Goal: Task Accomplishment & Management: Complete application form

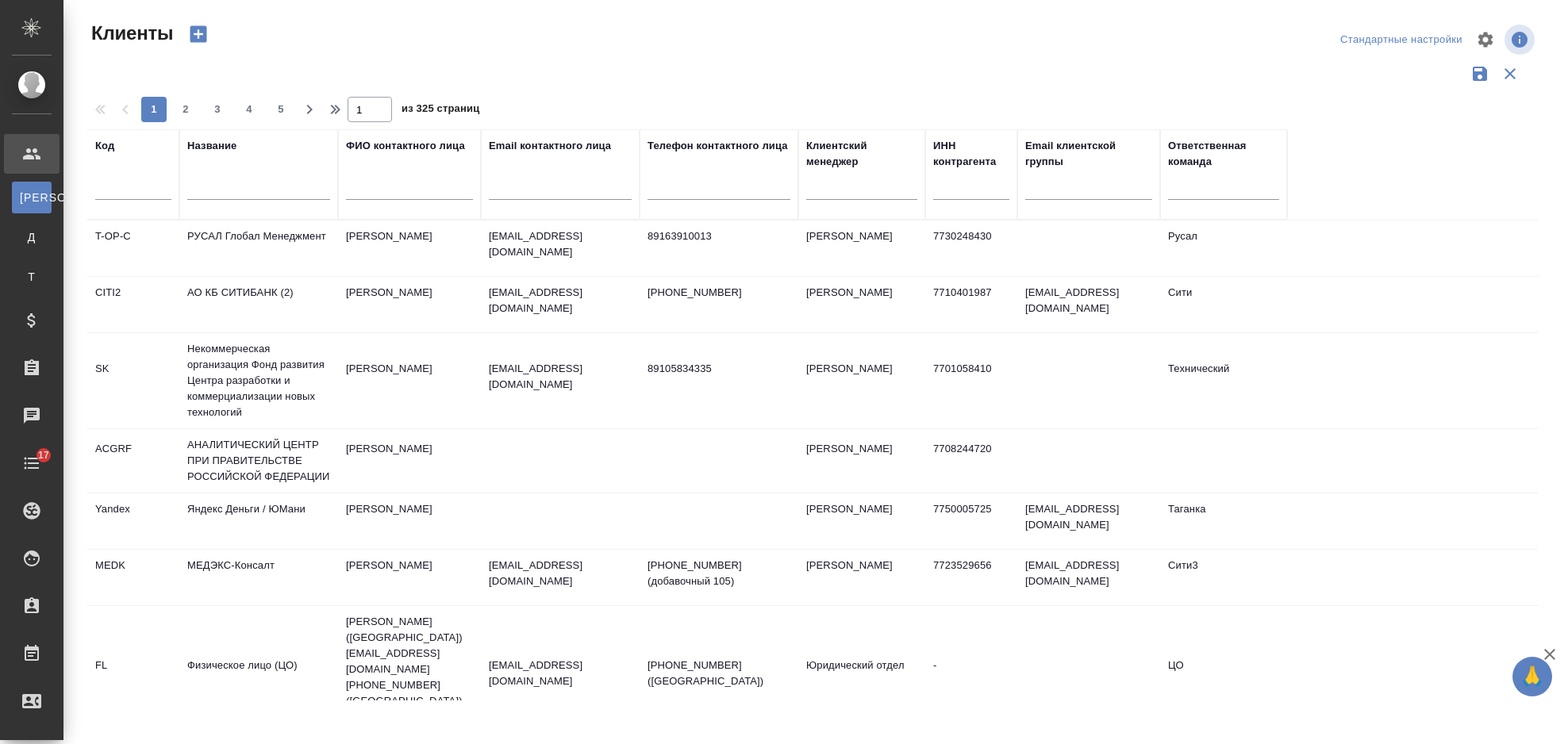
select select "RU"
click at [270, 181] on input "text" at bounding box center [259, 189] width 143 height 19
type input "H"
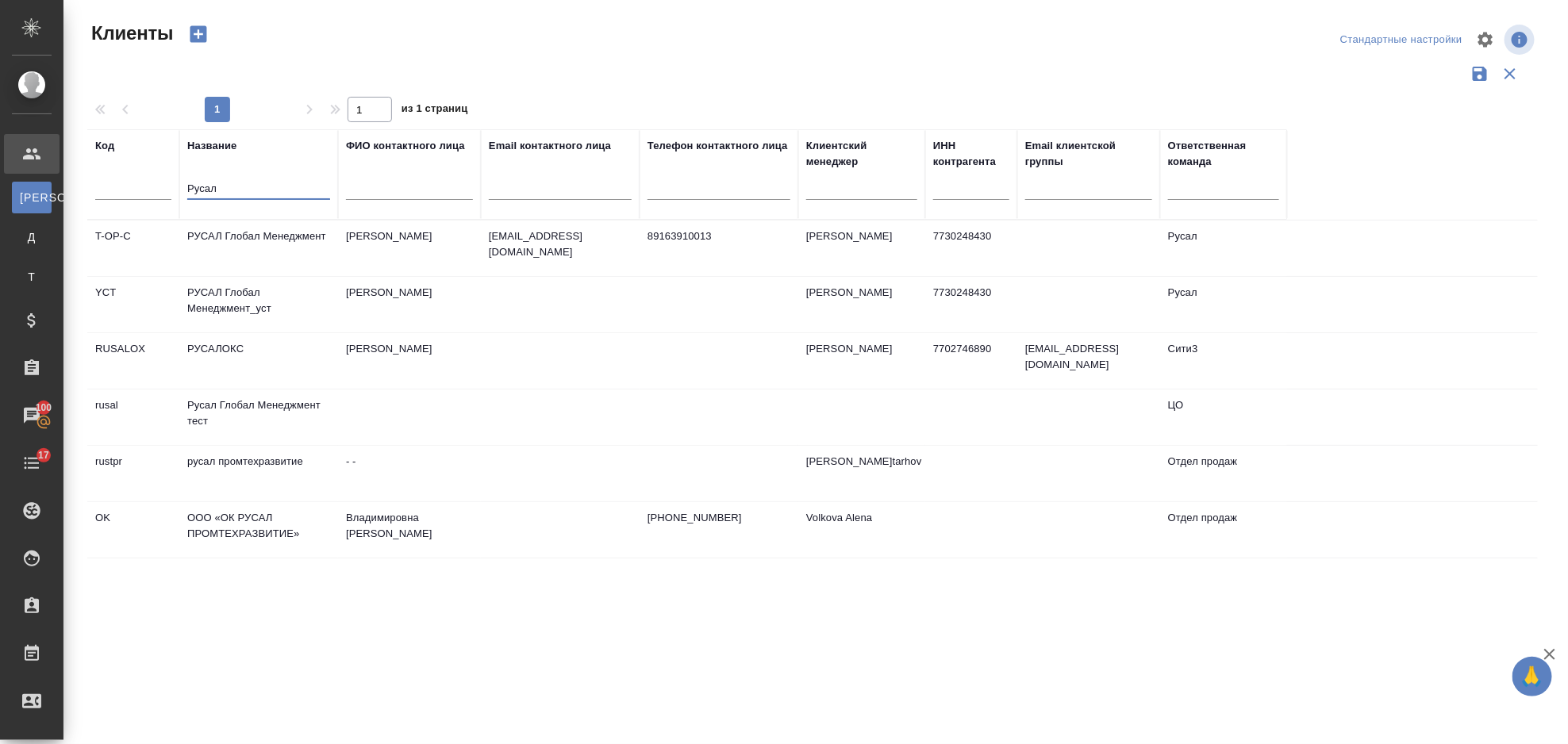
type input "Русал"
click at [408, 300] on td "Исаев Максим" at bounding box center [409, 305] width 143 height 56
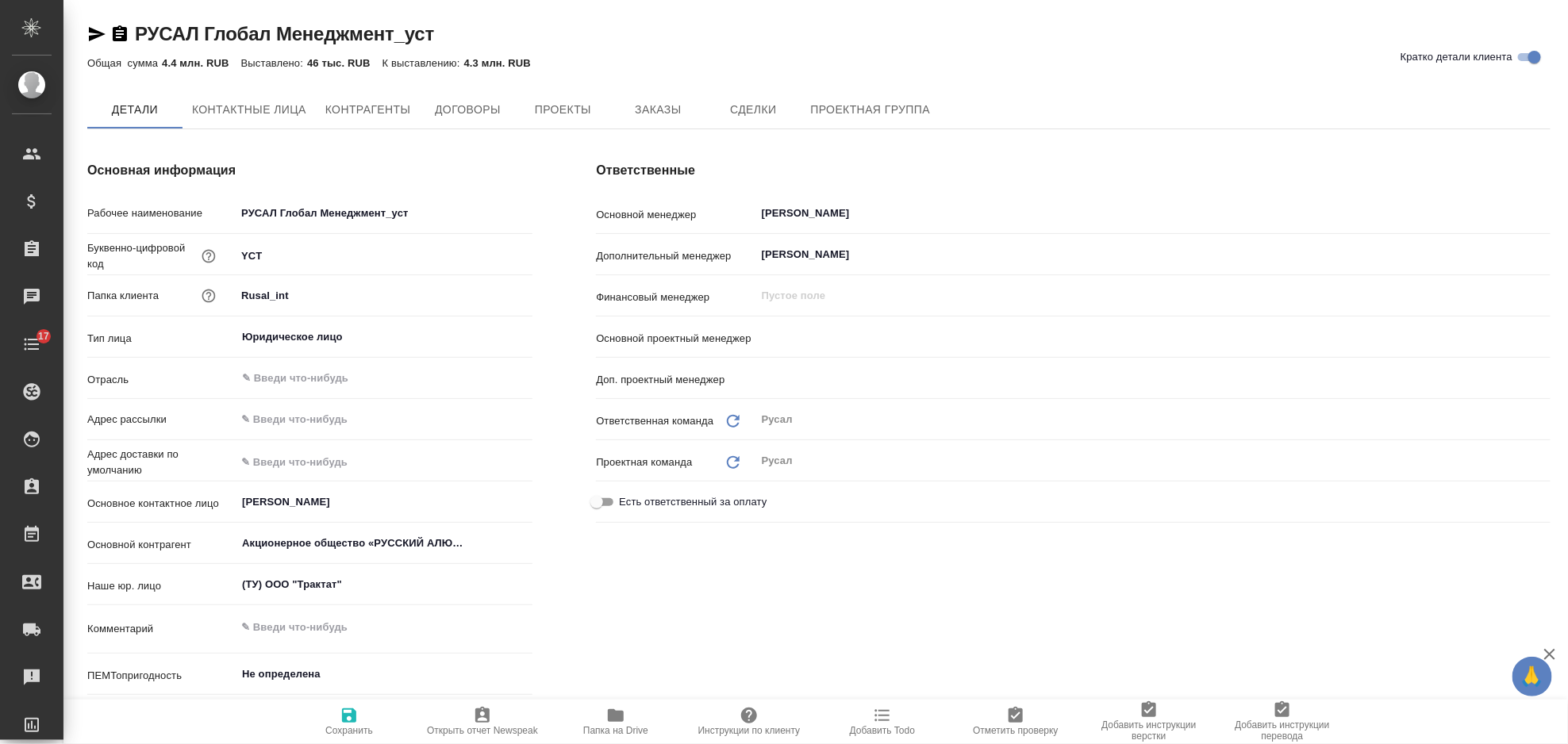
type textarea "x"
type input "[PERSON_NAME]"
type input "Меньшикова Александра"
click at [673, 78] on div at bounding box center [819, 77] width 1463 height 3
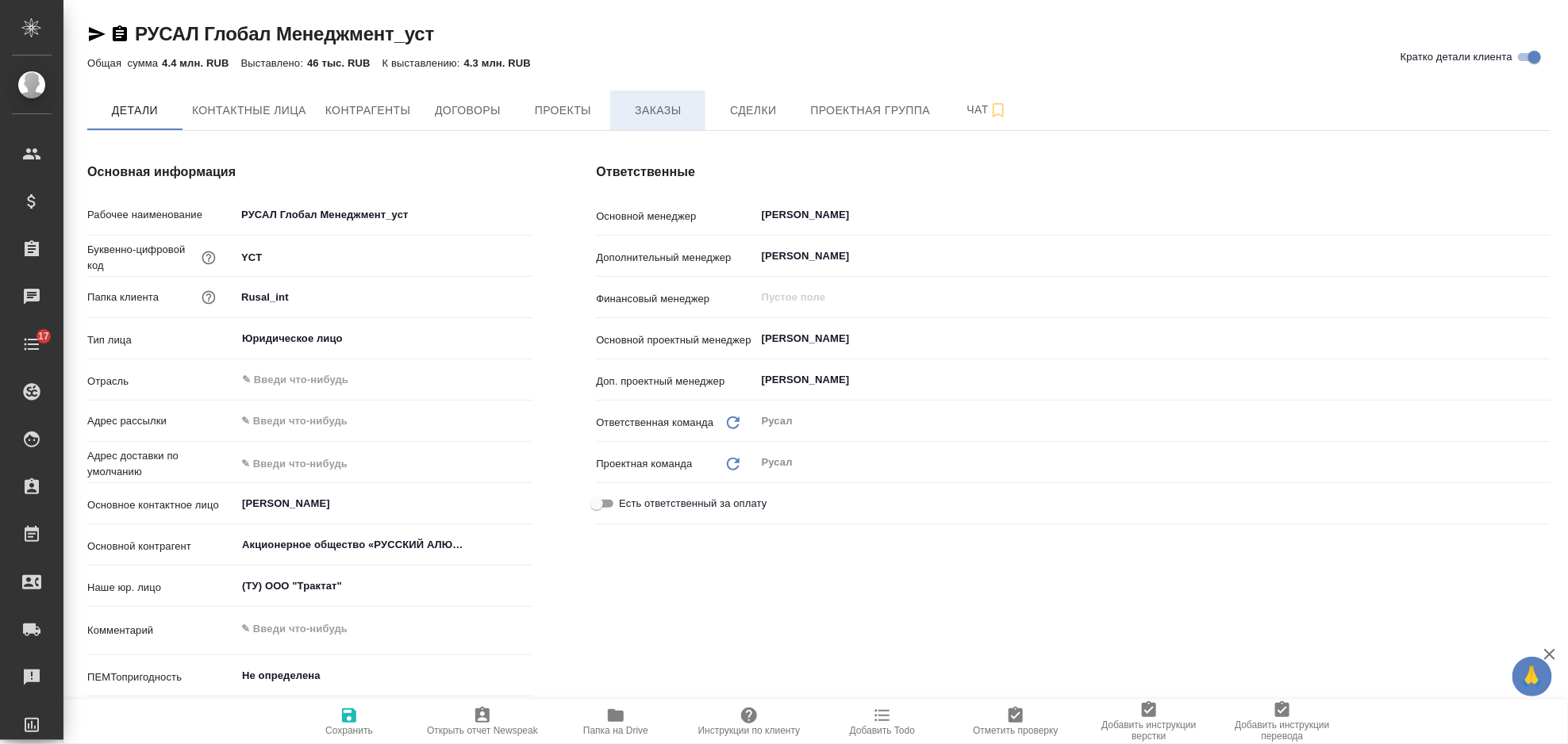
type textarea "x"
click at [674, 91] on button "Заказы" at bounding box center [657, 110] width 95 height 40
type textarea "x"
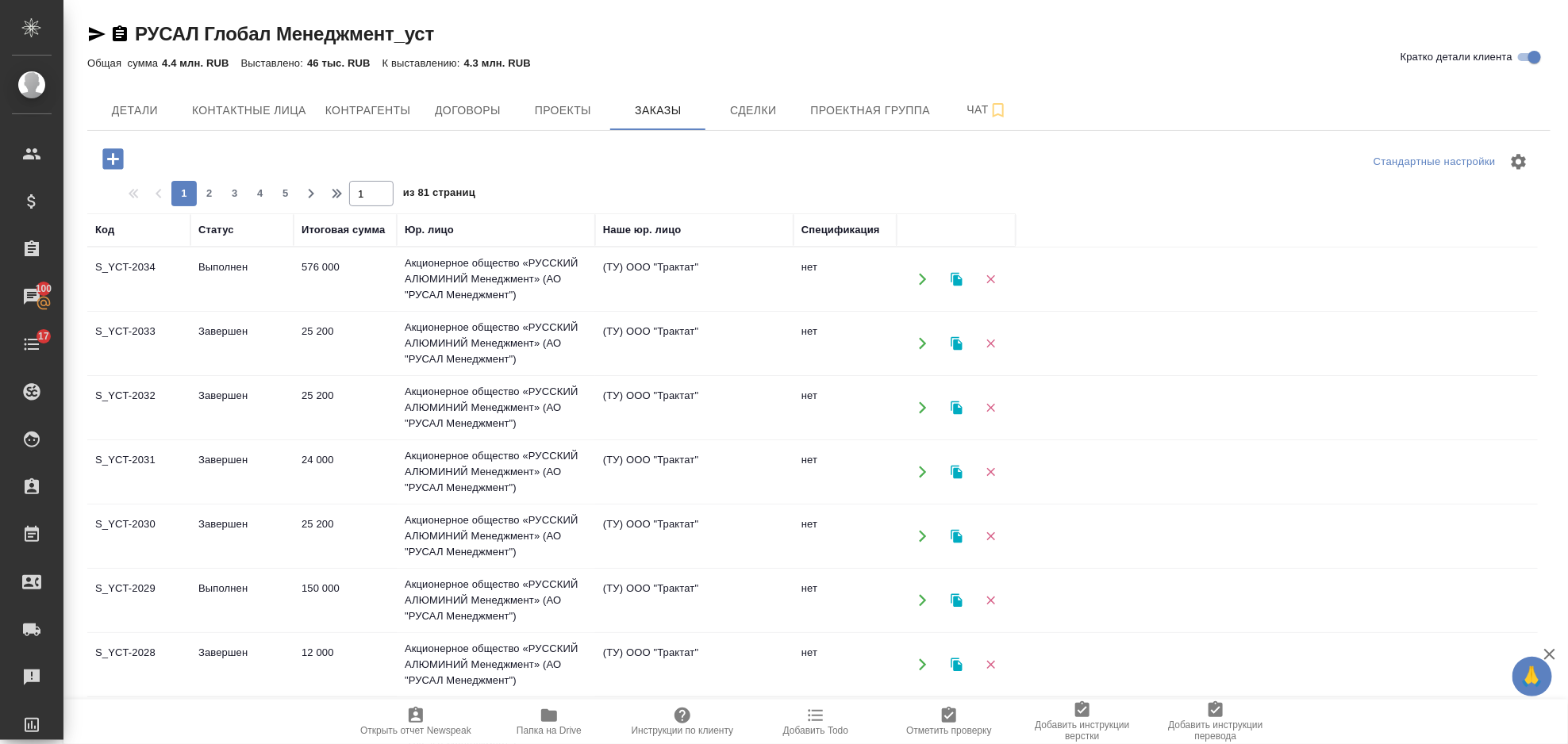
click at [430, 362] on td "Акционерное общество «РУССКИЙ АЛЮМИНИЙ Менеджмент» (АО "РУСАЛ Менеджмент")" at bounding box center [496, 343] width 199 height 63
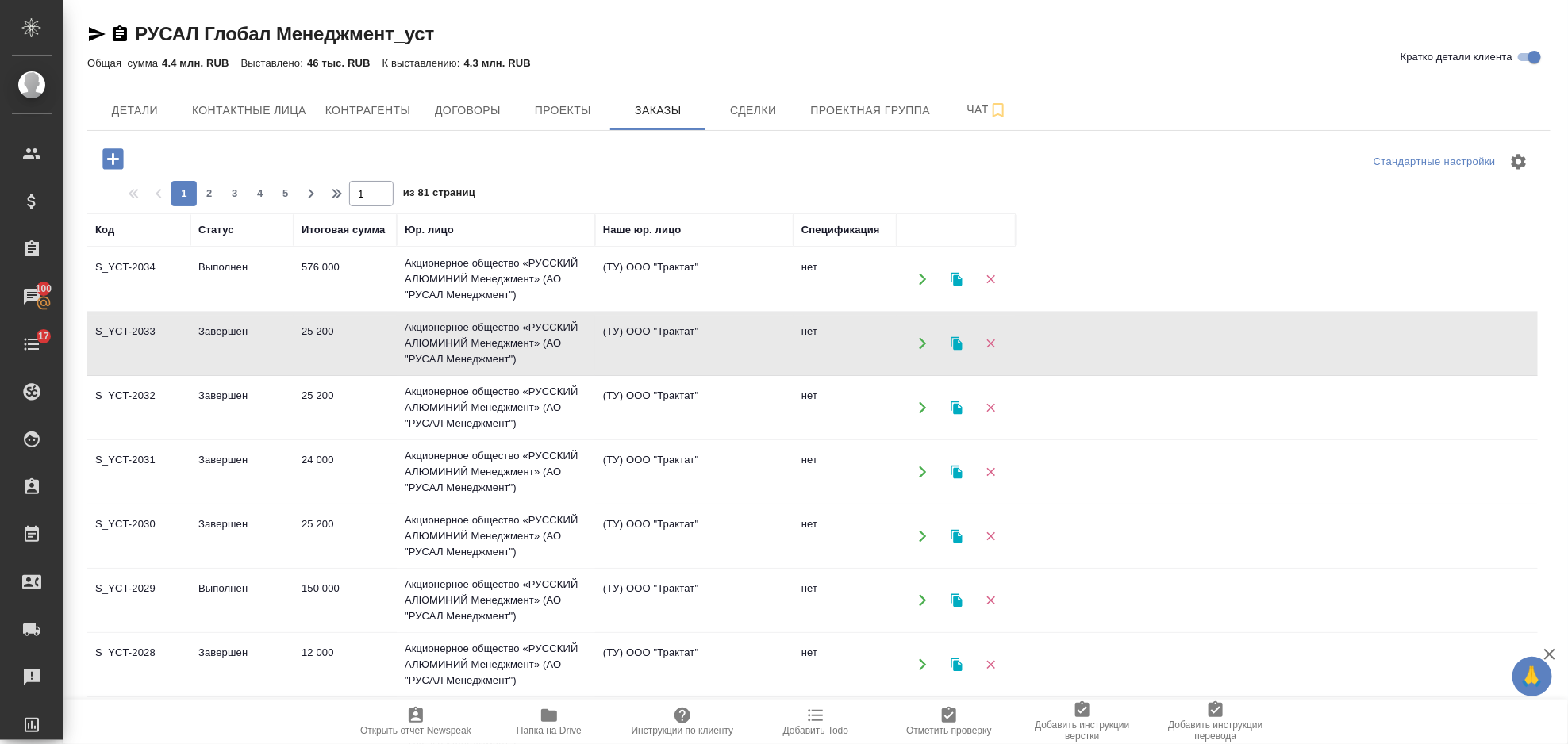
click at [430, 362] on td "Акционерное общество «РУССКИЙ АЛЮМИНИЙ Менеджмент» (АО "РУСАЛ Менеджмент")" at bounding box center [496, 343] width 199 height 63
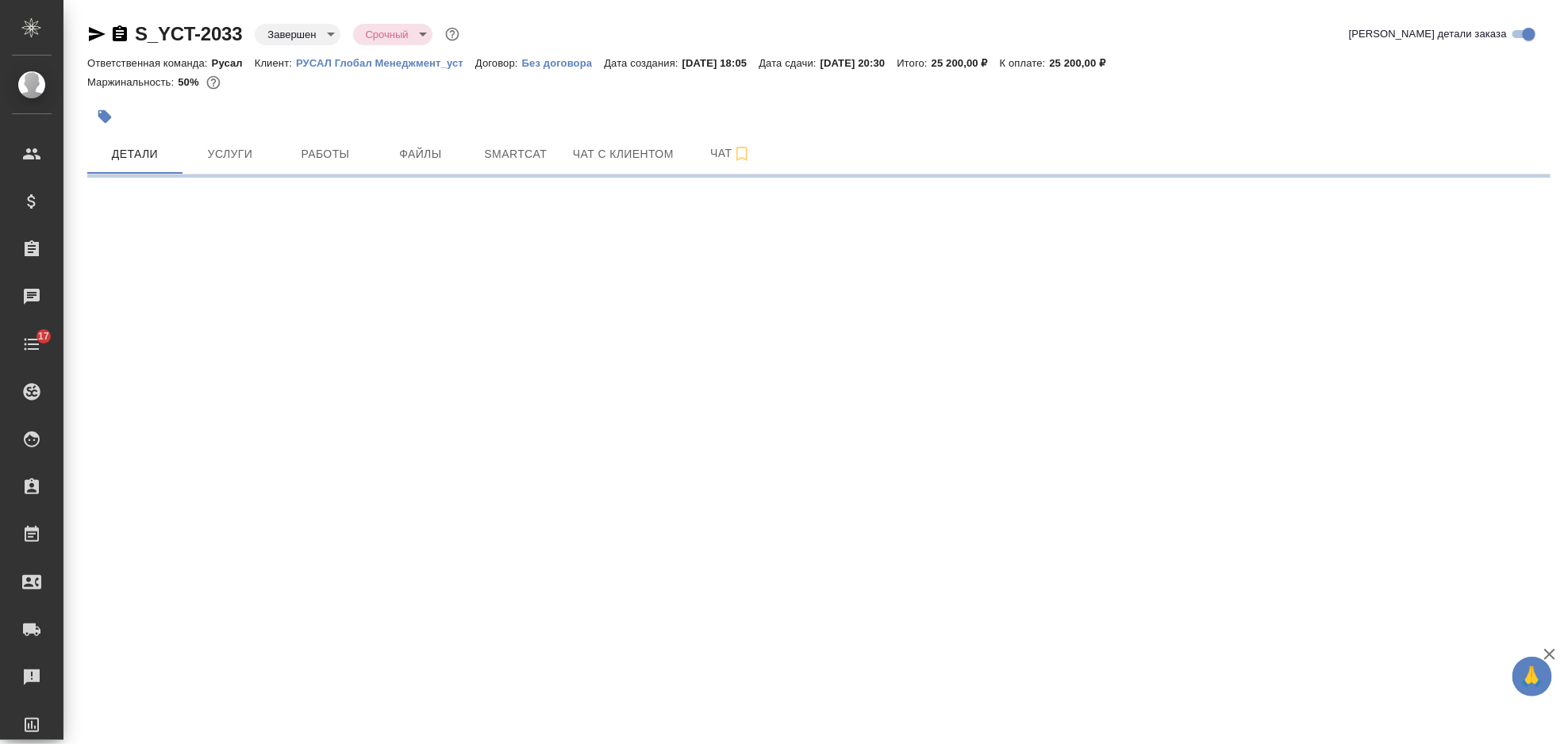
select select "RU"
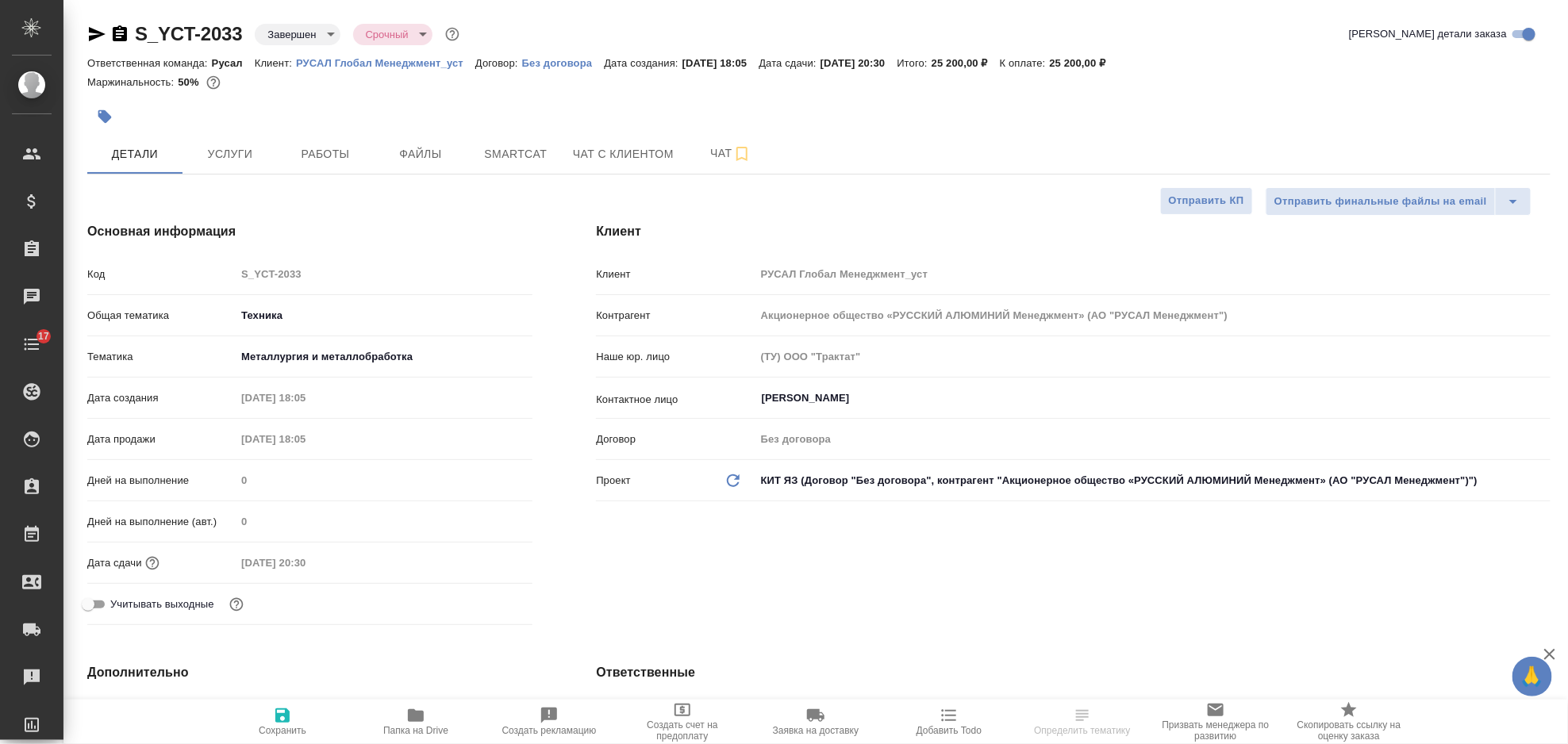
type textarea "x"
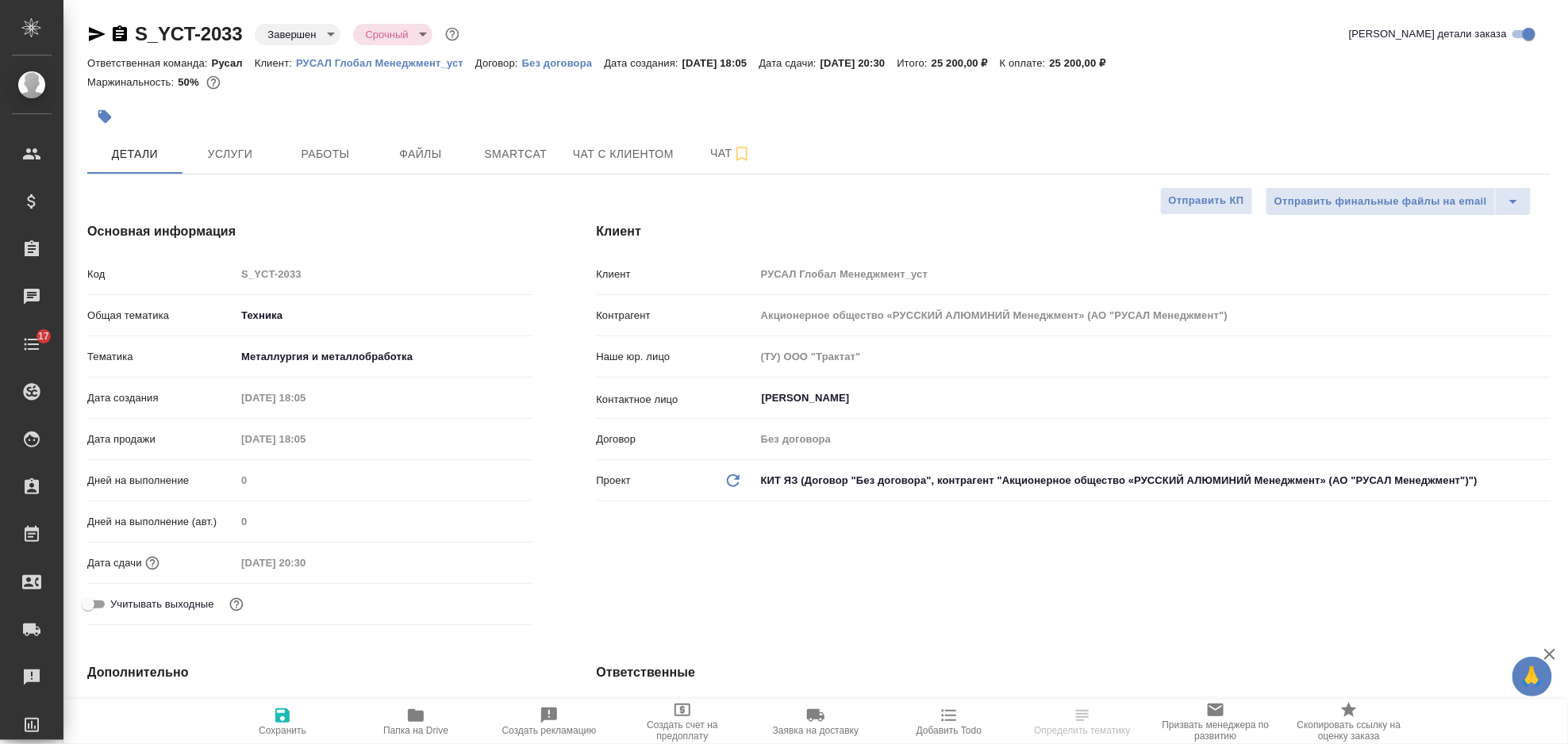
type textarea "x"
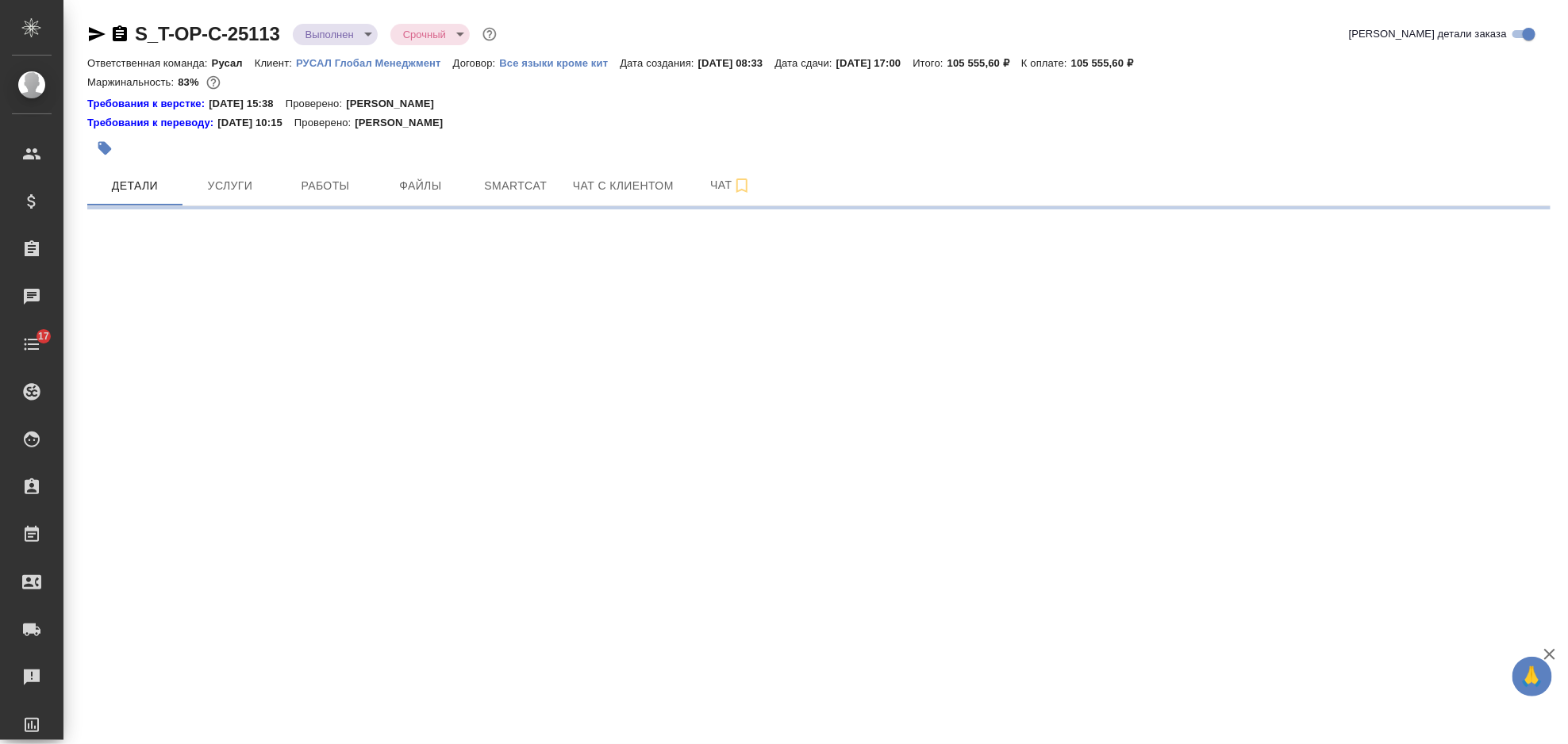
select select "RU"
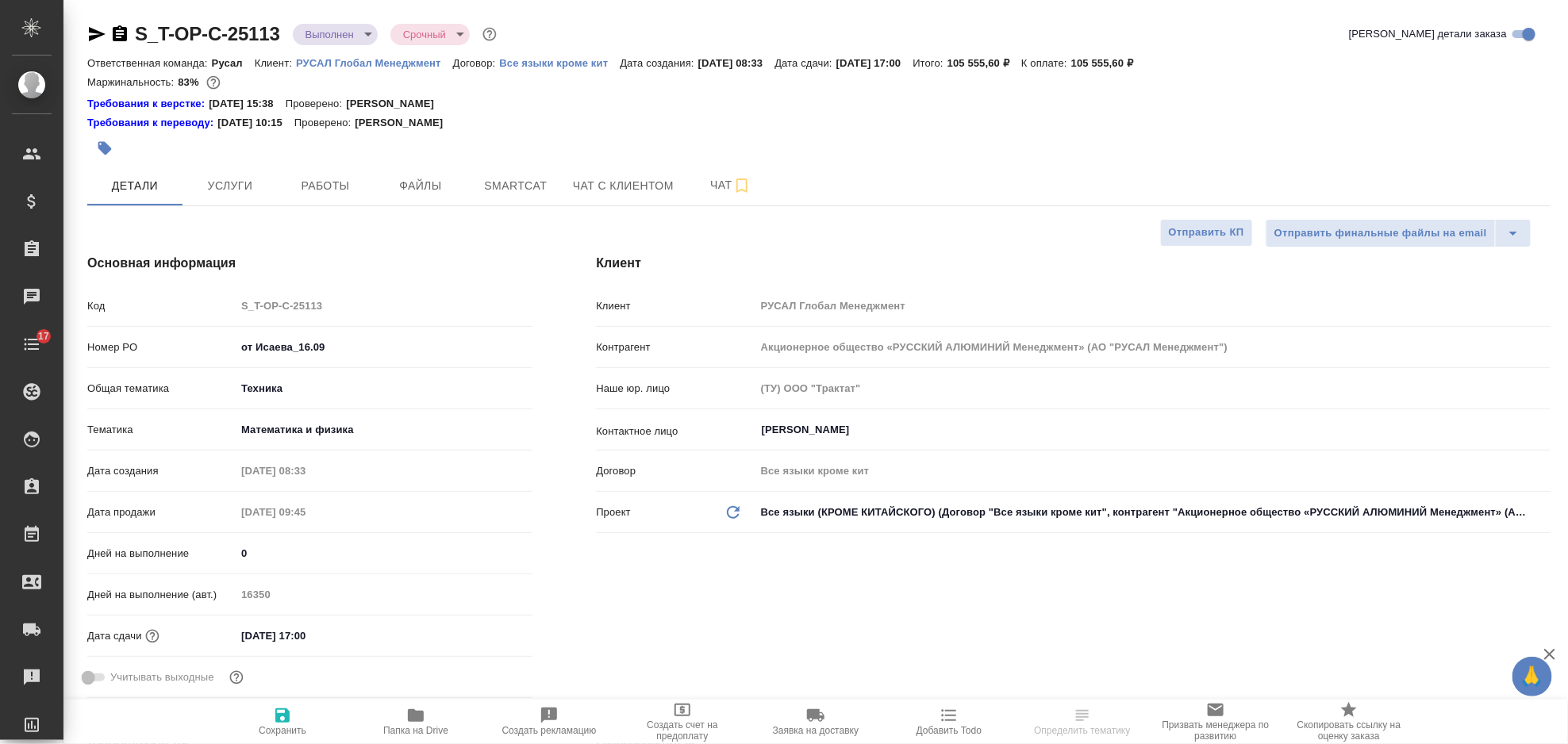
type textarea "x"
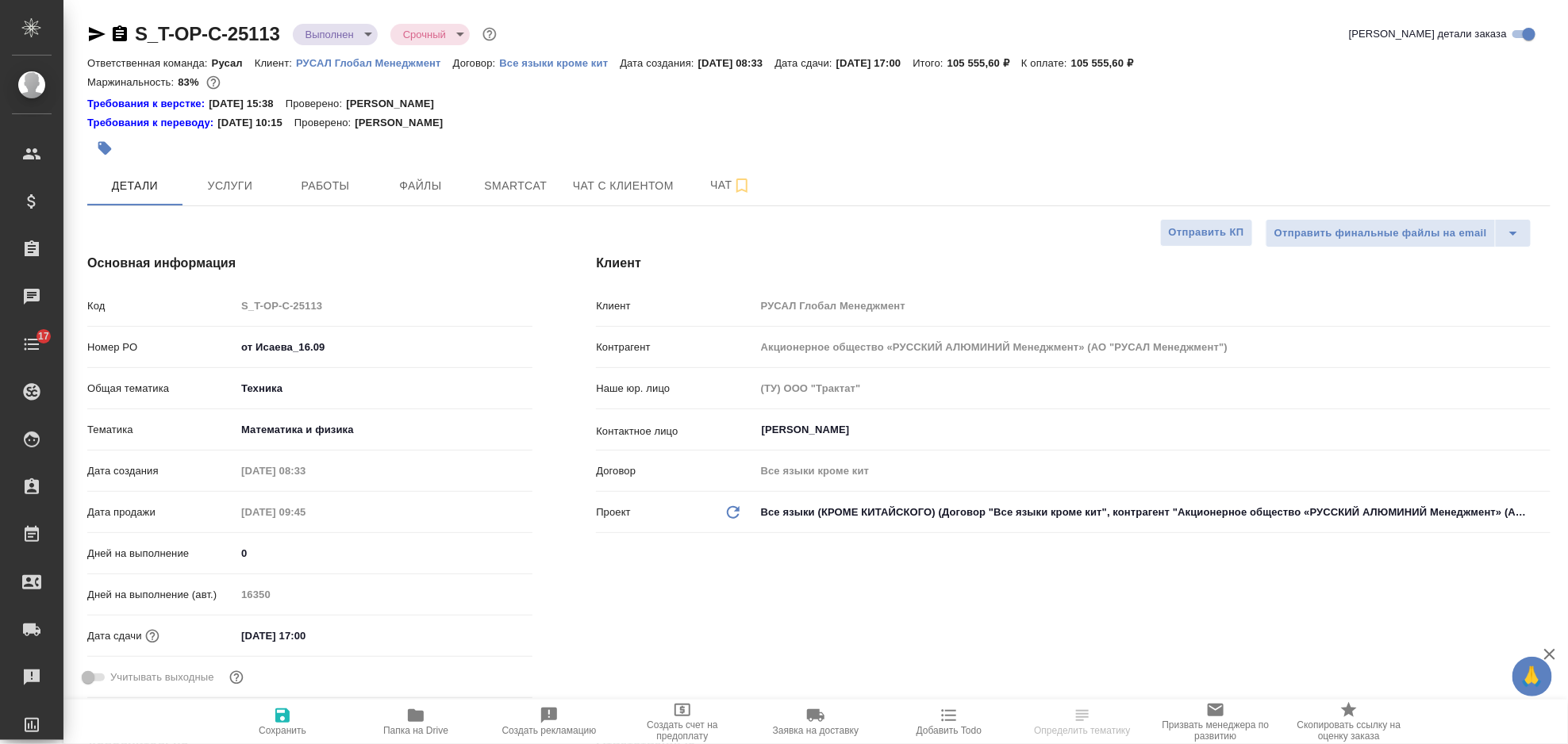
type textarea "x"
drag, startPoint x: 354, startPoint y: 345, endPoint x: 229, endPoint y: 345, distance: 125.0
click at [229, 345] on div "Номер PO от Исаева_16.09" at bounding box center [309, 347] width 445 height 28
drag, startPoint x: 261, startPoint y: 343, endPoint x: 235, endPoint y: 283, distance: 65.4
click at [235, 283] on div "Основная информация Код S_T-OP-C-25113 Номер PO от Исаева_16.09 Общая тематика …" at bounding box center [310, 479] width 509 height 514
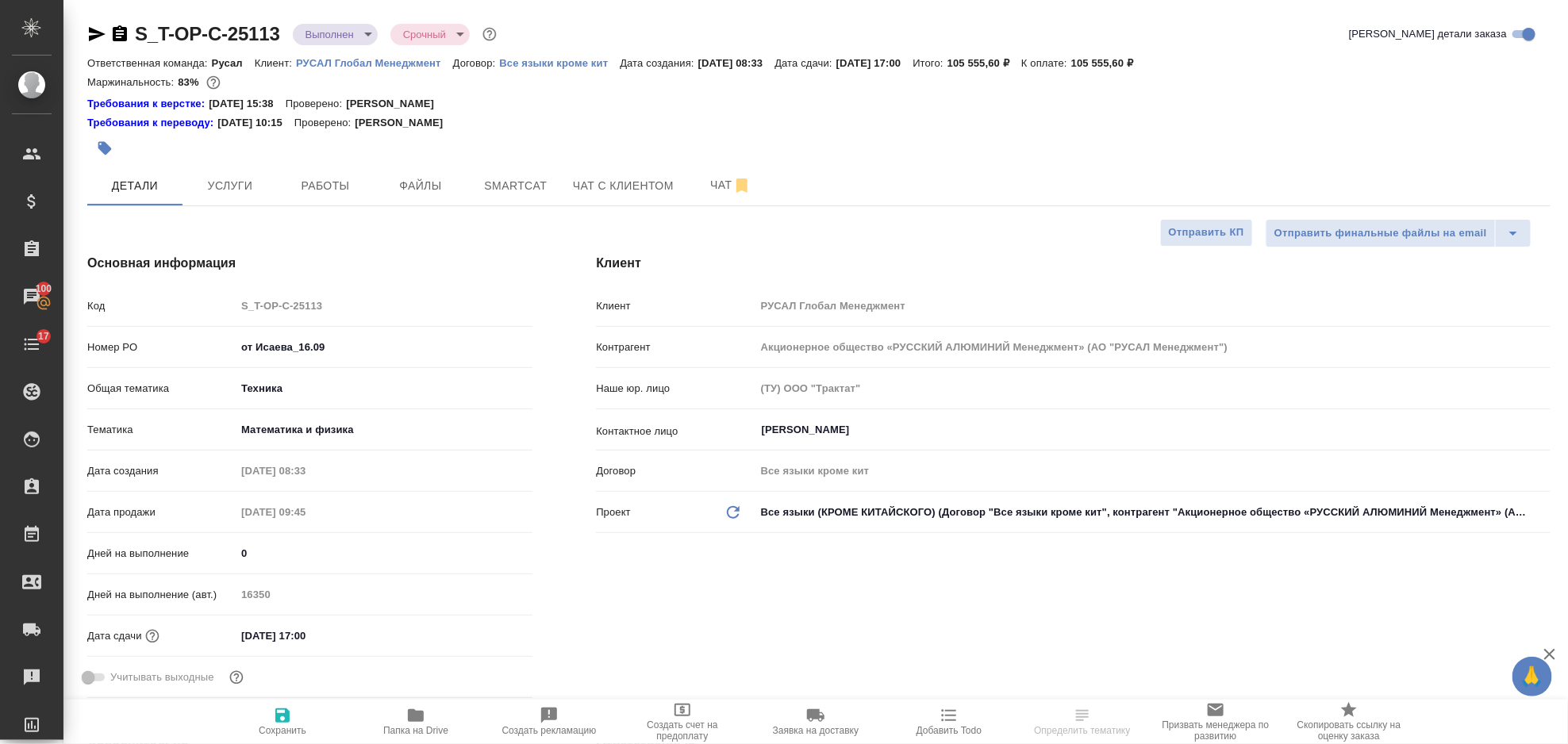
click at [216, 323] on div "Код S_T-OP-C-25113" at bounding box center [309, 312] width 445 height 41
select select "RU"
type textarea "x"
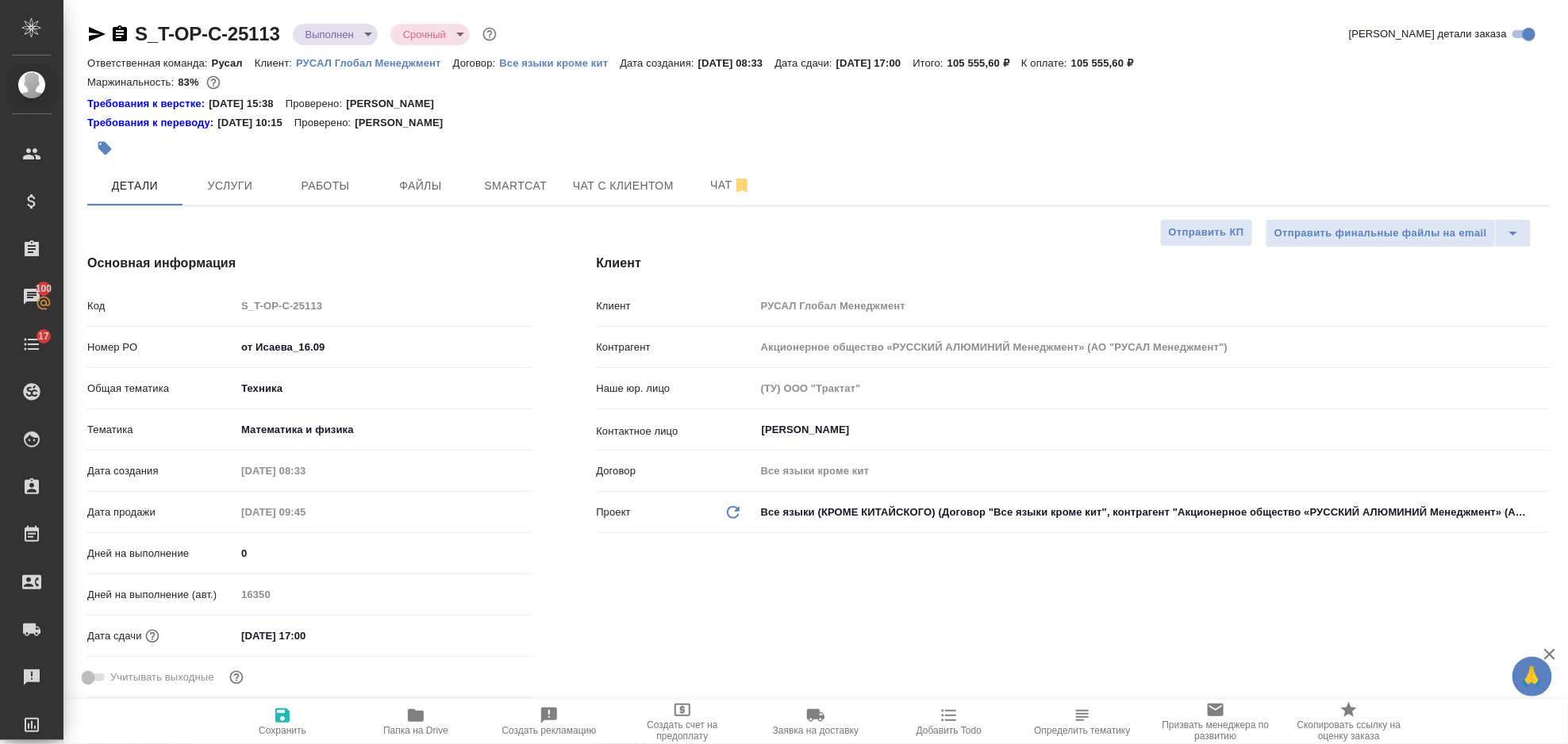
type textarea "x"
click at [397, 66] on p "РУСАЛ Глобал Менеджмент" at bounding box center [374, 63] width 157 height 12
type textarea "x"
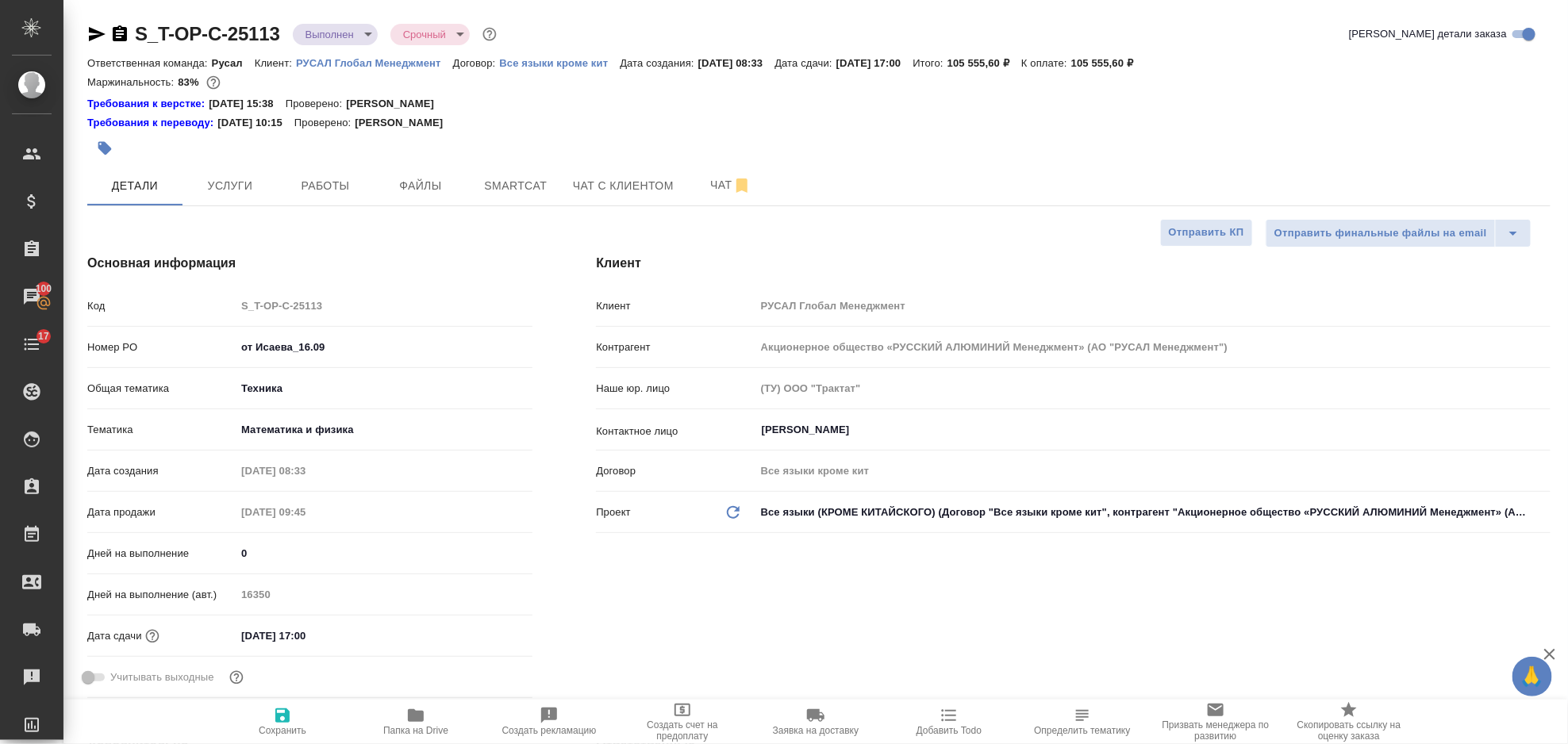
type textarea "x"
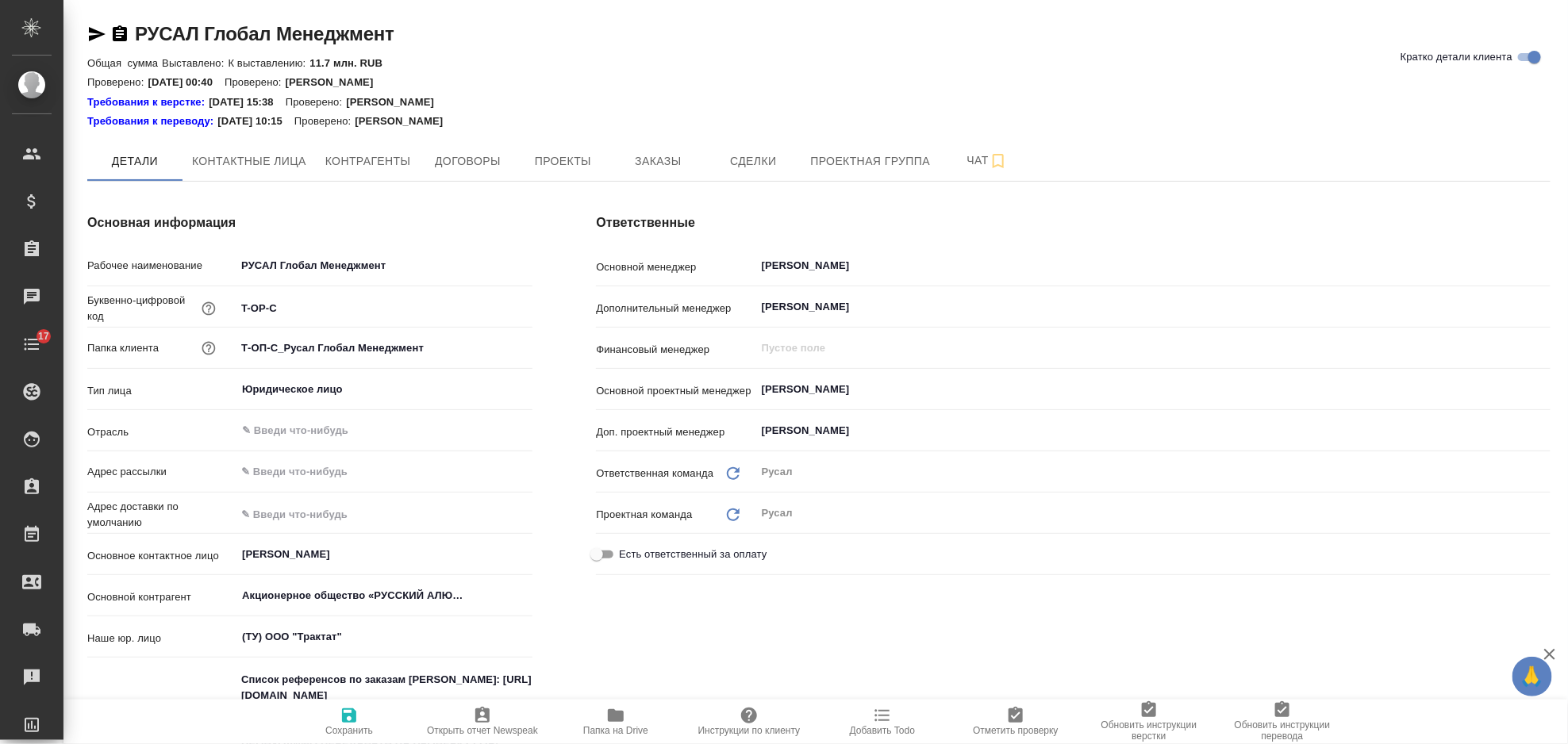
type textarea "x"
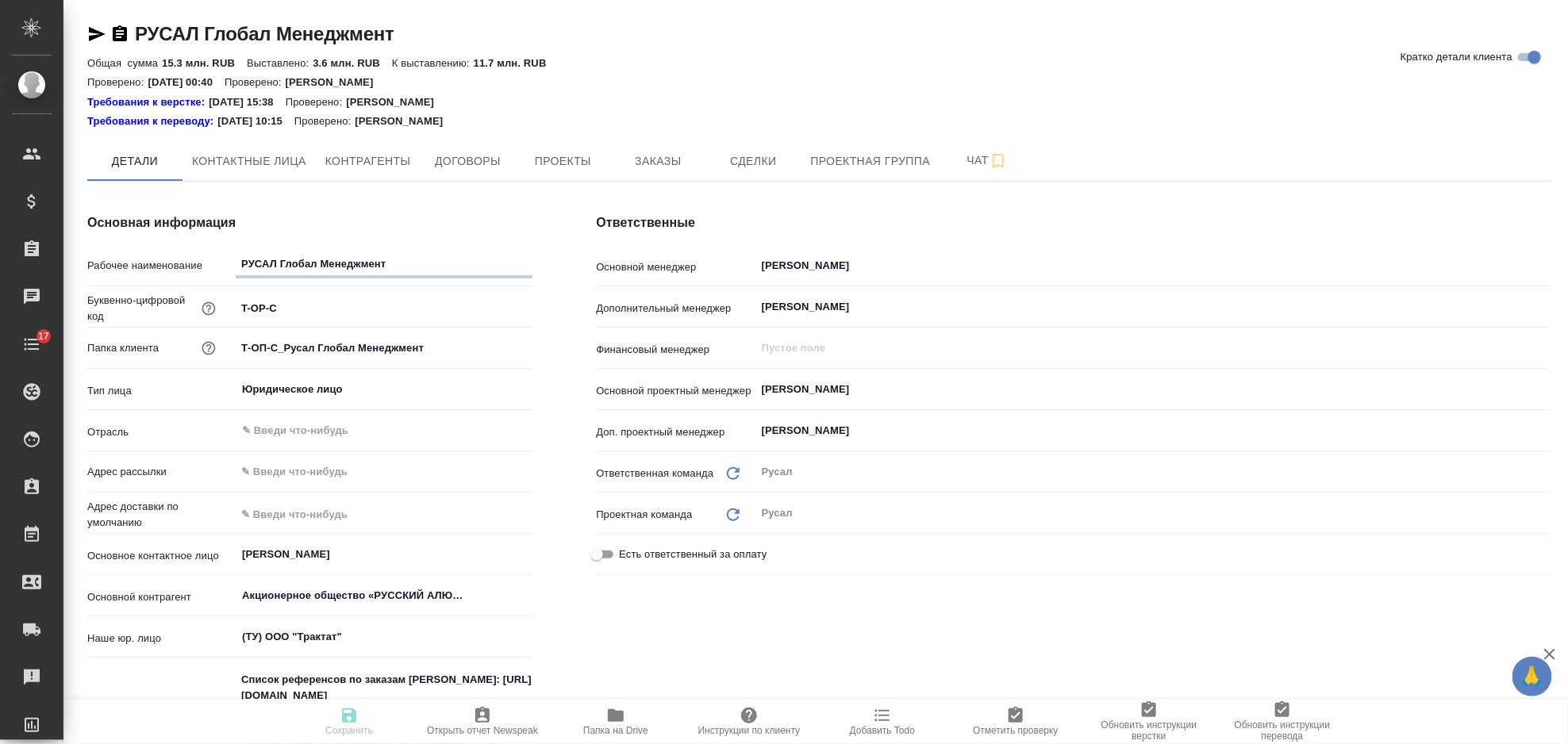
type textarea "x"
click at [892, 388] on input "Авдеенко Кирилл" at bounding box center [1126, 389] width 732 height 19
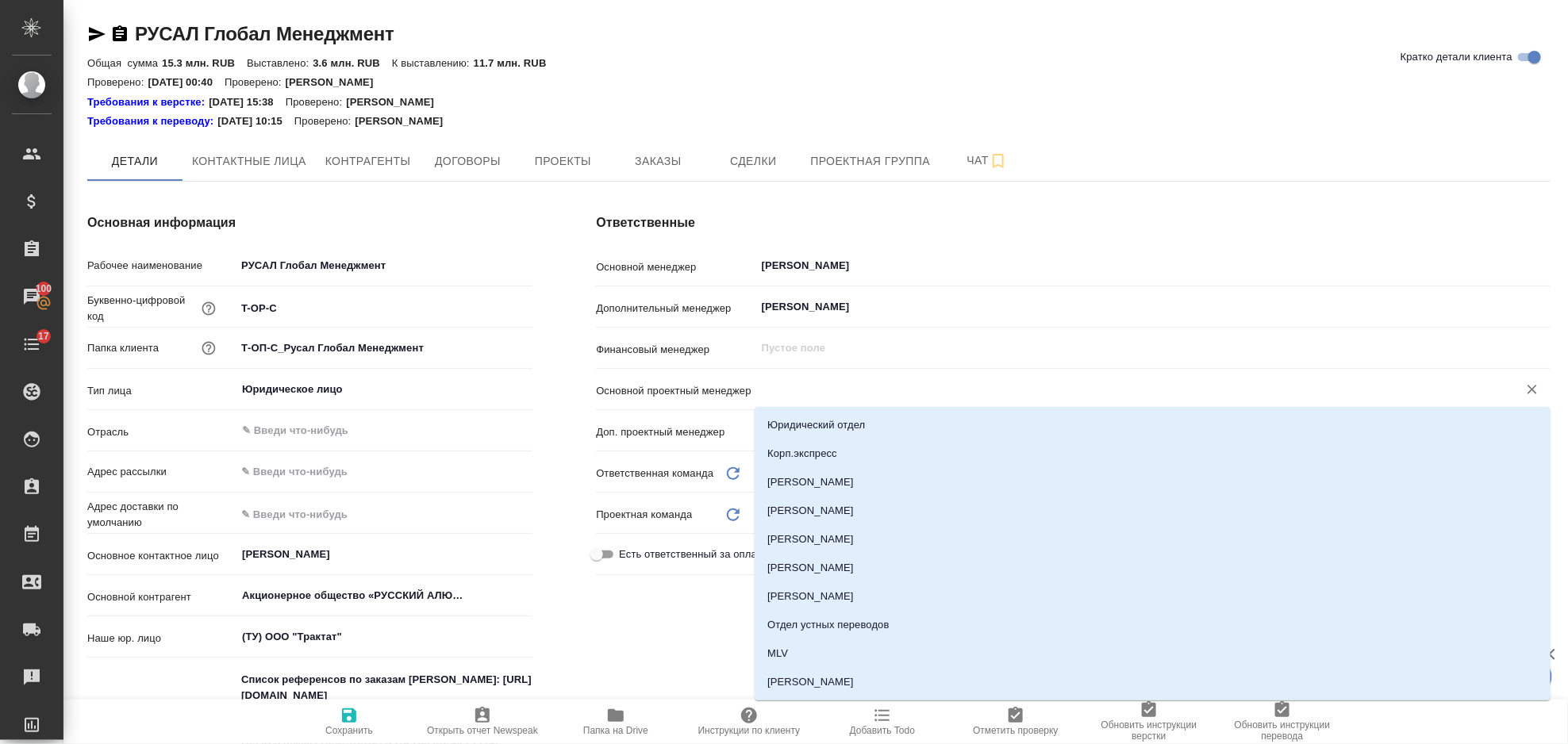
type textarea "x"
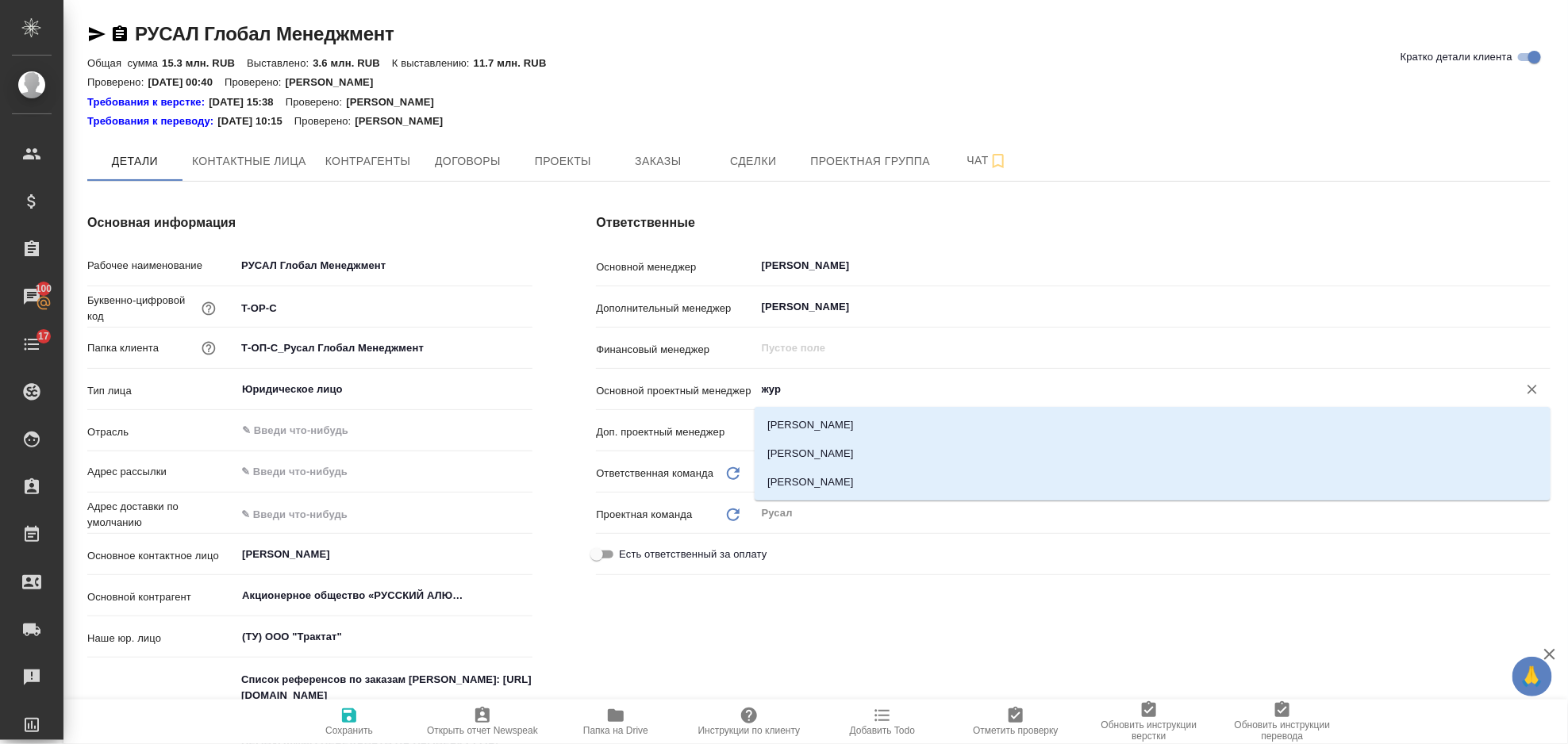
type input "жура"
click at [800, 488] on li "Журавлева Александра" at bounding box center [1152, 482] width 796 height 29
type textarea "x"
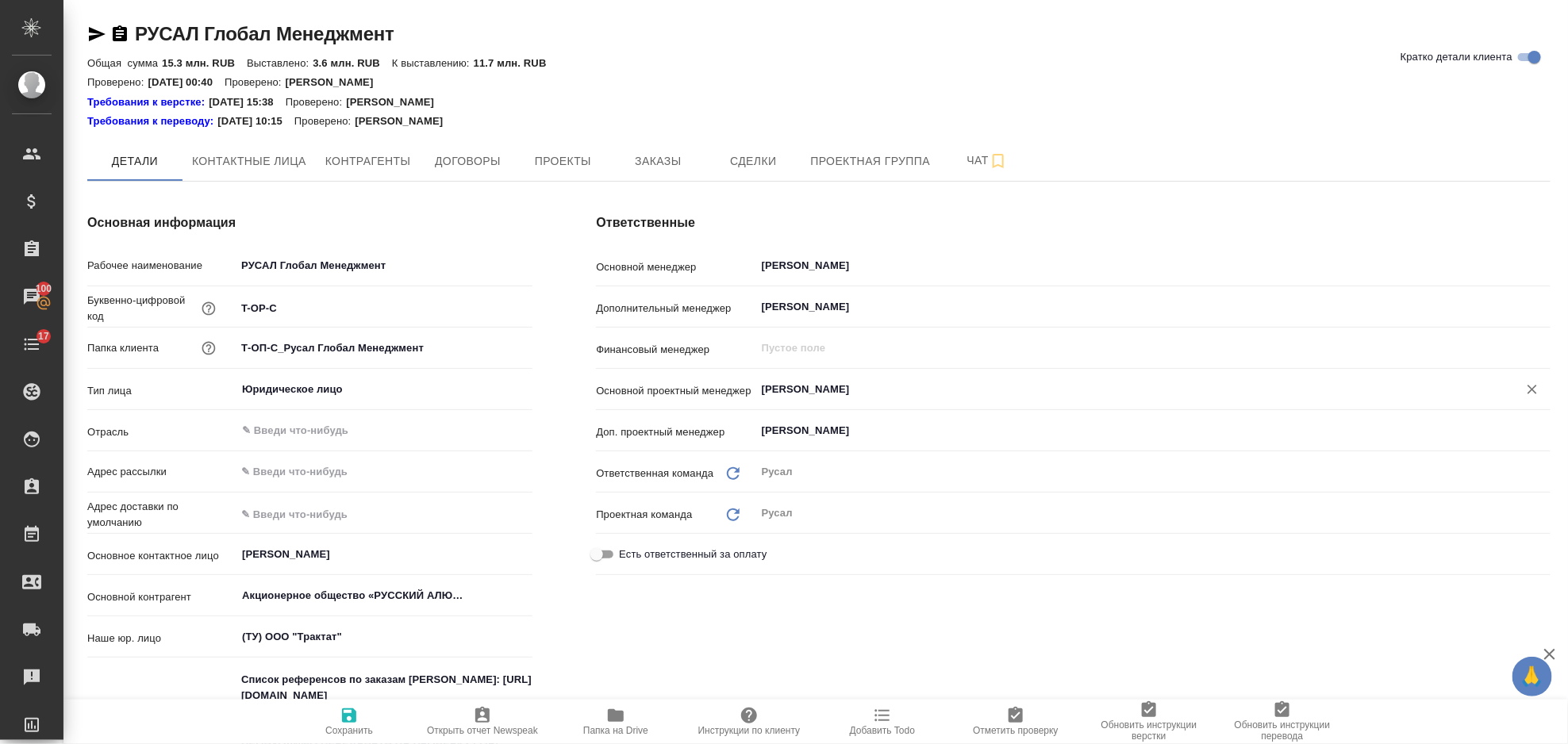
type input "Журавлева Александра"
click at [354, 725] on icon "button" at bounding box center [349, 715] width 19 height 19
type textarea "x"
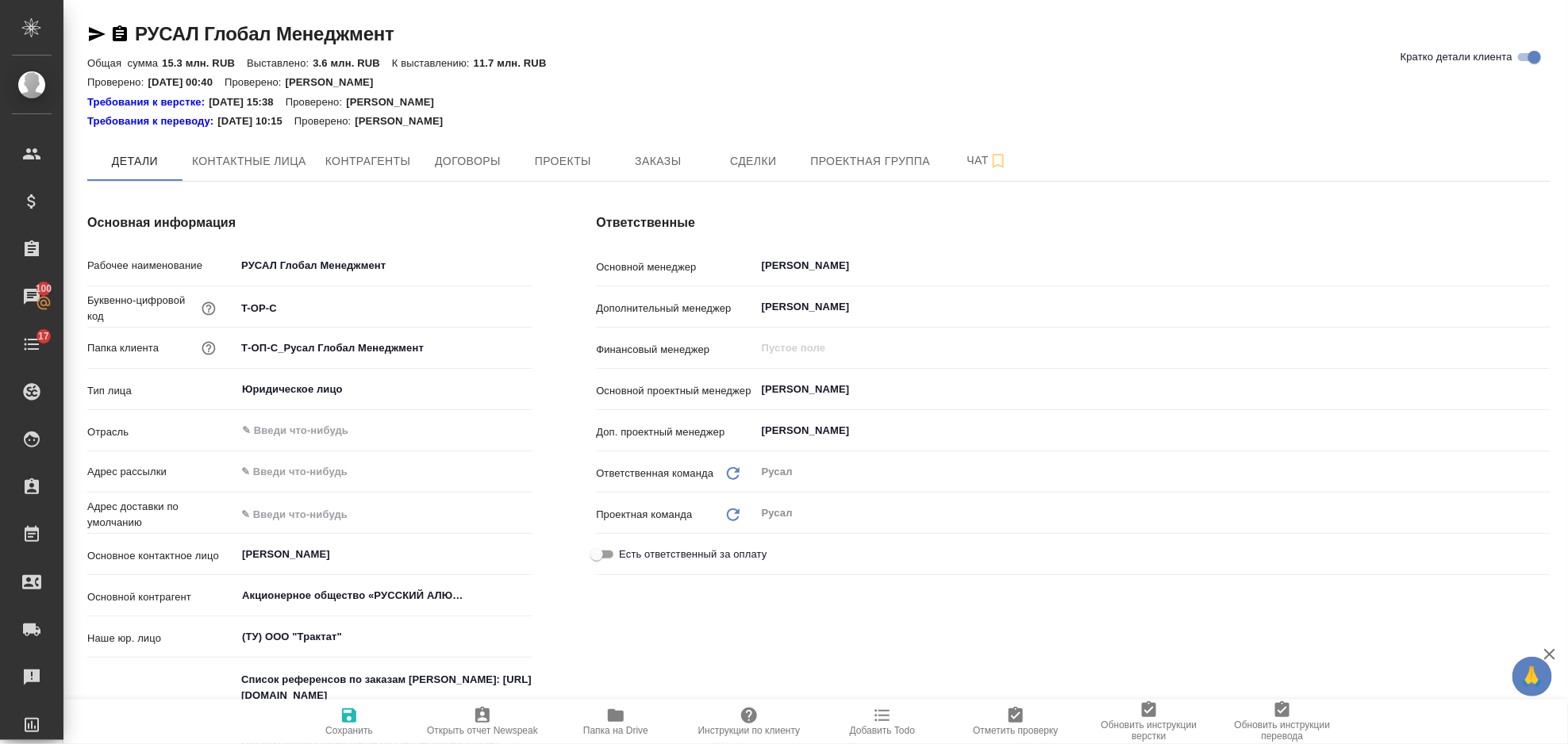
type textarea "x"
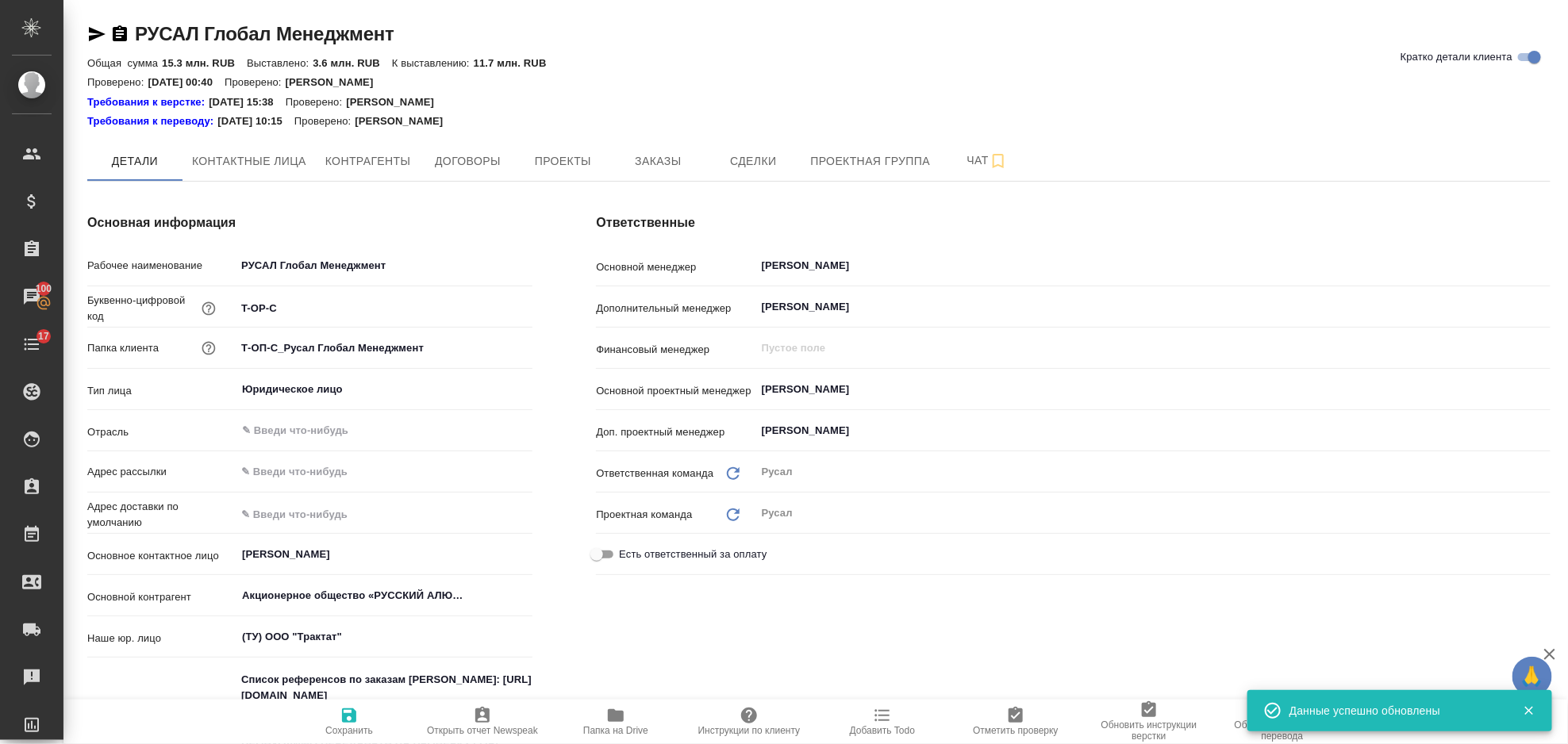
type textarea "x"
click at [678, 155] on span "Заказы" at bounding box center [658, 160] width 76 height 19
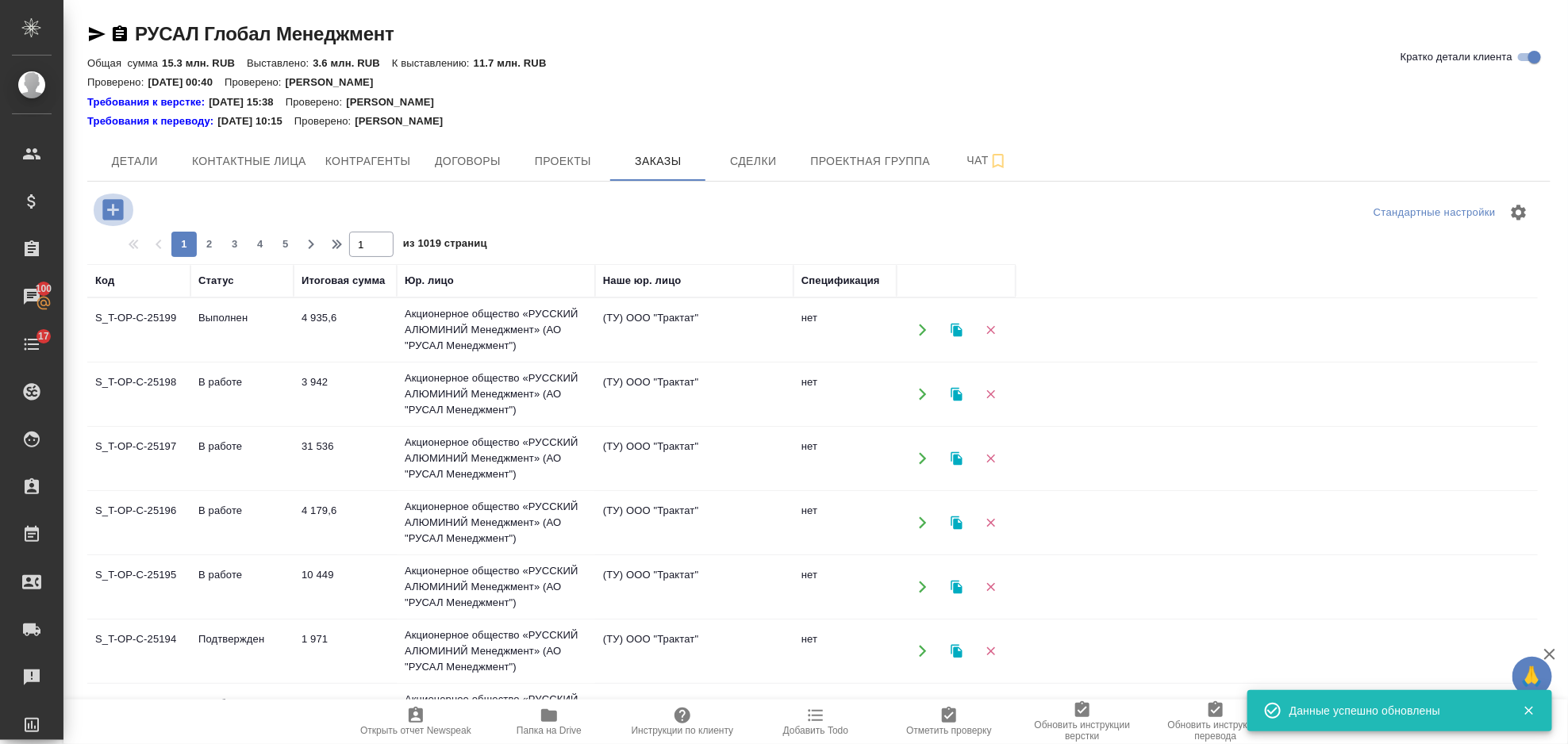
click at [108, 208] on icon "button" at bounding box center [112, 209] width 20 height 20
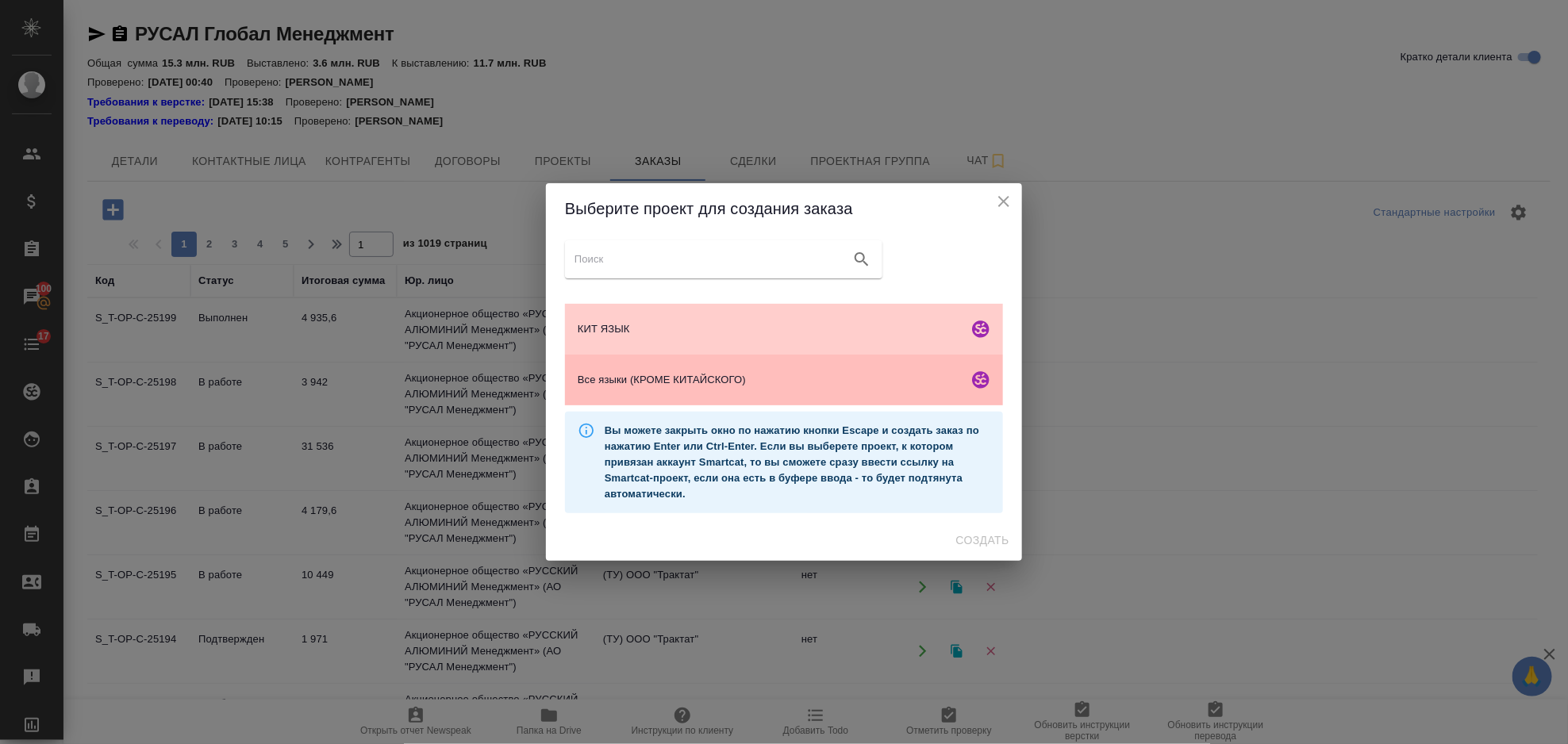
click at [669, 376] on span "Все языки (КРОМЕ КИТАЙСКОГО)" at bounding box center [770, 380] width 384 height 16
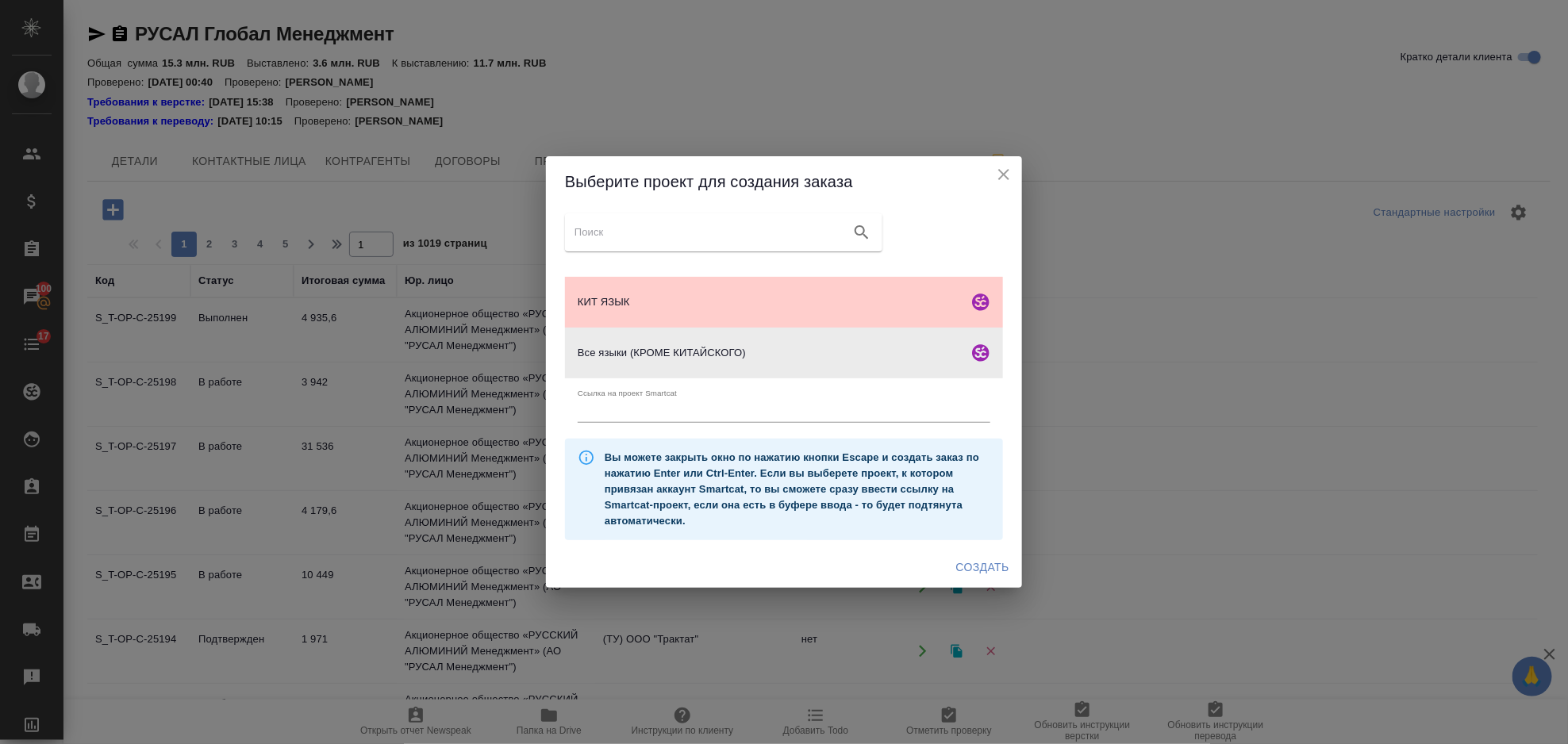
click at [999, 557] on button "Создать" at bounding box center [983, 568] width 66 height 30
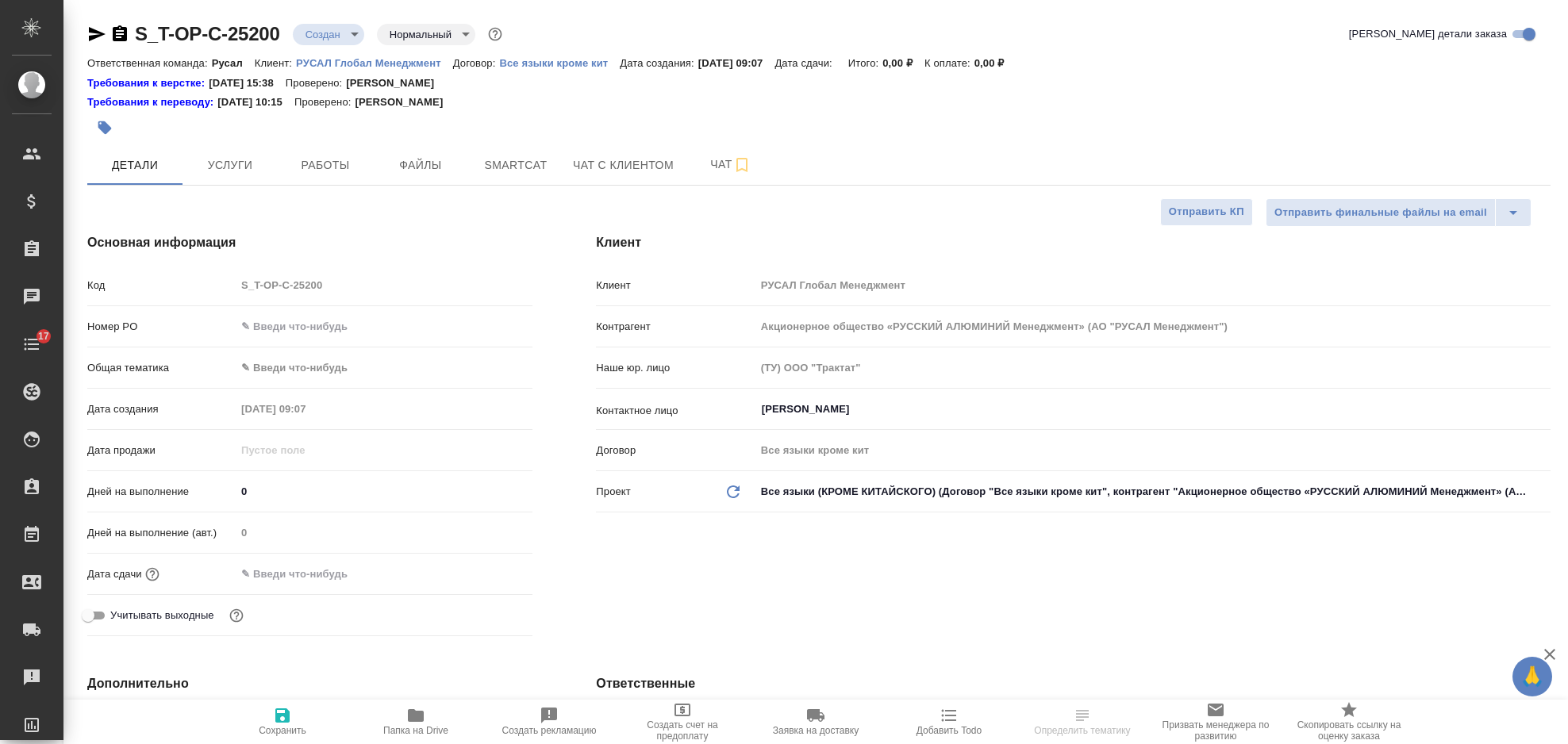
select select "RU"
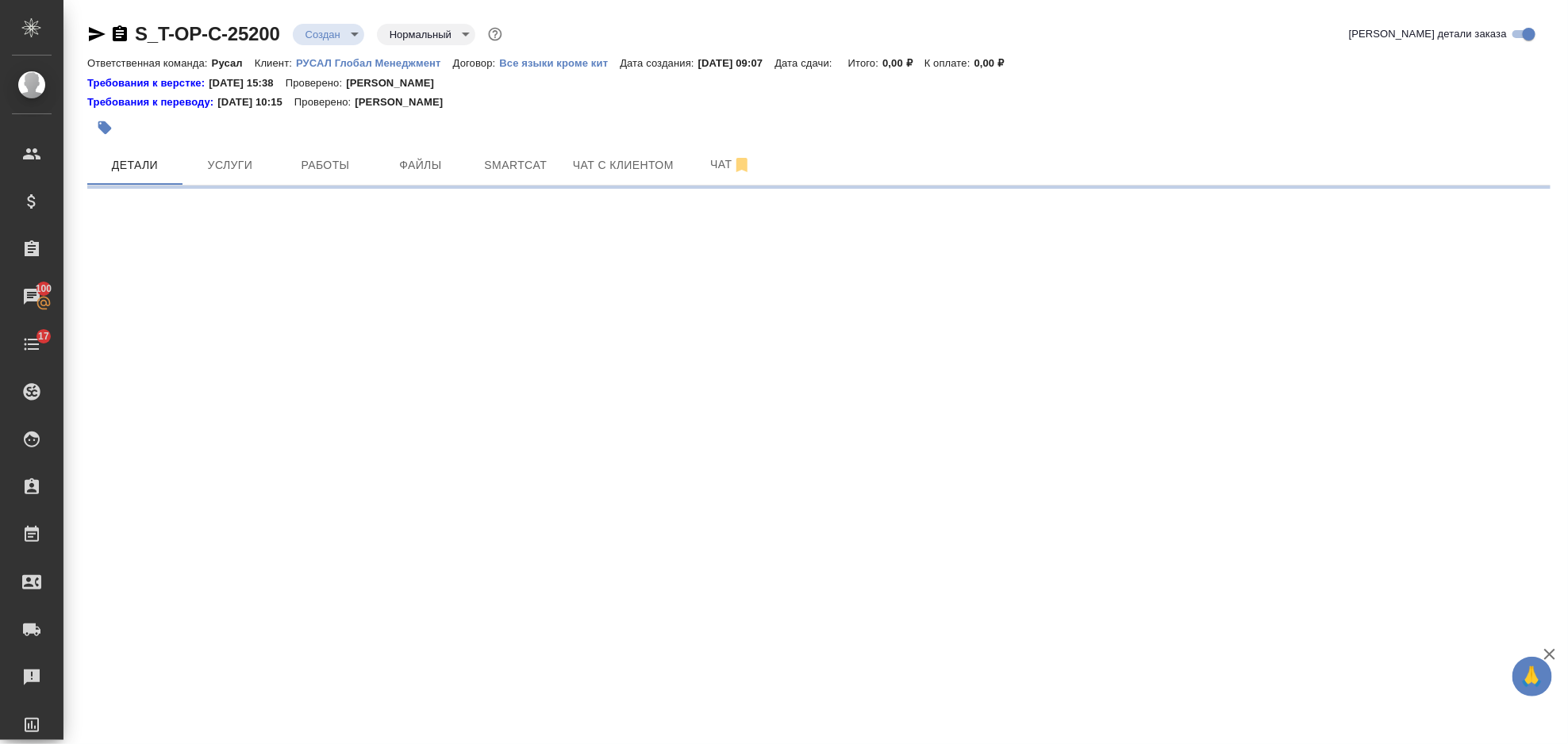
click at [321, 324] on div ".cls-1 fill:#fff; AWATERA [PERSON_NAME] Спецификации Заказы 100 Чаты 17 Todo Пр…" at bounding box center [784, 372] width 1568 height 744
select select "RU"
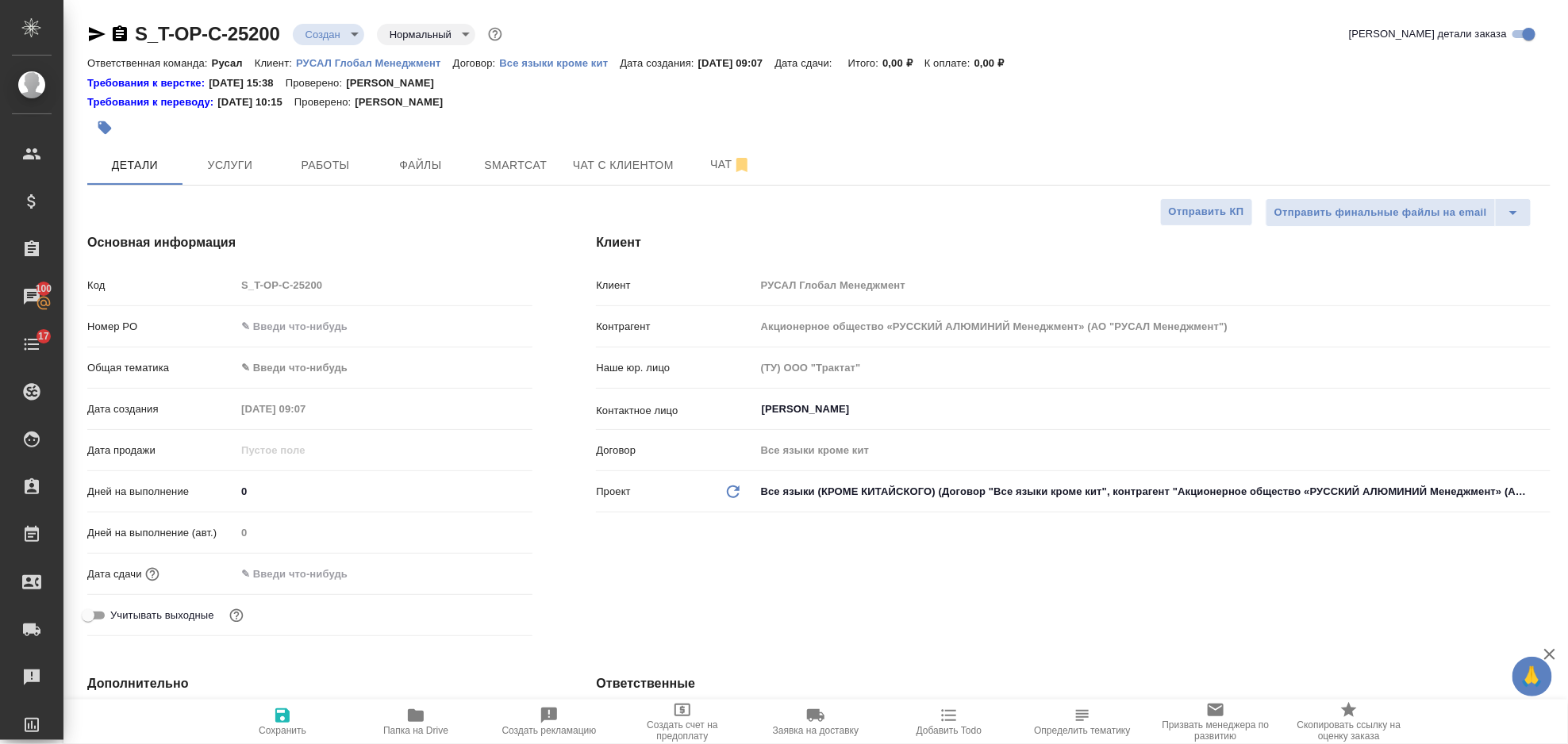
type textarea "x"
click at [323, 327] on input "text" at bounding box center [384, 326] width 297 height 23
type input "о"
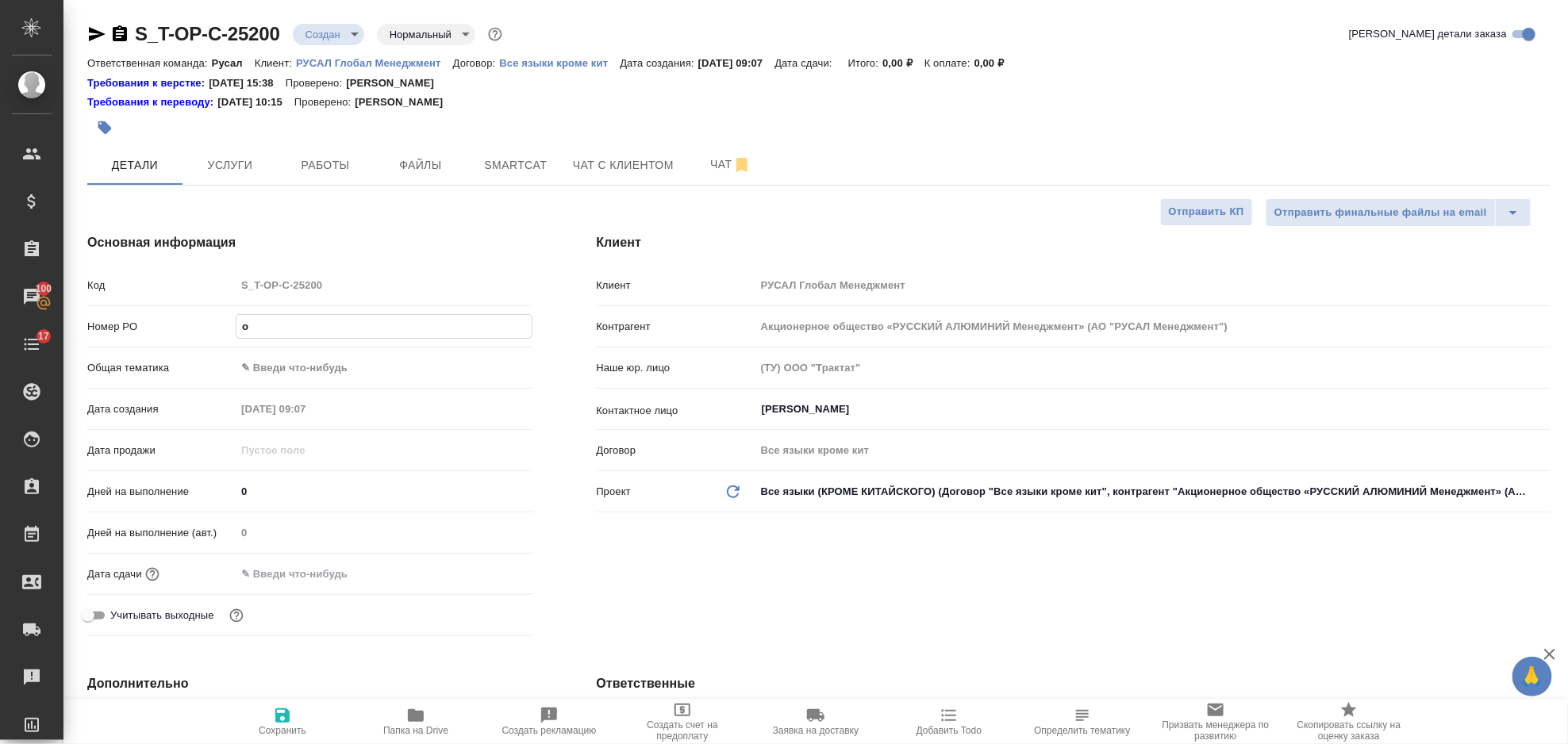
type textarea "x"
type input "от"
type textarea "x"
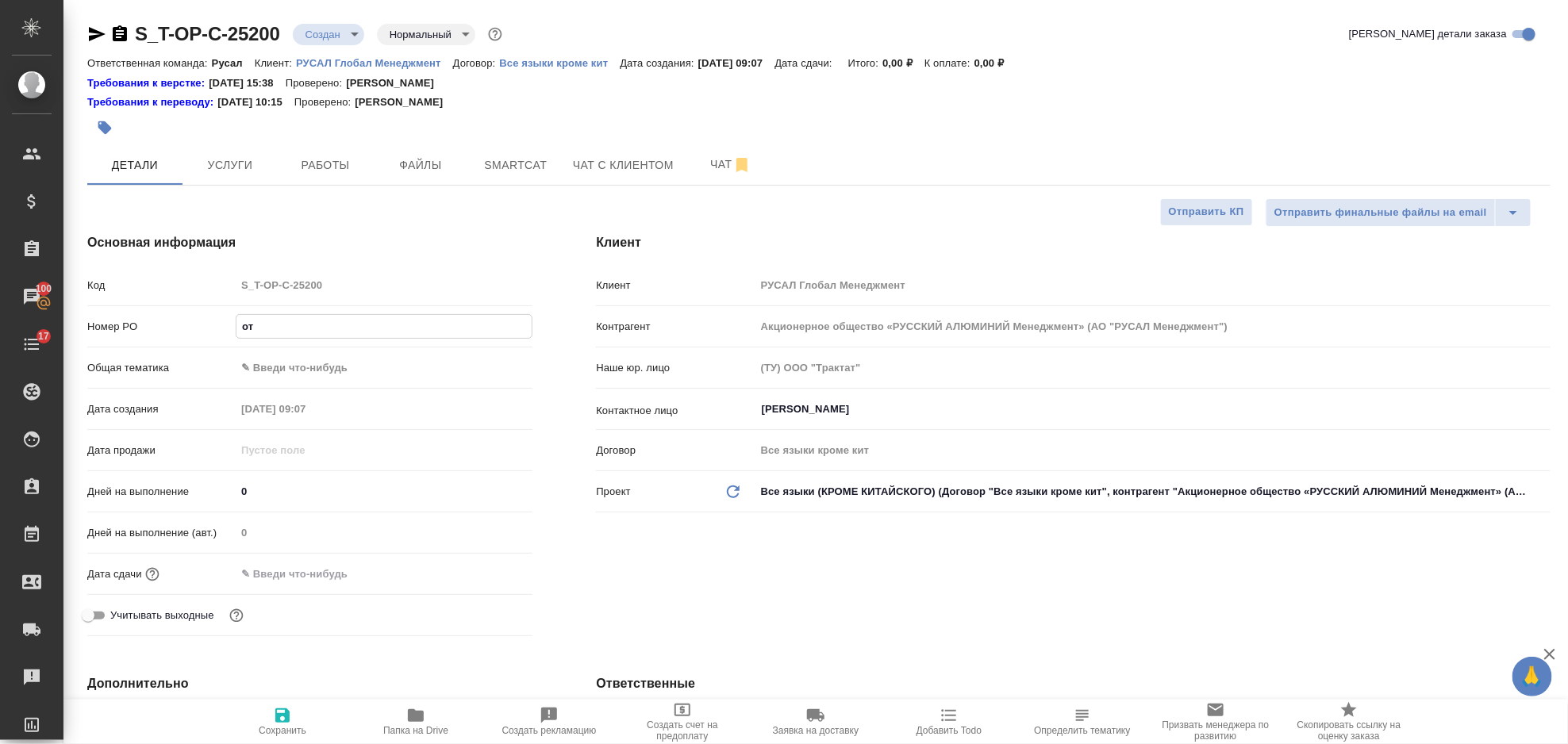
type textarea "x"
type input "от"
type textarea "x"
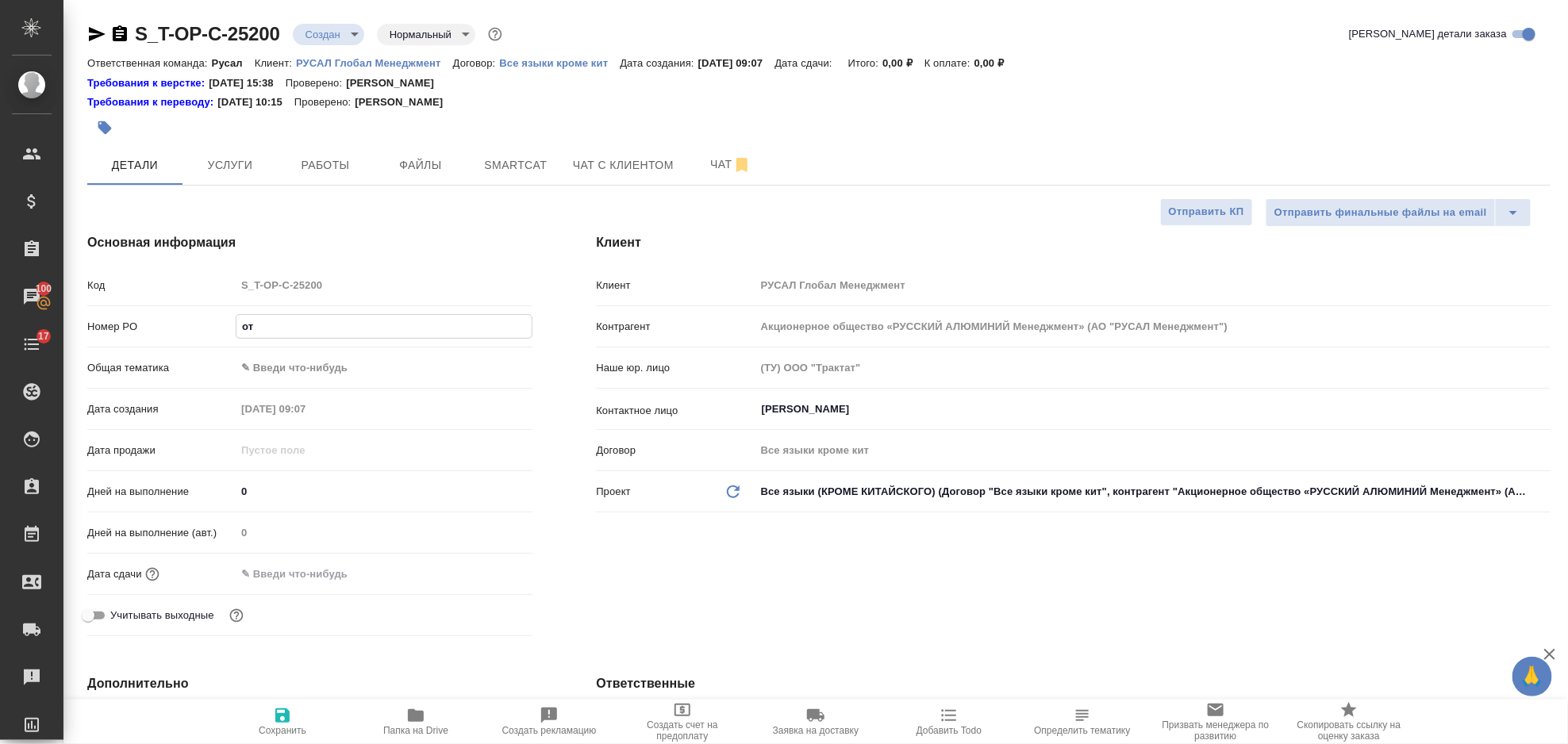
type textarea "x"
type input "от [PERSON_NAME]"
type textarea "x"
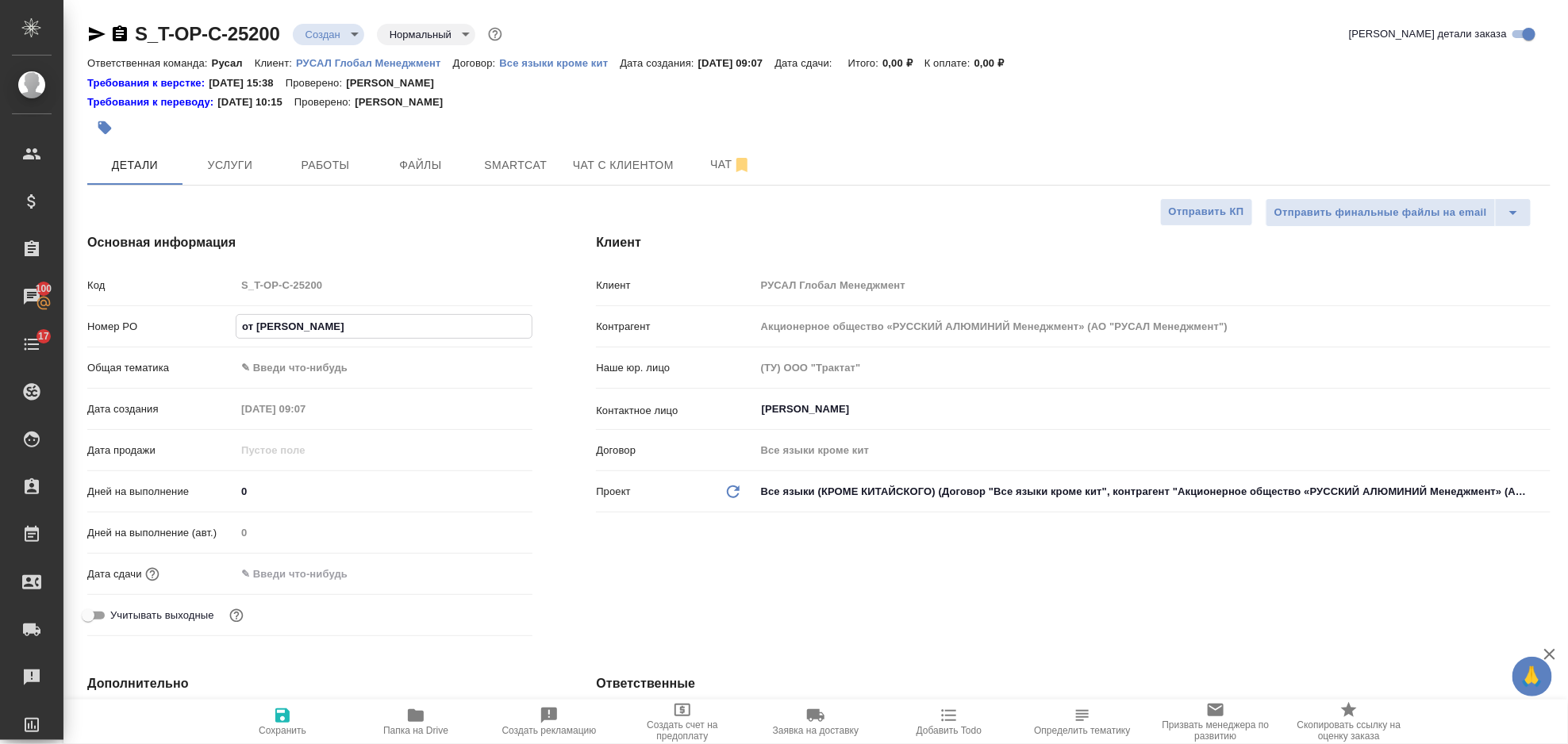
type input "от Ис"
type textarea "x"
type input "от Иса"
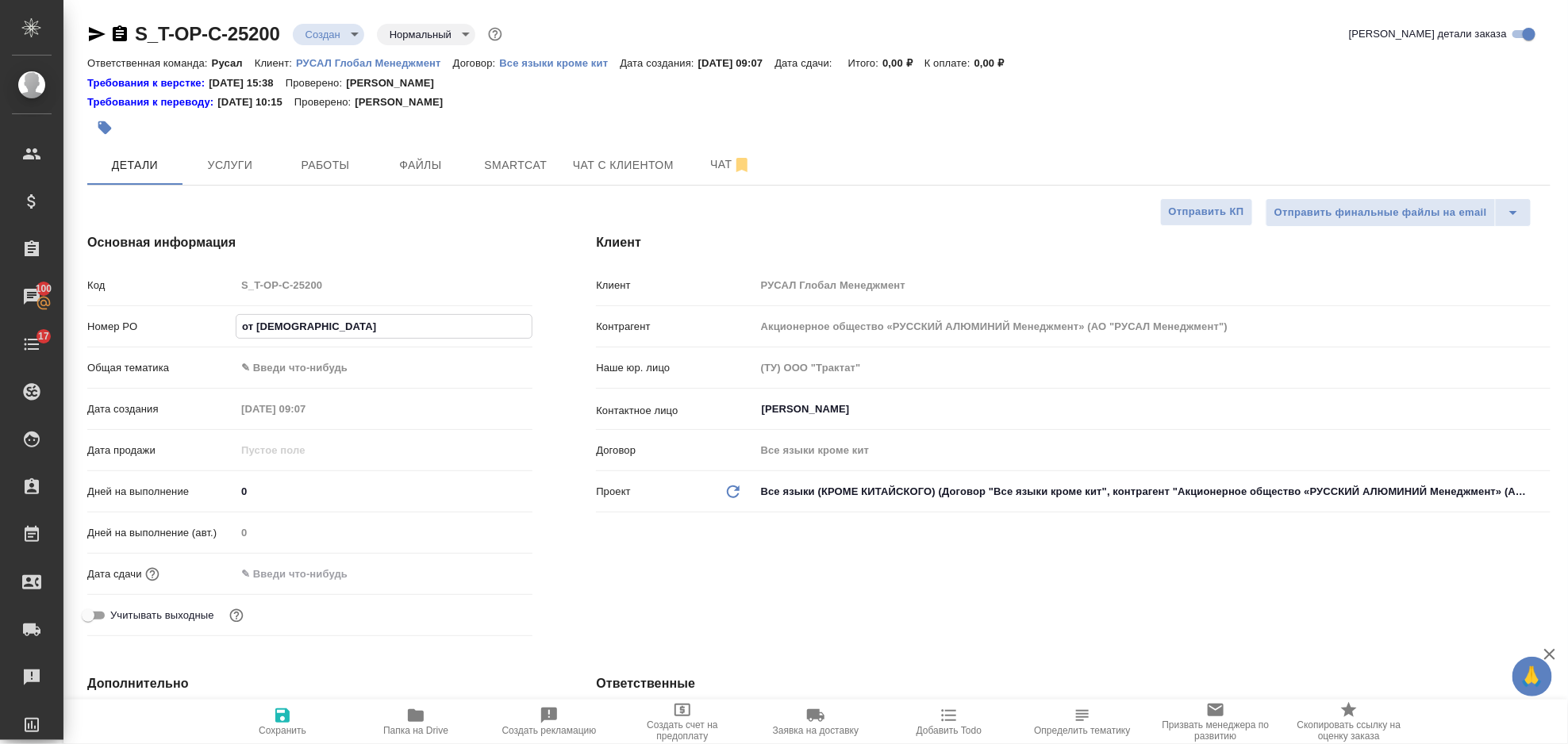
type textarea "x"
type input "от Исаев"
type textarea "x"
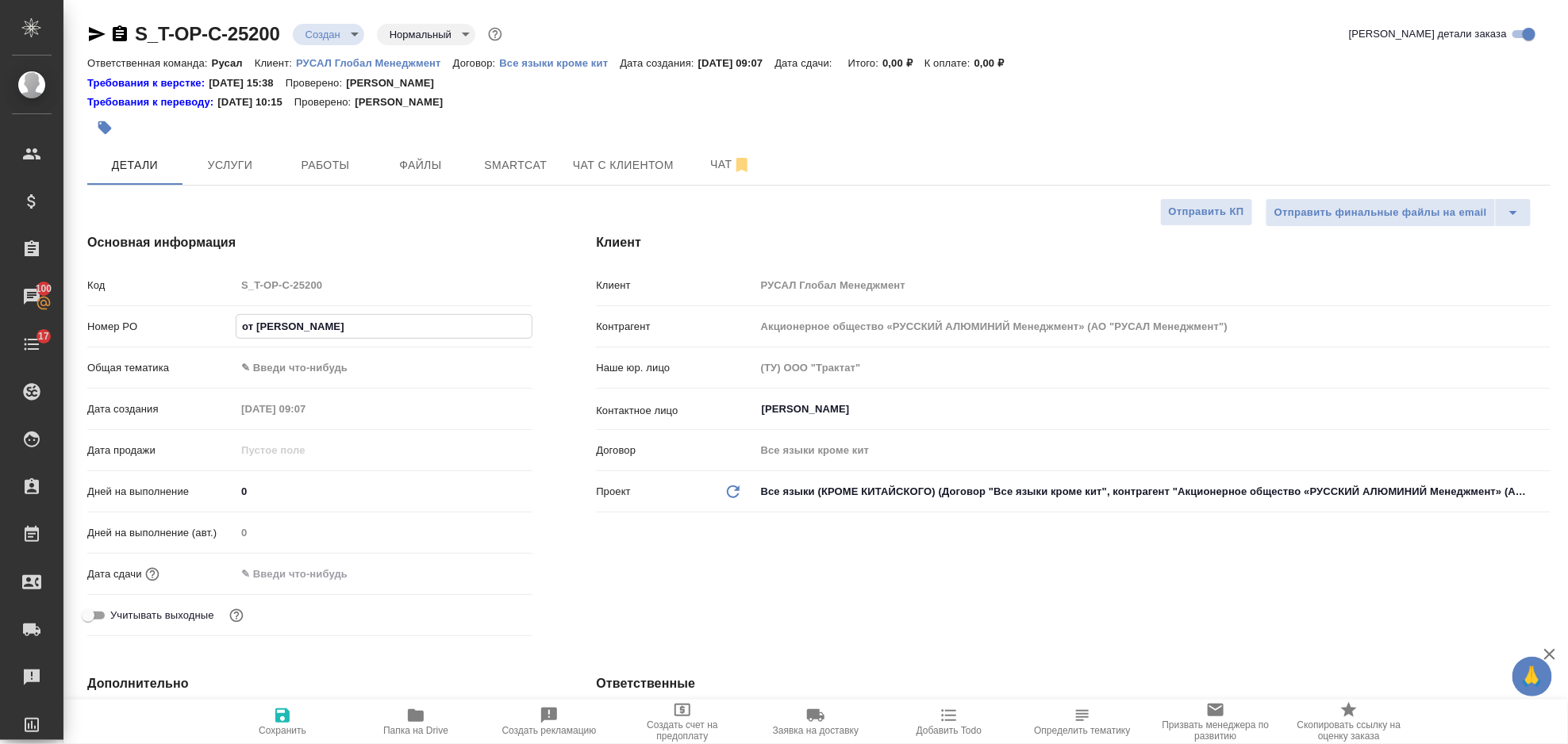
type textarea "x"
type input "от Исаева"
type textarea "x"
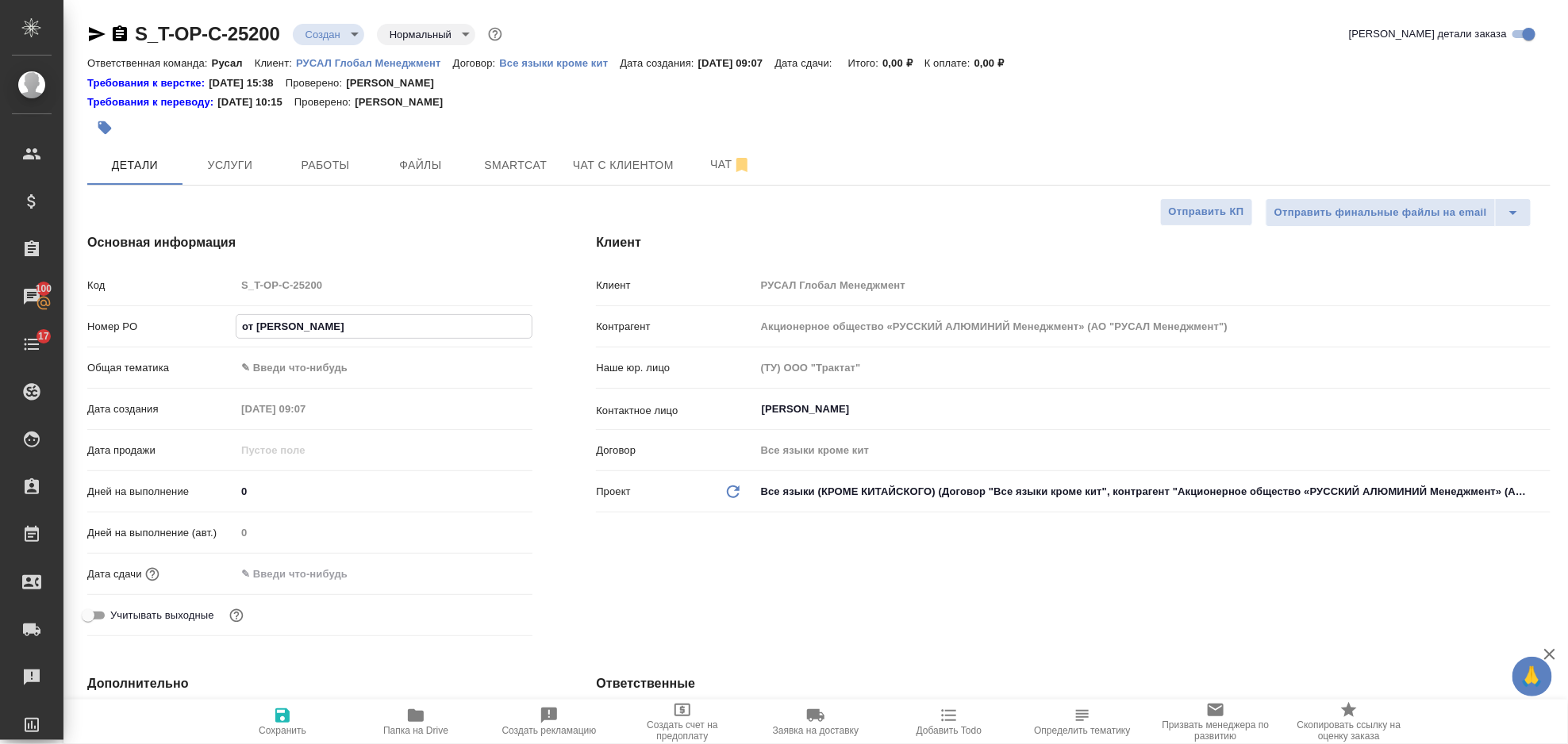
type textarea "x"
type input "от Исаева_"
type textarea "x"
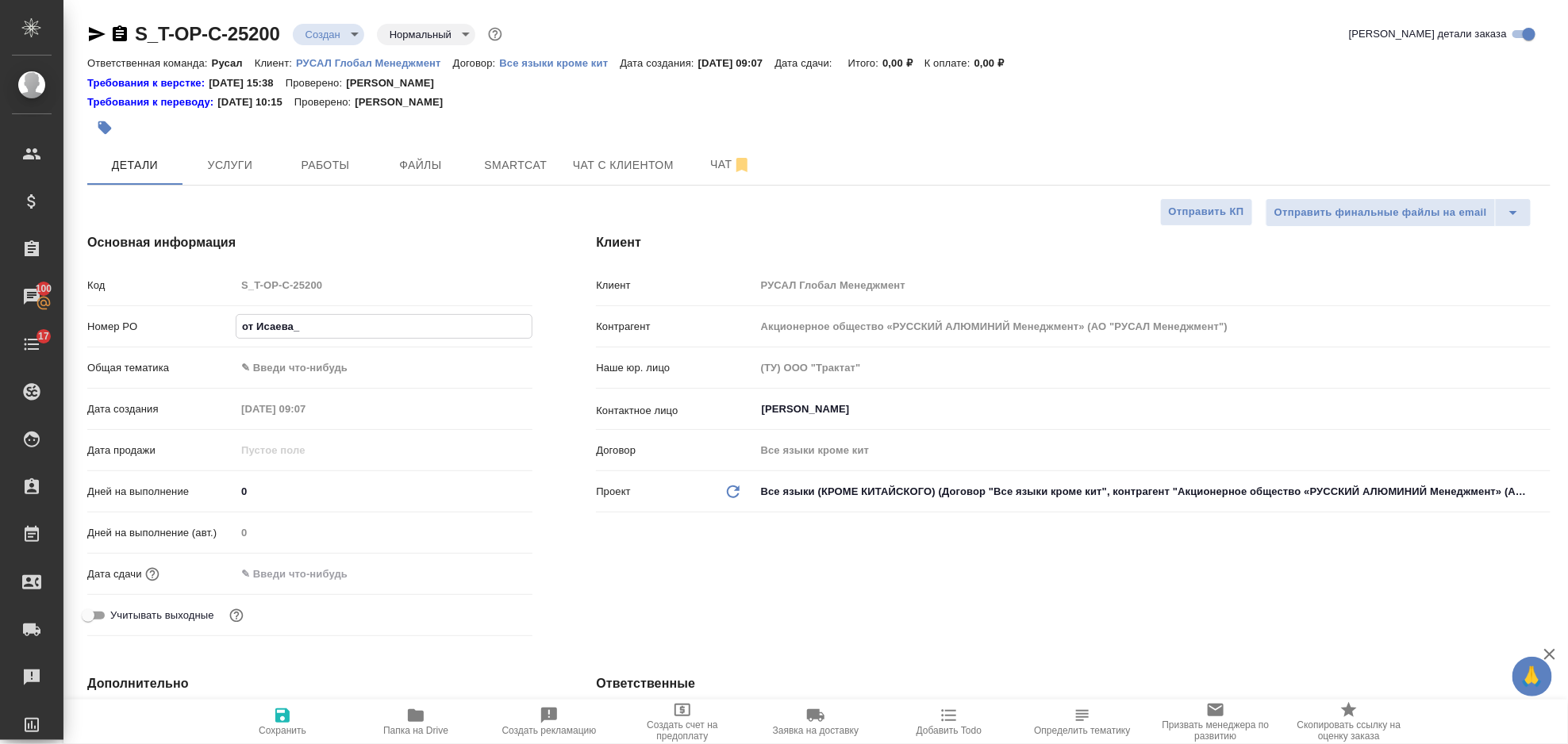
type input "от Исаева_2"
type textarea "x"
type input "от Исаева_20"
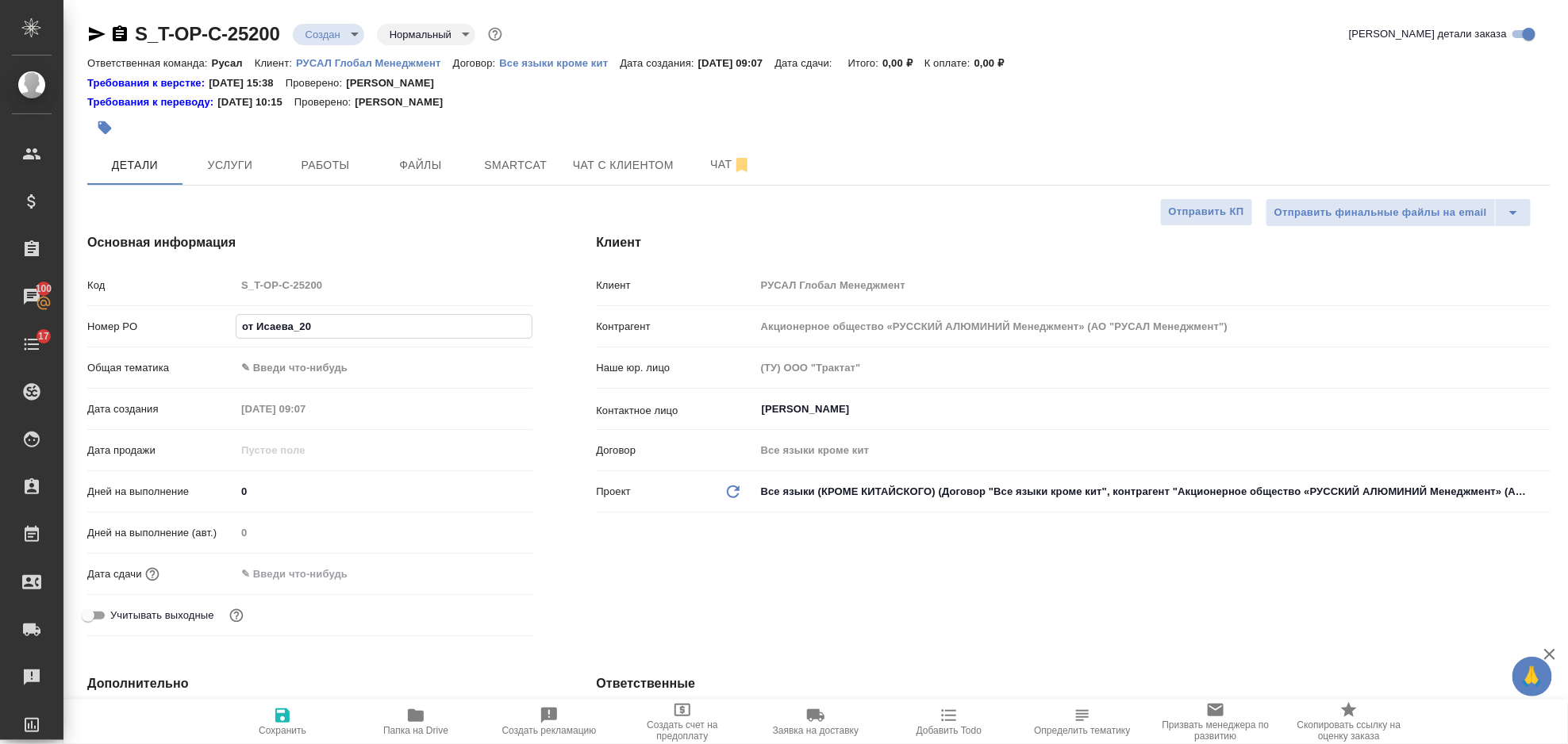
type textarea "x"
type input "от Исаева_20."
type textarea "x"
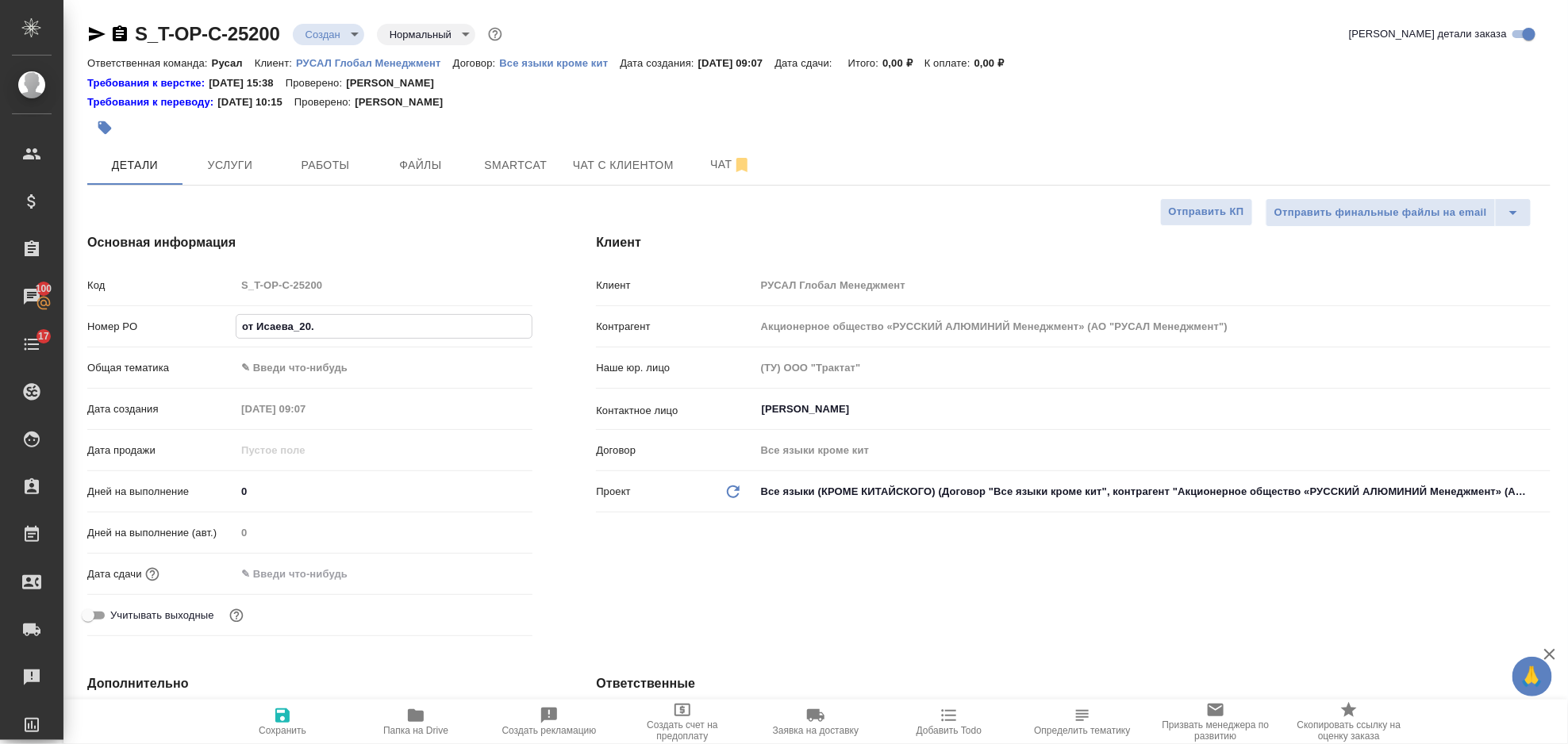
type textarea "x"
type input "от Исаева_20.0"
type textarea "x"
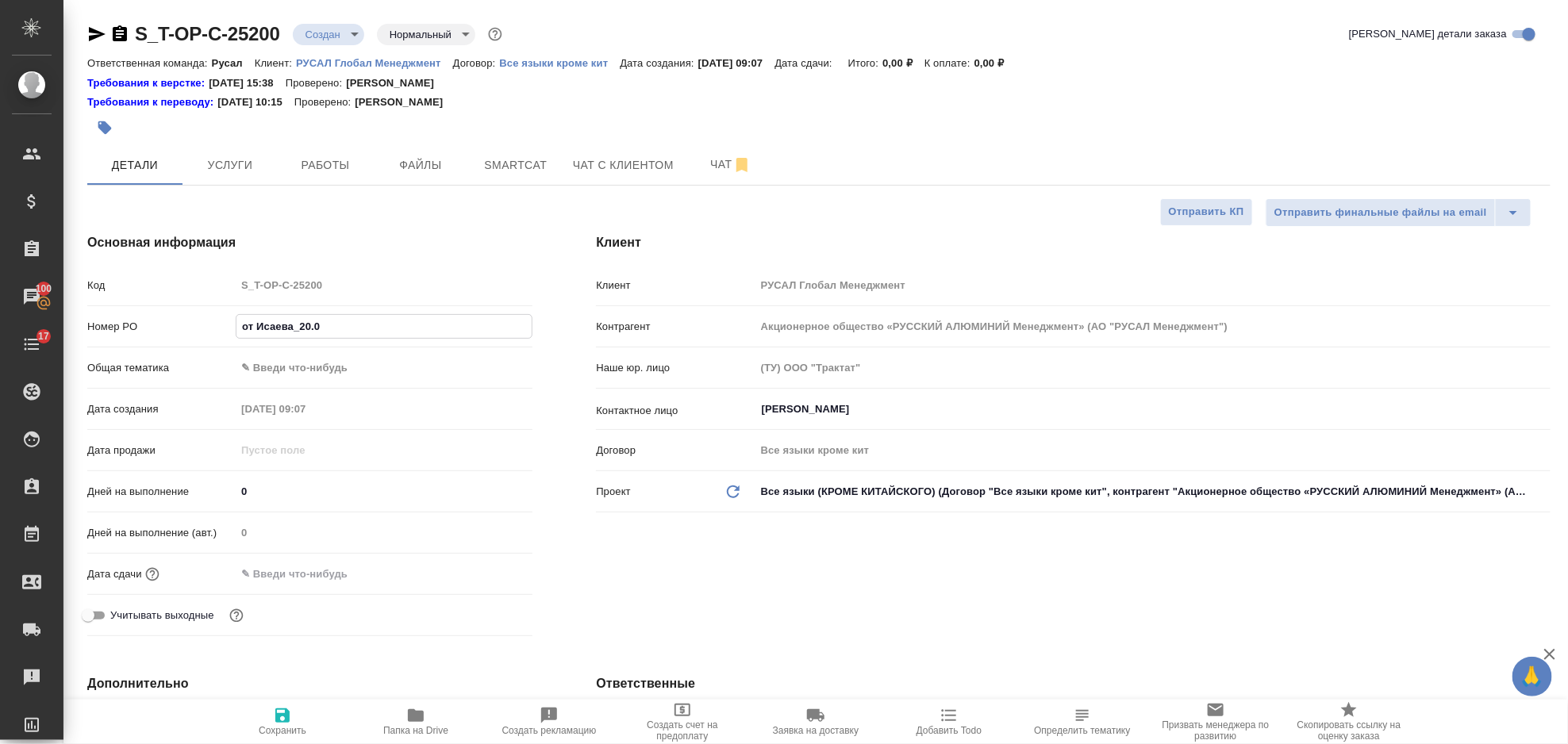
type textarea "x"
type input "от Исаева_20.09"
type textarea "x"
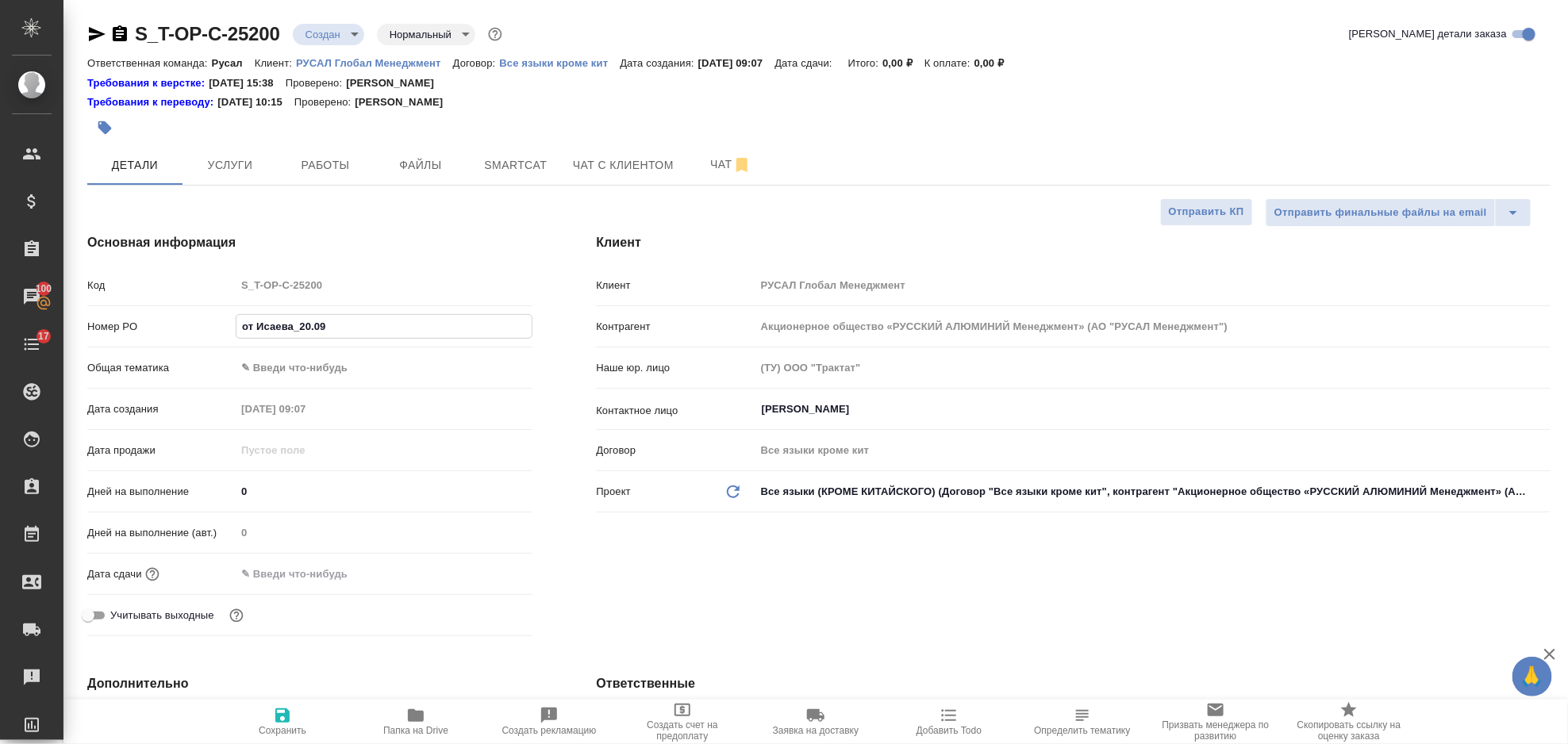
type input "от Исаева_20.09"
click at [309, 370] on body "🙏 .cls-1 fill:#fff; AWATERA Gorlenko Yuliua Клиенты Спецификации Заказы 100 Чат…" at bounding box center [784, 372] width 1568 height 744
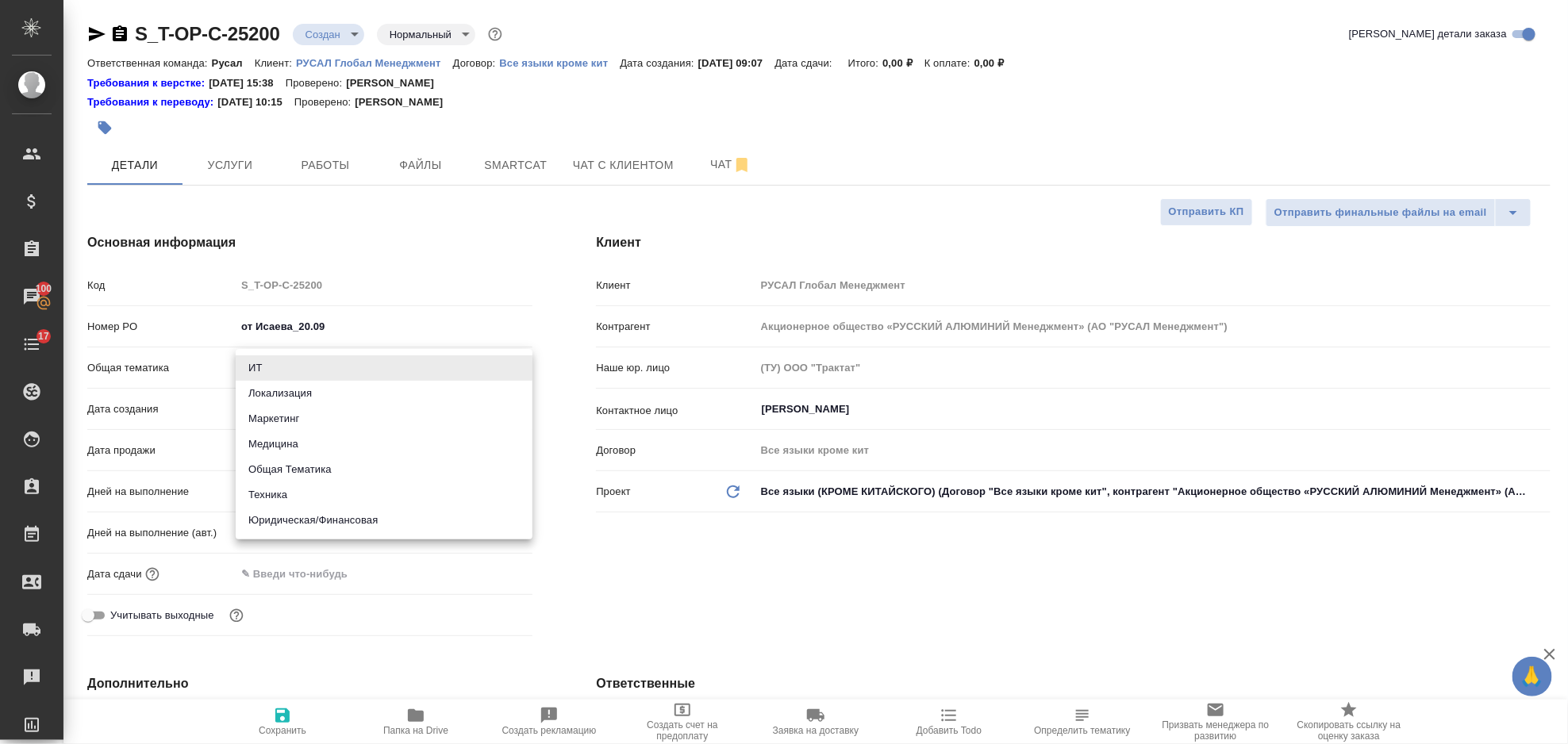
click at [349, 497] on li "Техника" at bounding box center [384, 495] width 297 height 25
type input "tech"
type textarea "x"
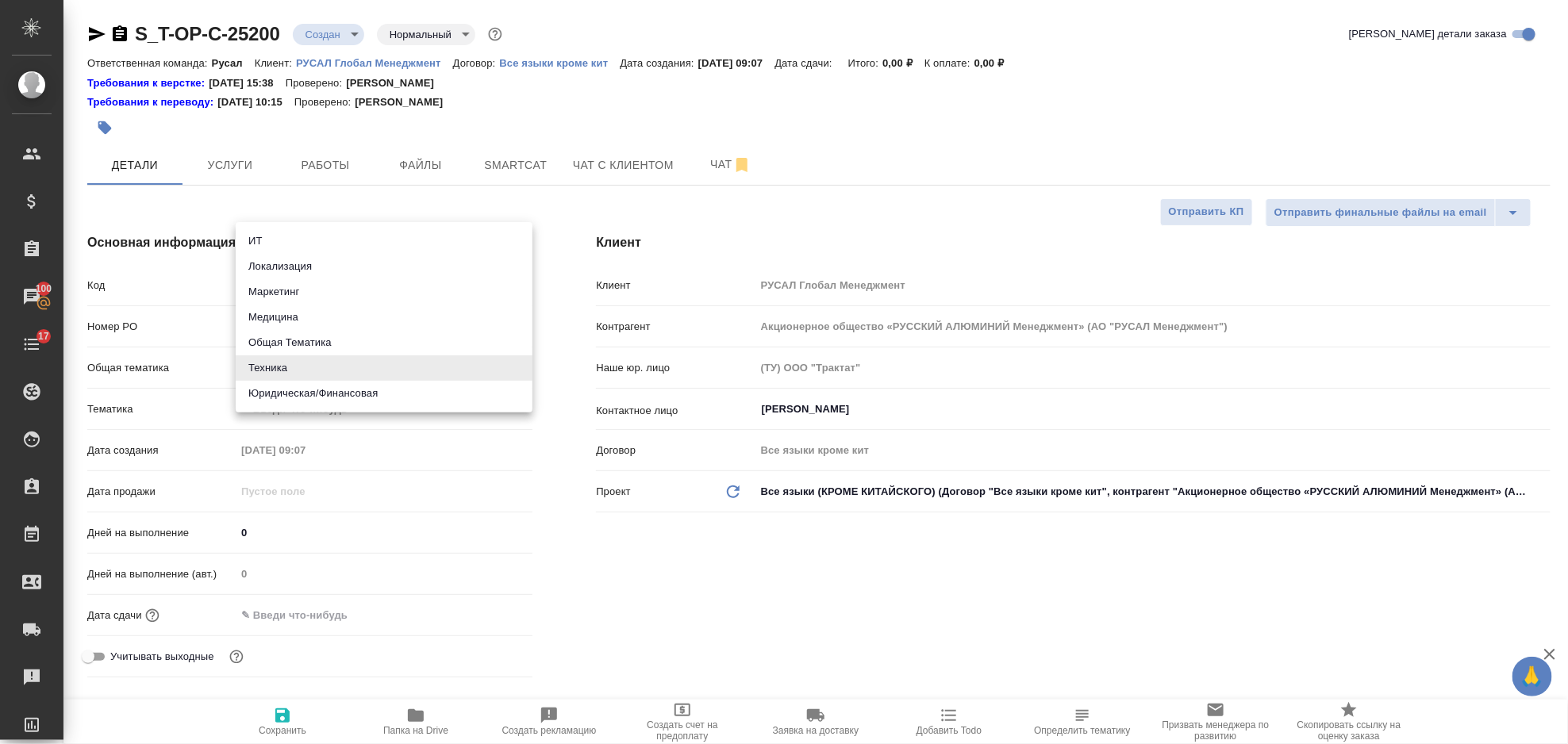
click at [328, 376] on body "🙏 .cls-1 fill:#fff; AWATERA Gorlenko Yuliua Клиенты Спецификации Заказы 100 Чат…" at bounding box center [784, 372] width 1568 height 744
click at [328, 350] on li "Общая Тематика" at bounding box center [384, 343] width 297 height 25
type input "obtem"
type textarea "x"
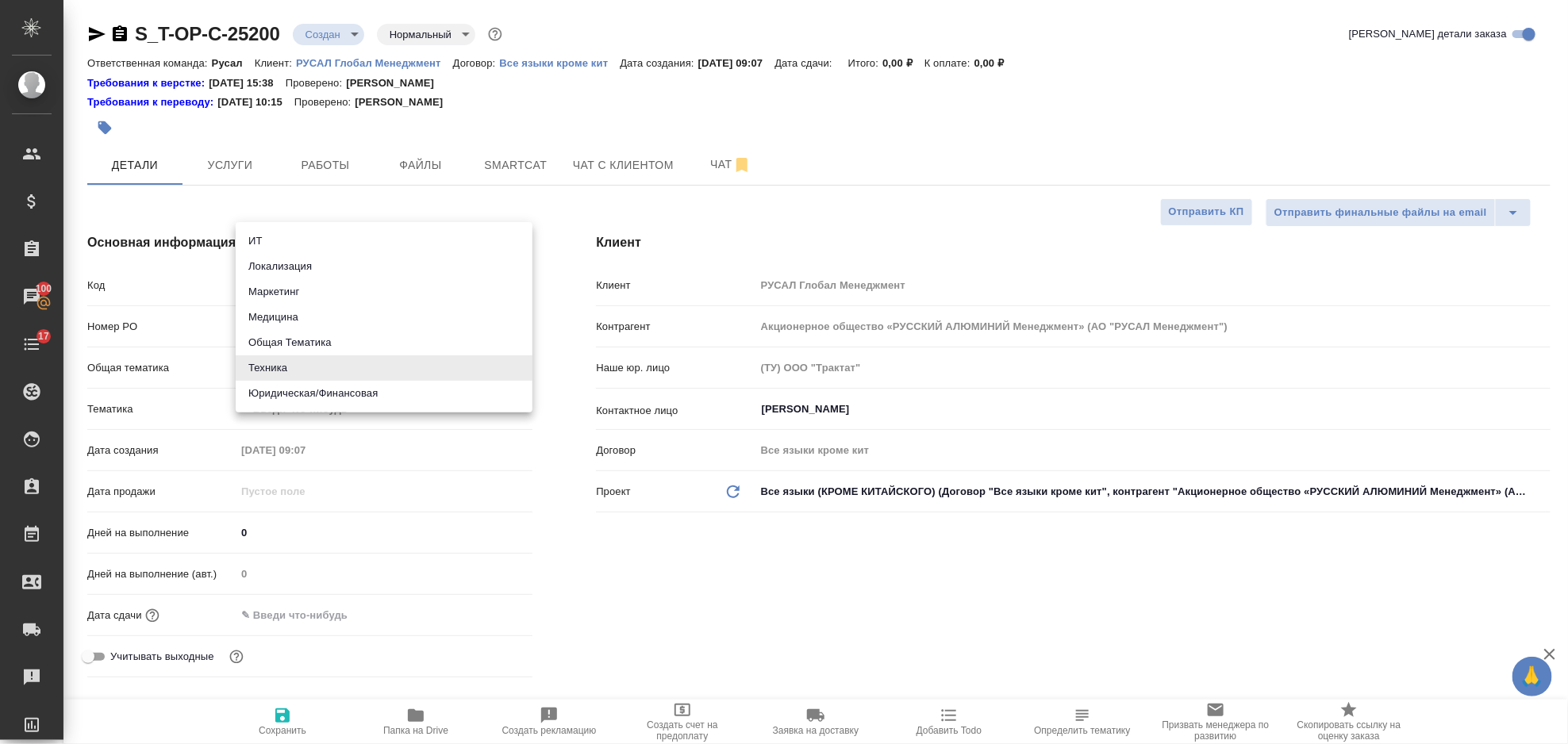
type textarea "x"
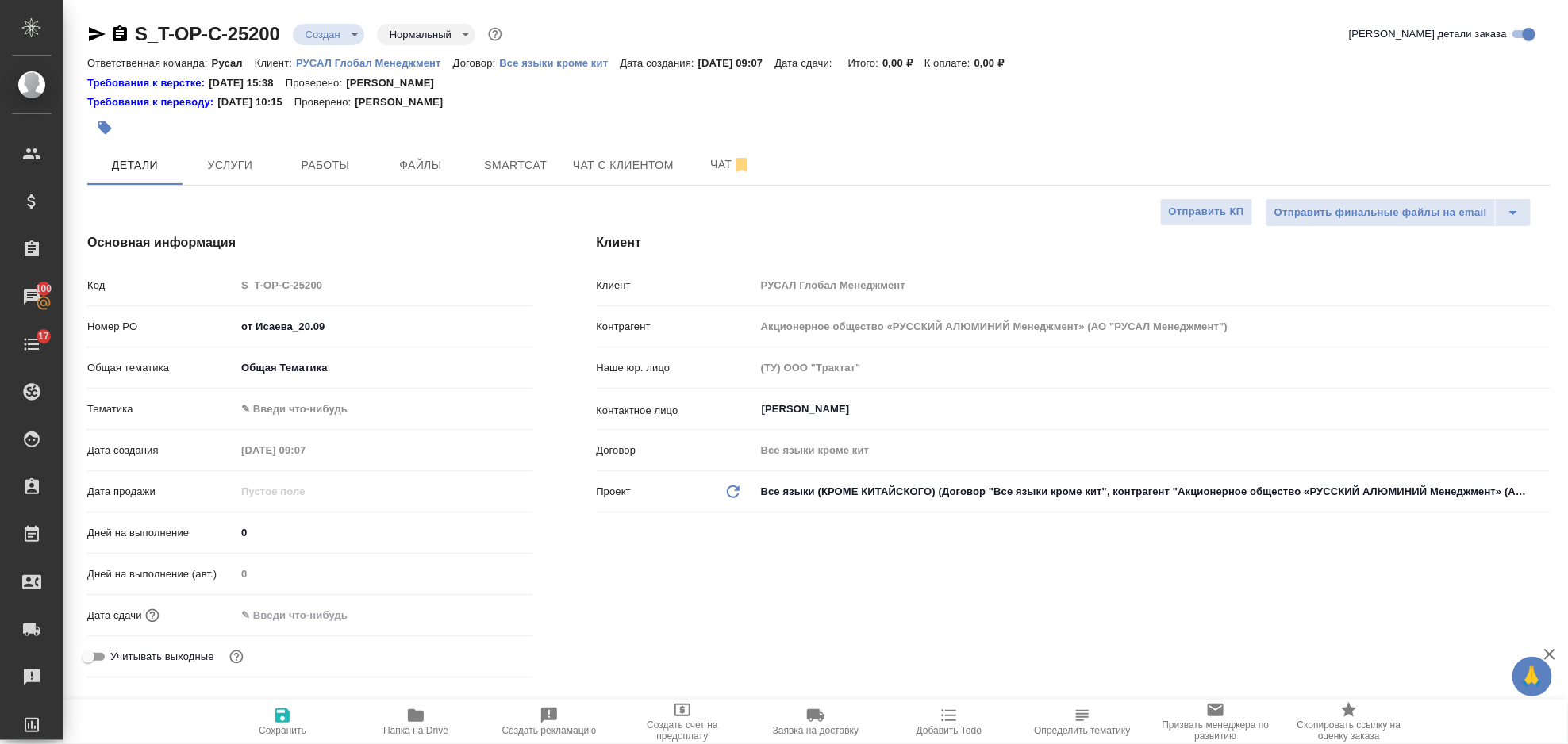
click at [337, 408] on body "🙏 .cls-1 fill:#fff; AWATERA Gorlenko Yuliua Клиенты Спецификации Заказы 100 Чат…" at bounding box center [784, 372] width 1568 height 744
click at [342, 403] on li "Общая Тематика" at bounding box center [384, 410] width 297 height 25
type textarea "x"
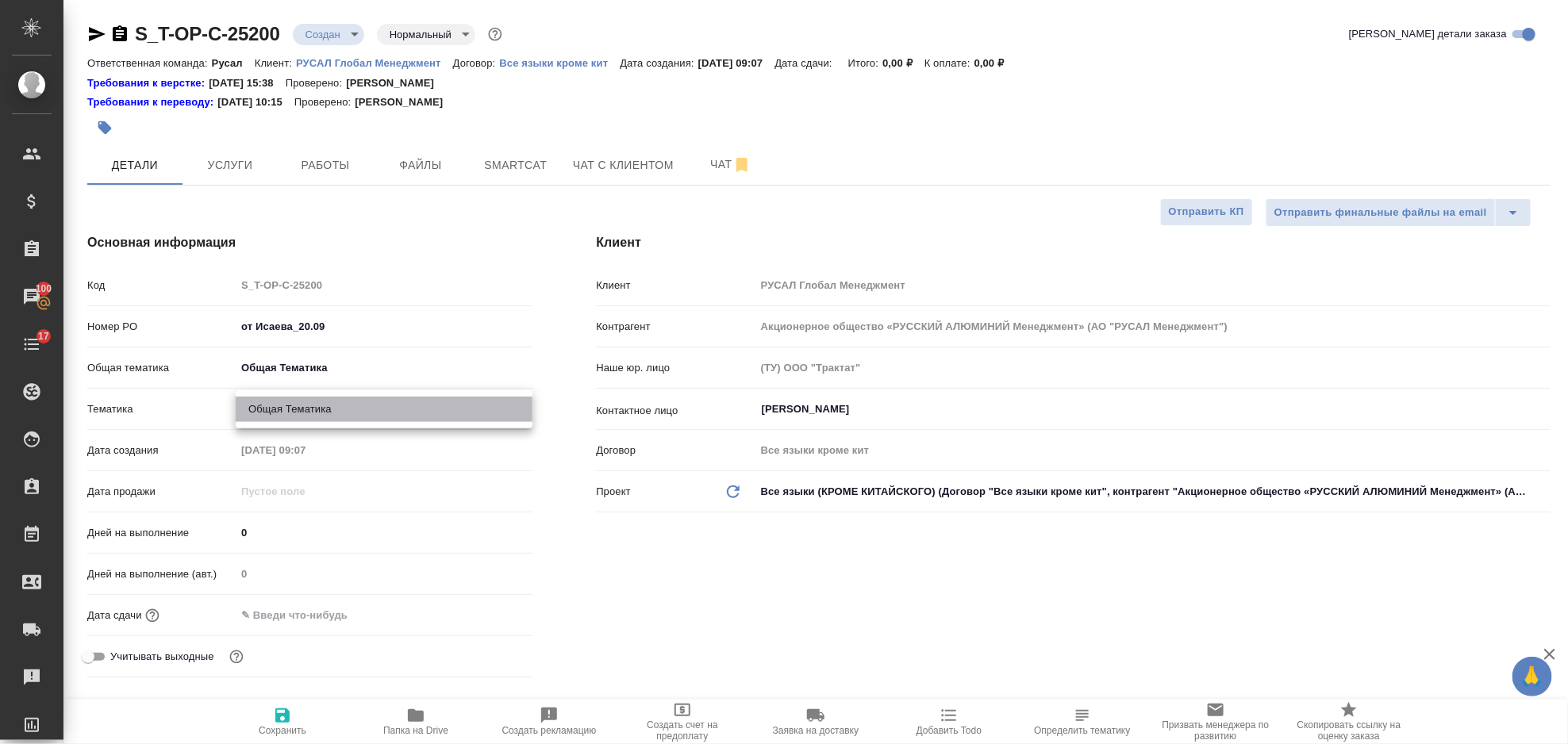
type input "6012b1ca196b0e5c9229a120"
drag, startPoint x: 321, startPoint y: 622, endPoint x: 438, endPoint y: 596, distance: 119.9
click at [324, 622] on input "text" at bounding box center [306, 615] width 139 height 23
click at [490, 609] on icon "button" at bounding box center [486, 614] width 14 height 16
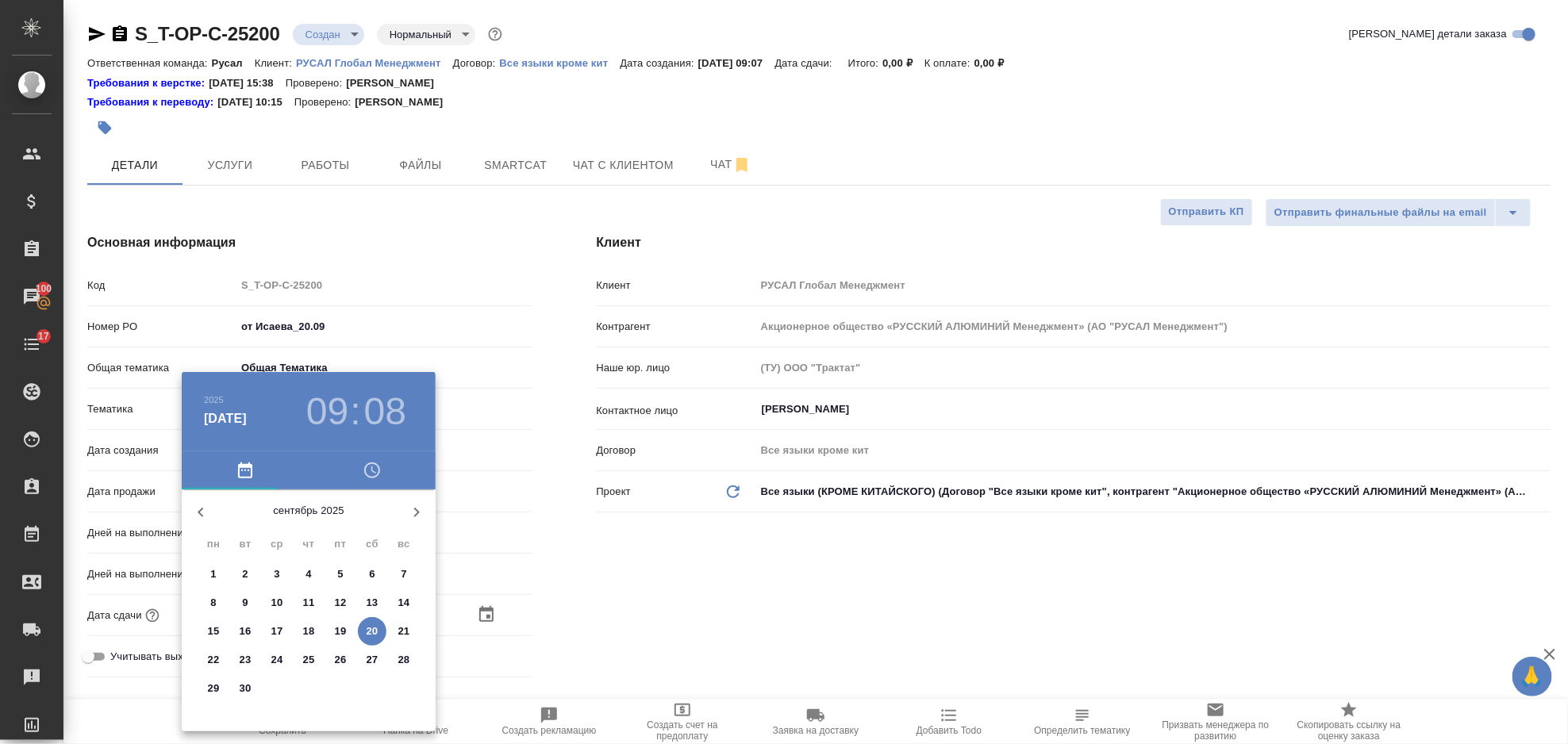
click at [372, 633] on p "20" at bounding box center [373, 631] width 12 height 16
type input "20.09.2025 09:08"
type textarea "x"
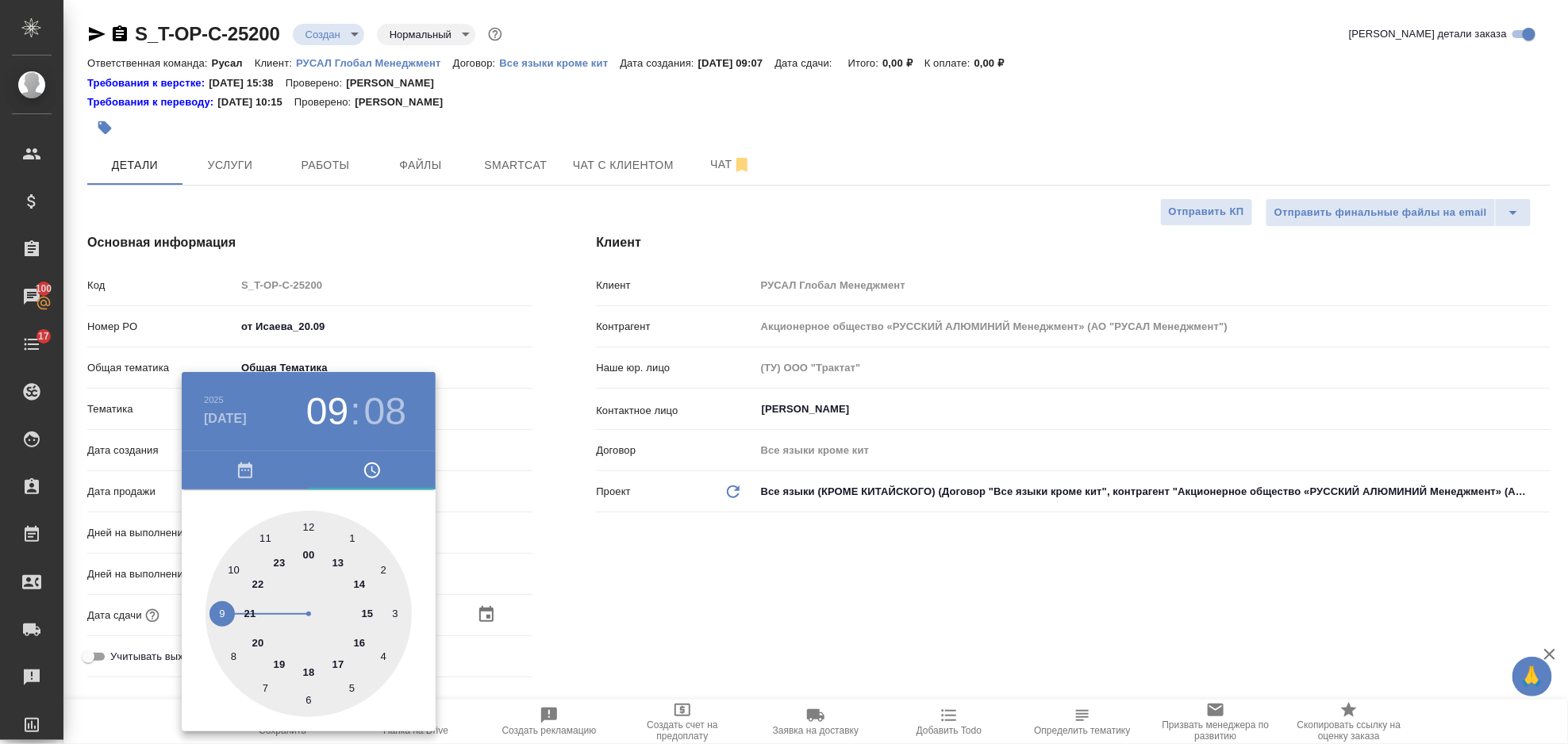
click at [362, 615] on div at bounding box center [308, 614] width 206 height 206
type input "20.09.2025 15:08"
type textarea "x"
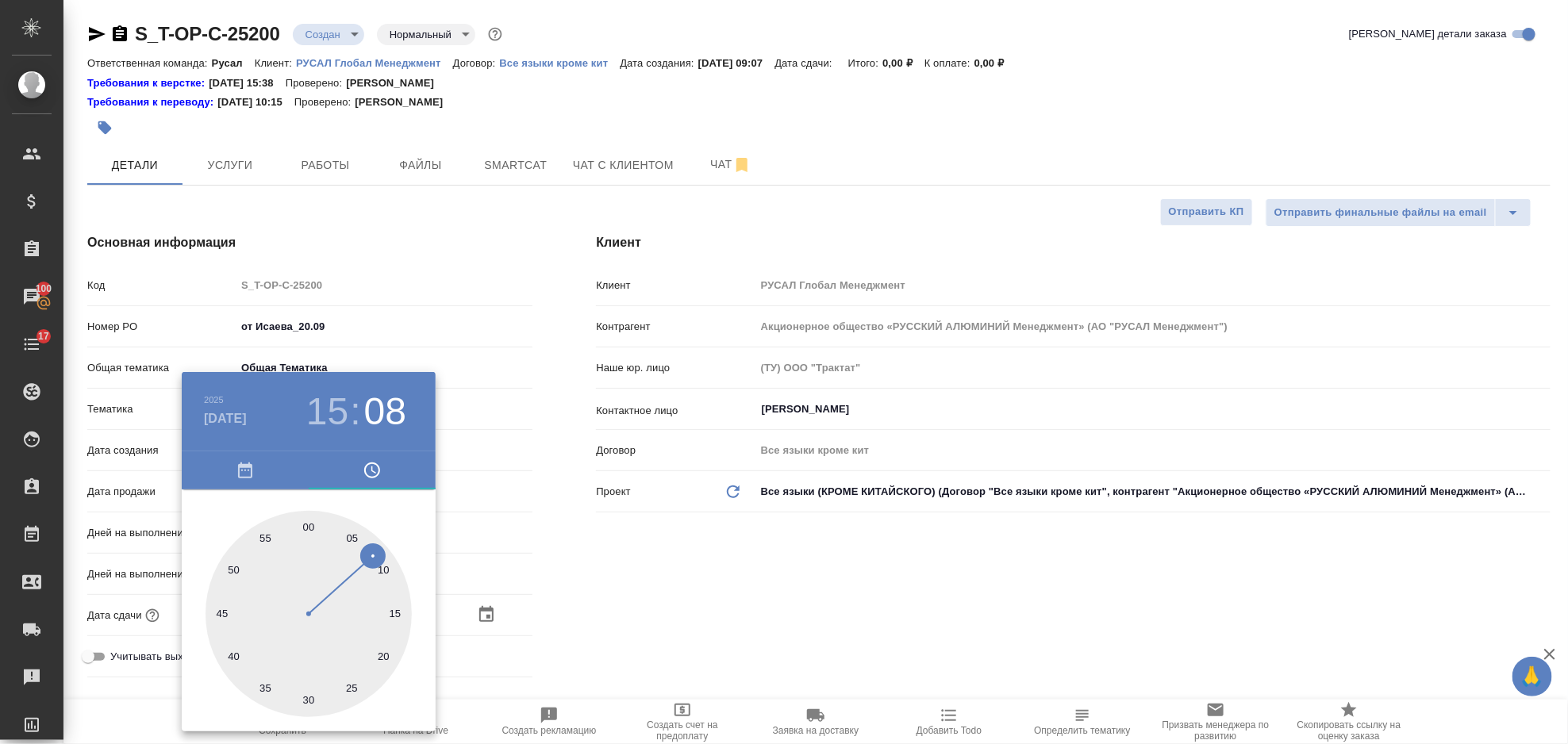
click at [308, 692] on div at bounding box center [308, 614] width 206 height 206
type input "20.09.2025 15:30"
type textarea "x"
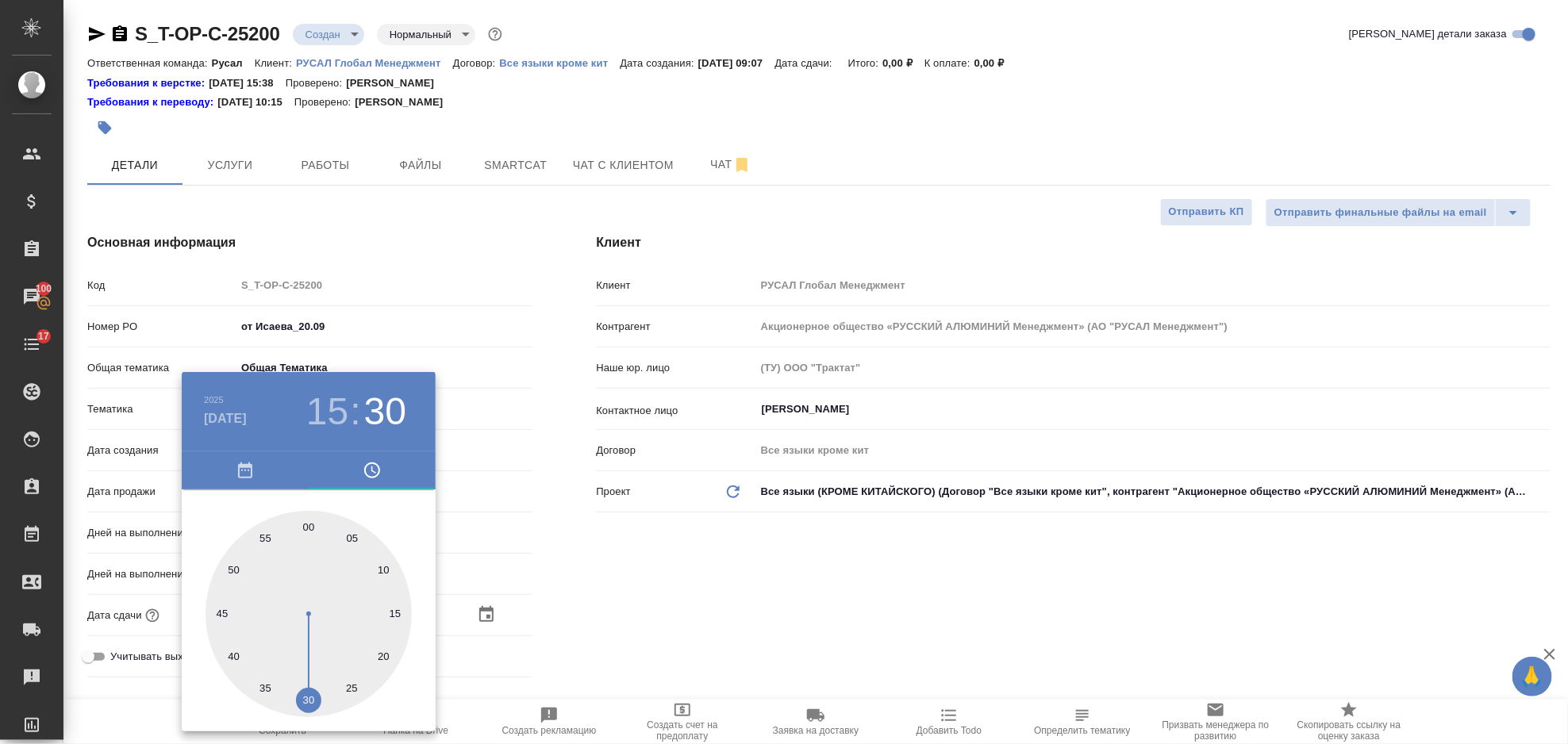
click at [591, 652] on div at bounding box center [784, 372] width 1568 height 744
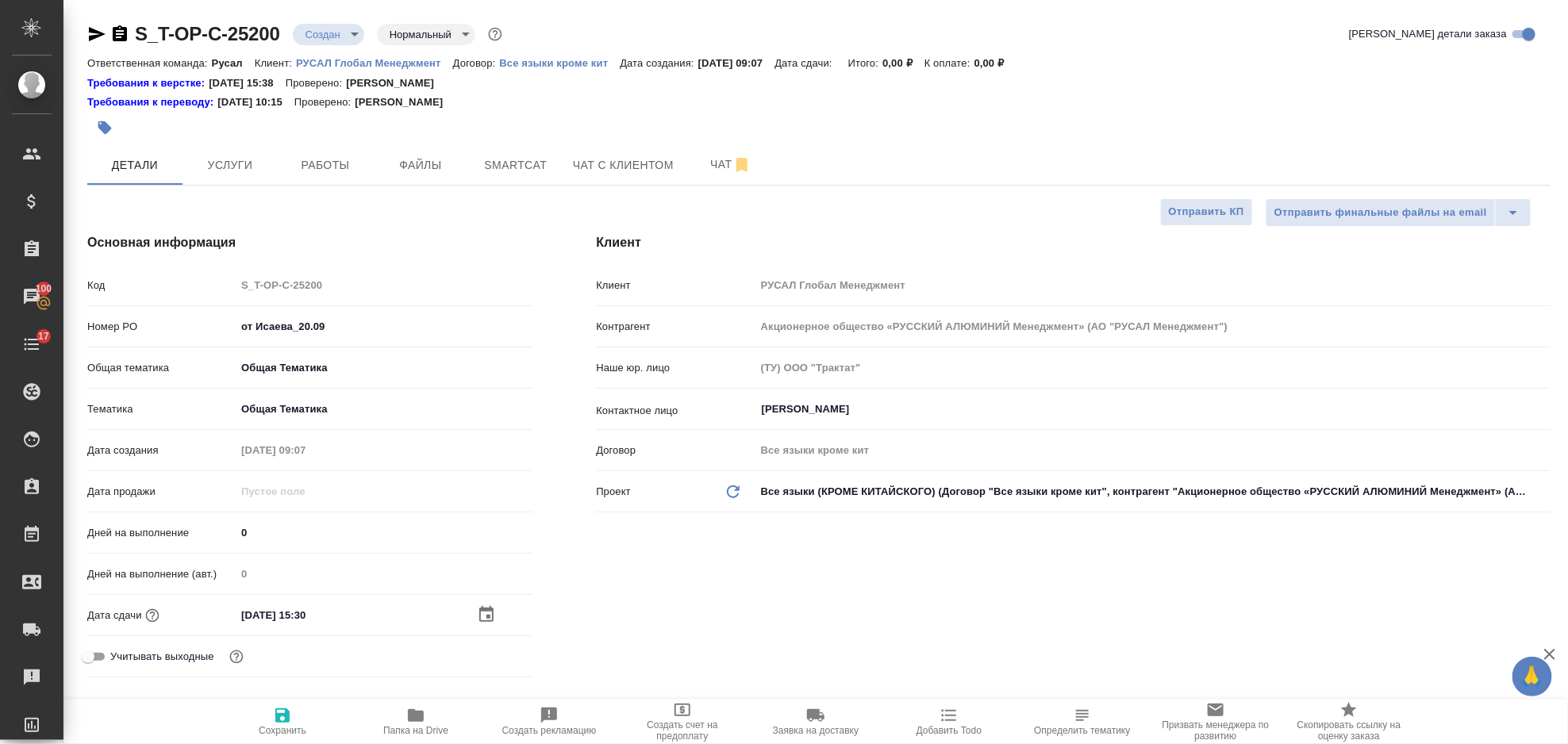
click at [293, 715] on span "Сохранить" at bounding box center [282, 721] width 114 height 30
type textarea "x"
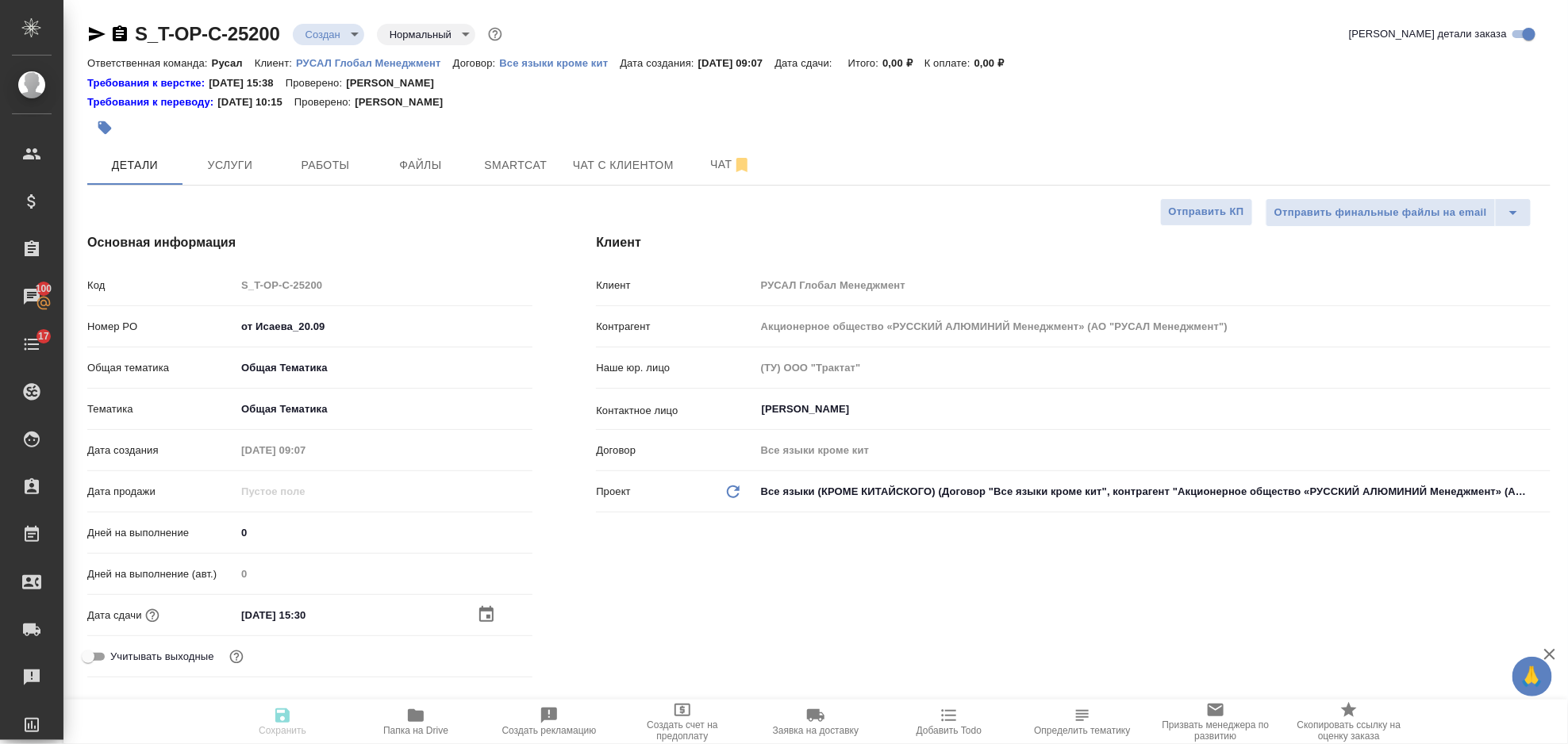
type textarea "x"
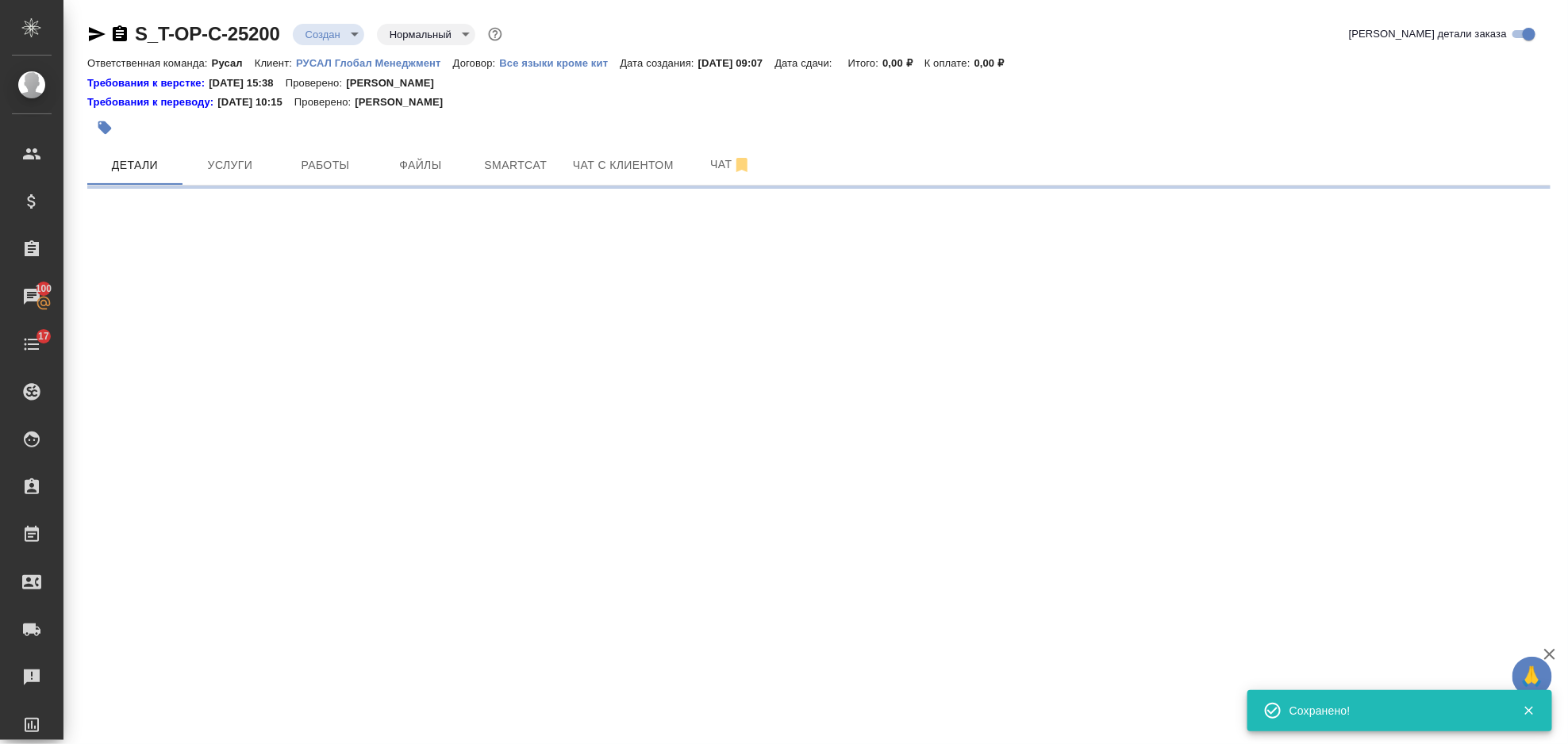
select select "RU"
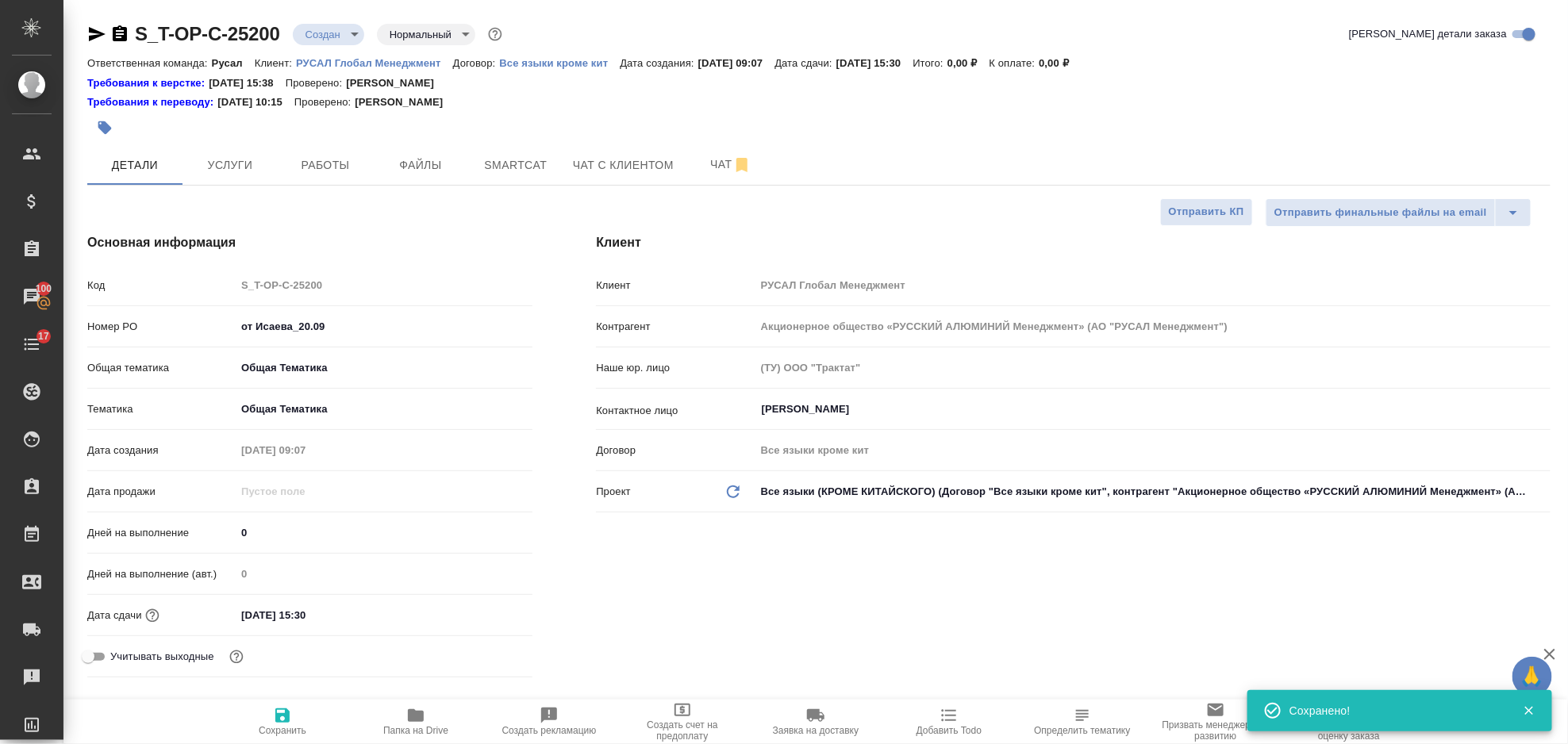
type textarea "x"
click at [446, 171] on span "Файлы" at bounding box center [421, 165] width 76 height 19
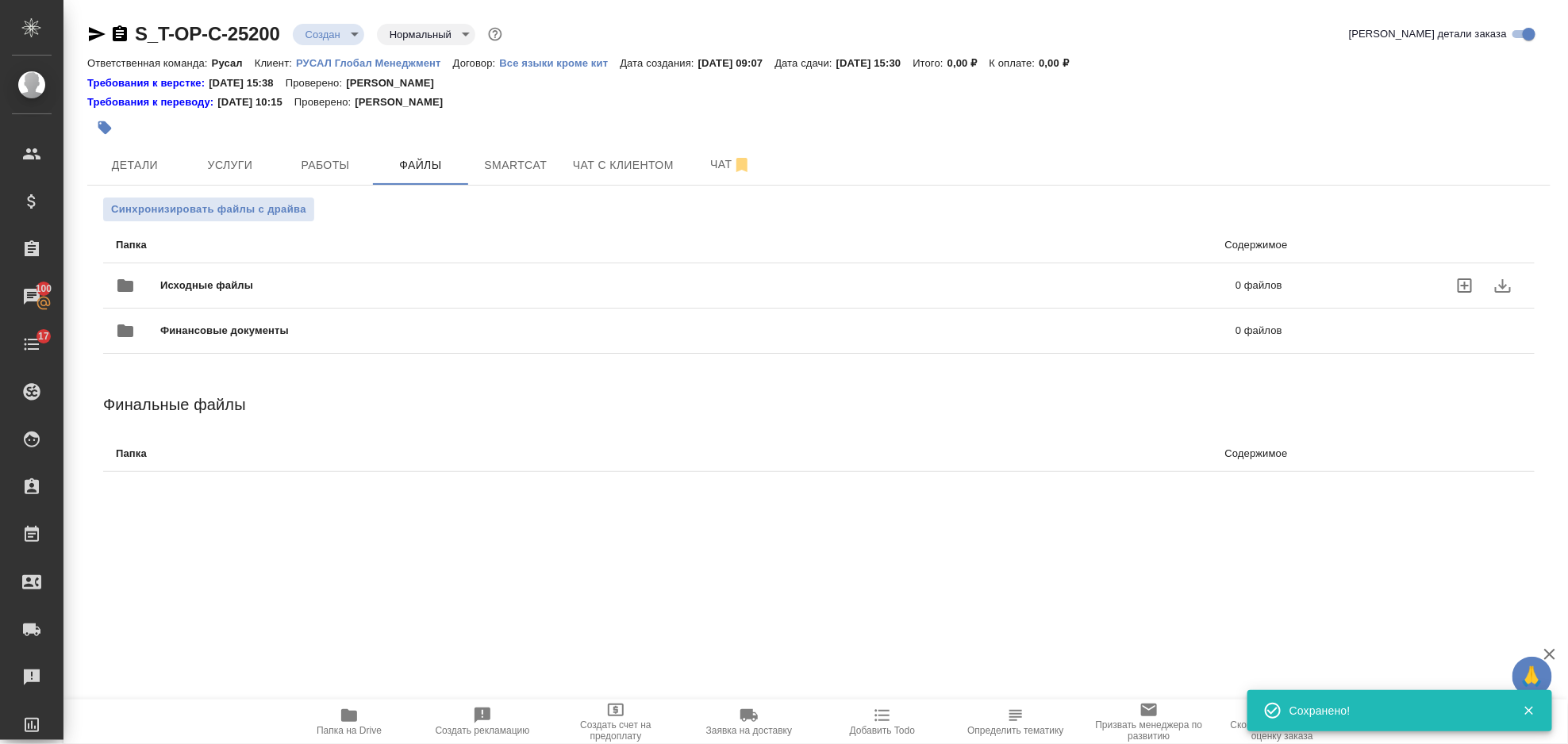
click at [286, 272] on div "Исходные файлы 0 файлов" at bounding box center [699, 285] width 1167 height 38
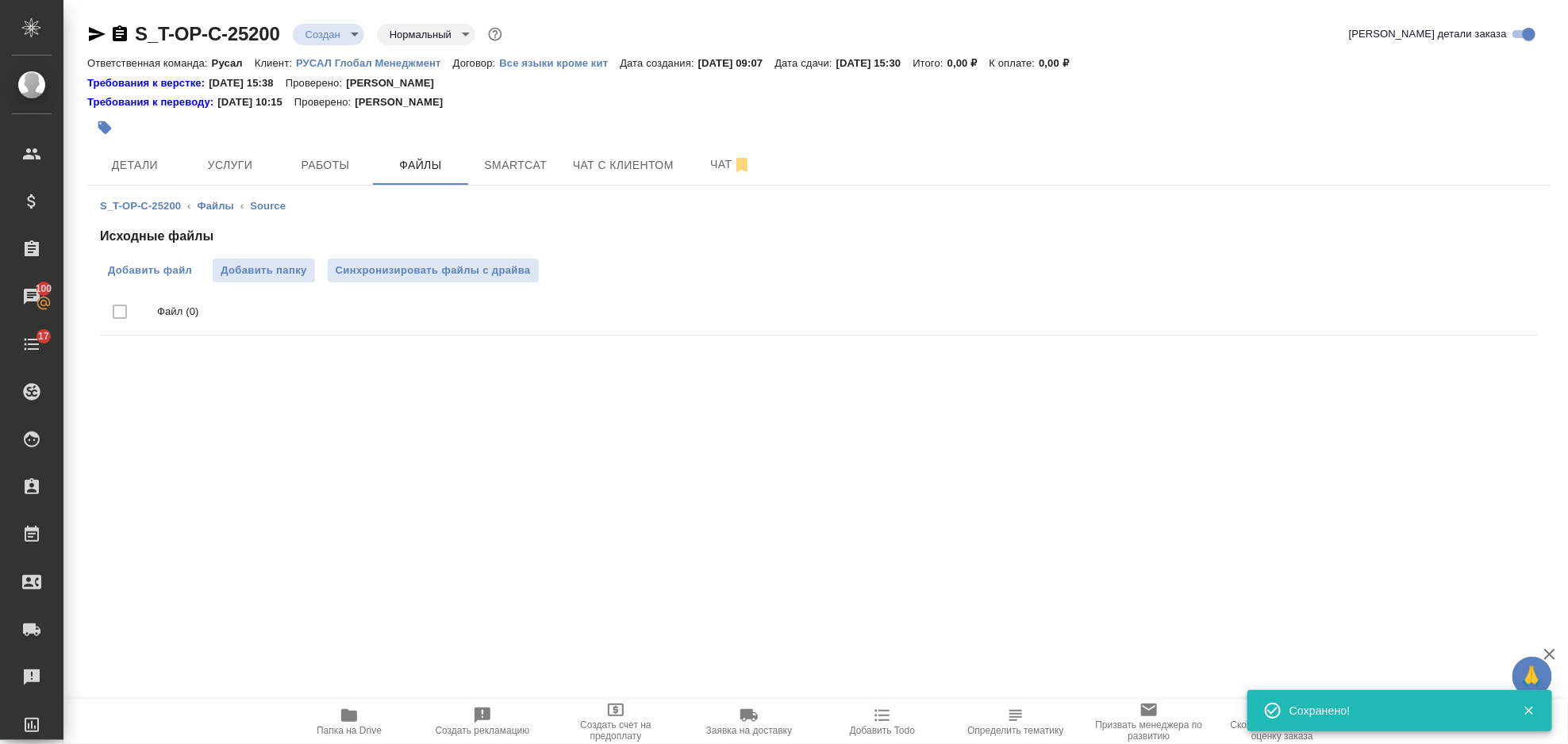
click at [188, 276] on span "Добавить файл" at bounding box center [150, 270] width 84 height 16
click at [0, 0] on input "Добавить файл" at bounding box center [0, 0] width 0 height 0
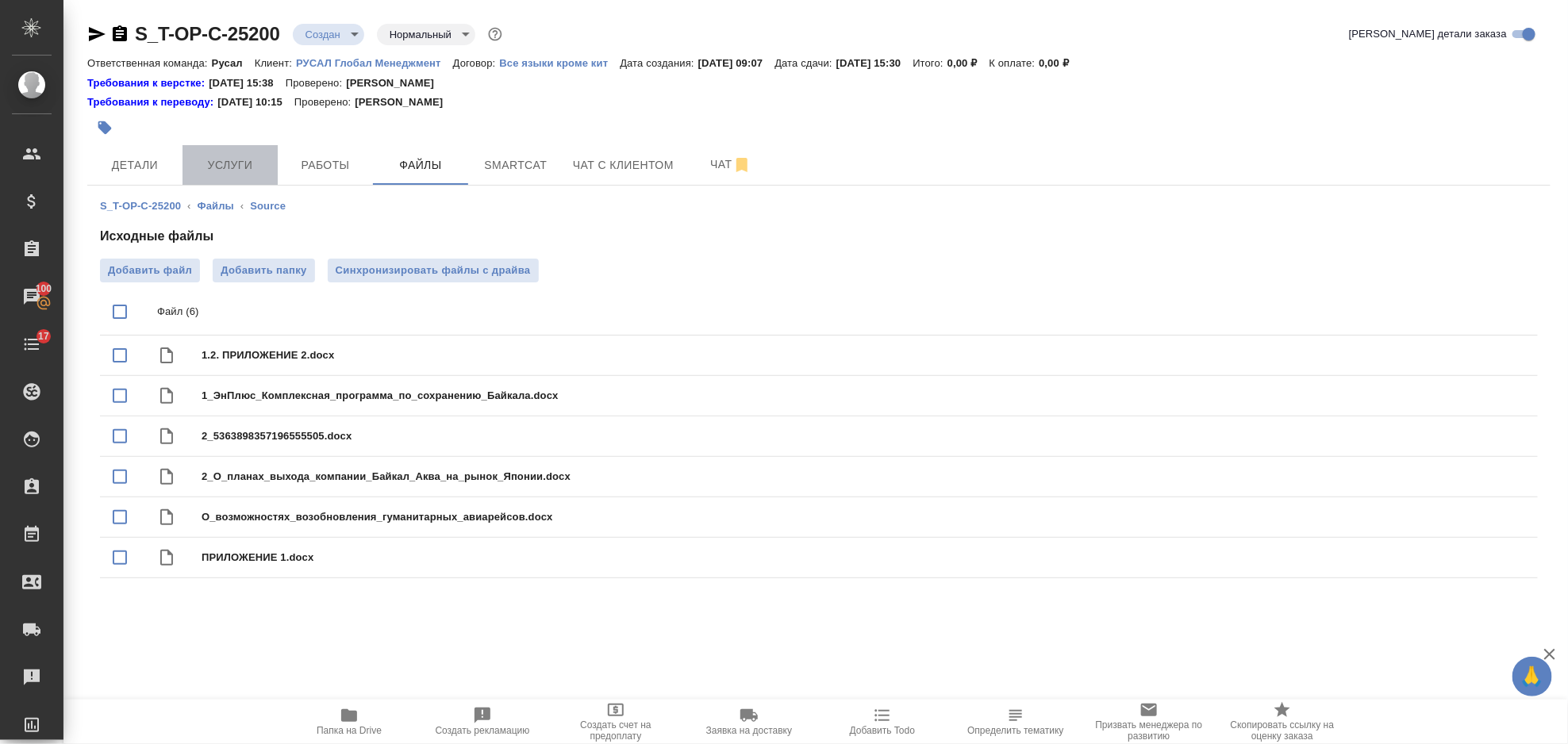
click at [236, 171] on span "Услуги" at bounding box center [230, 165] width 76 height 19
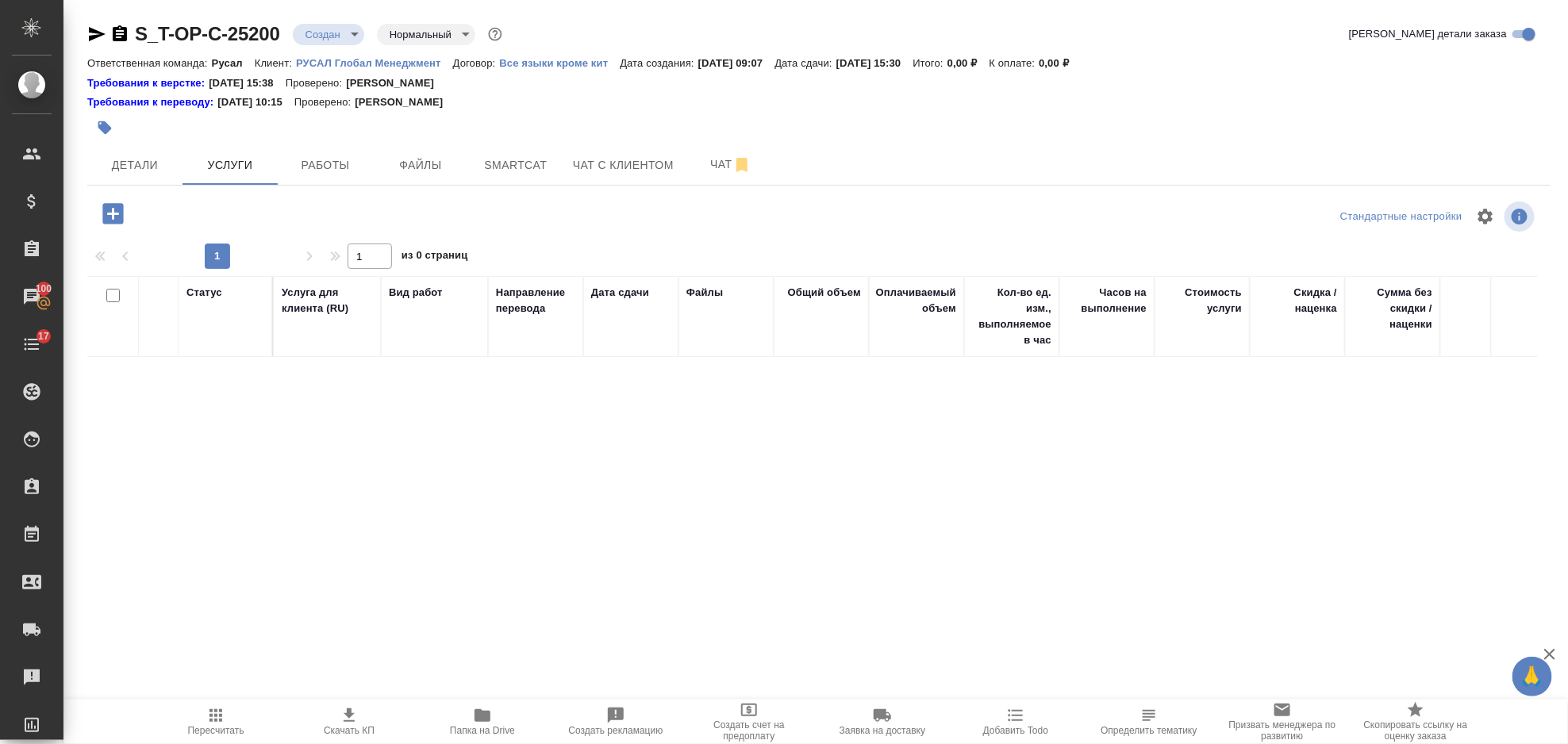
click at [114, 220] on icon "button" at bounding box center [112, 213] width 20 height 20
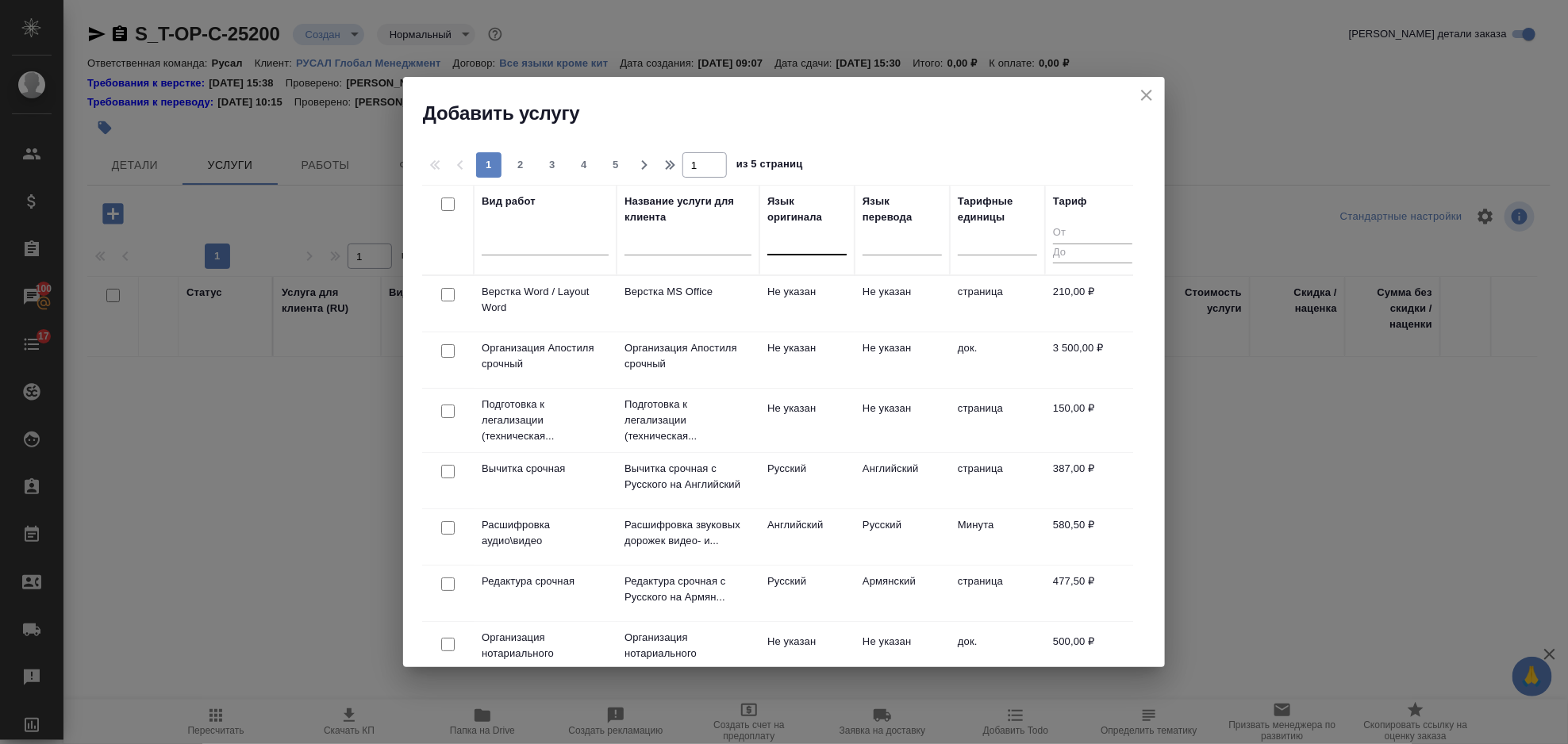
click at [837, 247] on div at bounding box center [807, 239] width 79 height 23
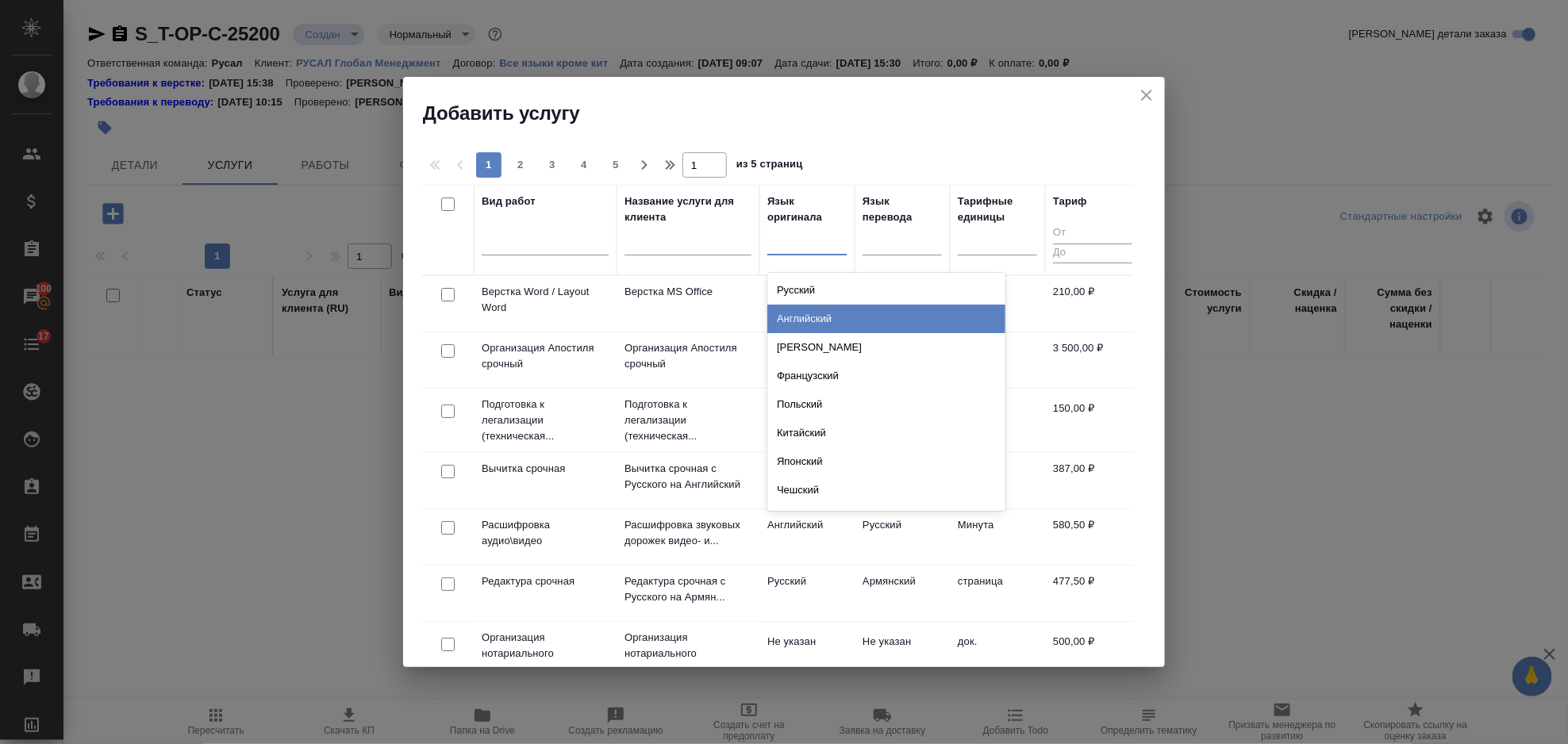
drag, startPoint x: 854, startPoint y: 318, endPoint x: 872, endPoint y: 283, distance: 39.4
click at [854, 318] on div "Английский" at bounding box center [886, 319] width 238 height 29
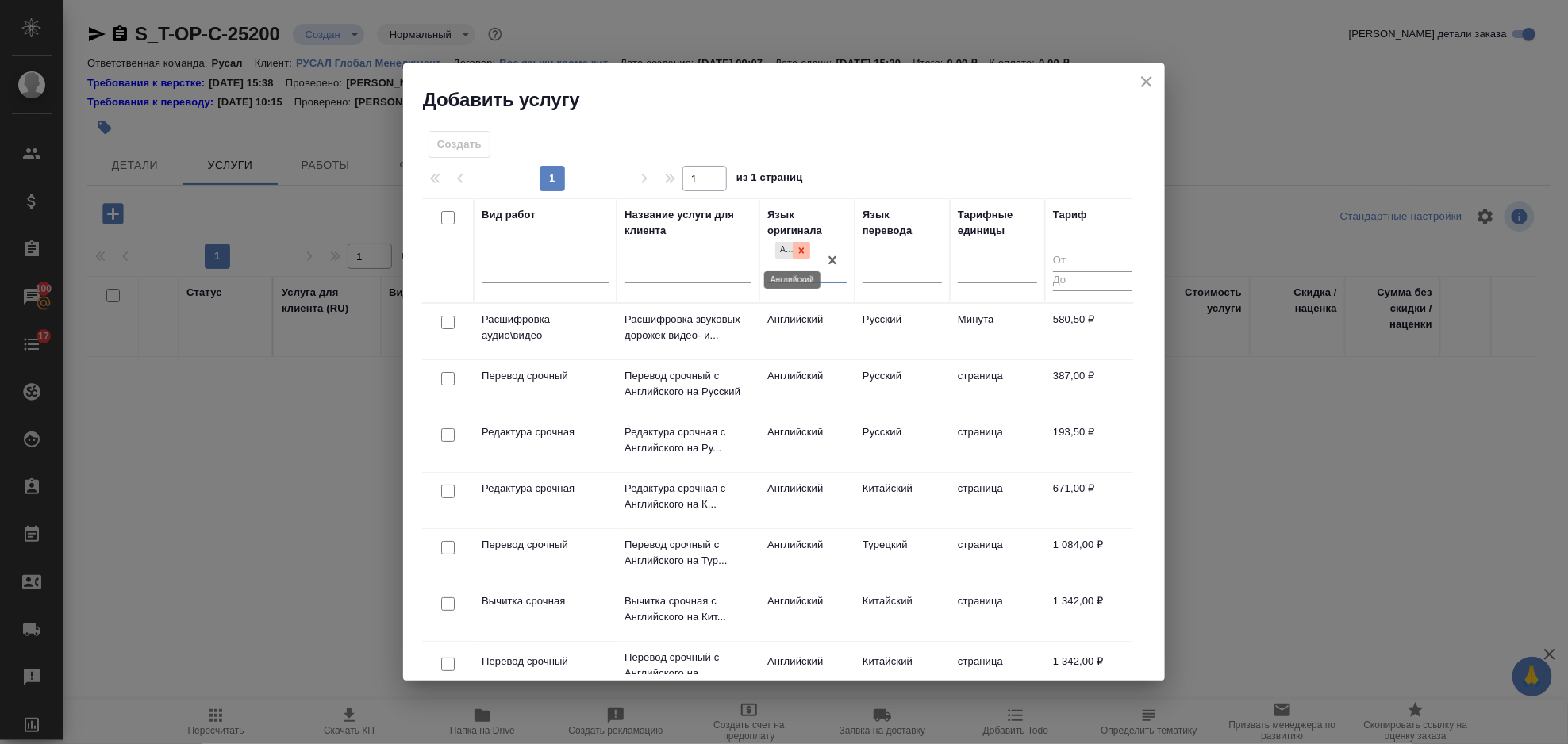
click at [804, 253] on icon at bounding box center [801, 250] width 11 height 11
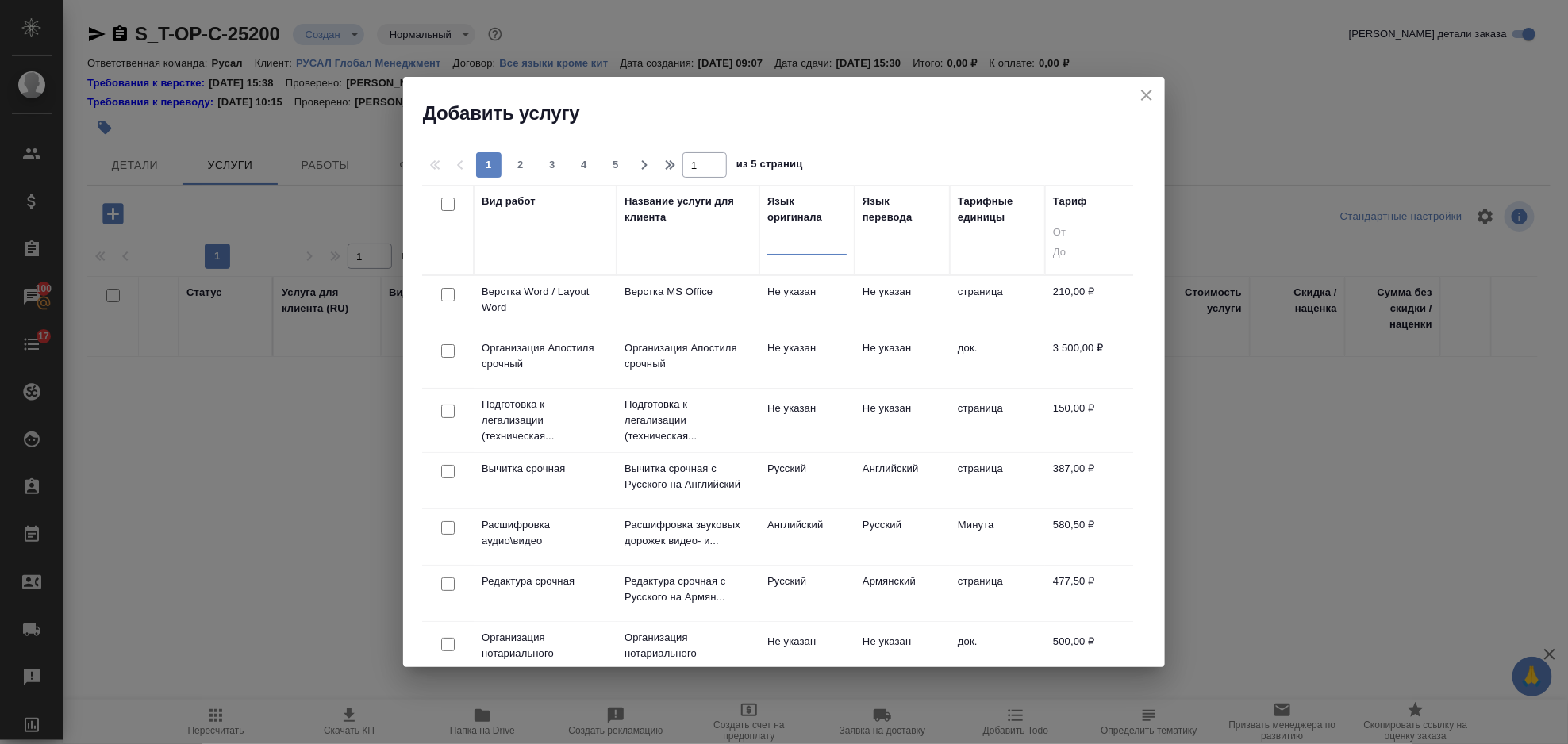
click at [800, 242] on div at bounding box center [807, 239] width 79 height 23
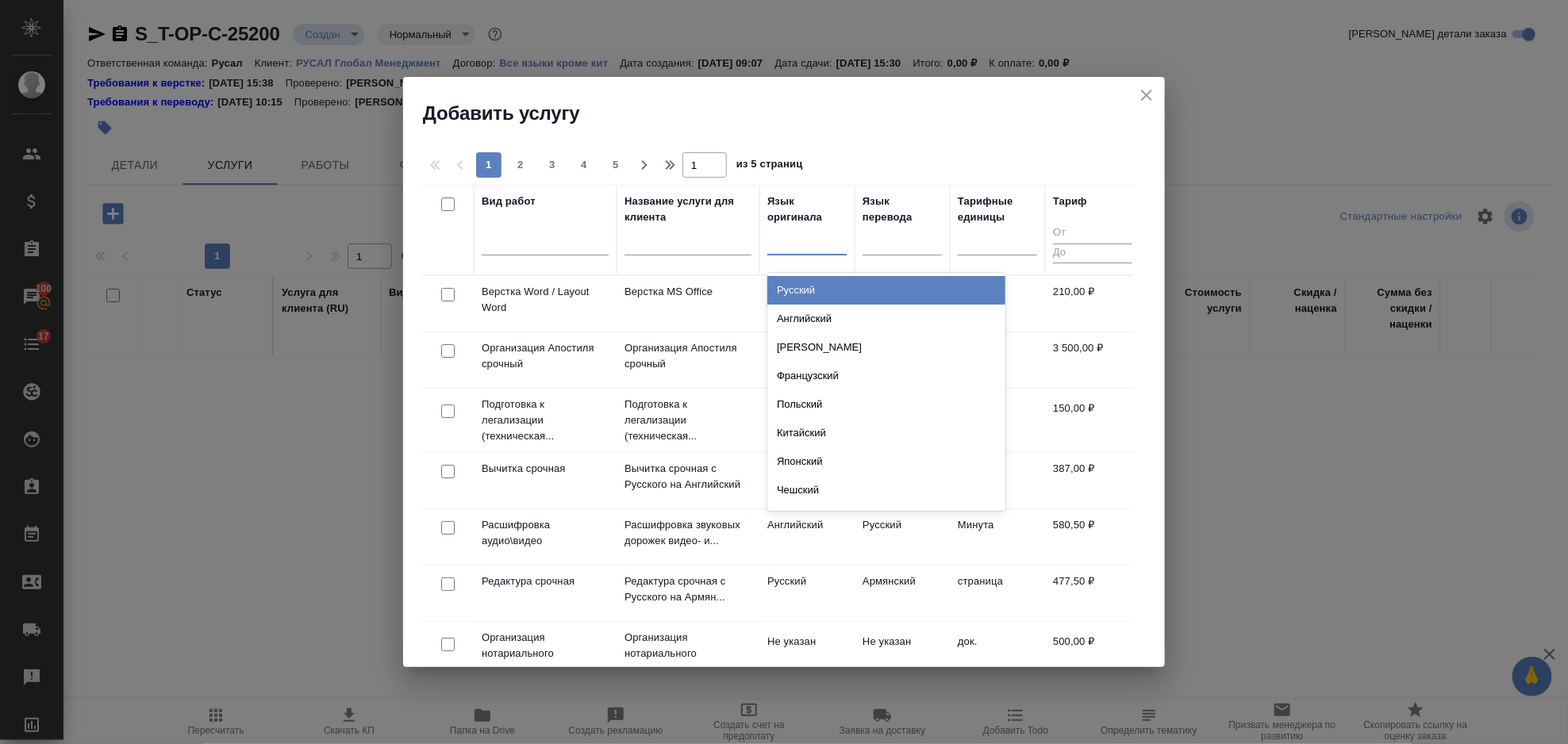
click at [827, 285] on div "Русский" at bounding box center [886, 291] width 238 height 29
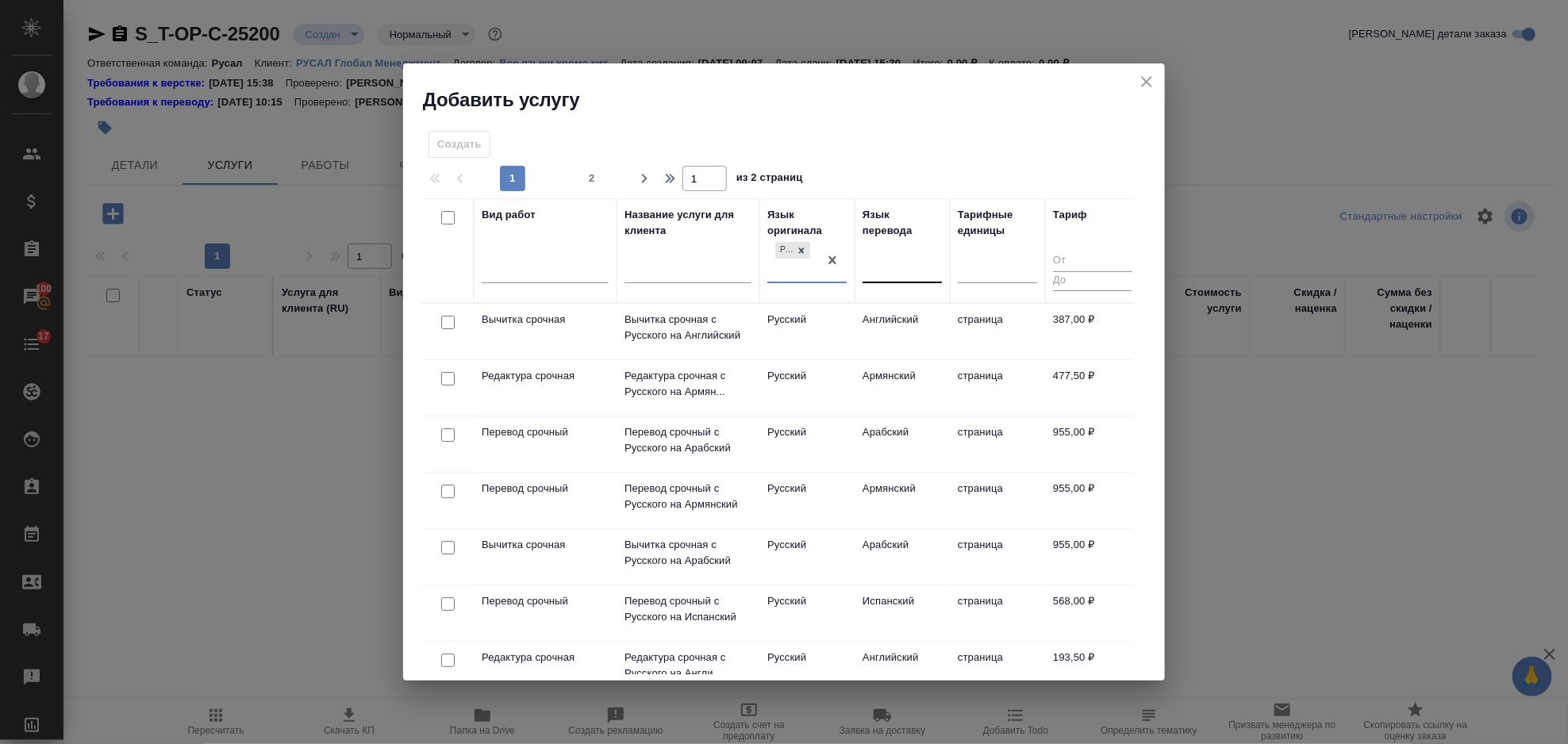
drag, startPoint x: 883, startPoint y: 257, endPoint x: 894, endPoint y: 266, distance: 14.2
click at [884, 257] on div at bounding box center [902, 267] width 79 height 23
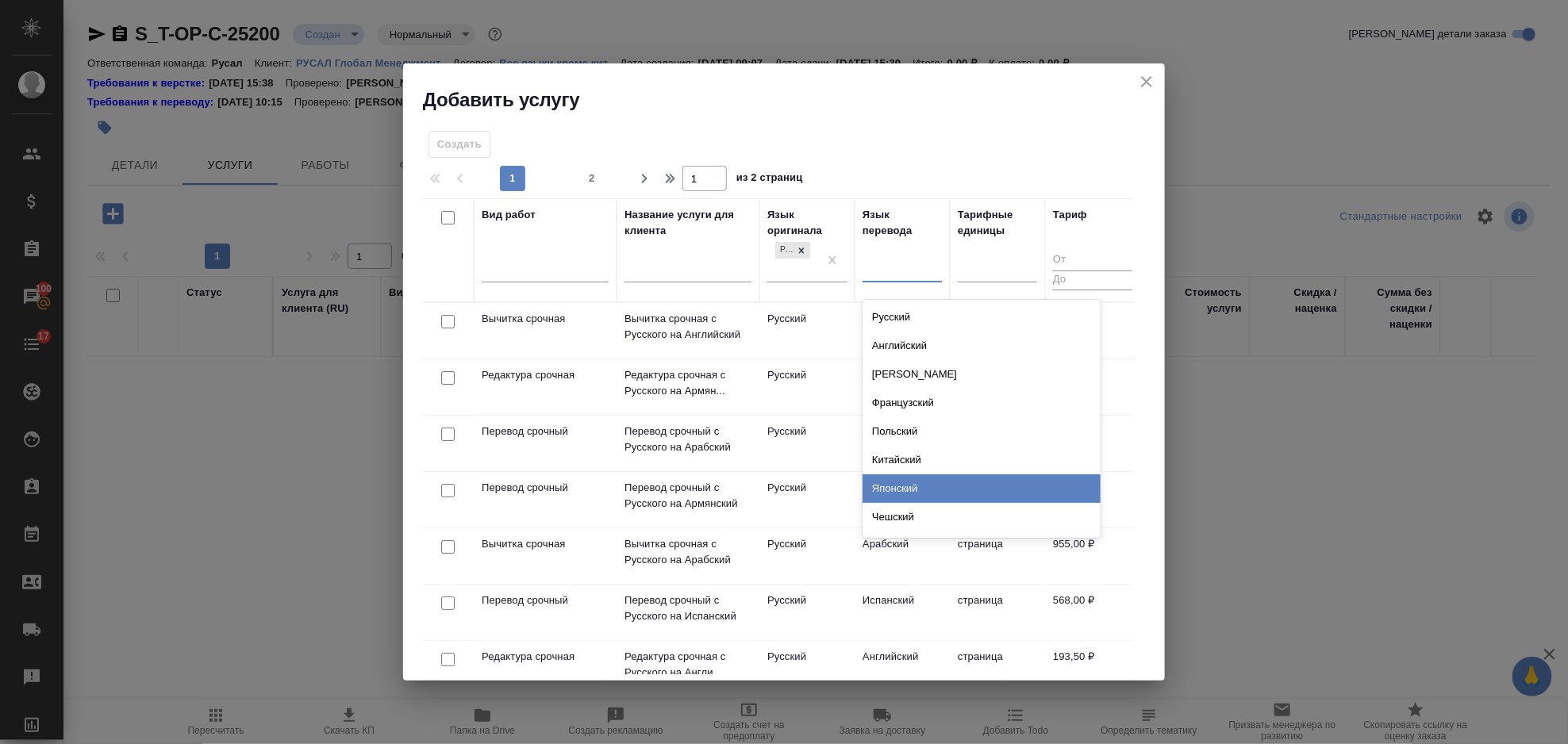
click at [940, 488] on div "Японский" at bounding box center [982, 489] width 238 height 29
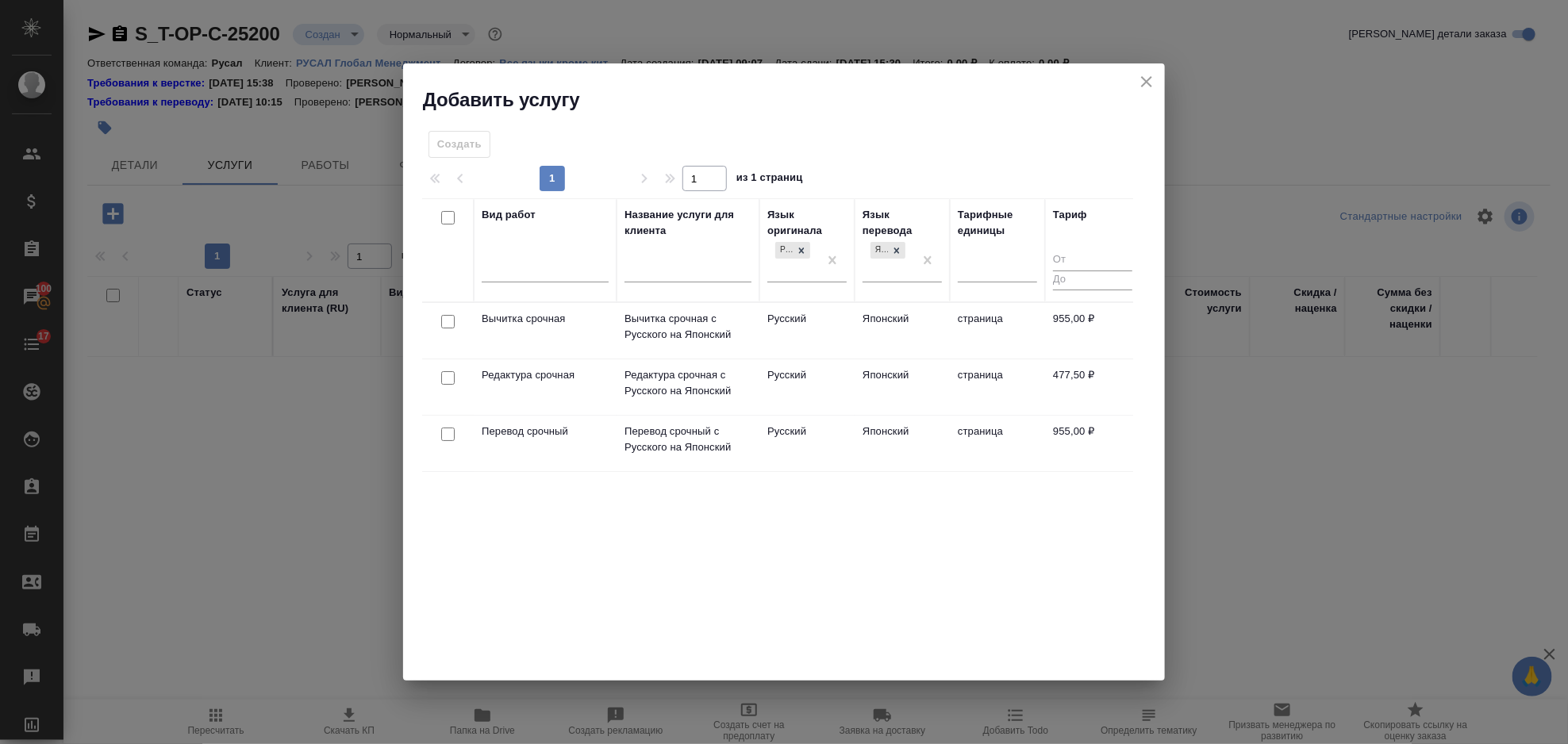
drag, startPoint x: 449, startPoint y: 431, endPoint x: 450, endPoint y: 393, distance: 38.0
click at [450, 431] on input "checkbox" at bounding box center [448, 434] width 14 height 14
checkbox input "true"
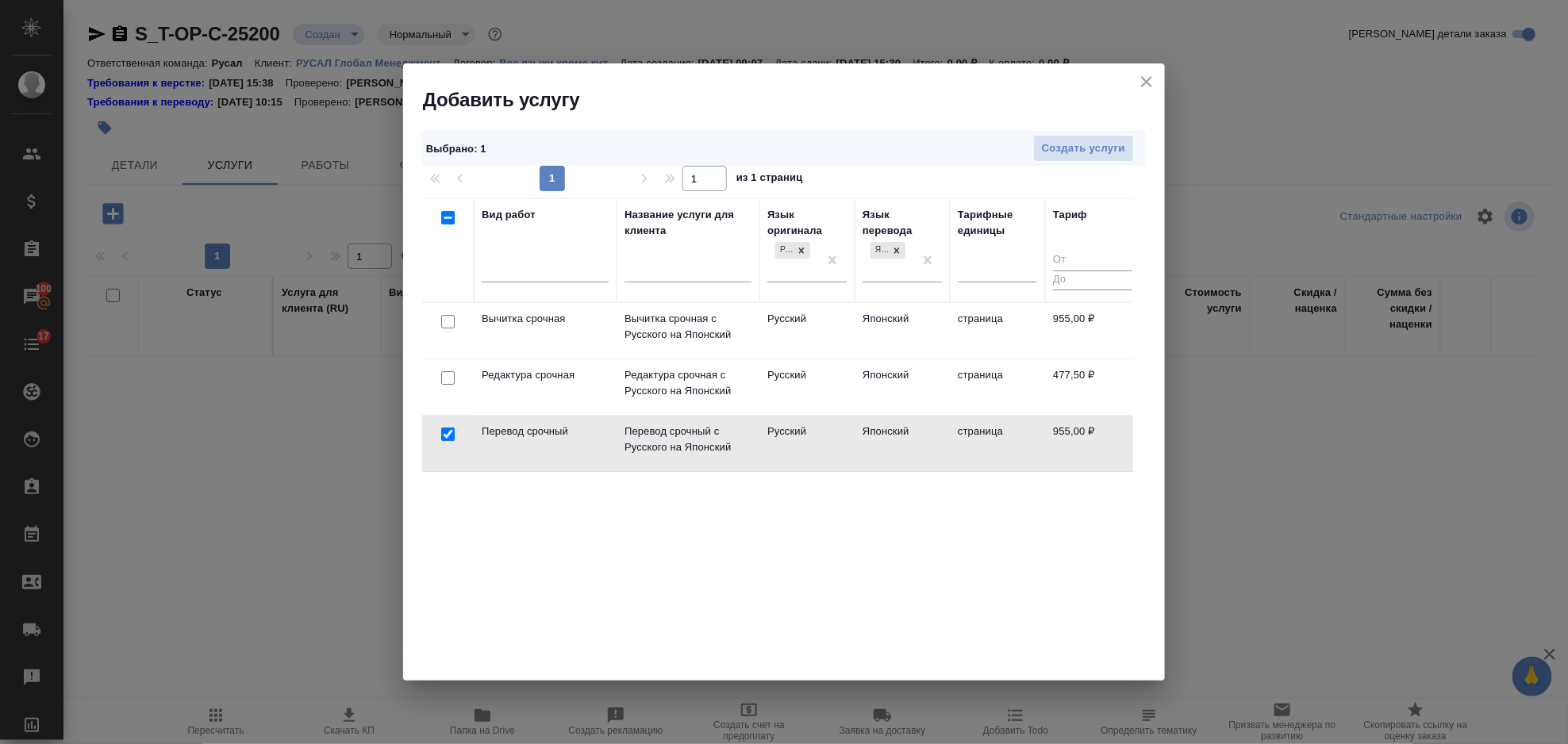
click at [449, 386] on div at bounding box center [448, 378] width 35 height 22
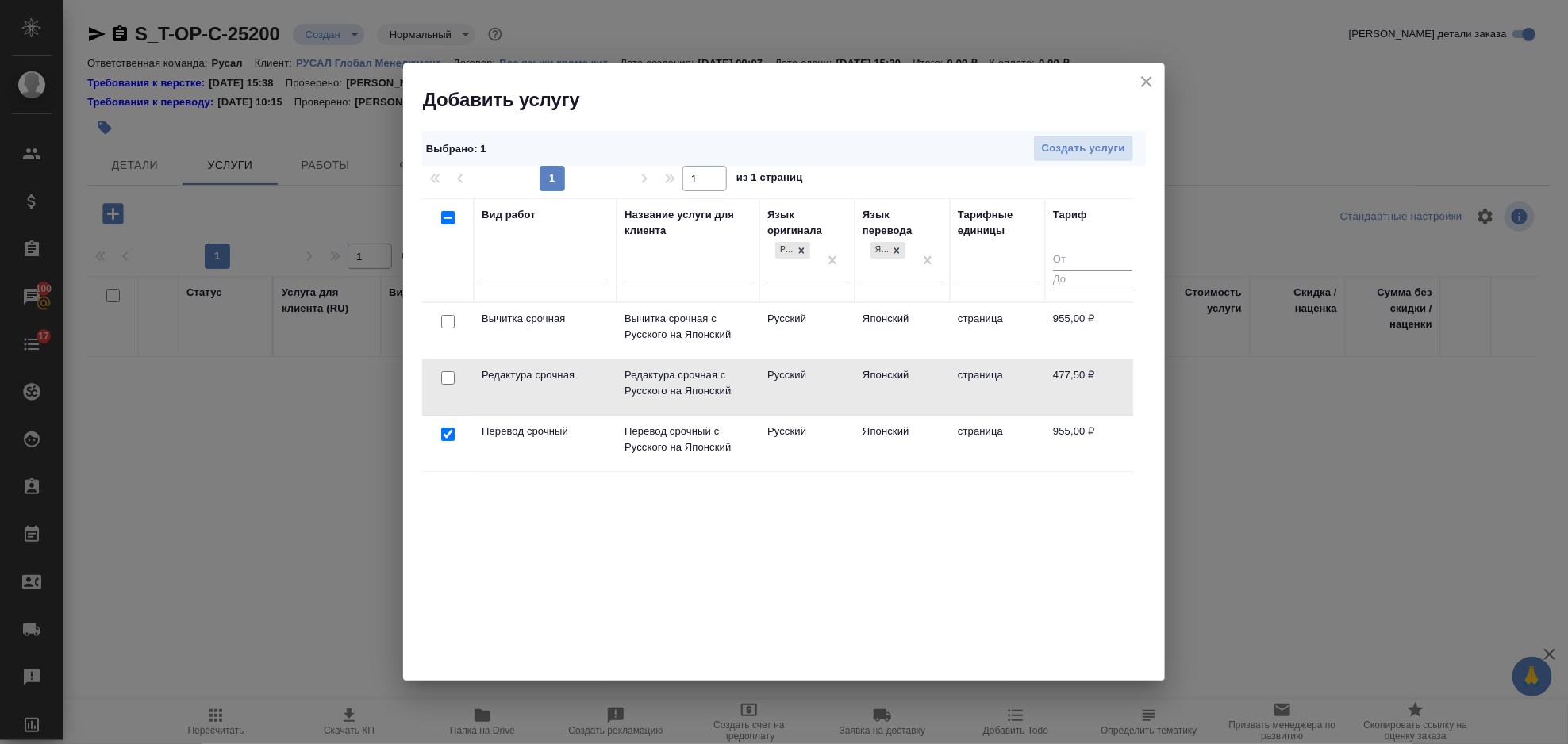
click at [453, 377] on input "checkbox" at bounding box center [448, 378] width 14 height 14
checkbox input "true"
click at [1066, 145] on span "Создать услуги" at bounding box center [1083, 149] width 84 height 19
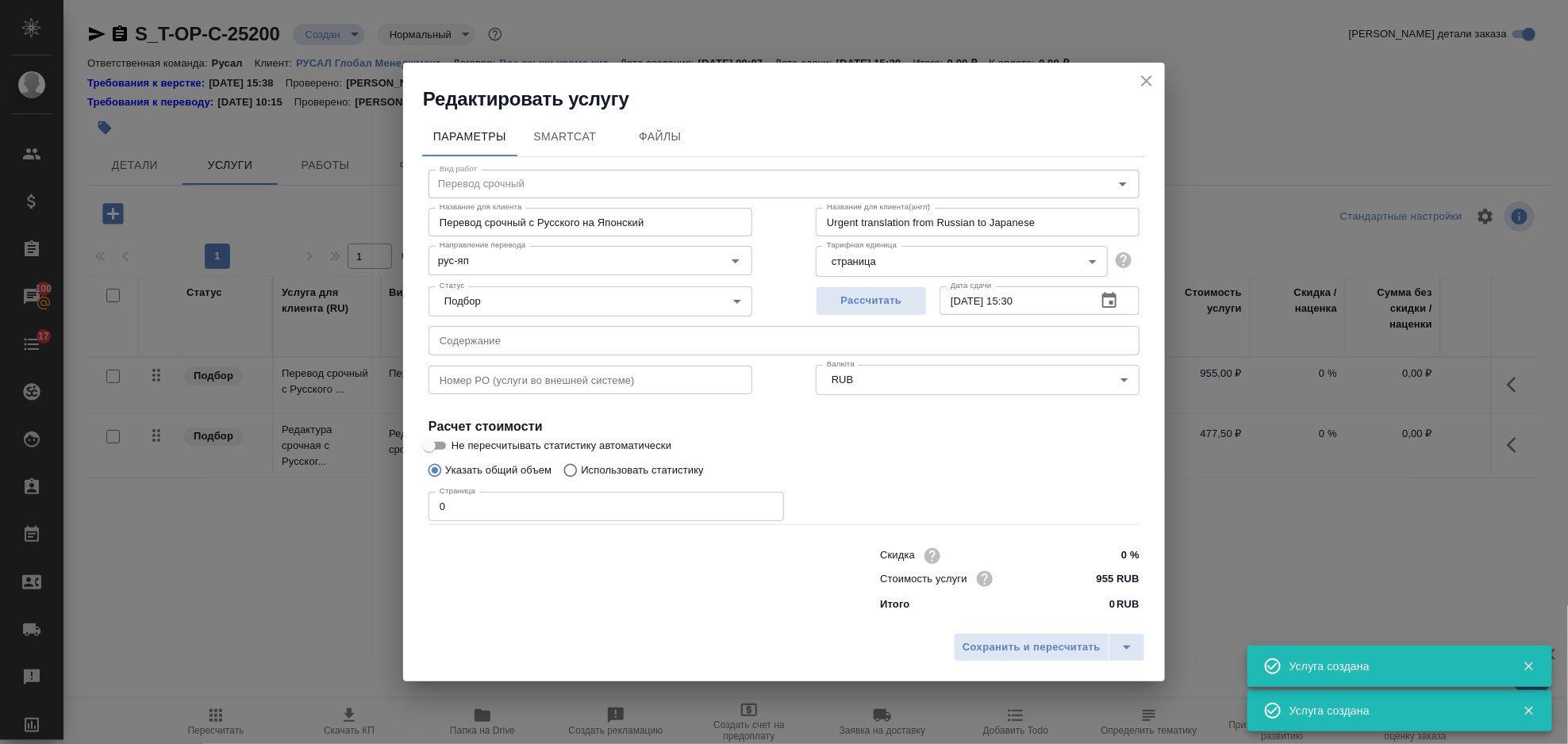
type input "Перевод срочный"
type input "Перевод срочный с Русского на Японский"
type input "Urgent translation from Russian to Japanese"
type input "955 RUB"
click at [695, 339] on input "text" at bounding box center [784, 340] width 711 height 29
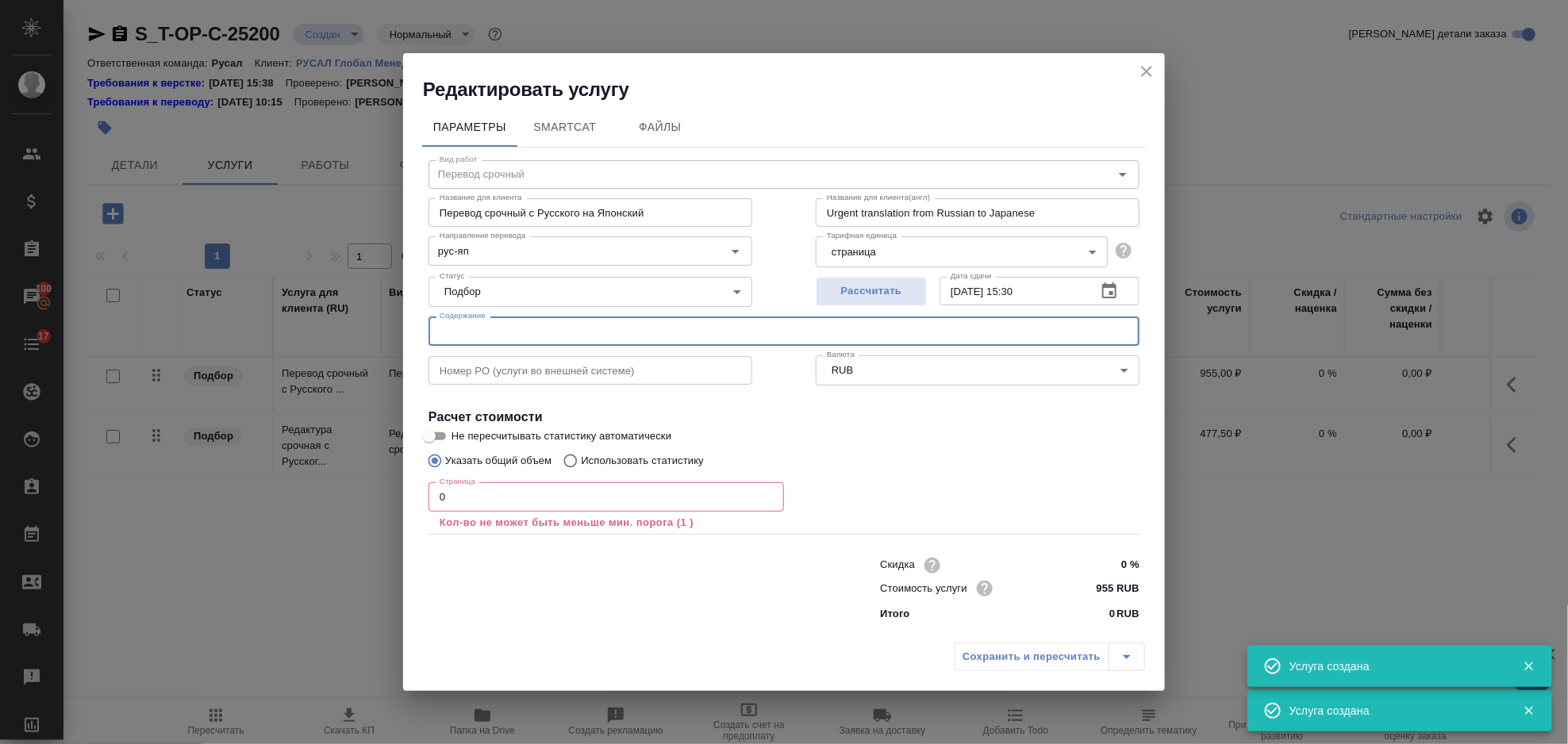
paste input "2_5363898357196555505"
type input "2_5363898357196555505"
click at [533, 488] on input "0" at bounding box center [606, 497] width 356 height 29
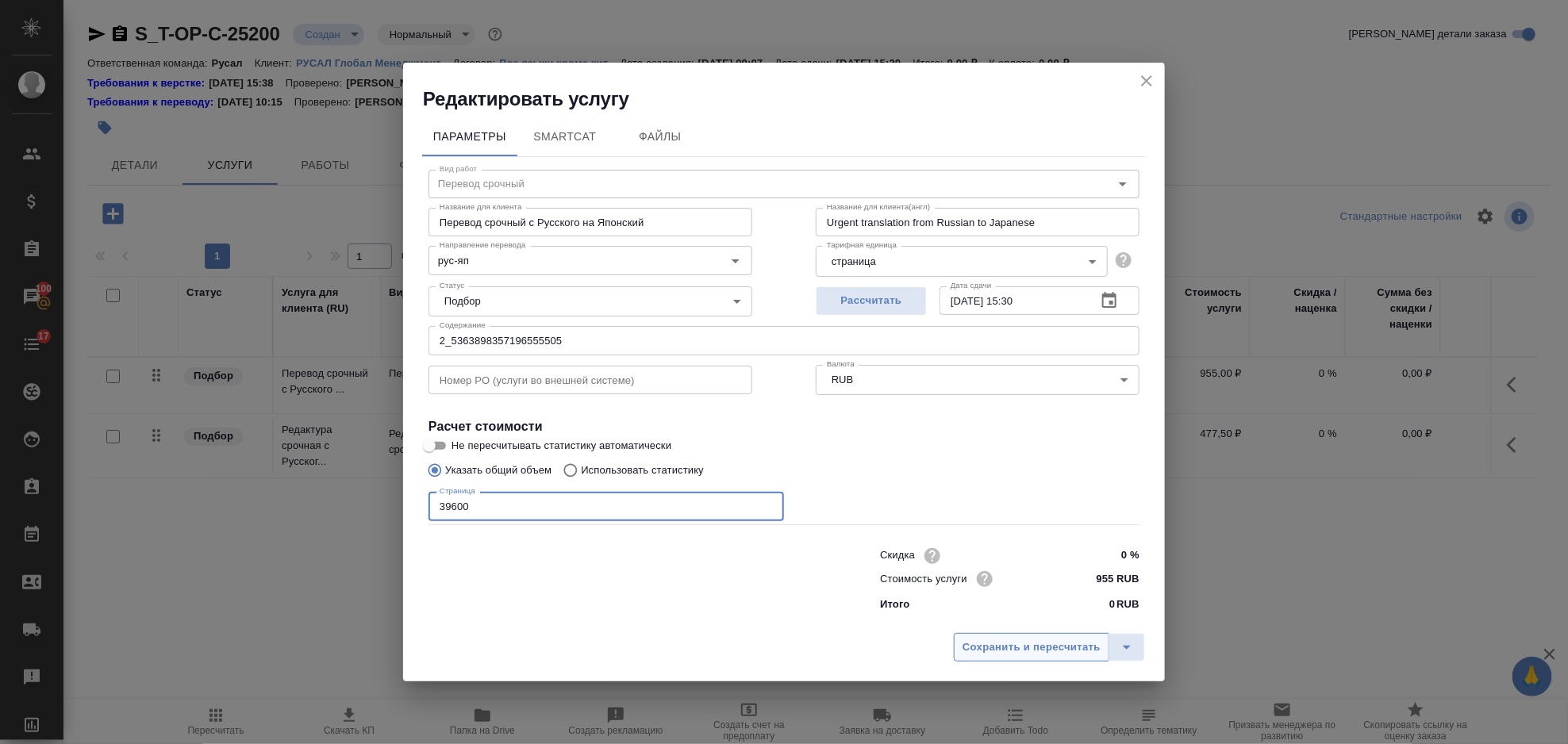
type input "39600"
click at [1070, 634] on button "Сохранить и пересчитать" at bounding box center [1032, 648] width 155 height 29
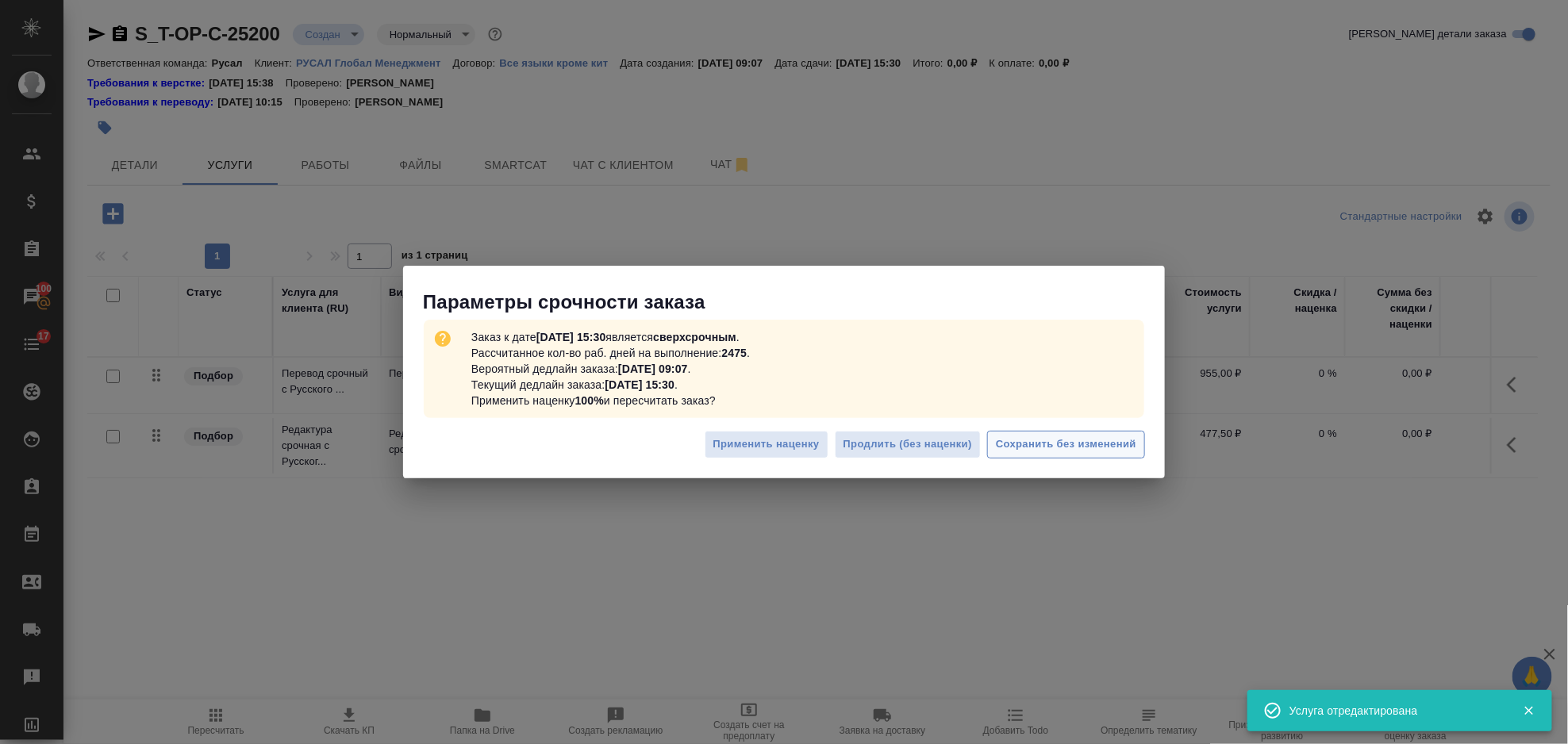
click at [1133, 447] on span "Сохранить без изменений" at bounding box center [1066, 445] width 140 height 19
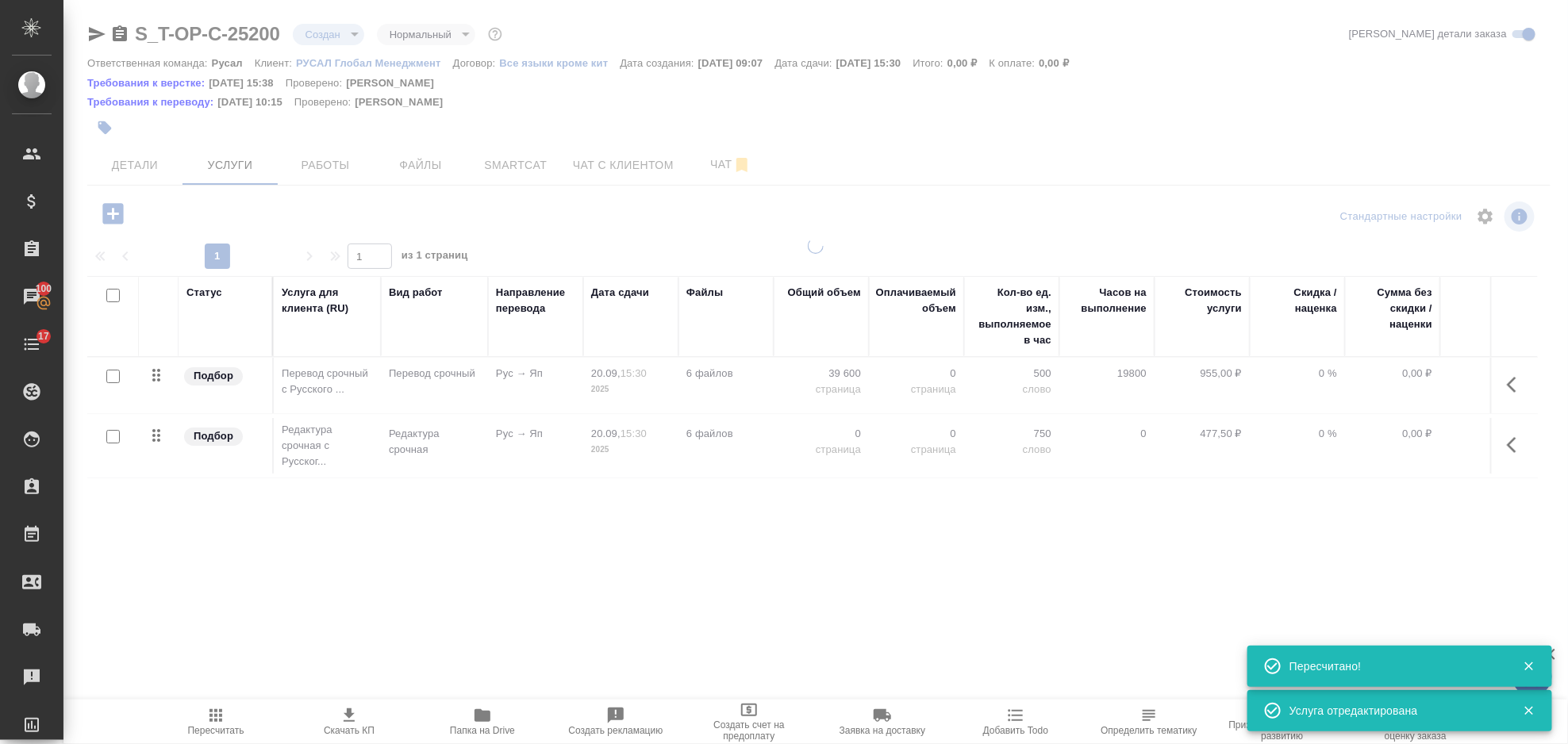
type input "urgent"
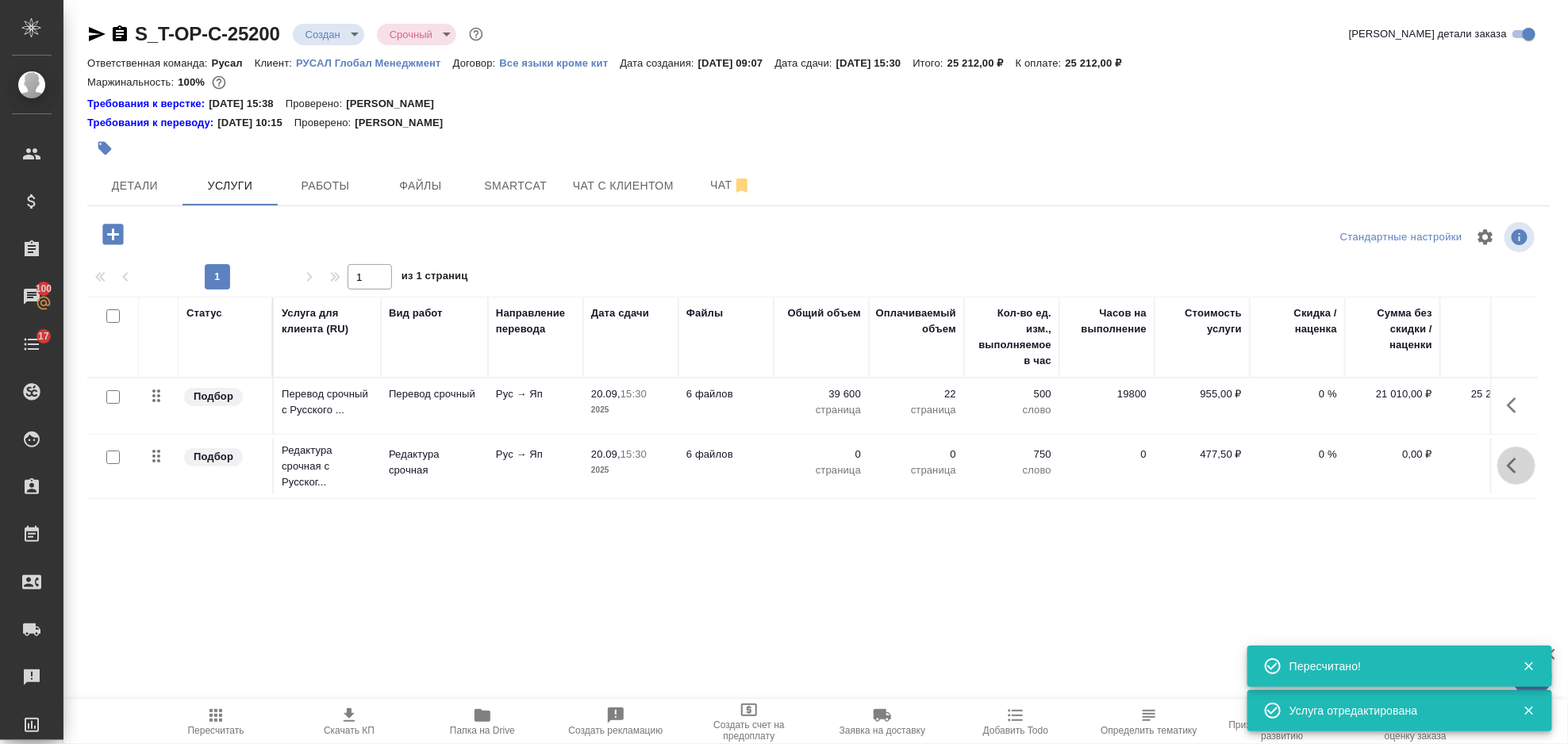
click at [1528, 477] on button "button" at bounding box center [1516, 465] width 38 height 38
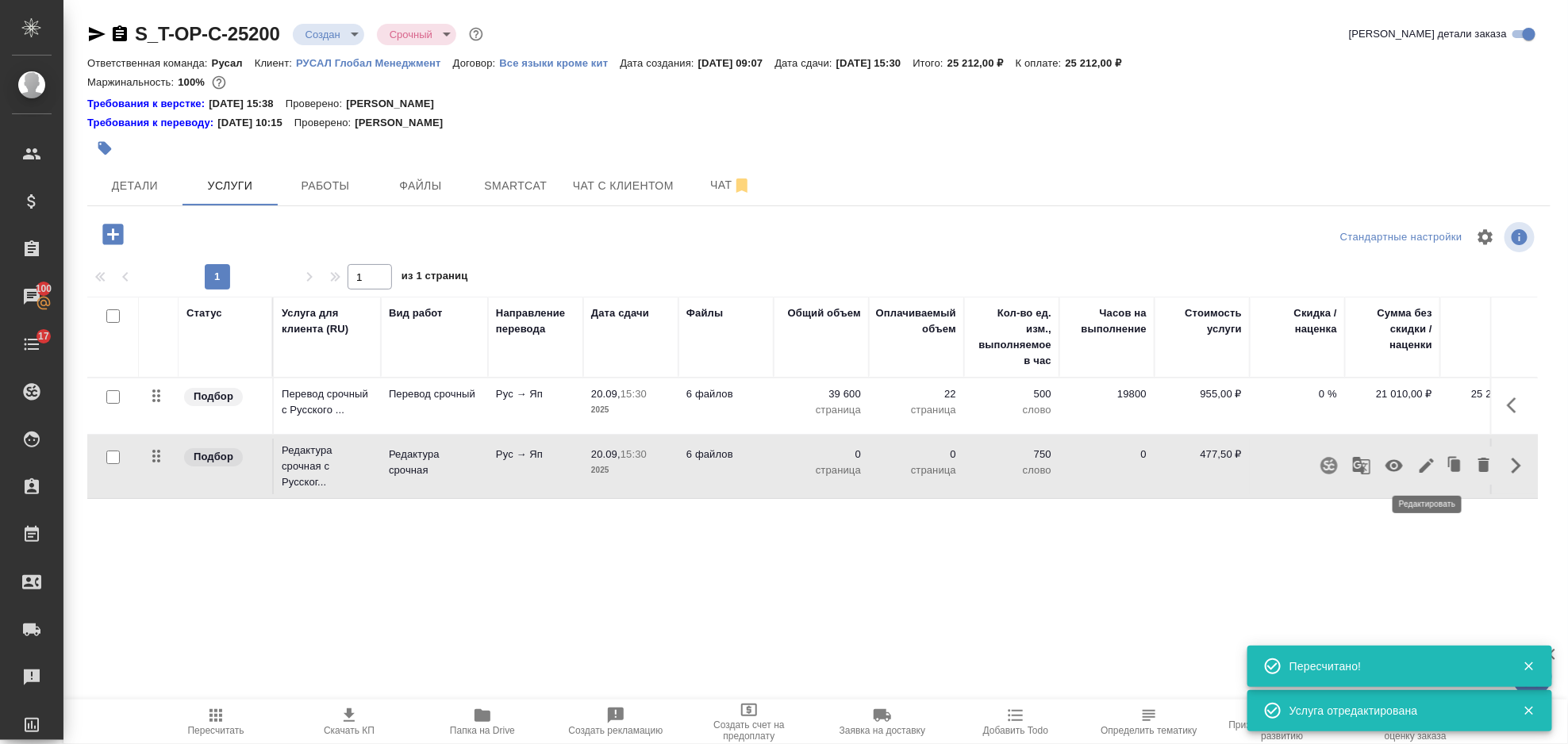
click at [1429, 477] on button "button" at bounding box center [1427, 465] width 27 height 38
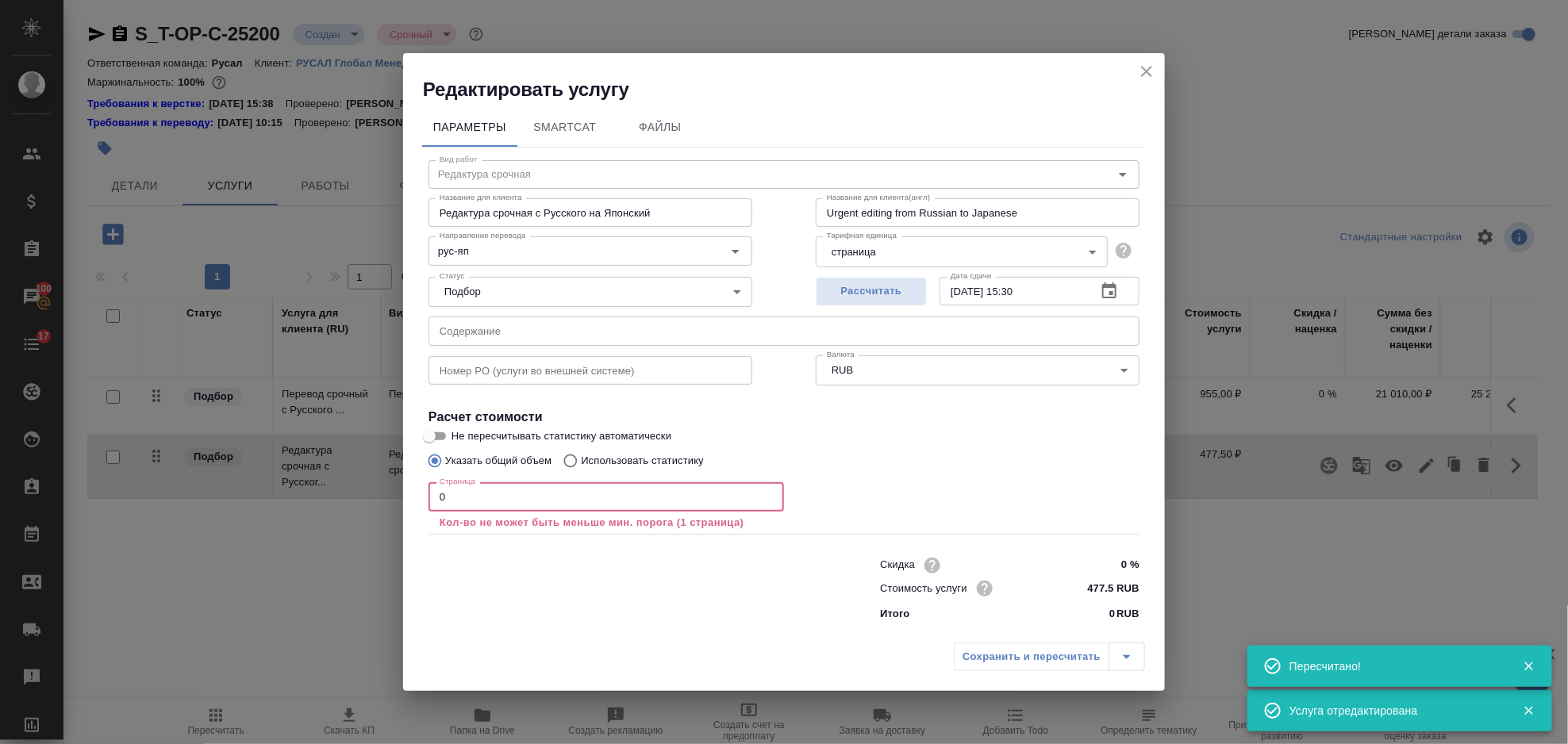
click at [496, 508] on input "0" at bounding box center [606, 497] width 356 height 29
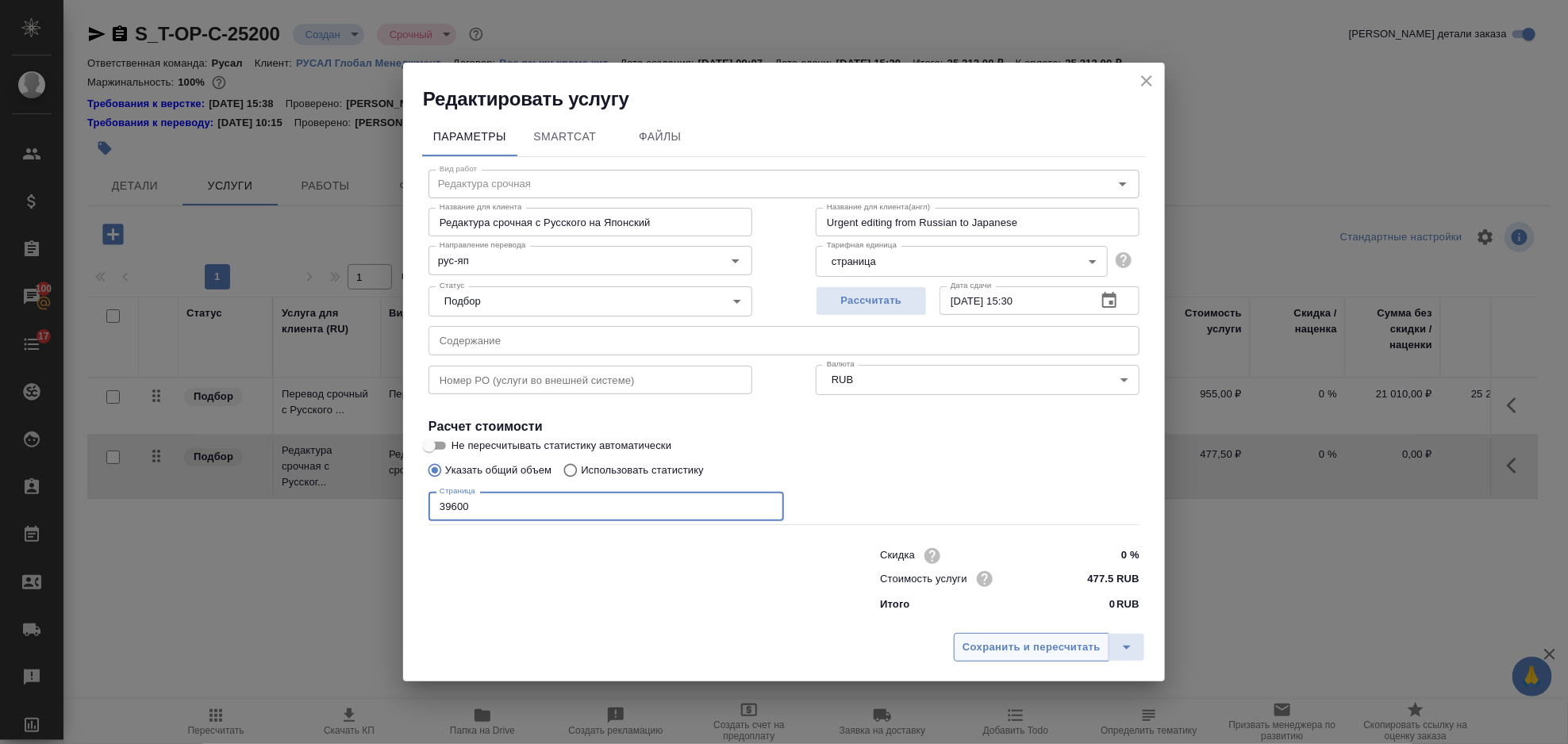
type input "39600"
click at [1026, 660] on button "Сохранить и пересчитать" at bounding box center [1032, 648] width 155 height 29
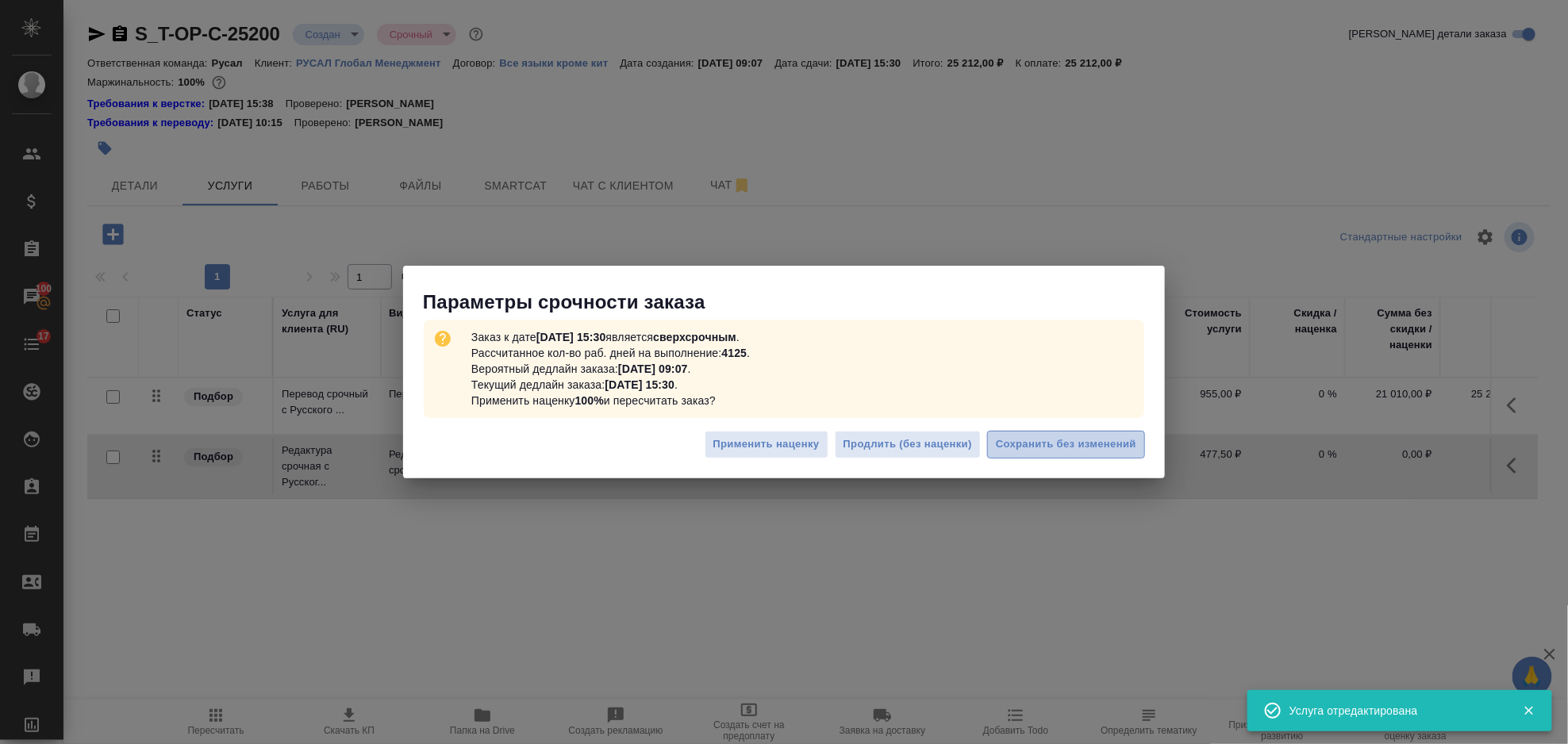
click at [1038, 447] on span "Сохранить без изменений" at bounding box center [1066, 445] width 140 height 19
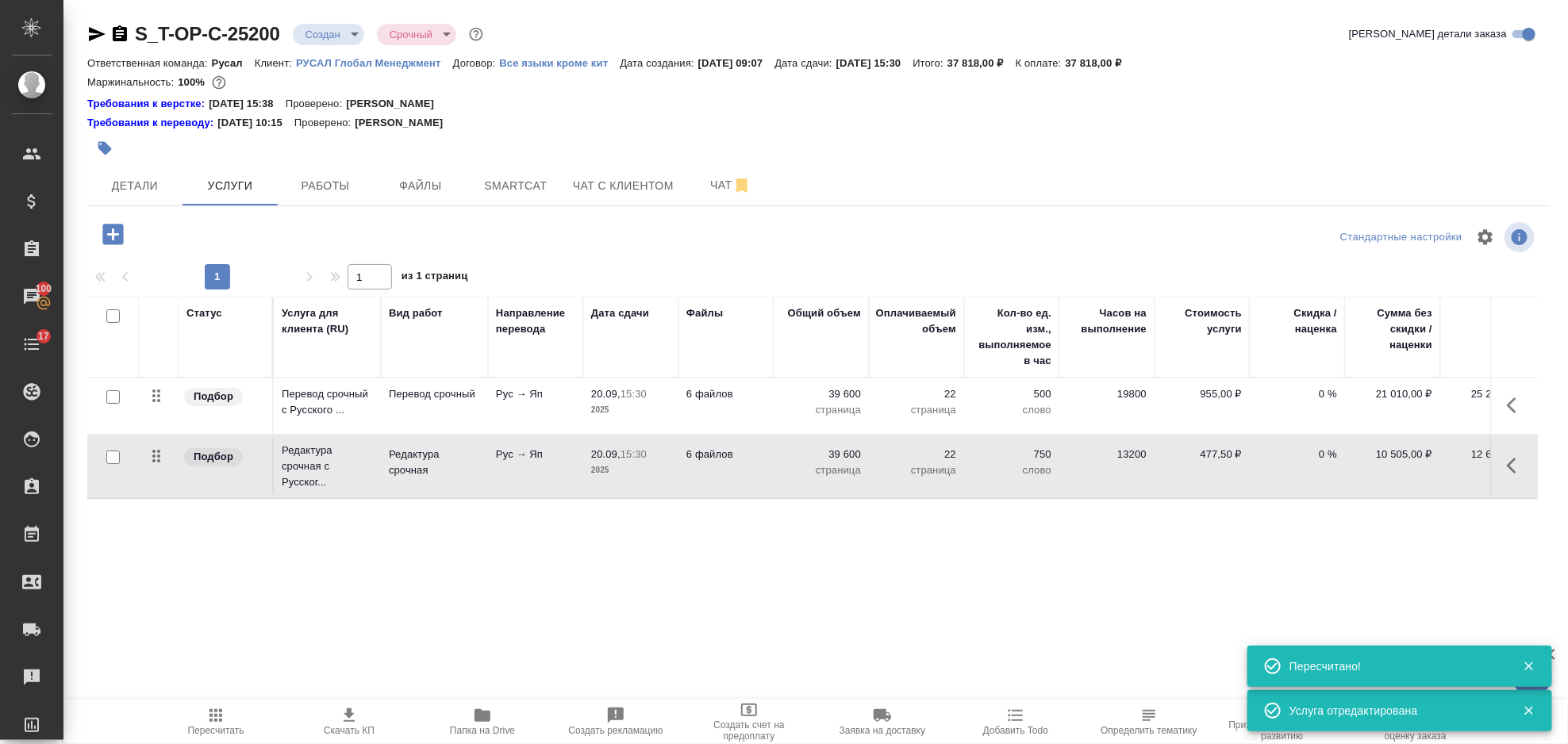
click at [124, 236] on icon "button" at bounding box center [112, 234] width 28 height 28
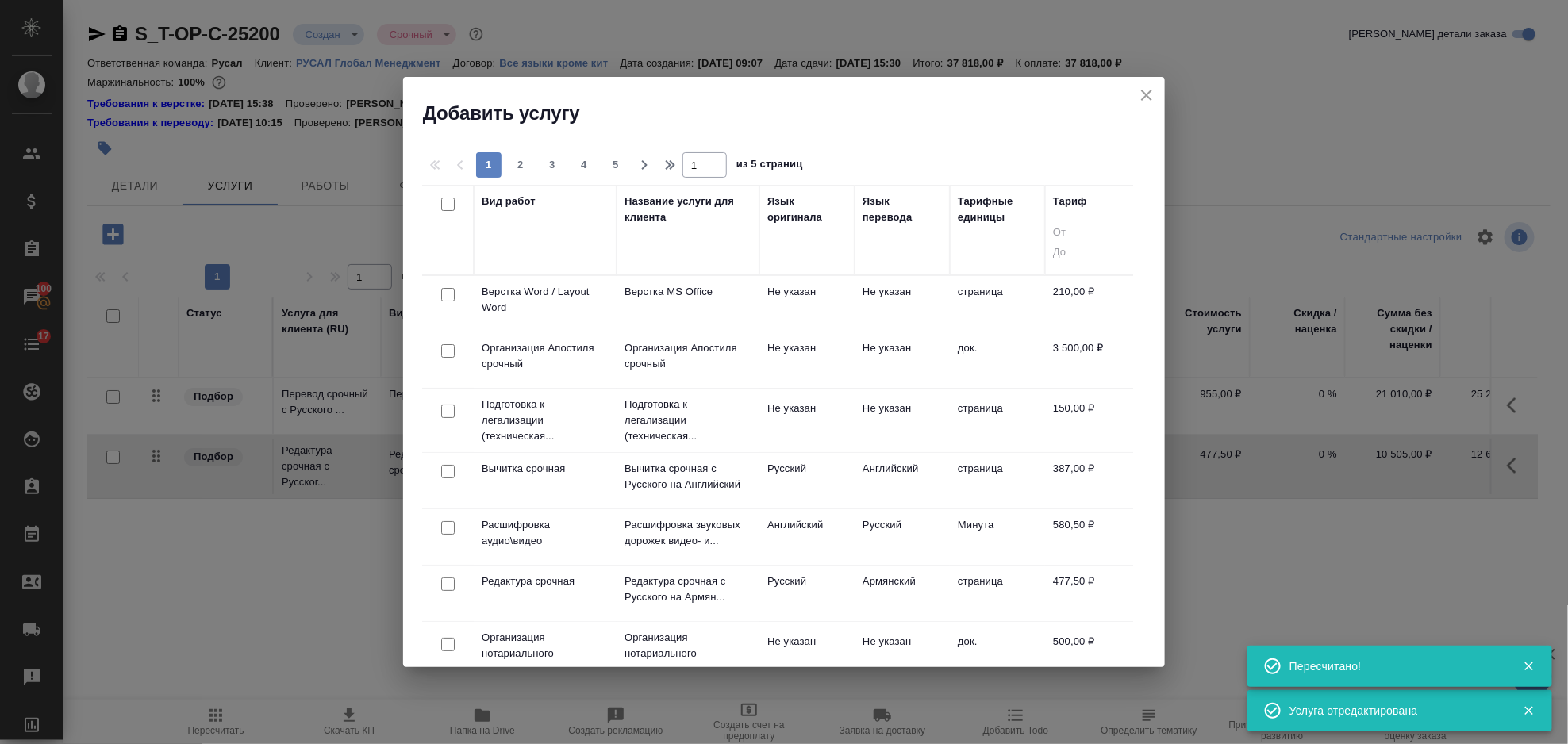
click at [449, 298] on input "checkbox" at bounding box center [448, 295] width 14 height 14
checkbox input "true"
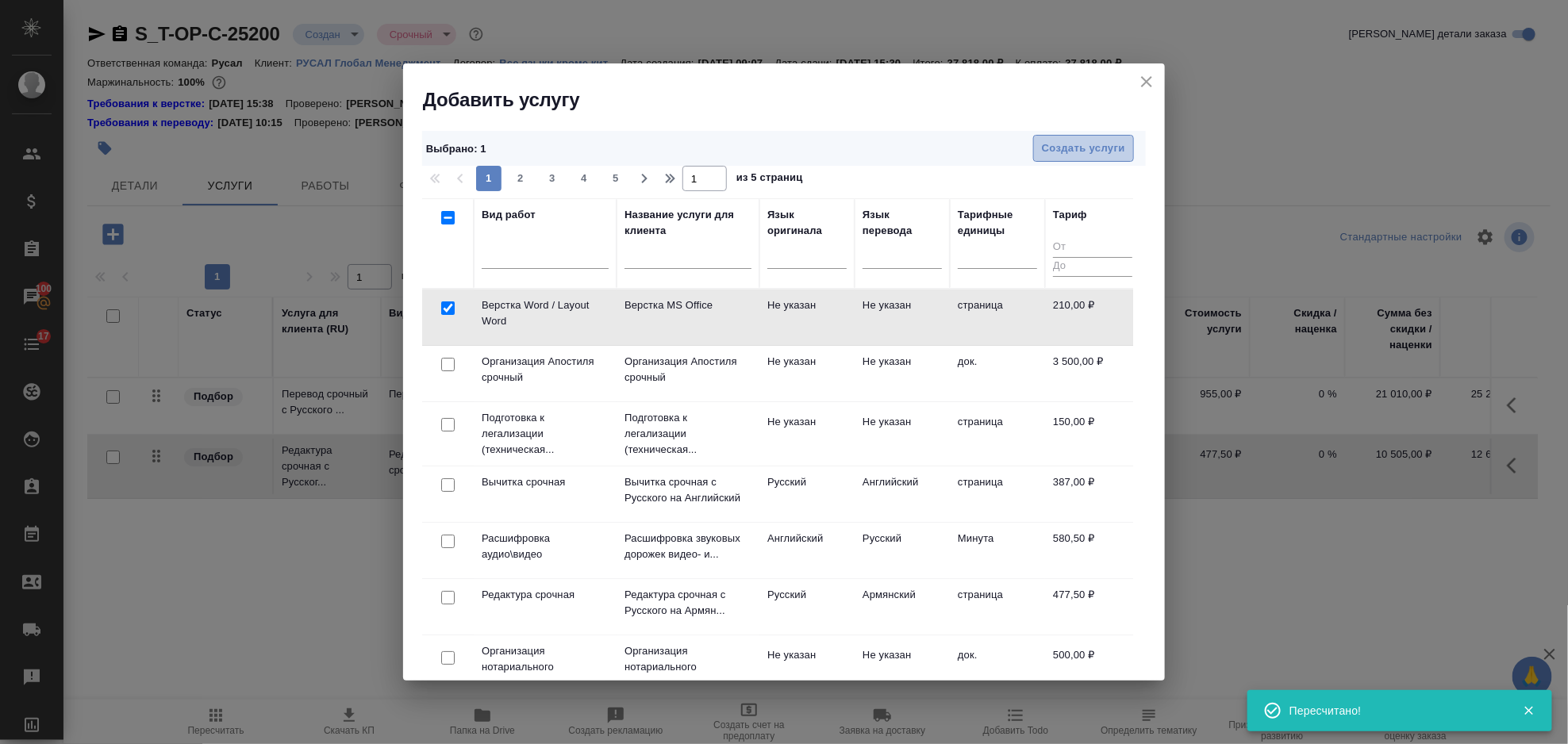
click at [1113, 143] on span "Создать услуги" at bounding box center [1083, 149] width 84 height 19
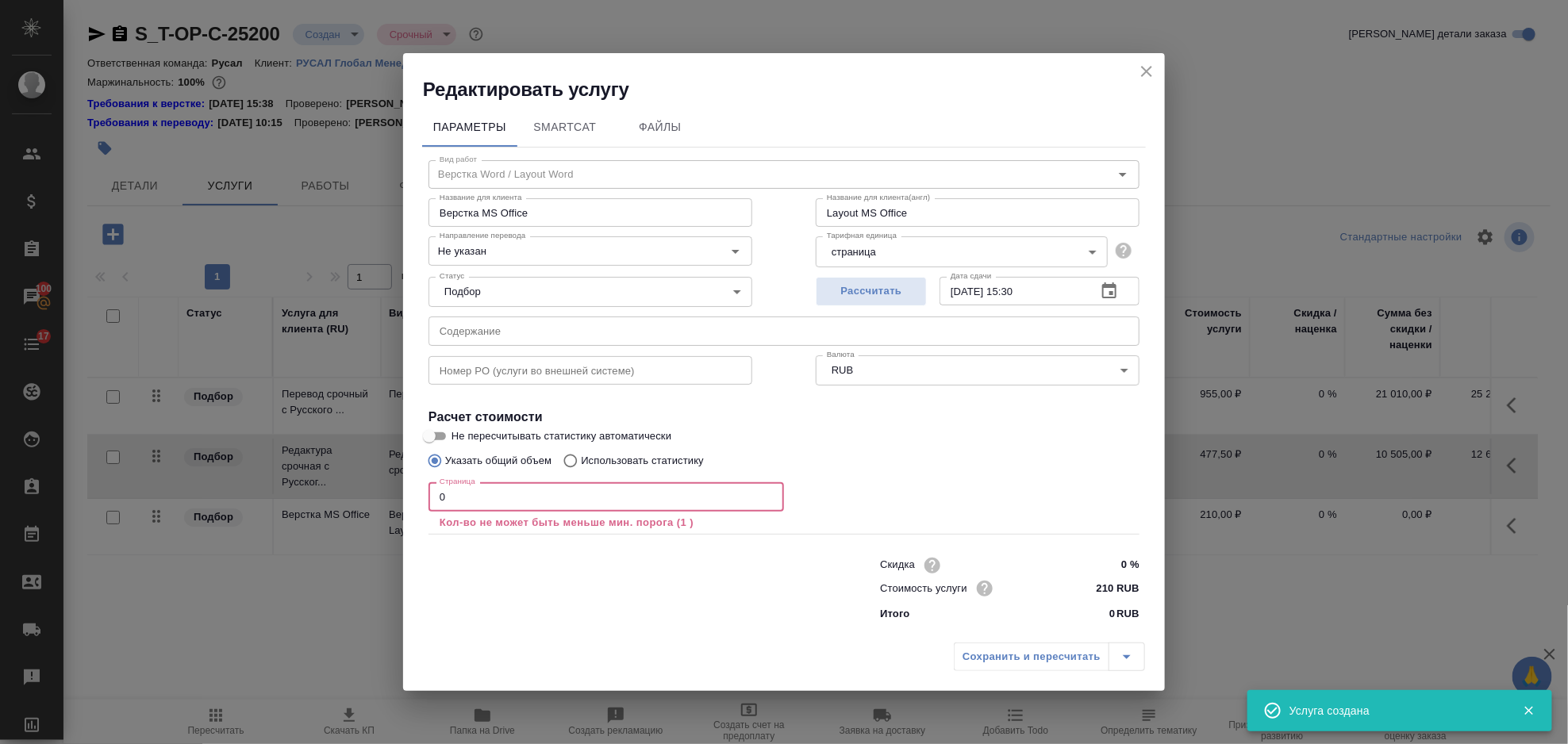
click at [509, 504] on input "0" at bounding box center [606, 497] width 356 height 29
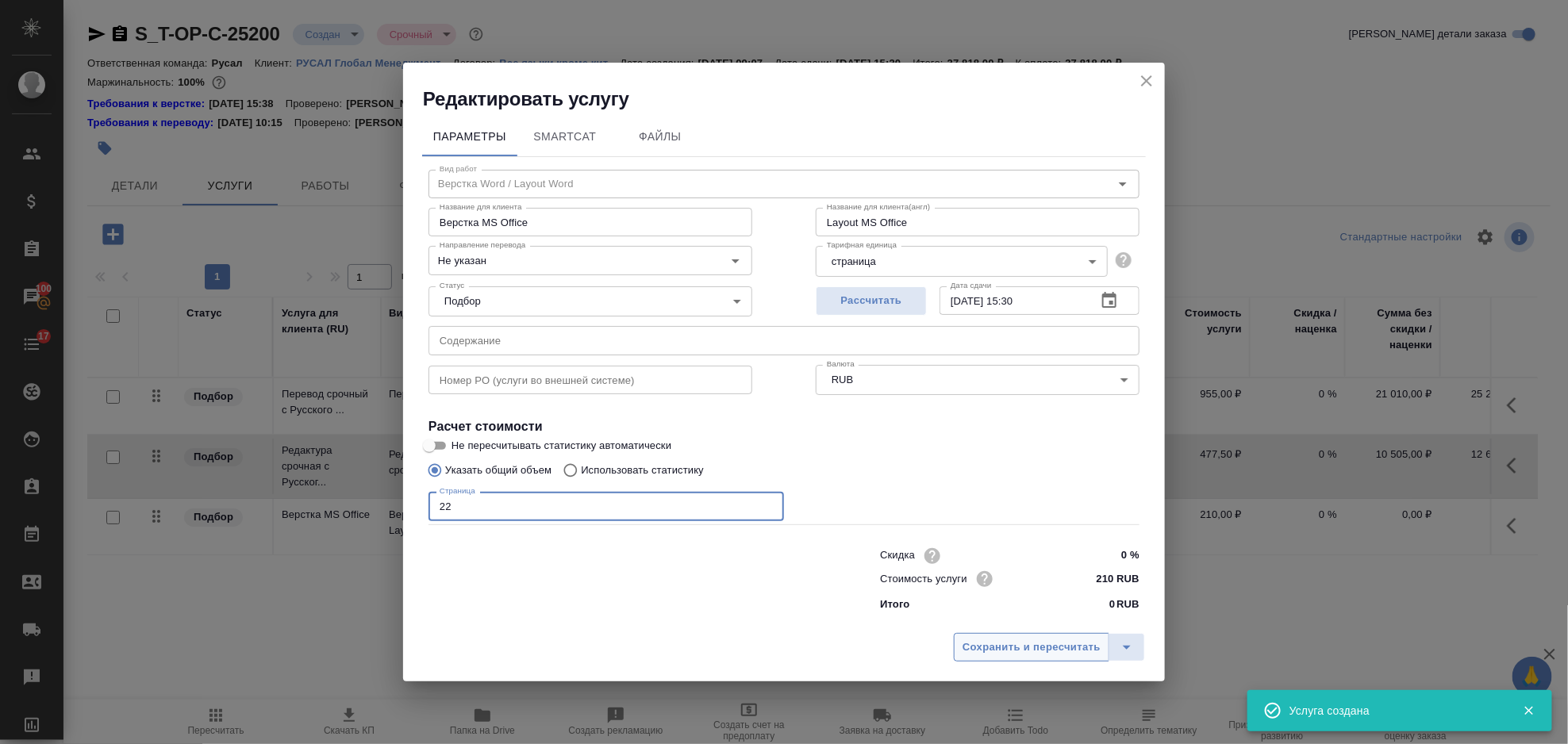
type input "22"
click at [1039, 657] on span "Сохранить и пересчитать" at bounding box center [1031, 648] width 138 height 19
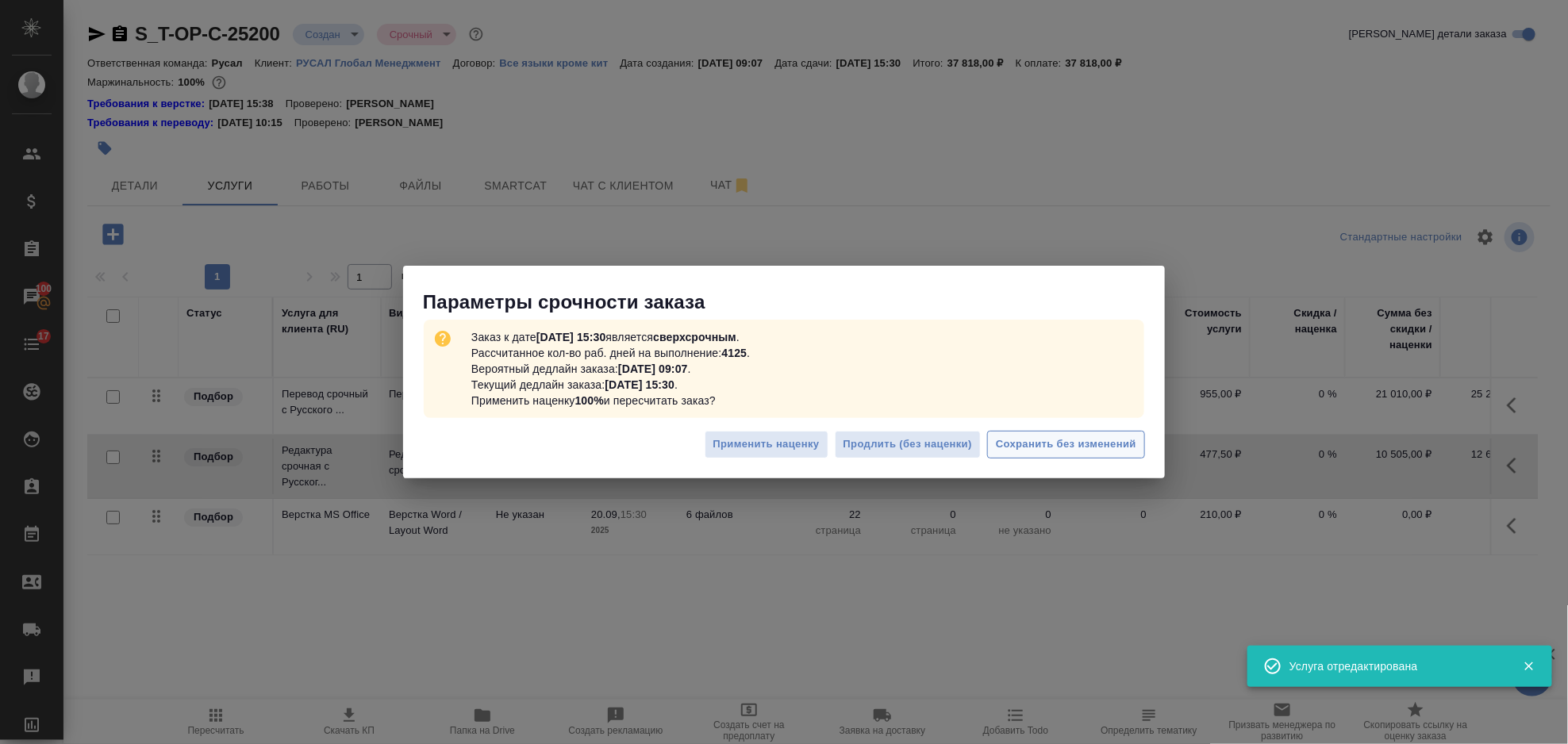
click at [1070, 453] on span "Сохранить без изменений" at bounding box center [1066, 445] width 140 height 19
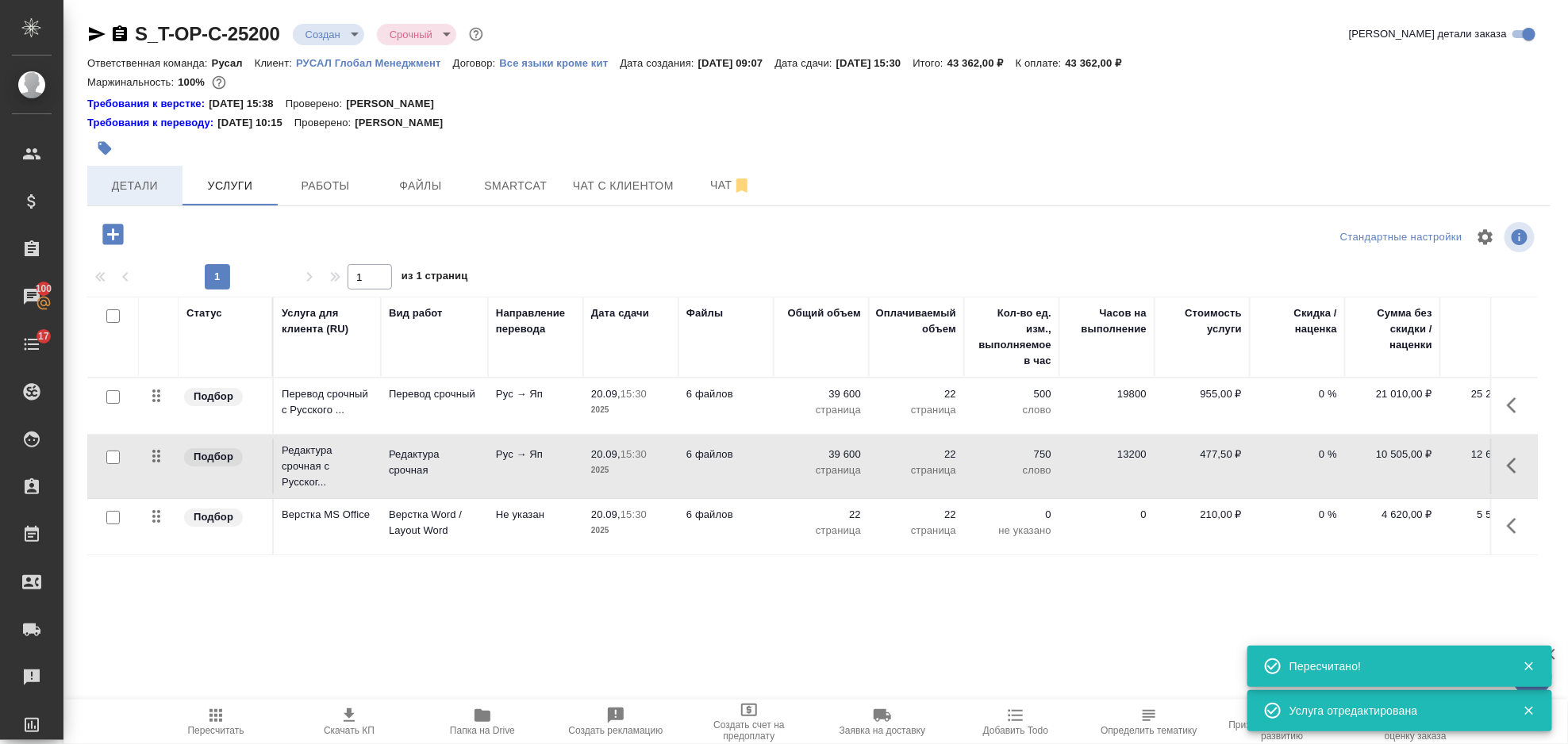
click at [138, 177] on span "Детали" at bounding box center [135, 186] width 76 height 19
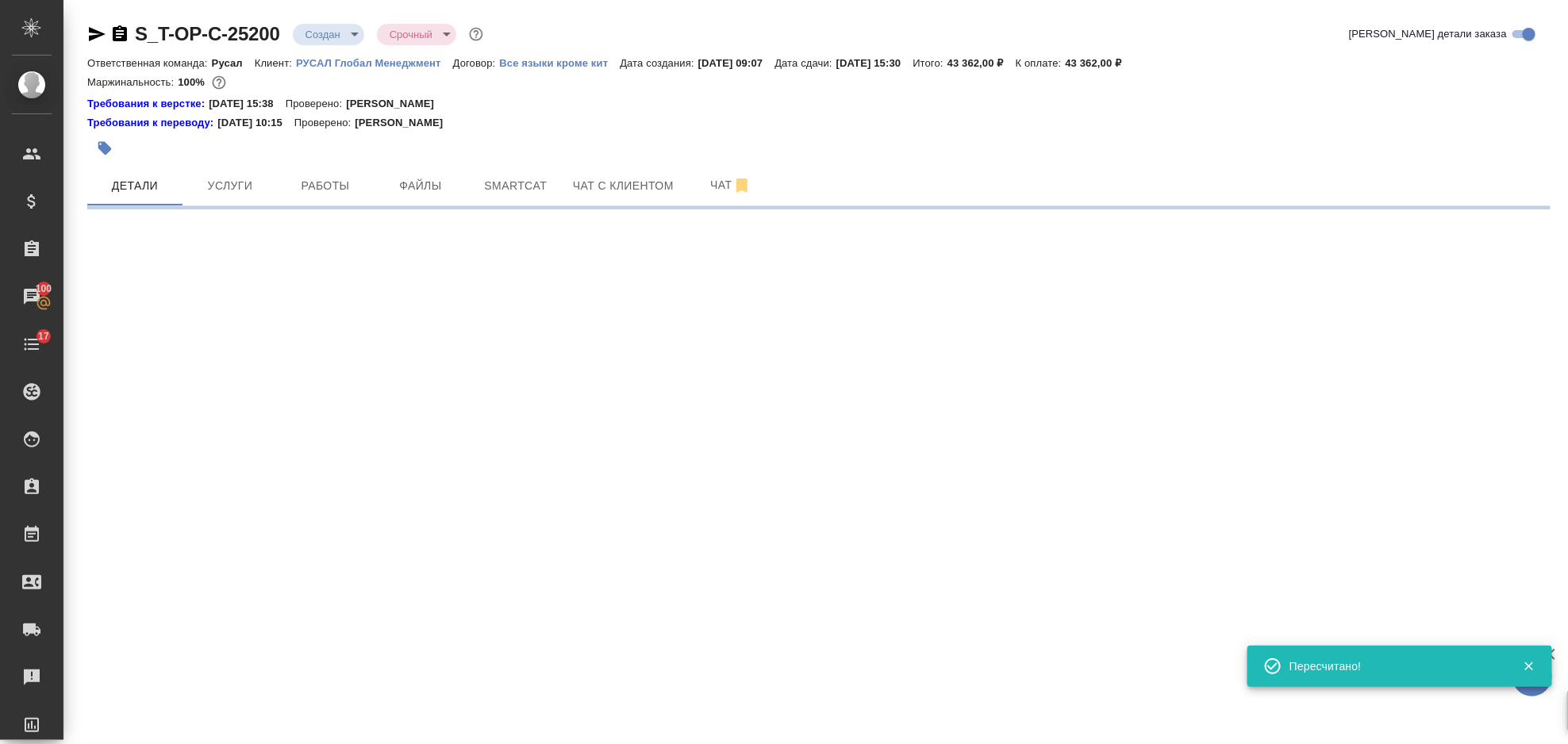
select select "RU"
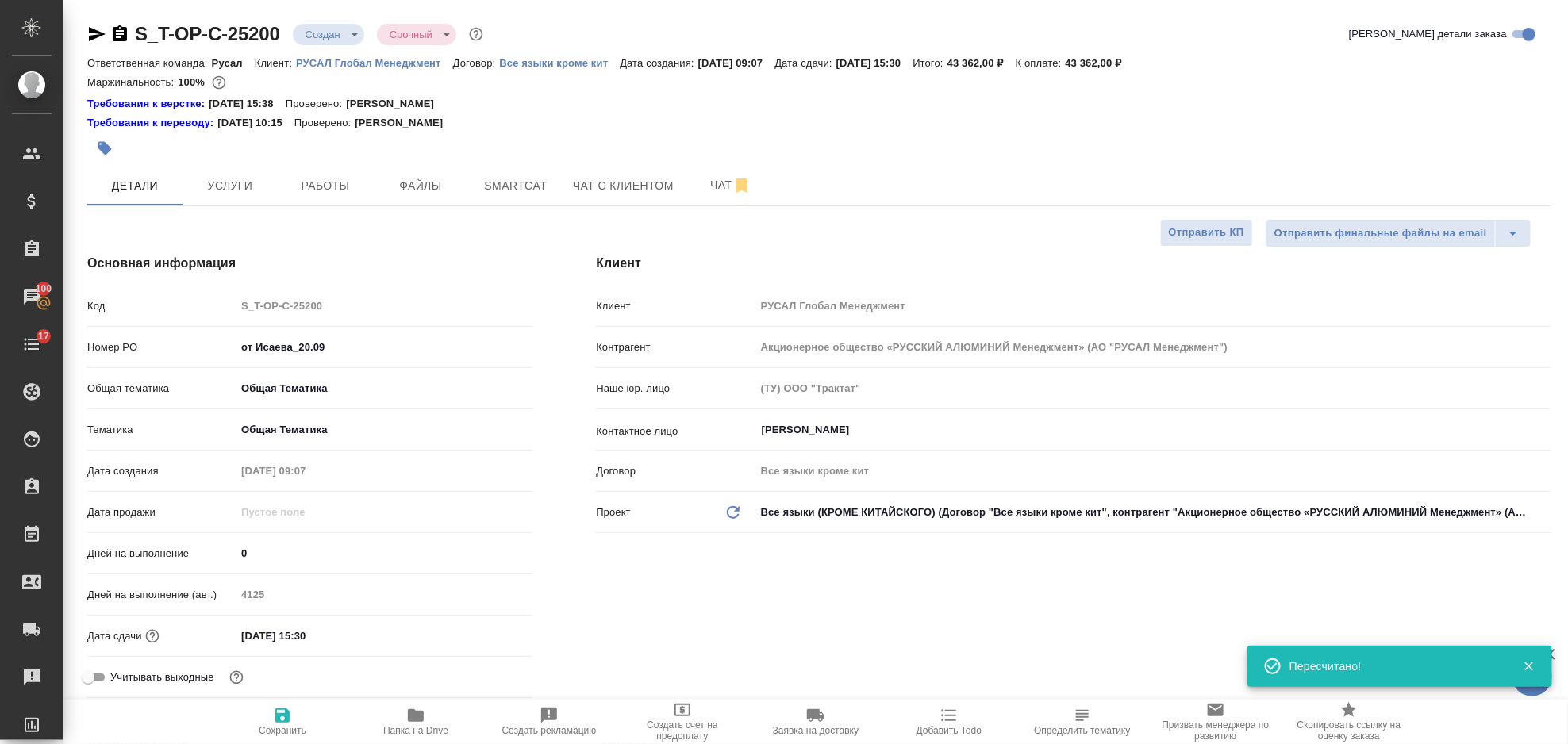
type textarea "x"
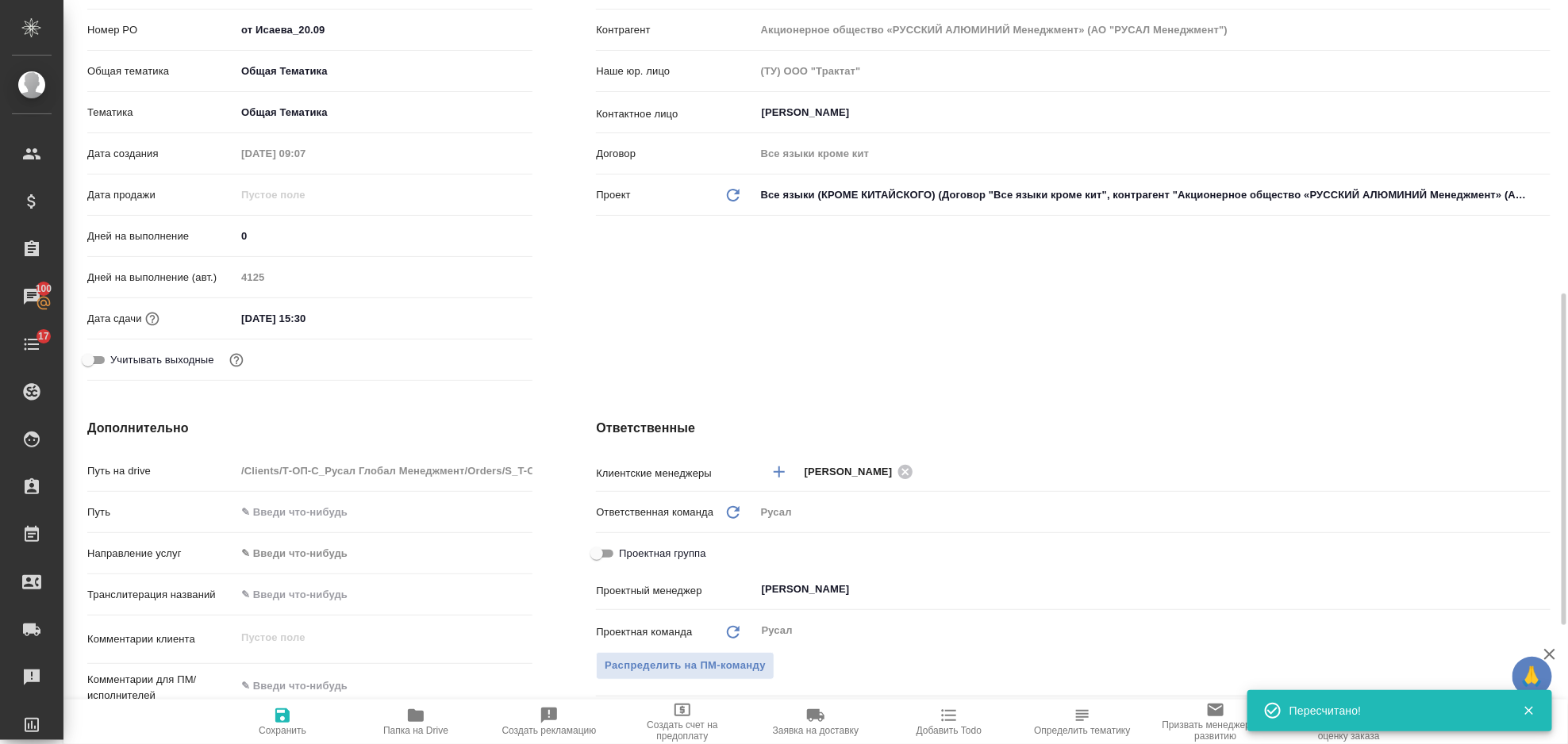
scroll to position [423, 0]
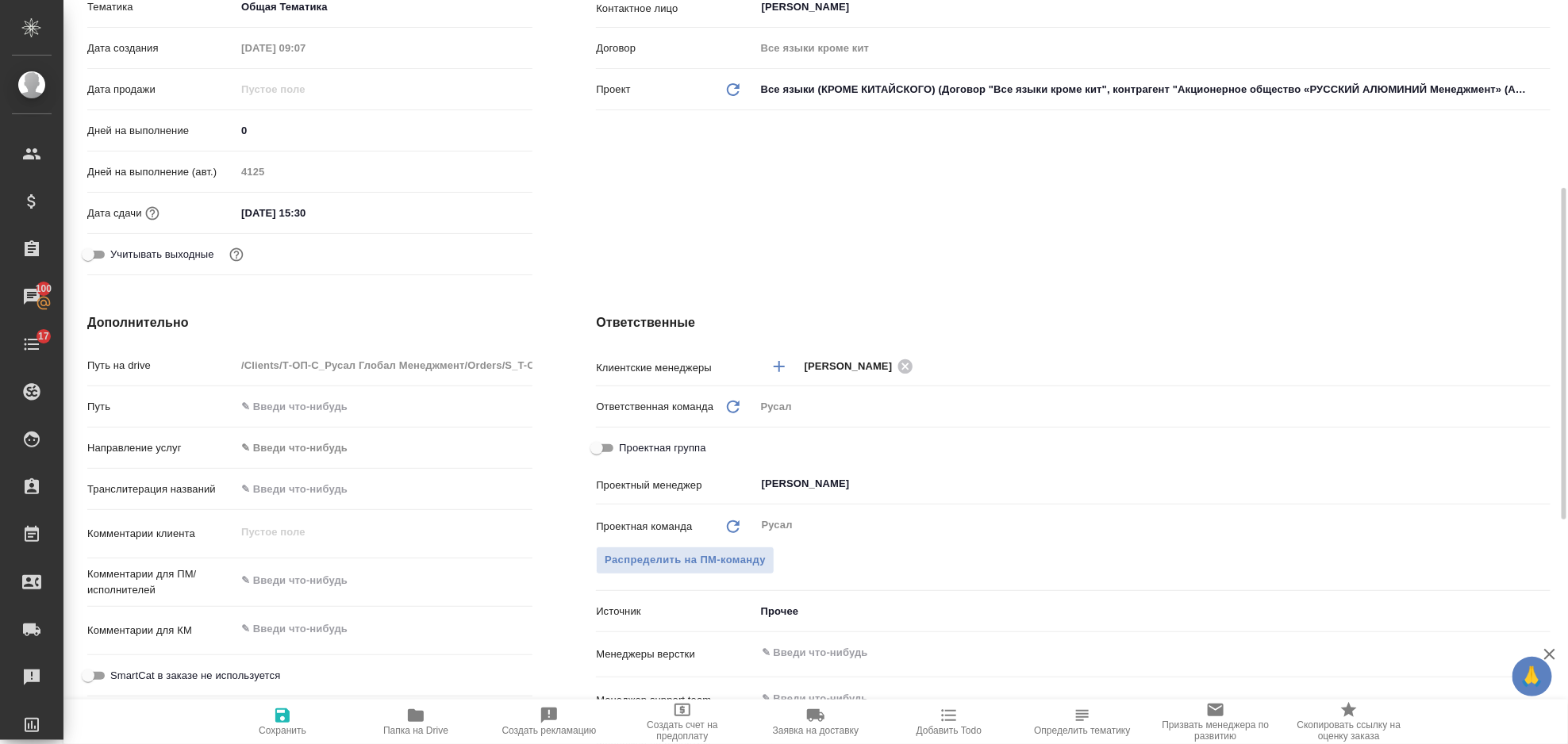
type textarea "x"
click at [356, 586] on textarea at bounding box center [384, 581] width 297 height 27
type textarea "x"
type textarea "И"
type textarea "x"
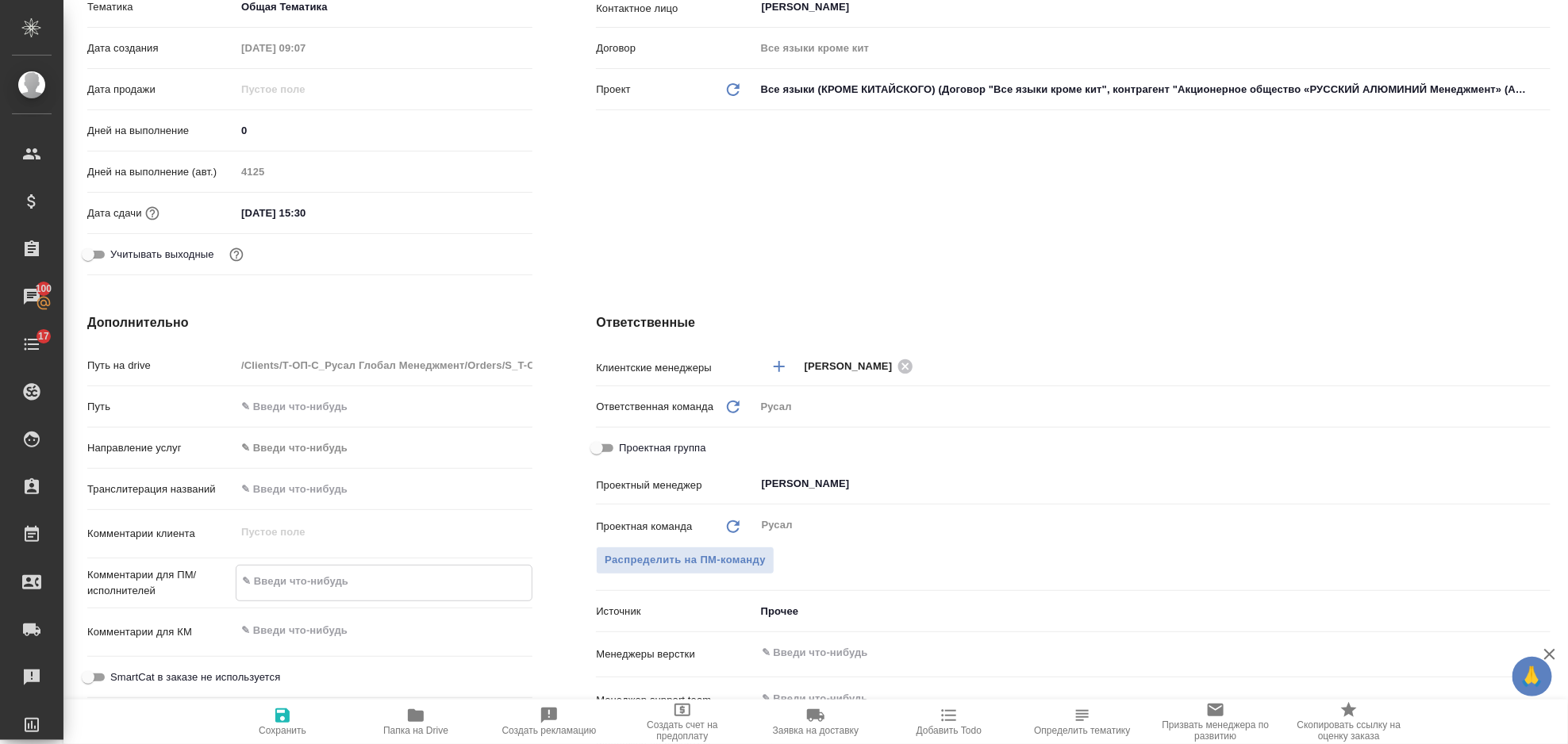
type textarea "x"
type textarea "ИС"
type textarea "x"
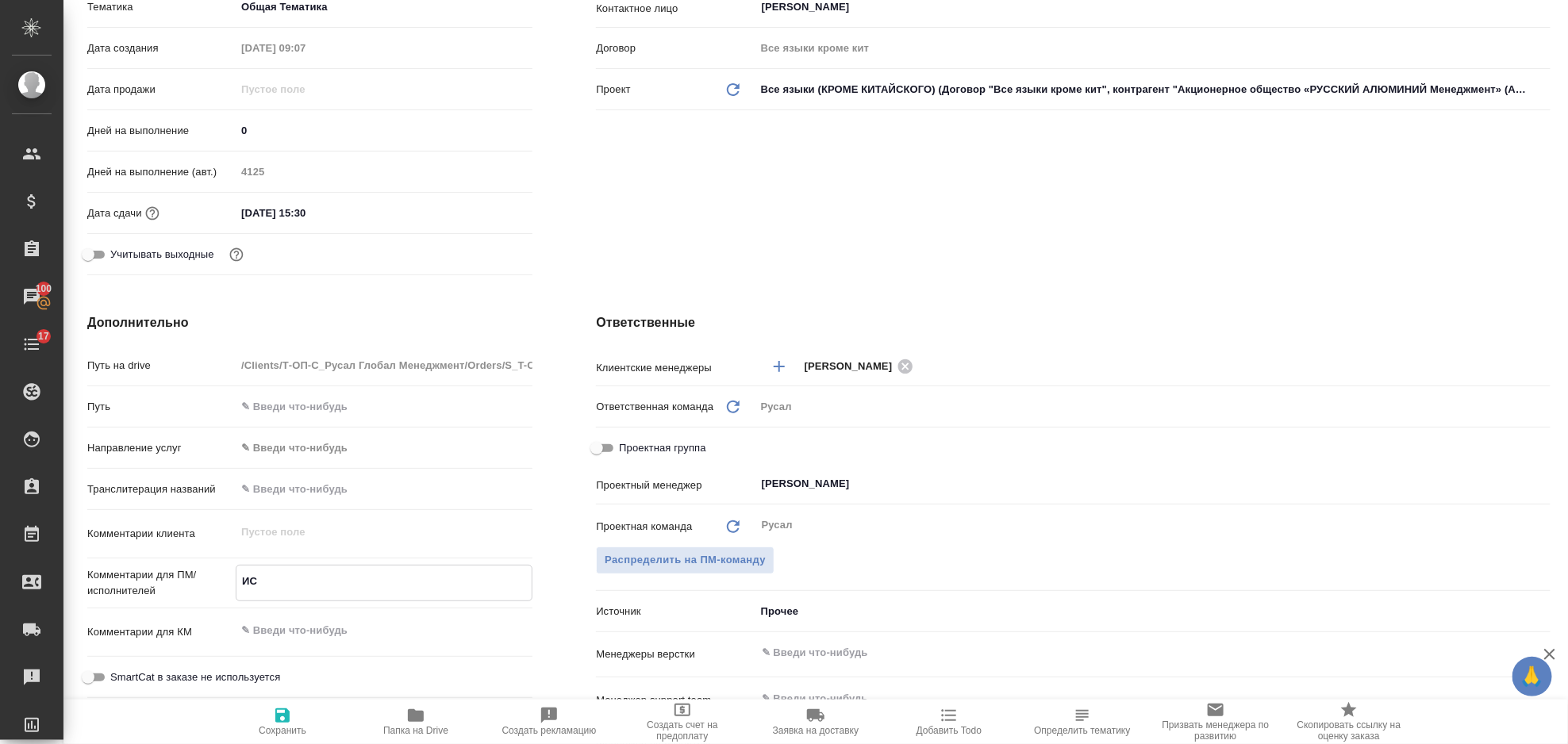
type textarea "ИСА"
type textarea "x"
type textarea "ИСАЕ"
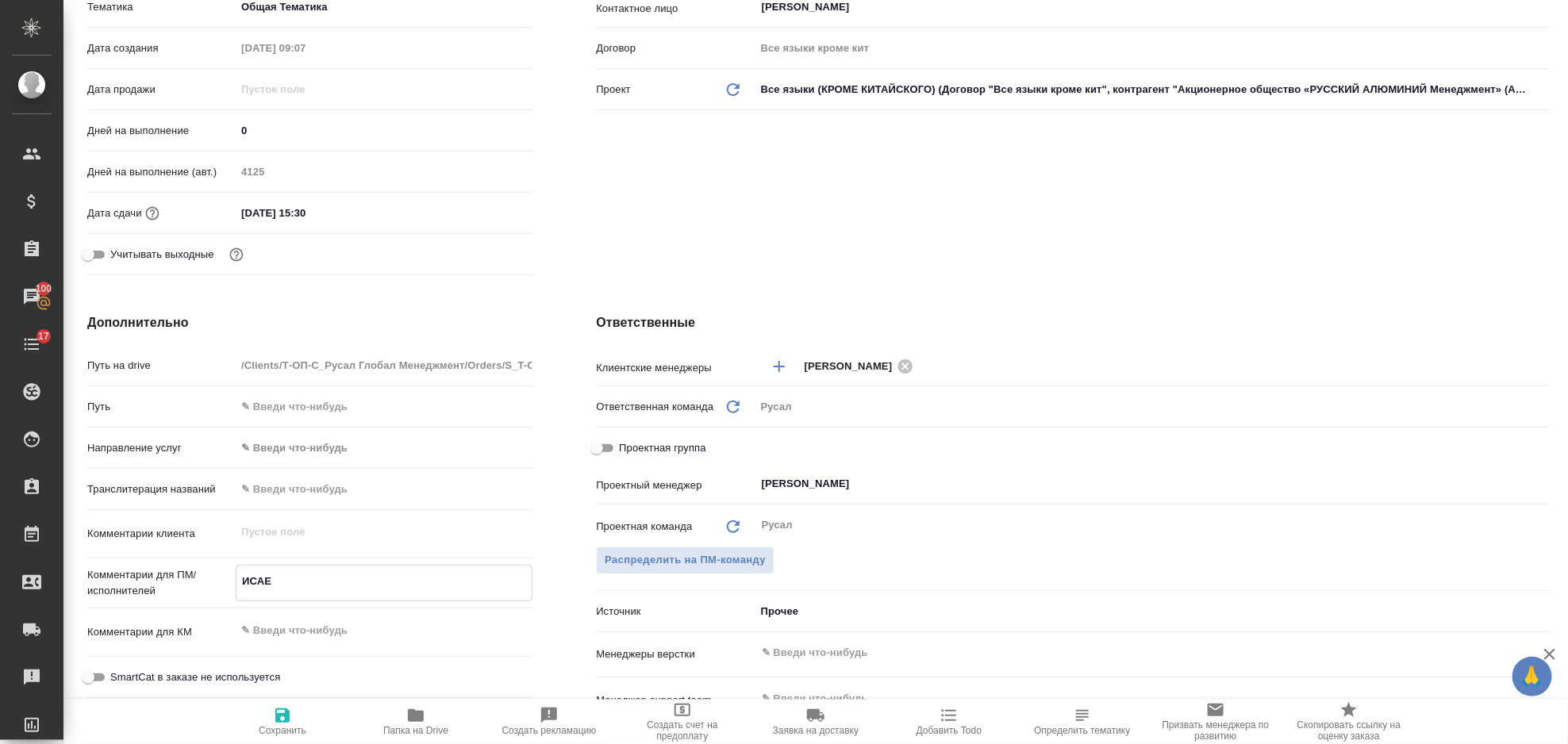
type textarea "x"
type textarea "ИСАЕВ"
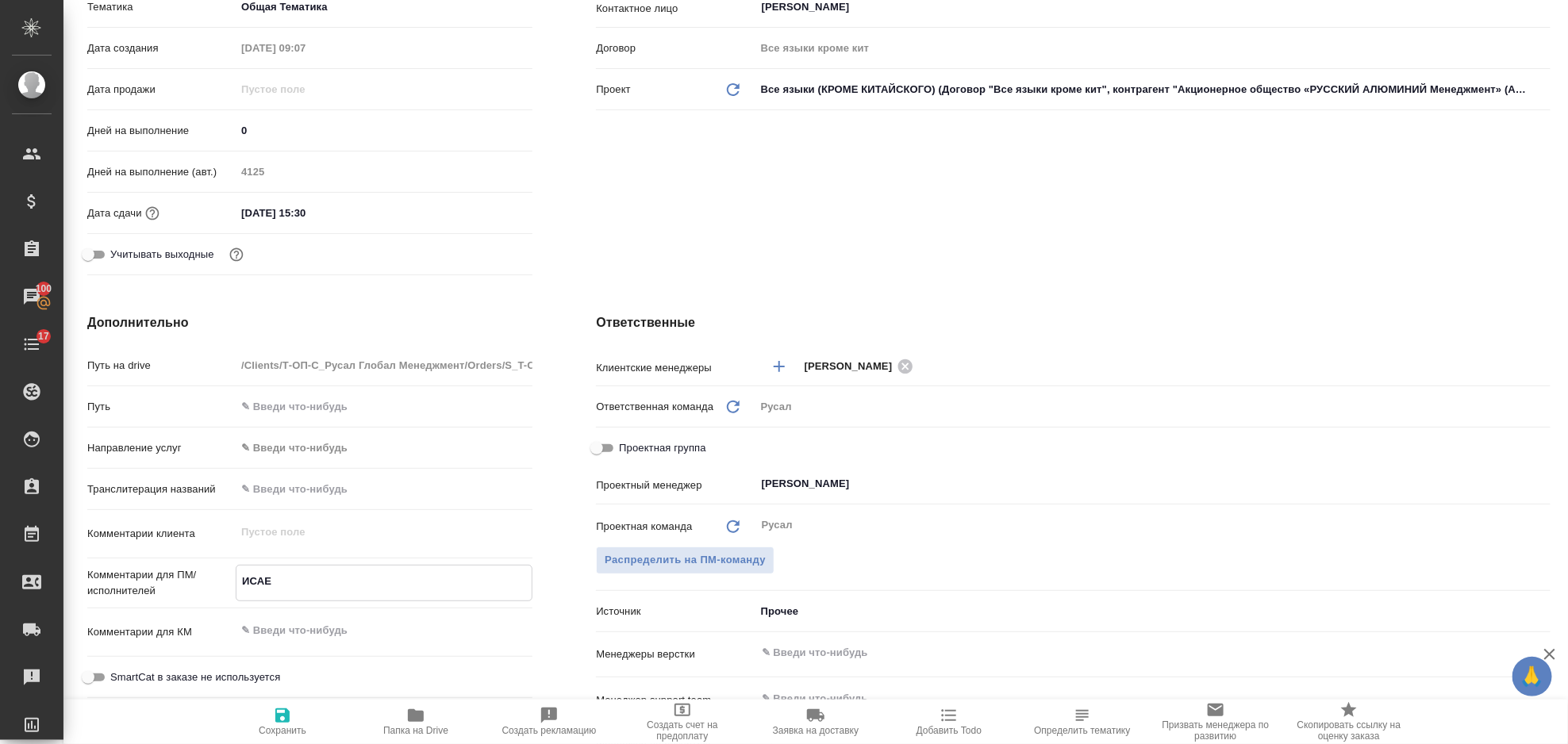
type textarea "x"
type textarea "ИСАЕВ"
type textarea "x"
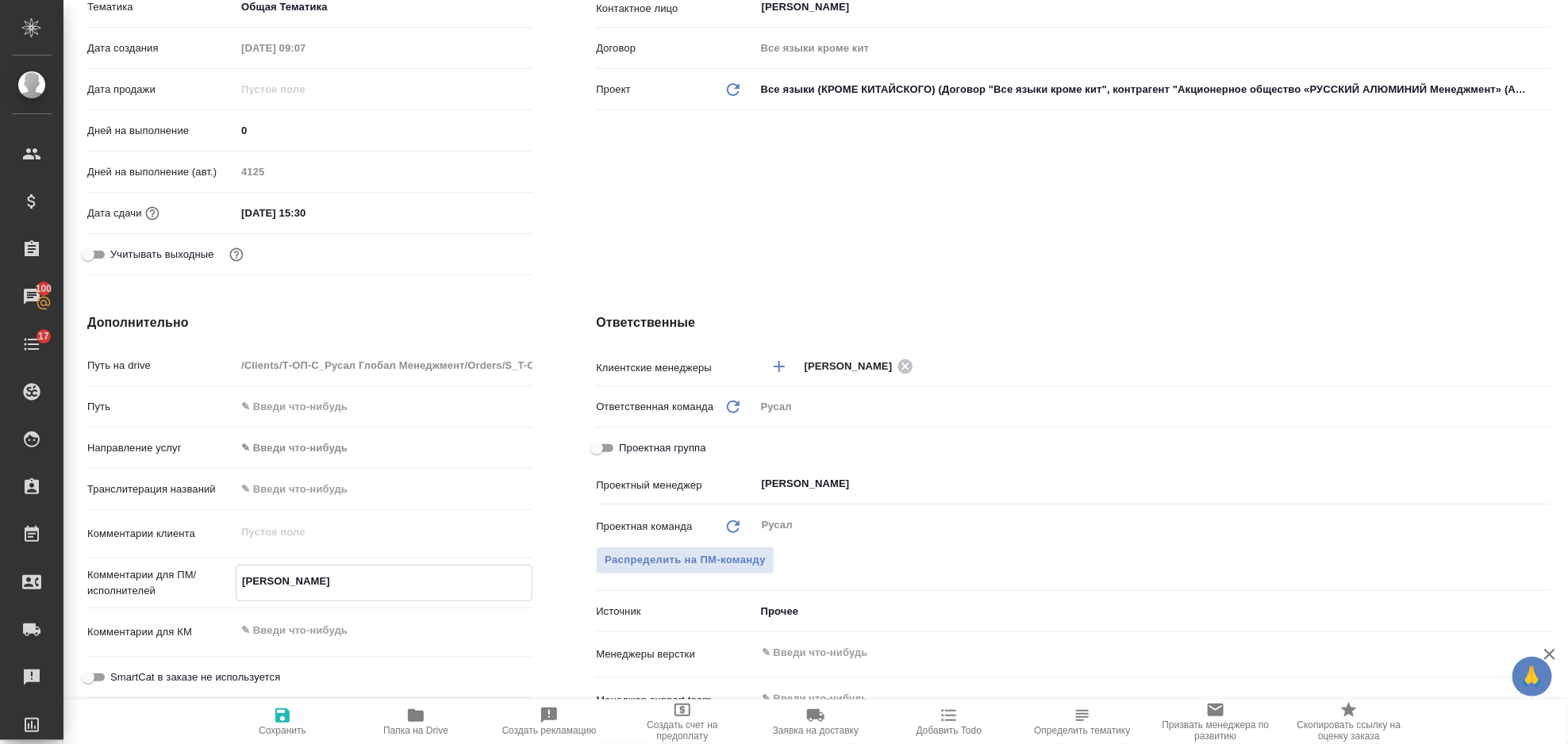
type textarea "x"
type textarea "ИСАЕВ д"
type textarea "x"
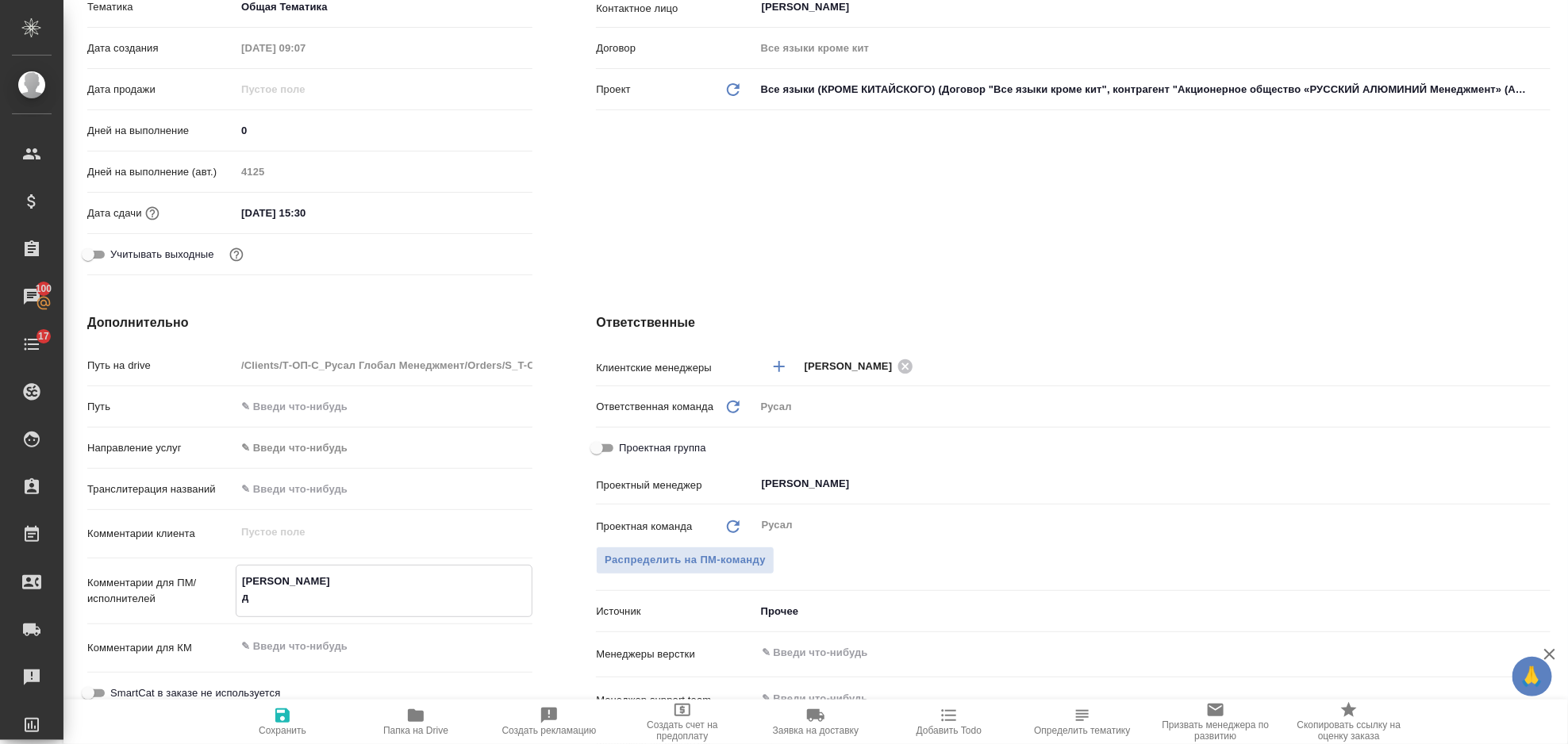
type textarea "ИСАЕВ дв"
type textarea "x"
type textarea "ИСАЕВ дву"
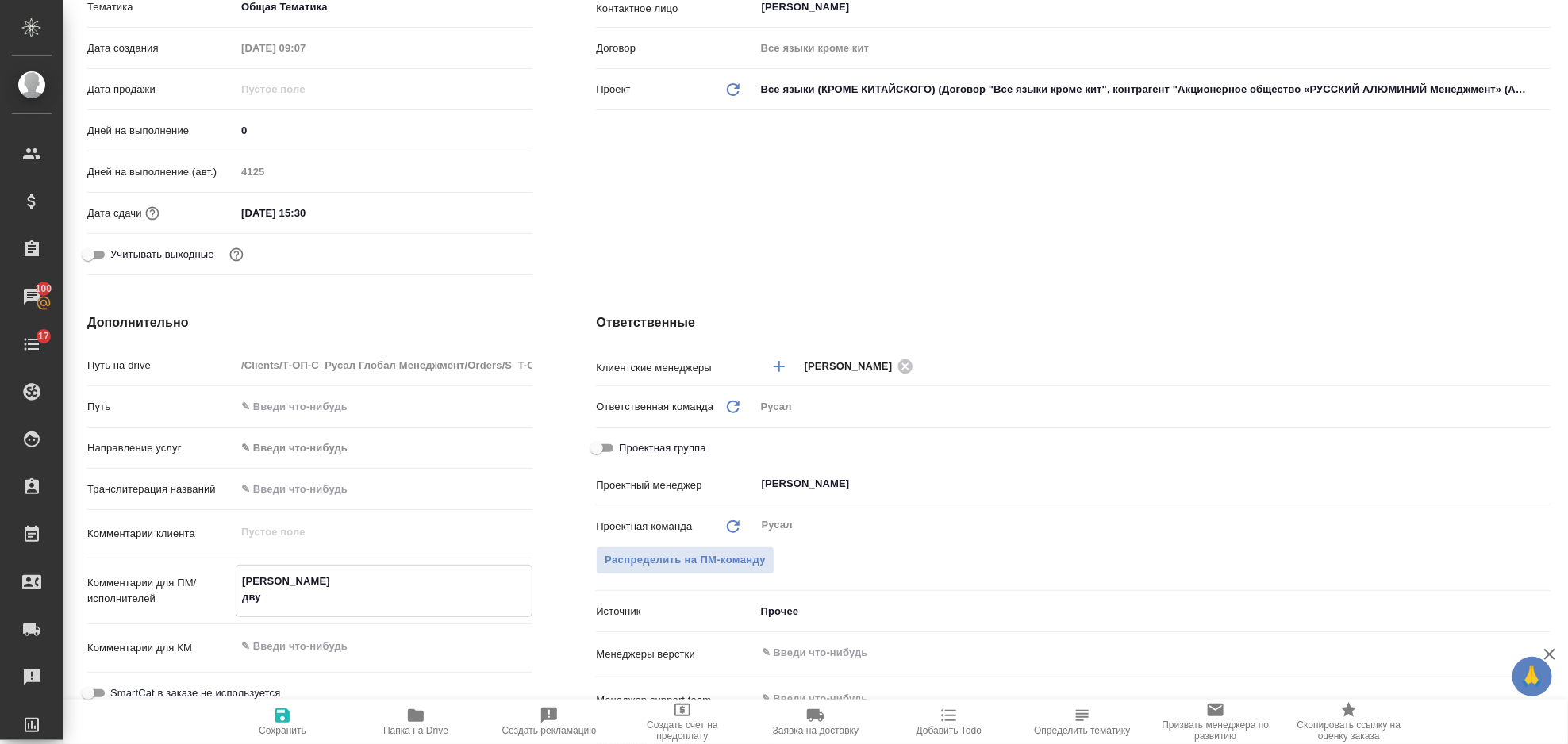
type textarea "x"
type textarea "ИСАЕВ двуя"
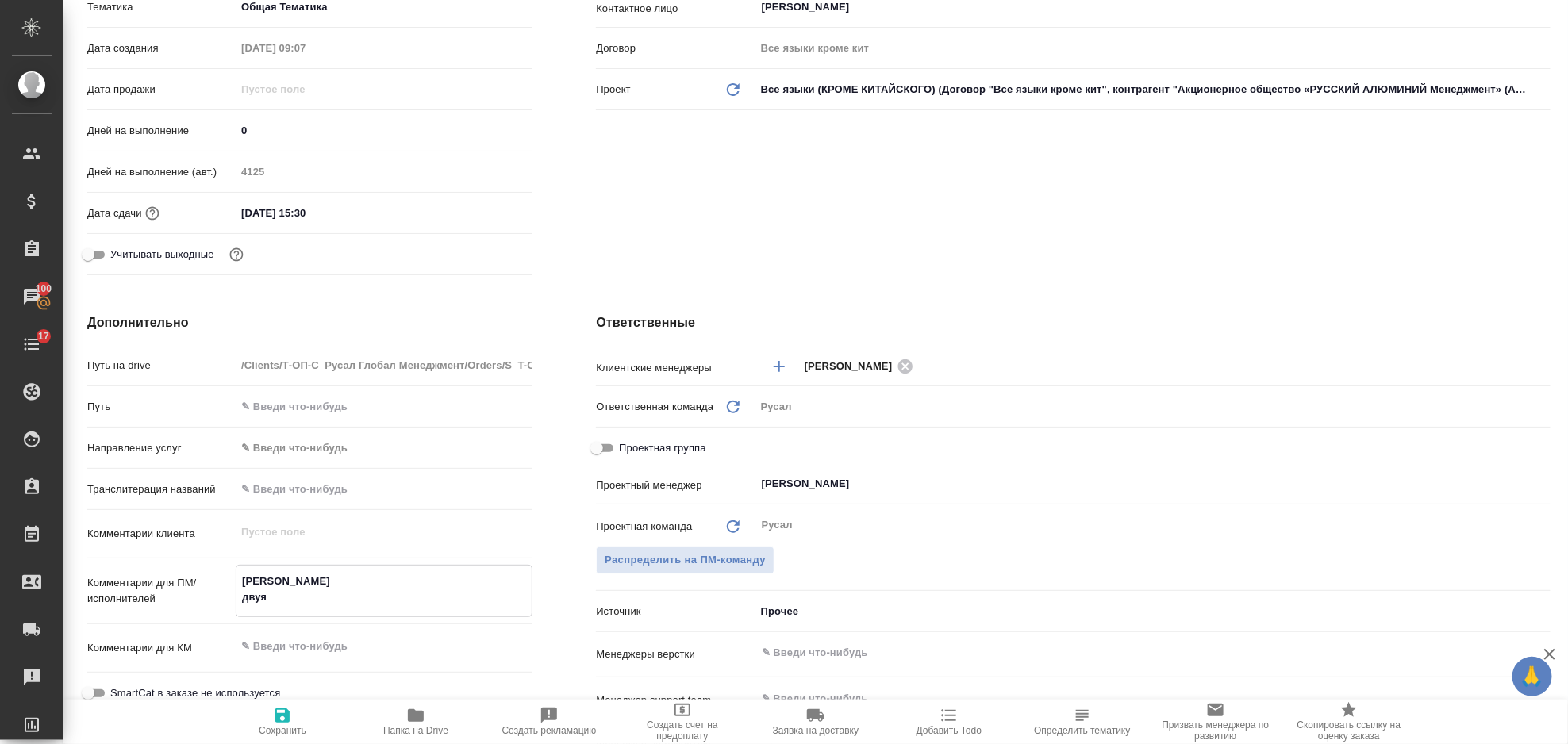
type textarea "x"
type textarea "ИСАЕВ двуяз"
type textarea "x"
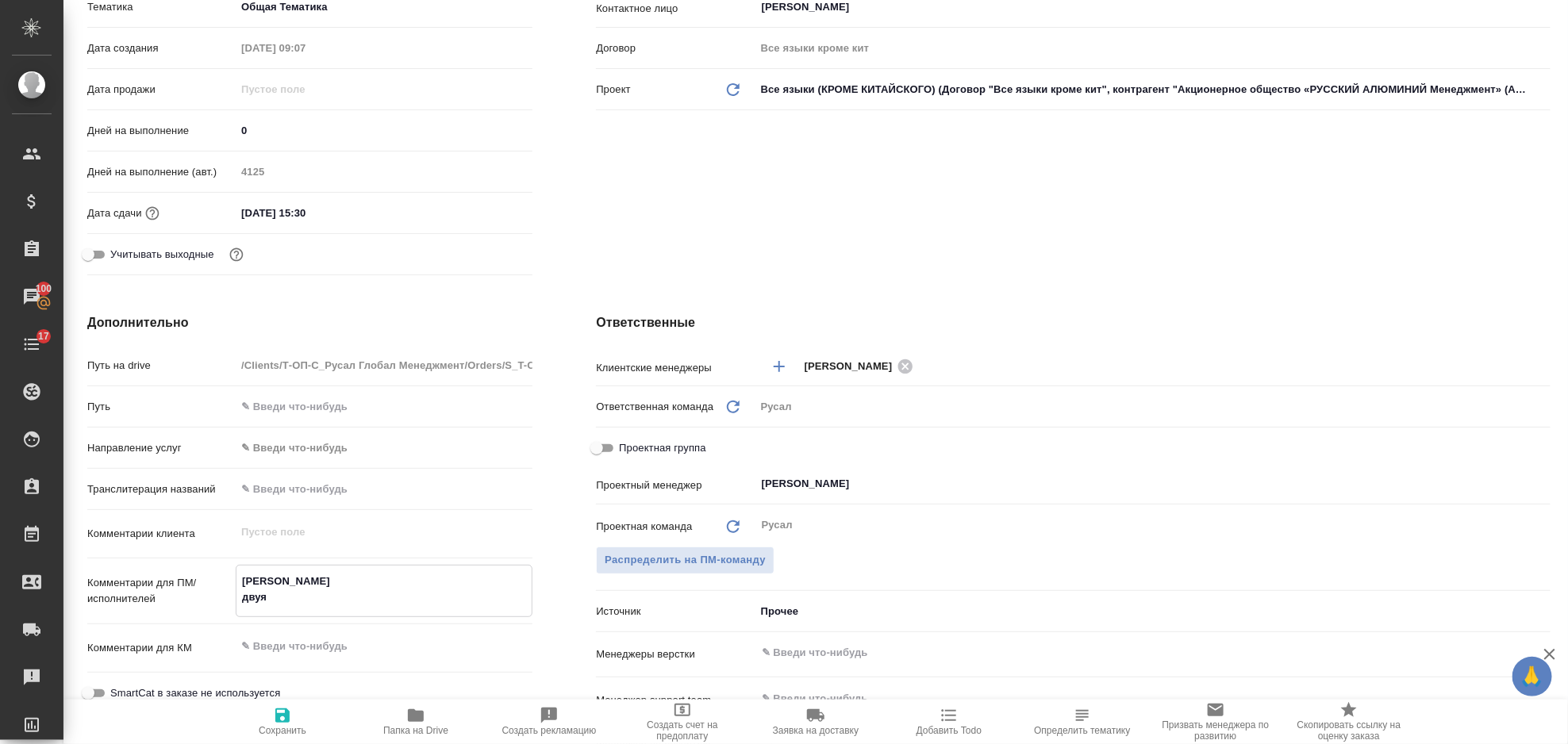
type textarea "x"
type textarea "ИСАЕВ двуяз"
type textarea "x"
click at [286, 713] on icon "button" at bounding box center [282, 715] width 14 height 14
type textarea "x"
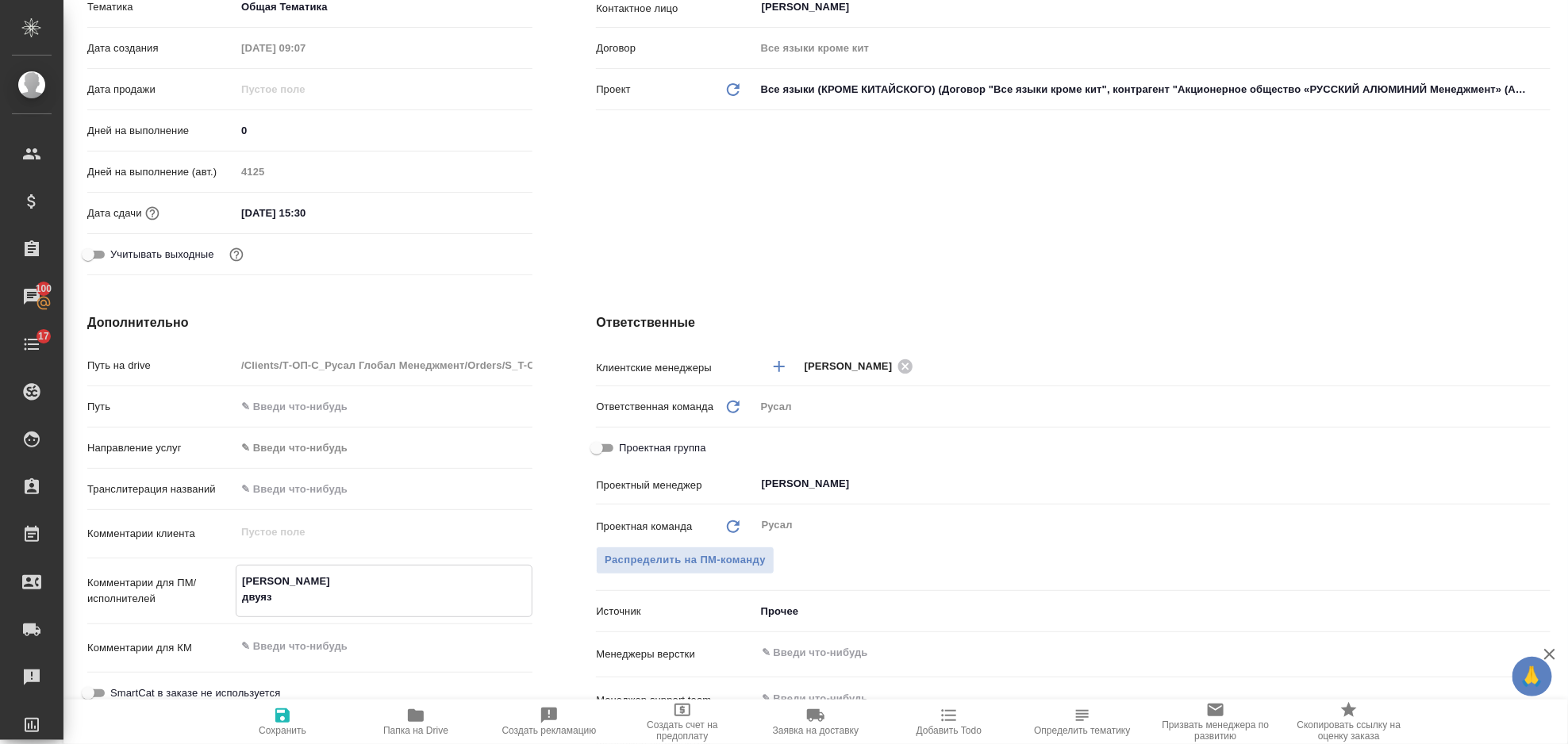
type textarea "x"
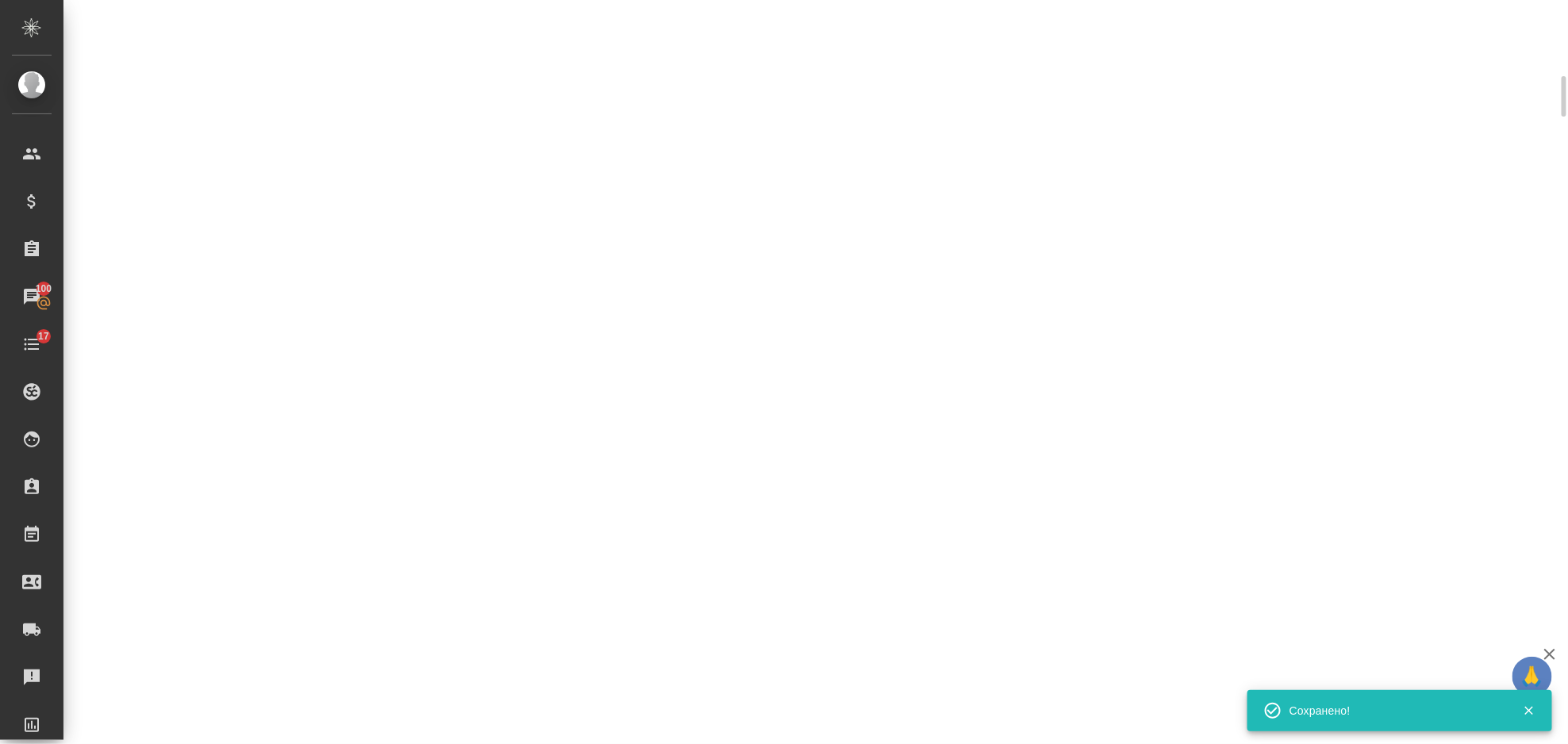
select select "RU"
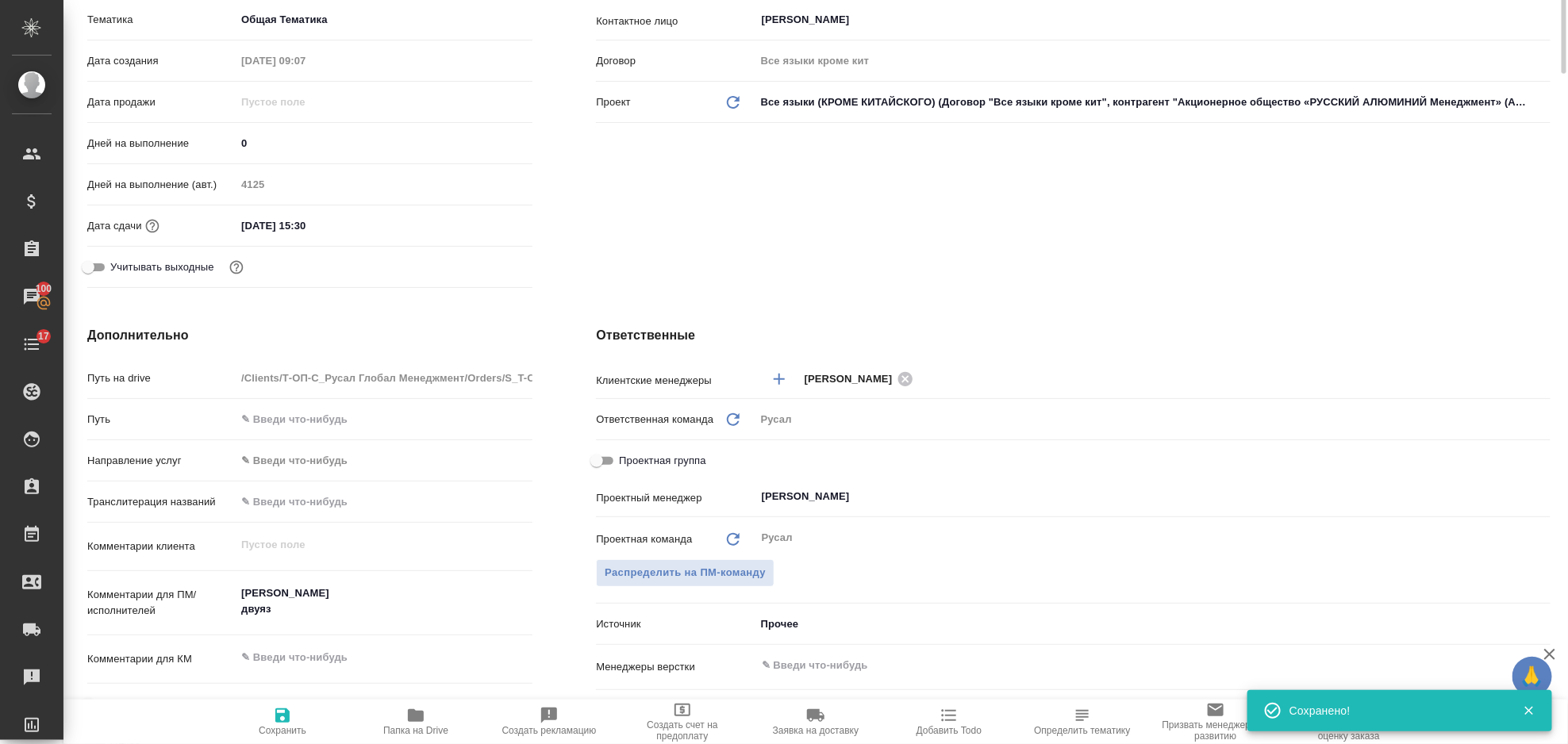
type textarea "x"
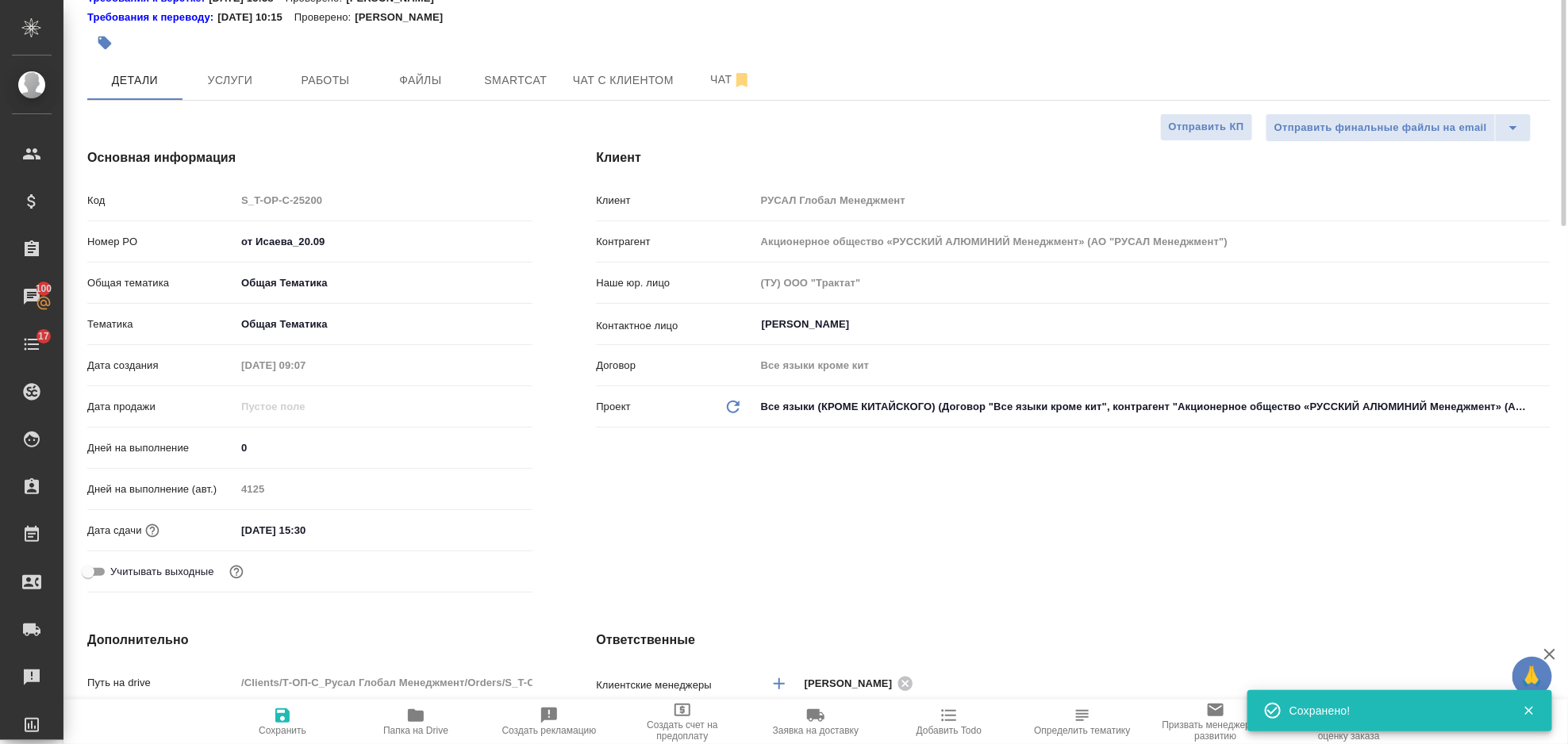
scroll to position [0, 0]
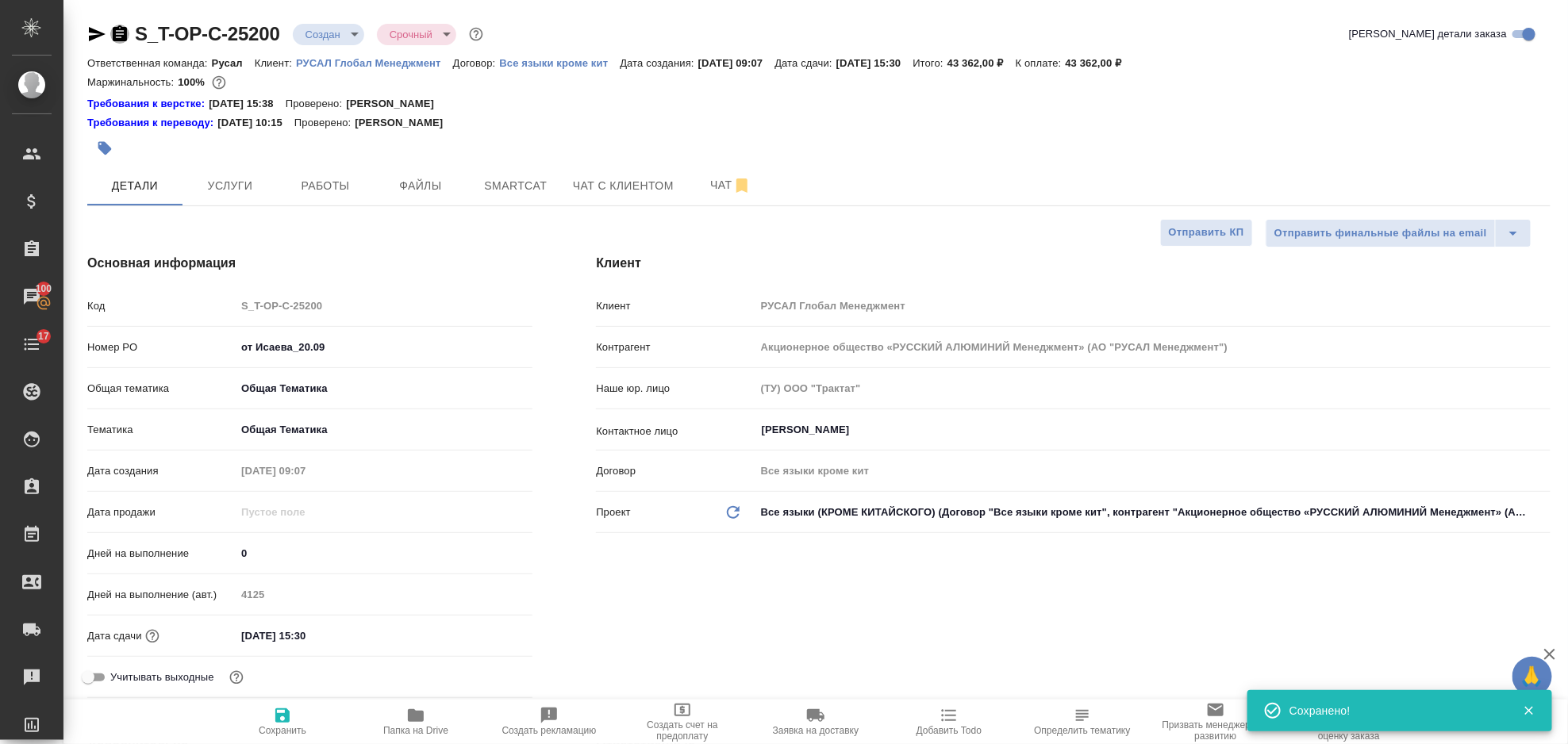
click at [117, 33] on icon "button" at bounding box center [120, 34] width 19 height 19
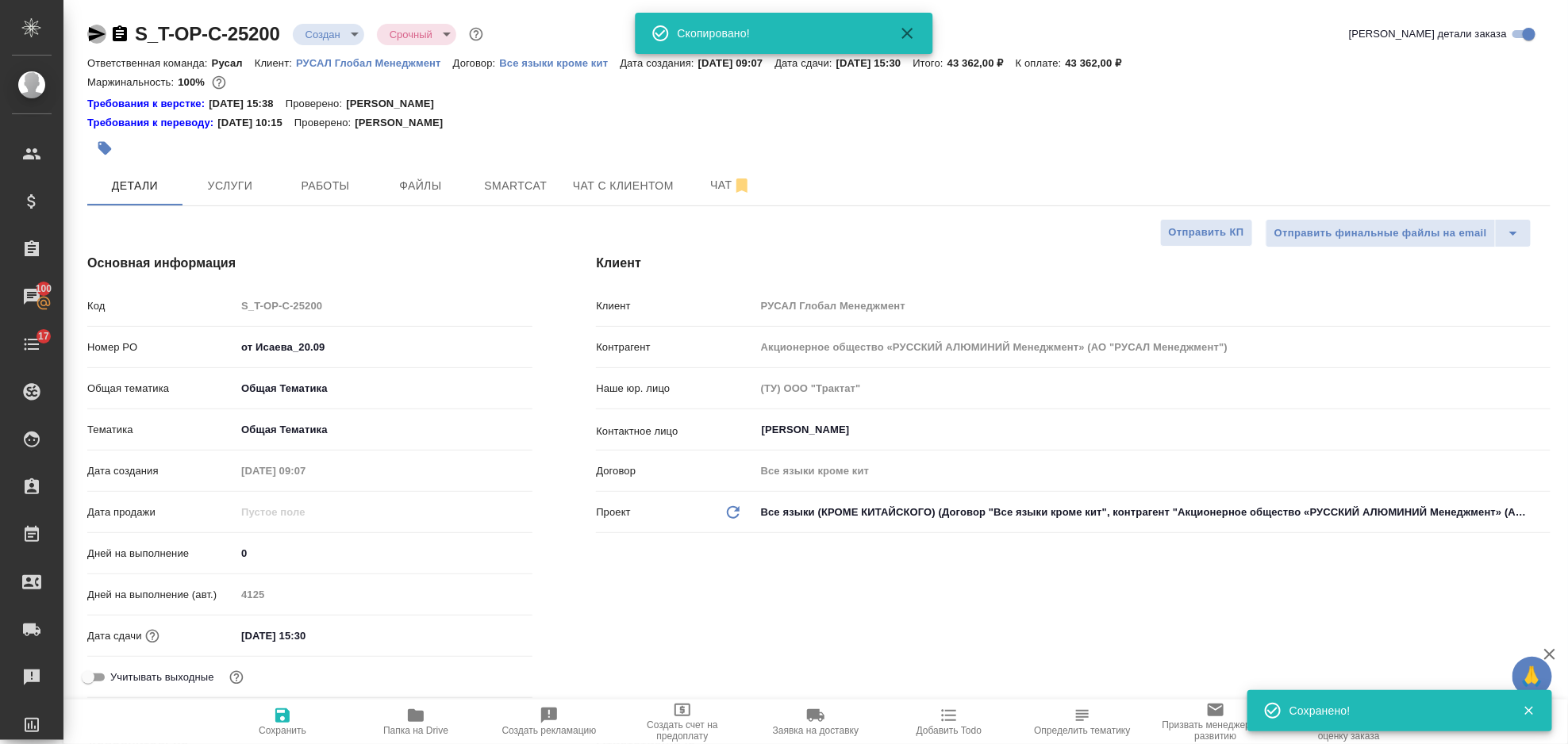
click at [90, 30] on icon "button" at bounding box center [97, 34] width 17 height 14
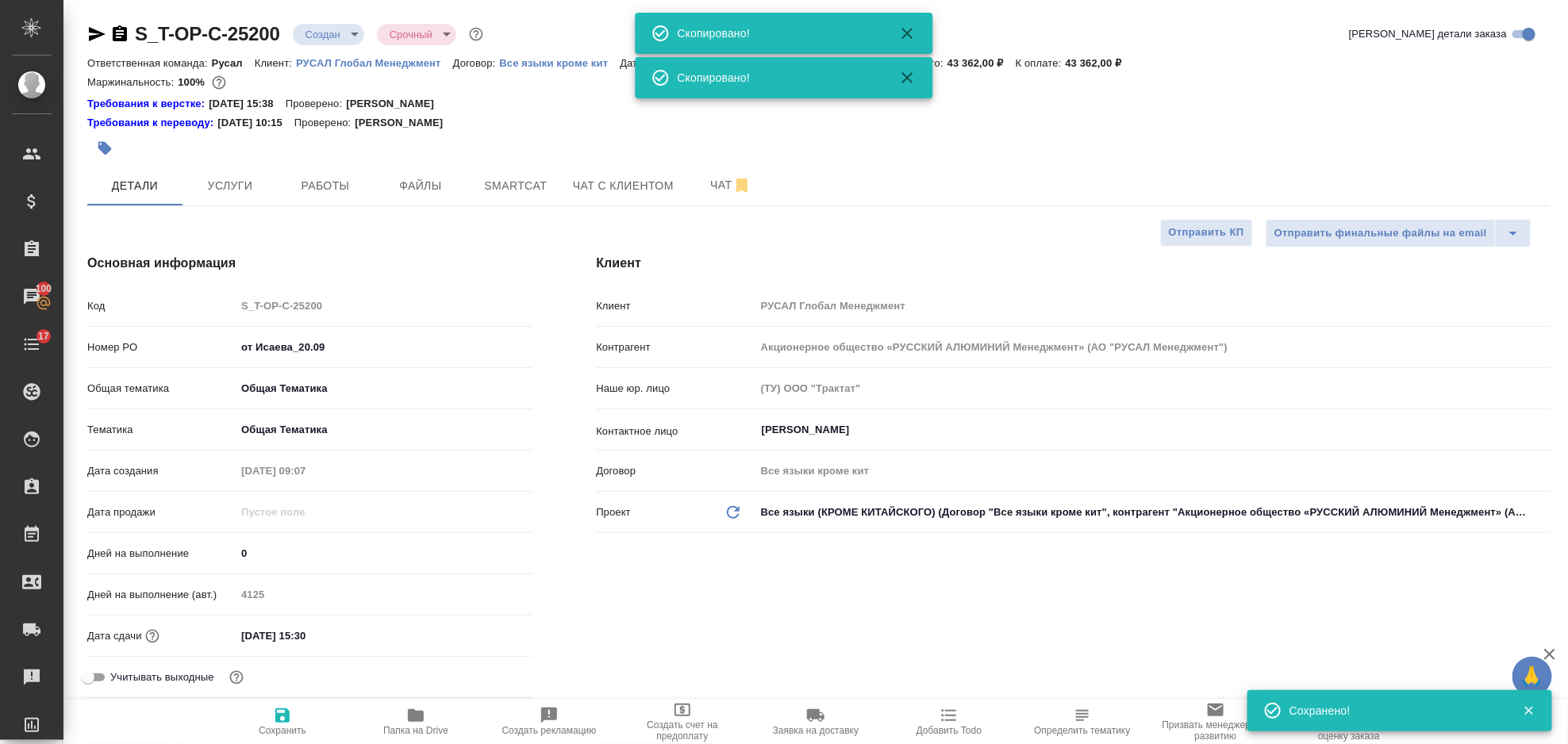
type textarea "x"
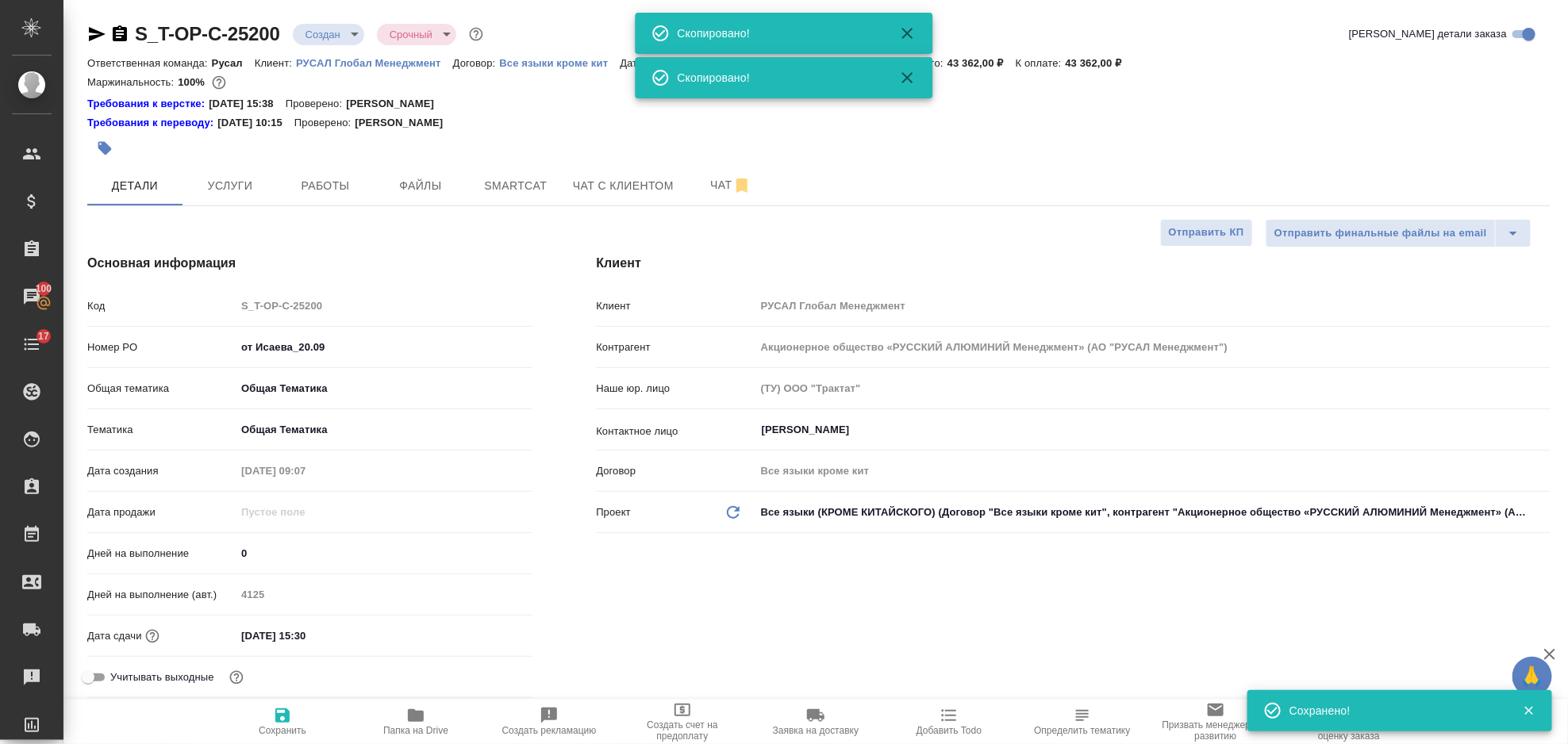
type textarea "x"
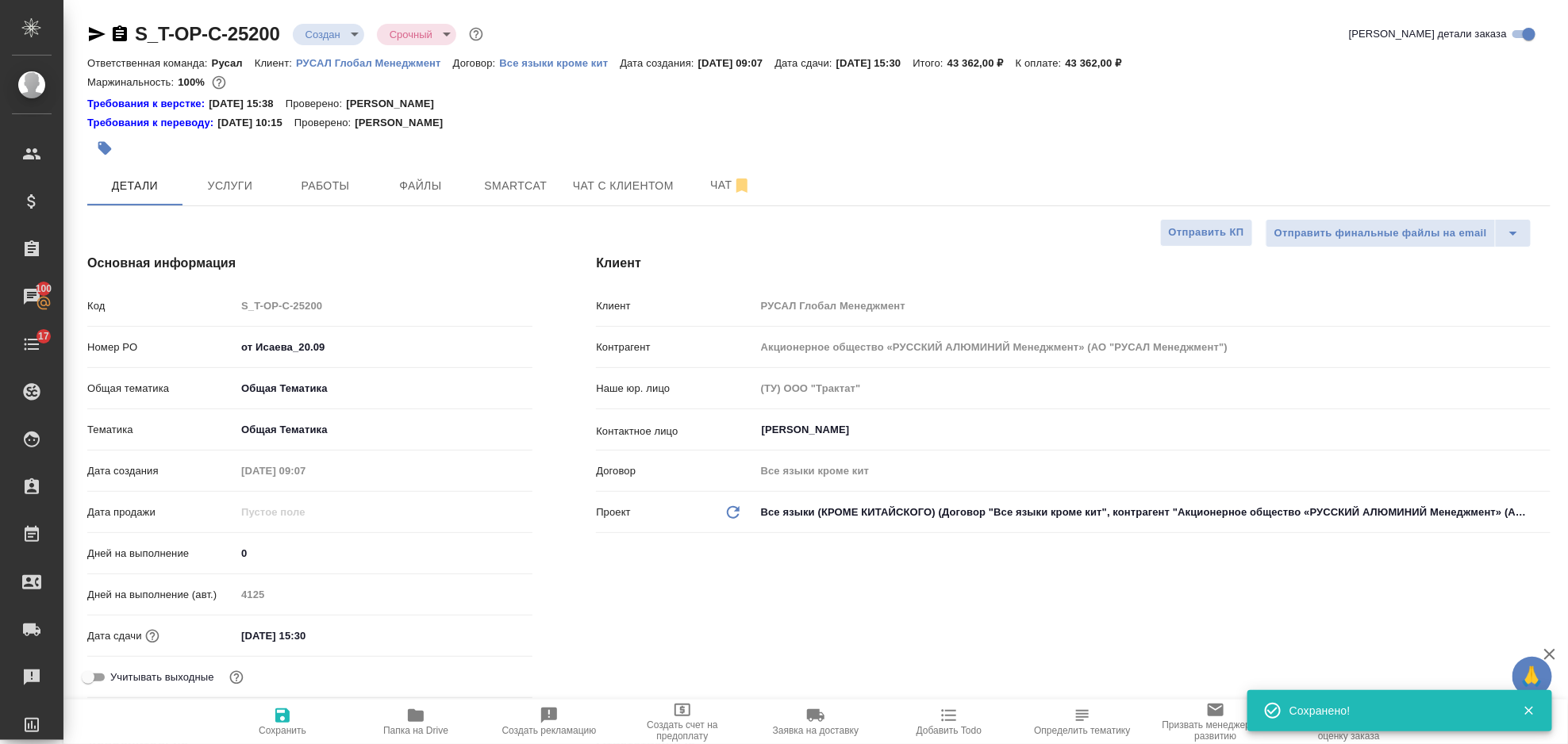
type textarea "x"
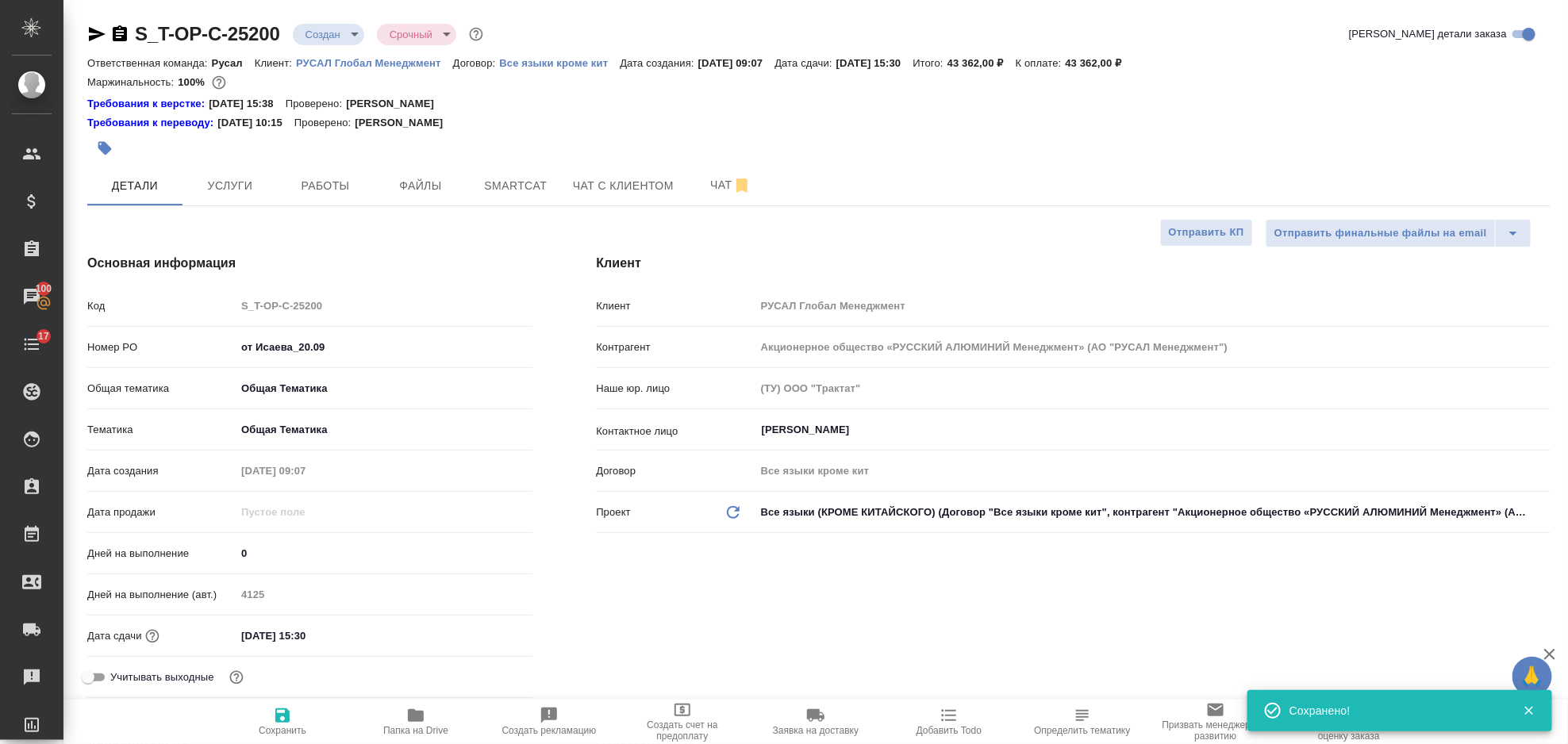
type textarea "x"
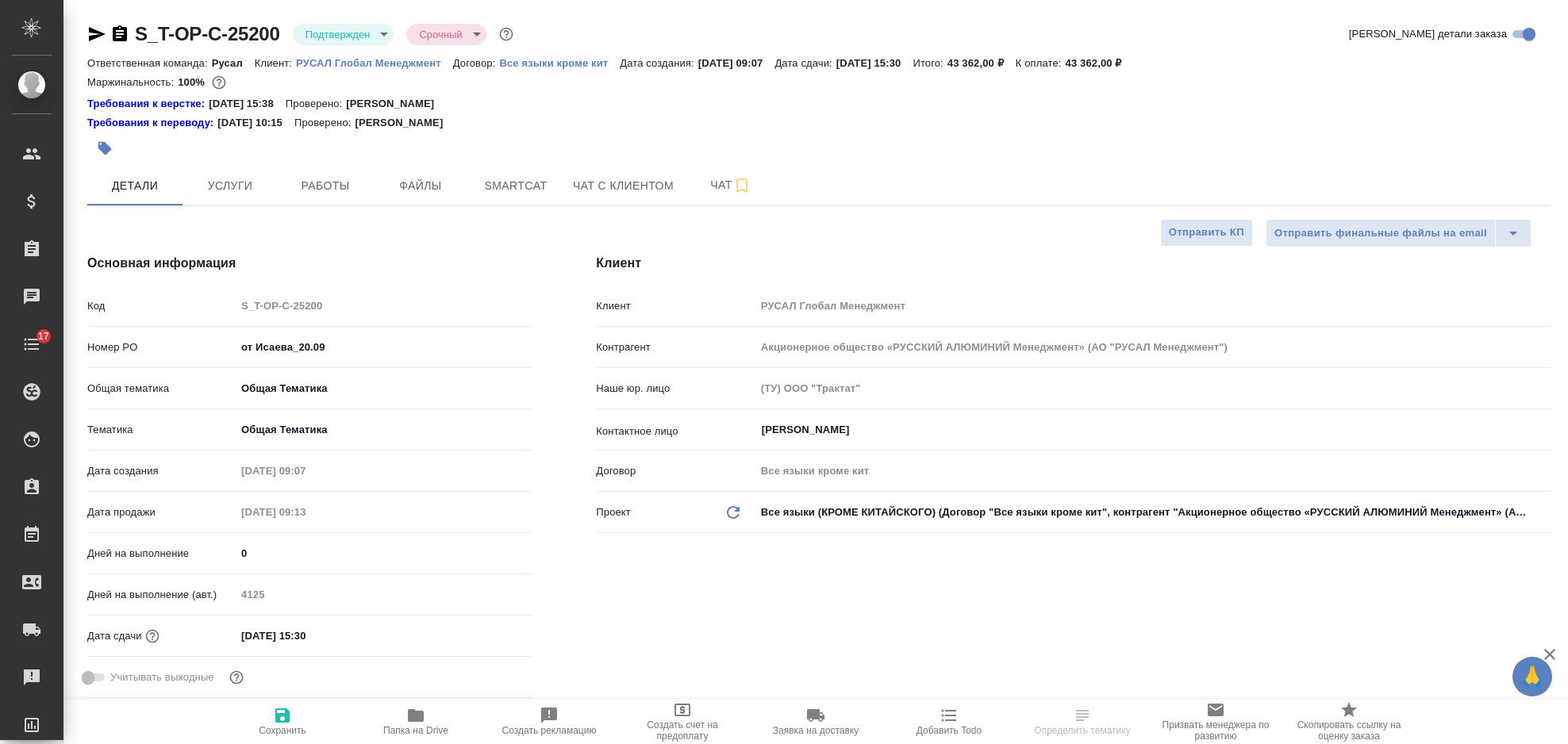
select select "RU"
click at [501, 191] on span "Smartcat" at bounding box center [515, 186] width 76 height 19
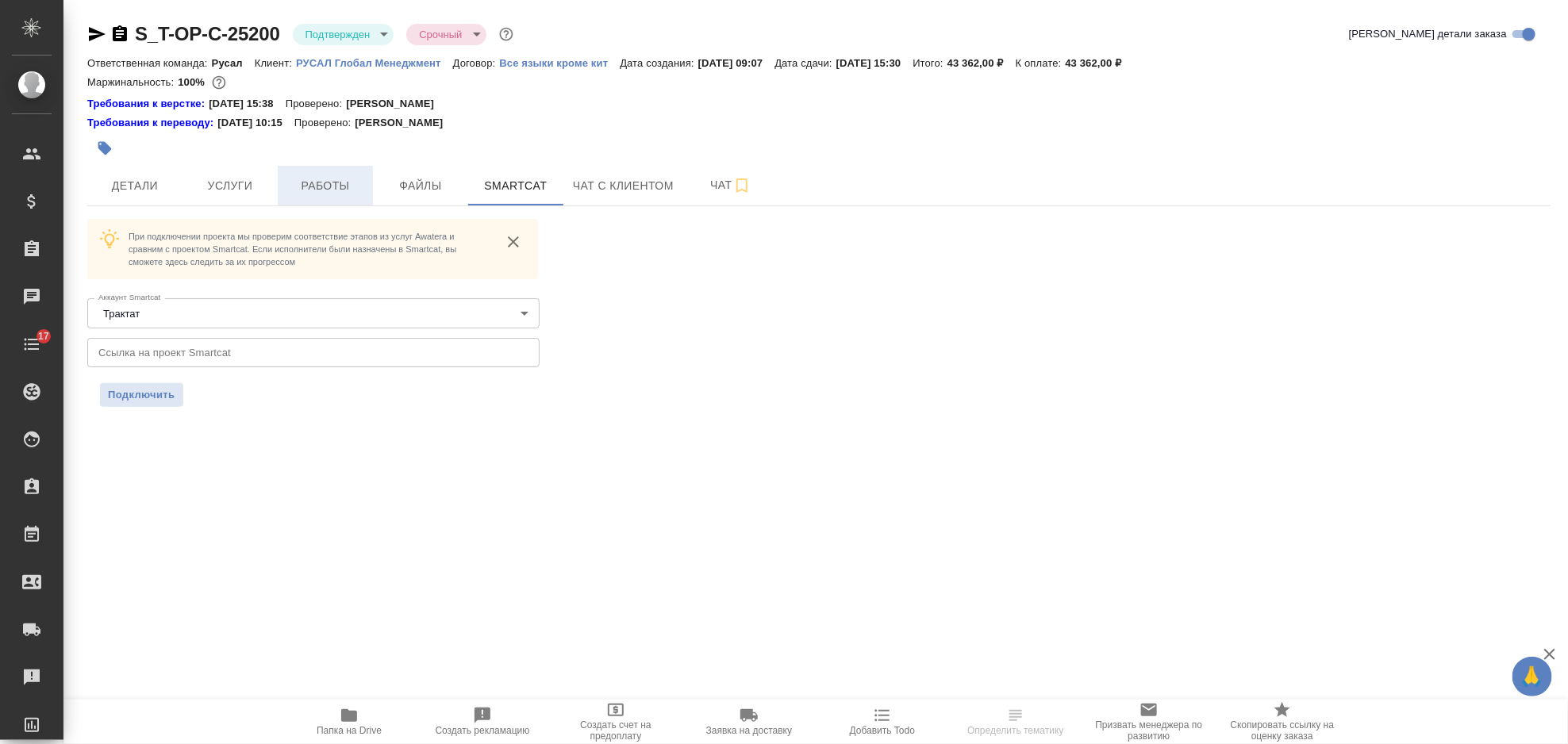
click at [317, 194] on span "Работы" at bounding box center [325, 186] width 76 height 19
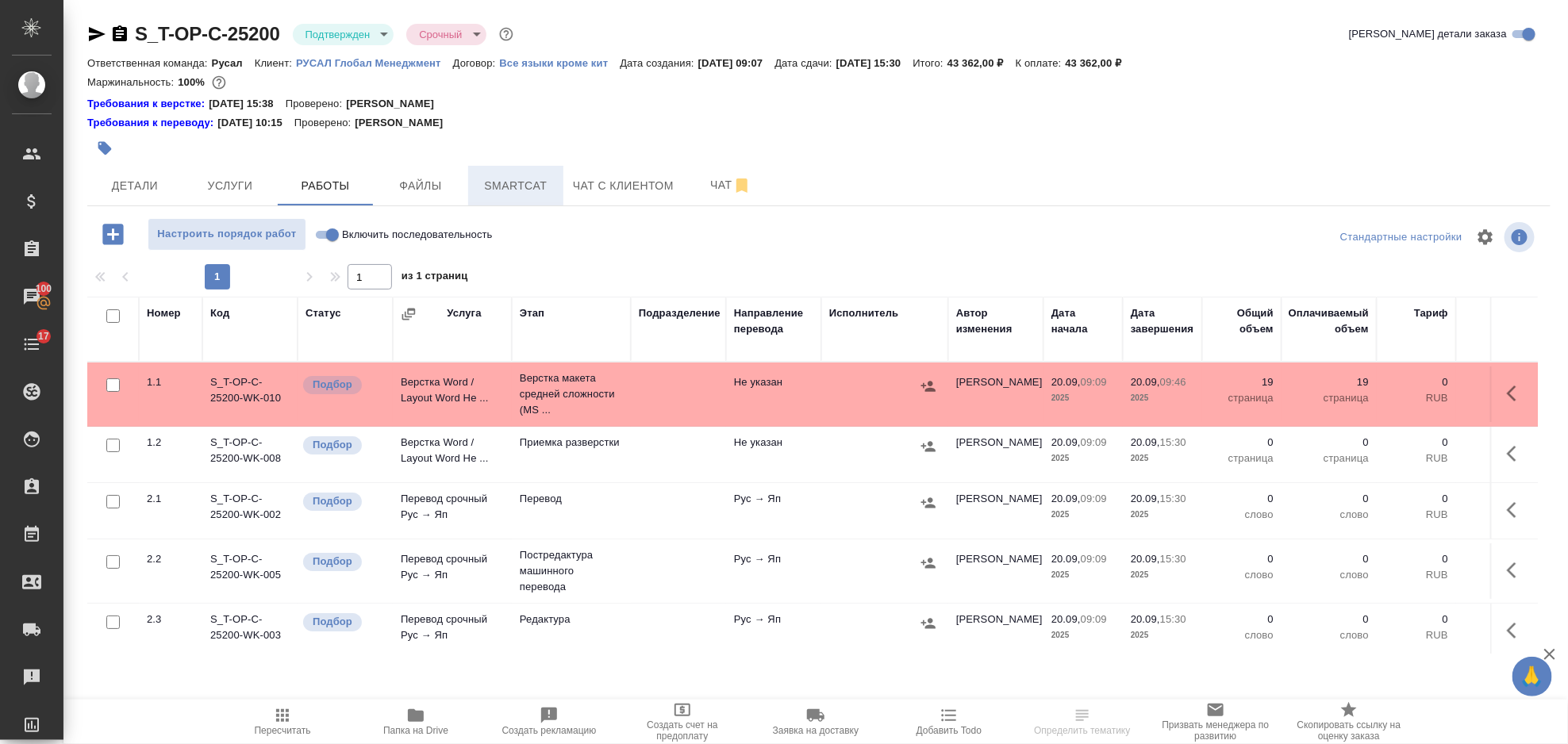
click at [480, 166] on button "Smartcat" at bounding box center [515, 185] width 95 height 40
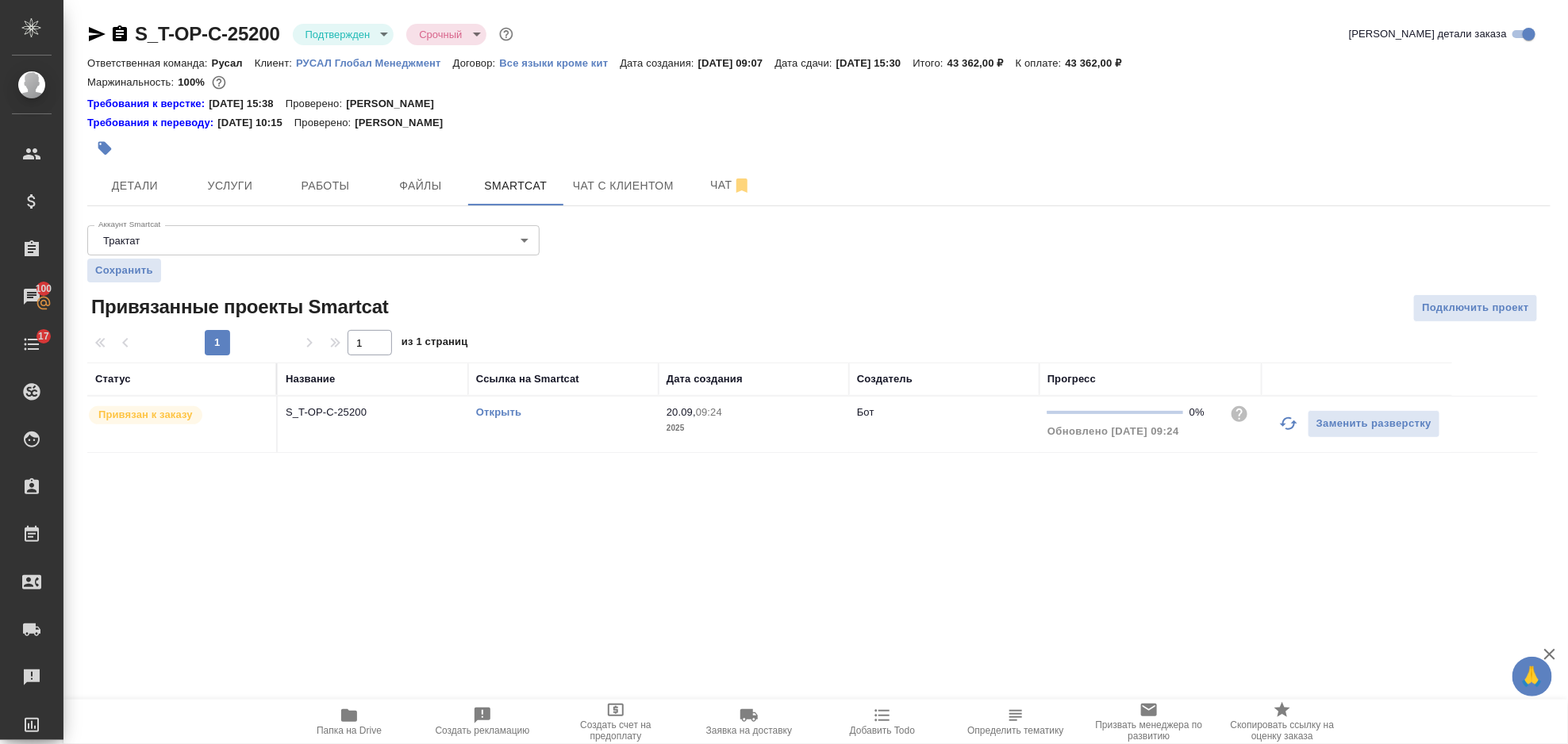
click at [498, 417] on link "Открыть" at bounding box center [499, 412] width 46 height 12
click at [504, 416] on link "Открыть" at bounding box center [499, 412] width 46 height 12
click at [329, 163] on div at bounding box center [574, 148] width 975 height 35
click at [339, 176] on span "Работы" at bounding box center [325, 186] width 76 height 19
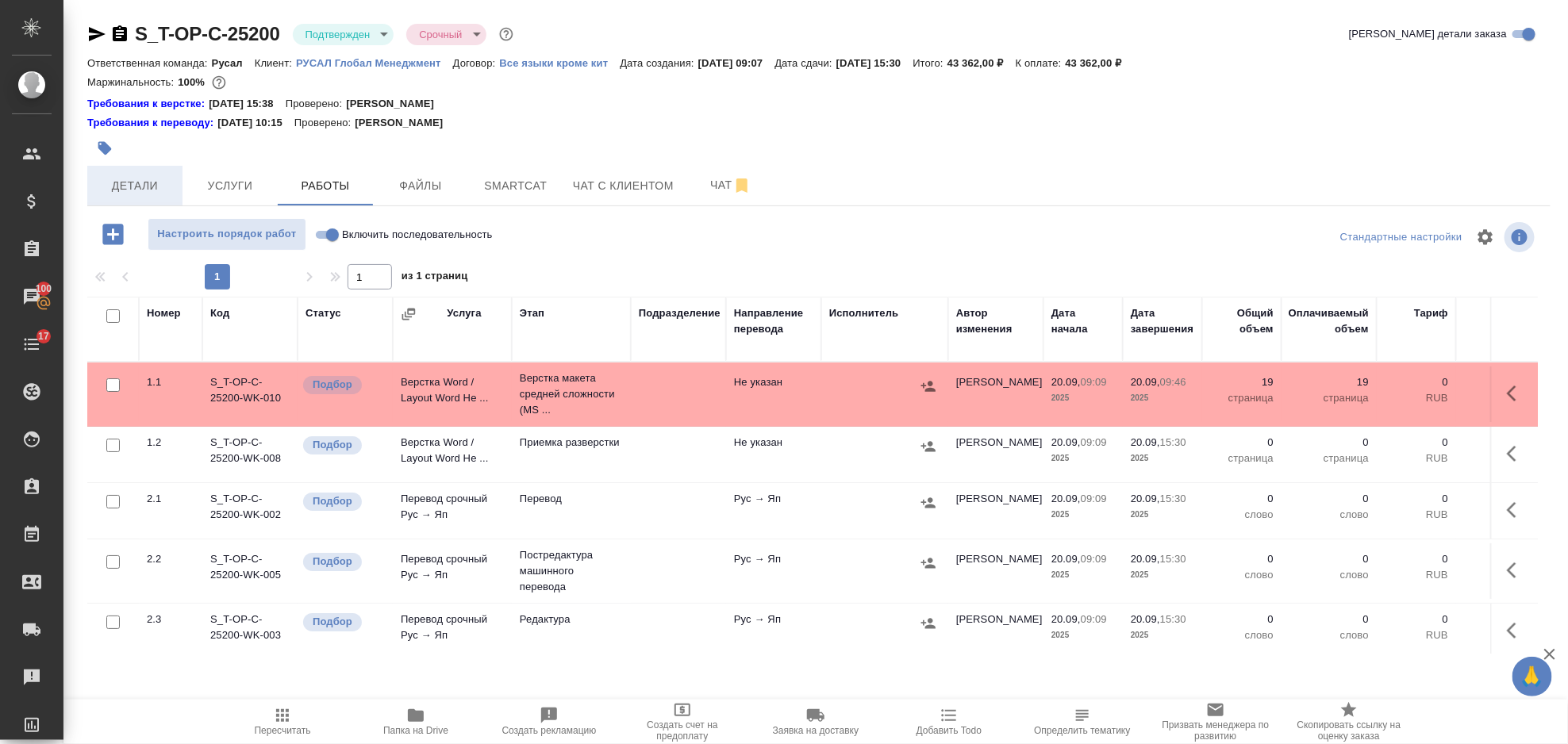
click at [157, 190] on span "Детали" at bounding box center [135, 186] width 76 height 19
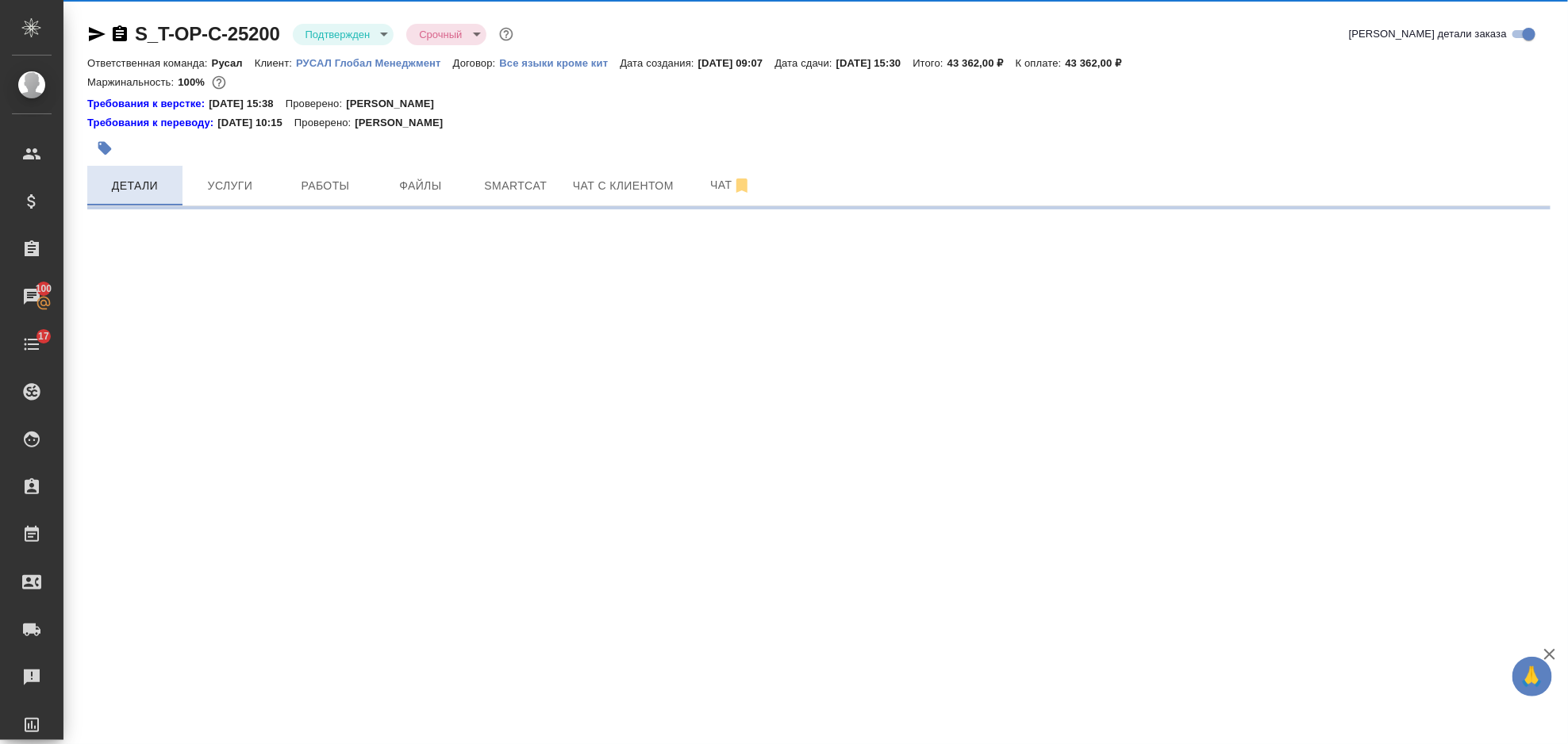
select select "RU"
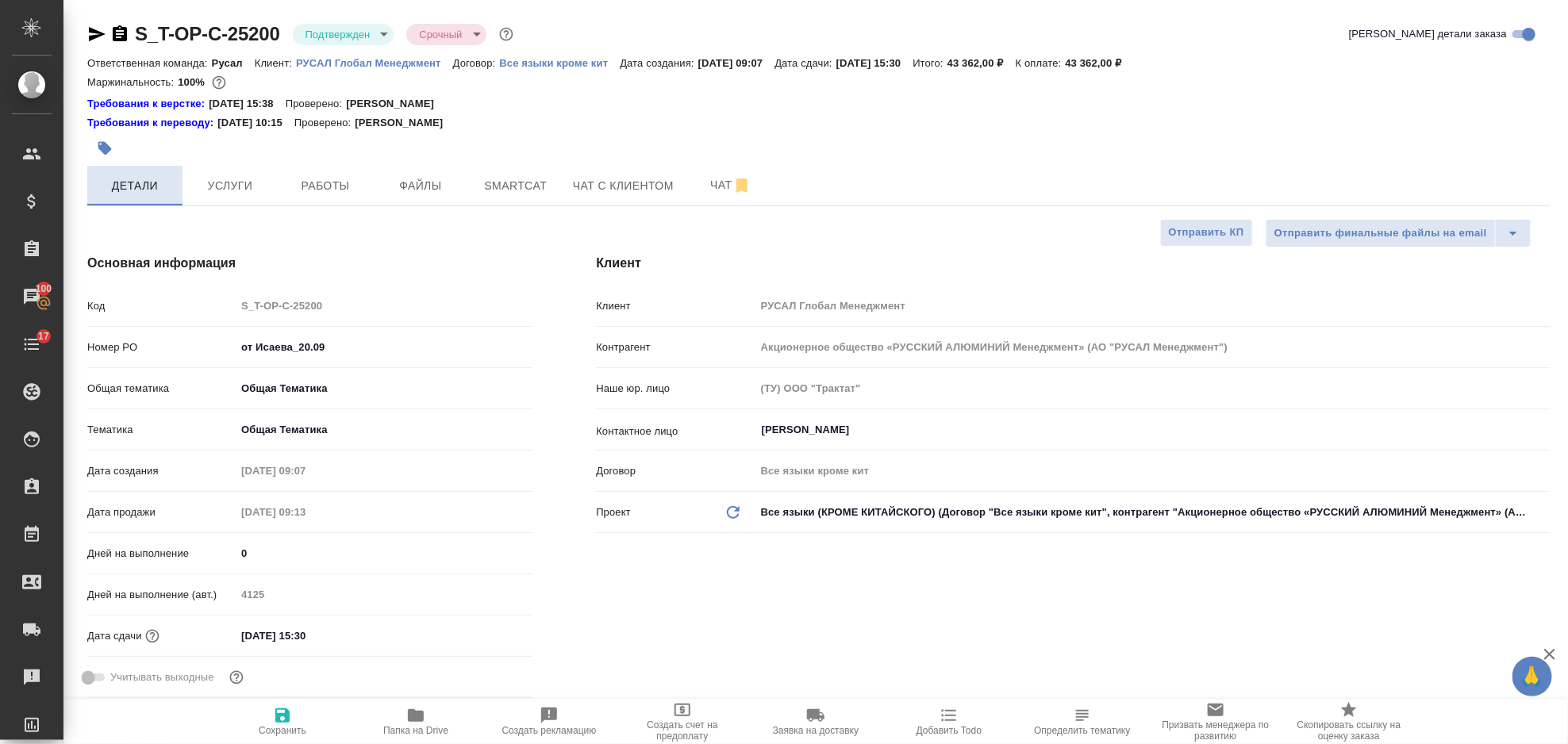
type textarea "x"
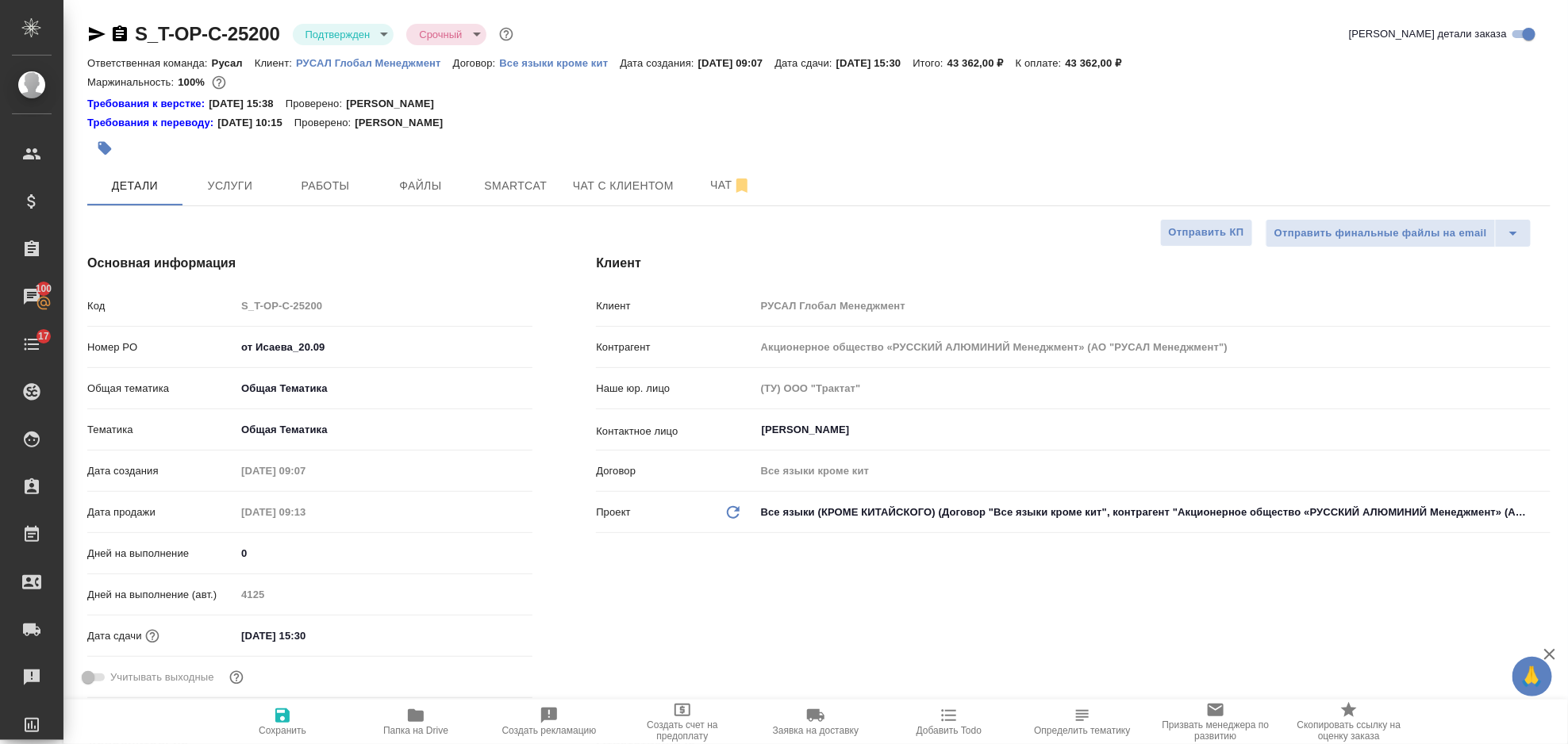
type textarea "x"
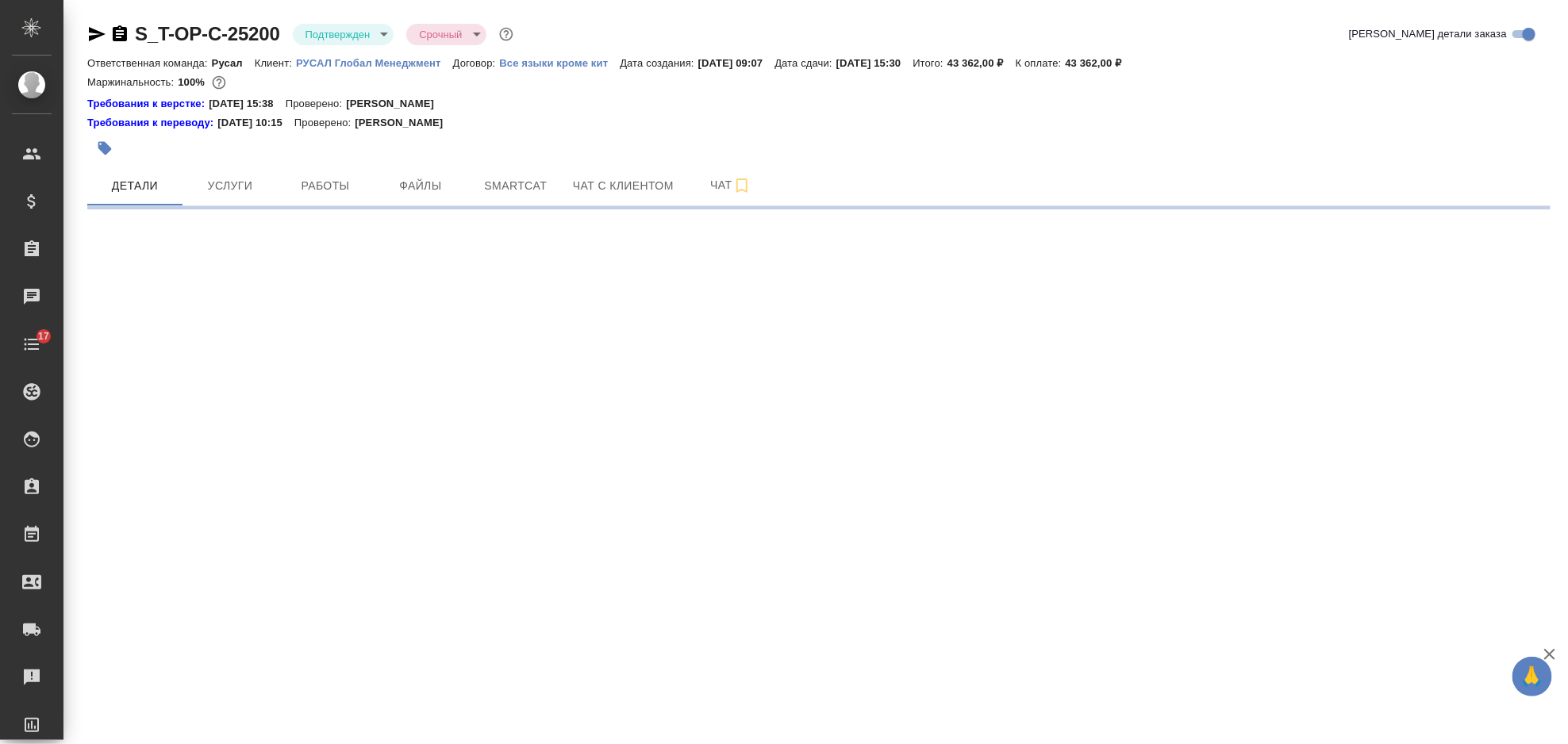
select select "RU"
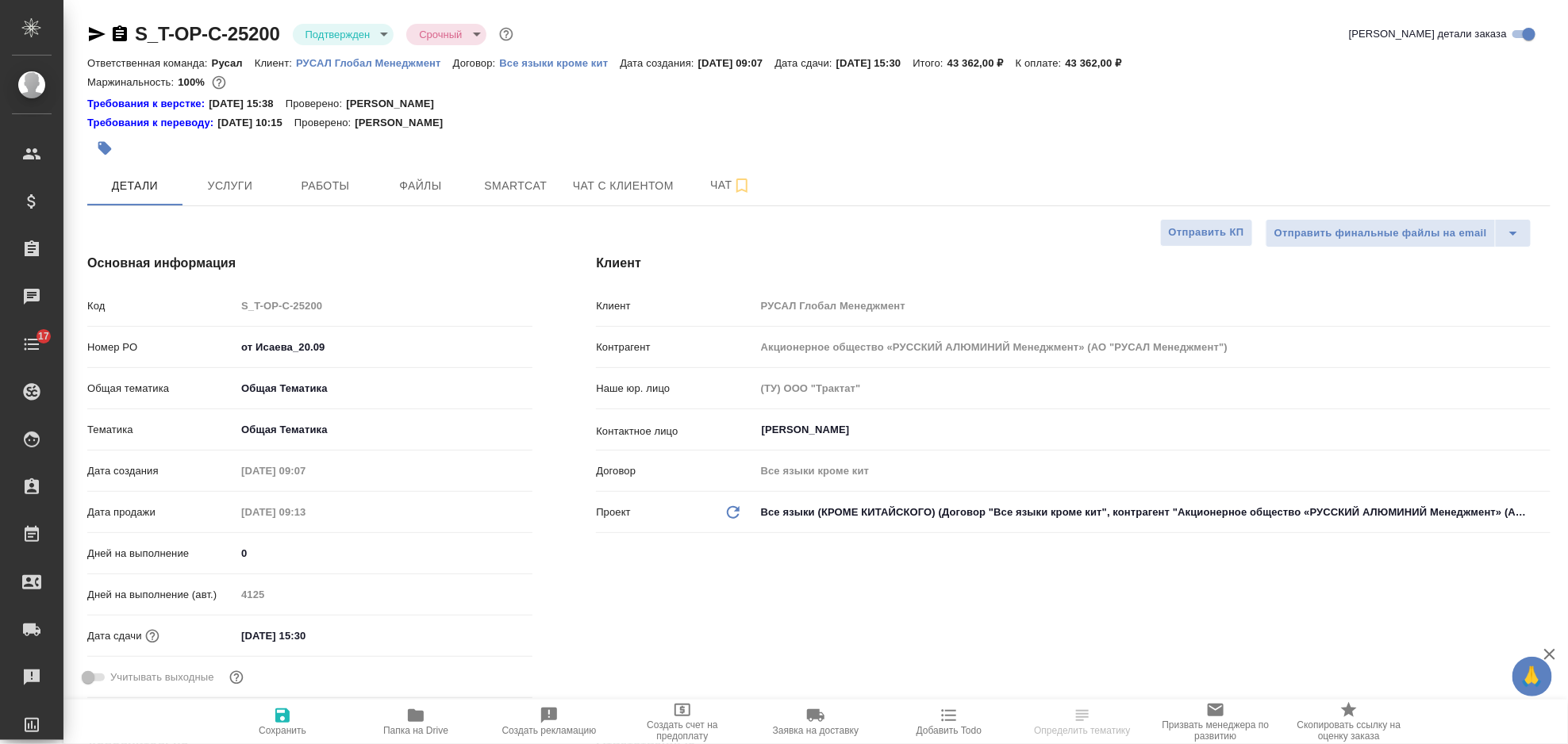
type textarea "x"
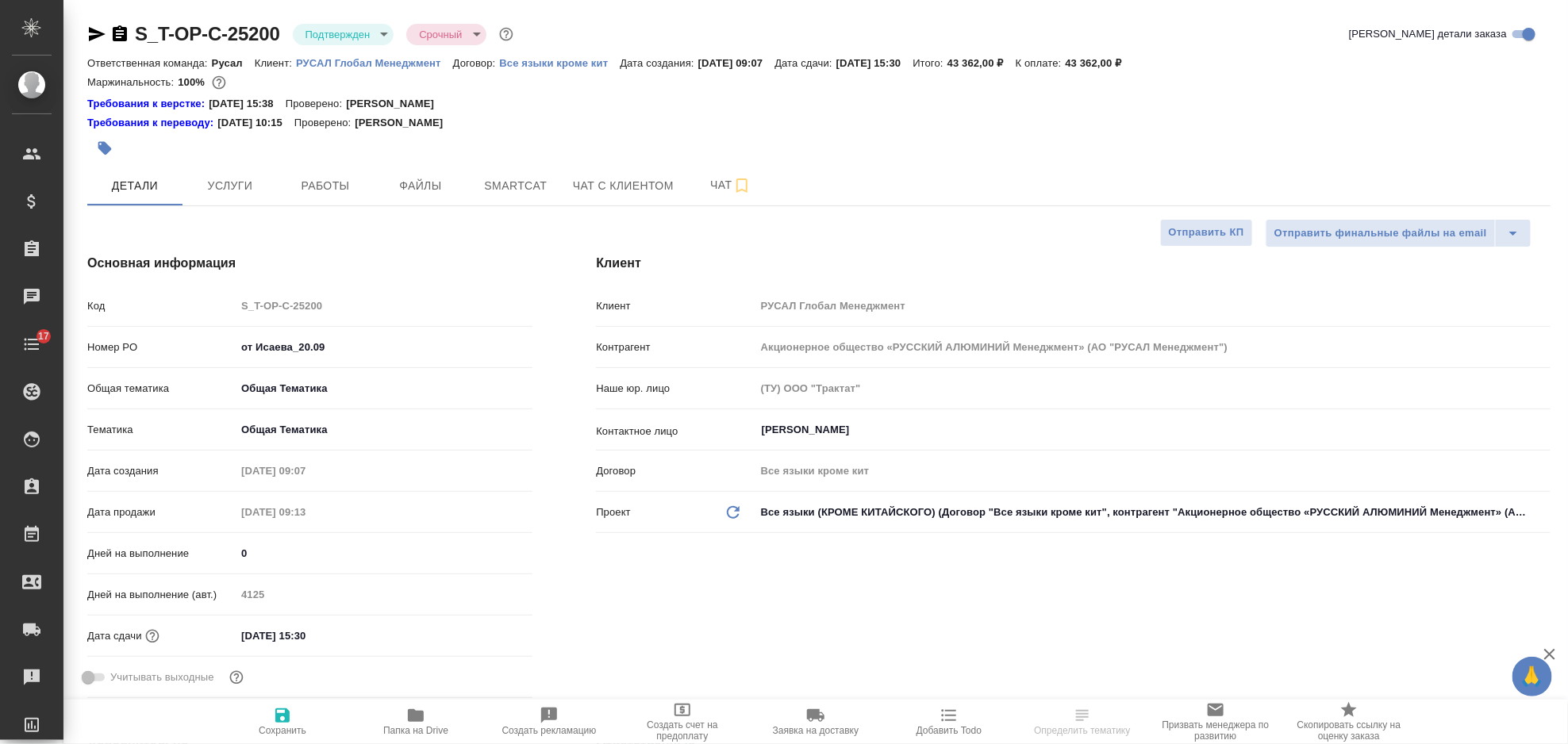
type textarea "x"
type input "[PERSON_NAME]"
click at [515, 182] on span "Smartcat" at bounding box center [515, 186] width 76 height 19
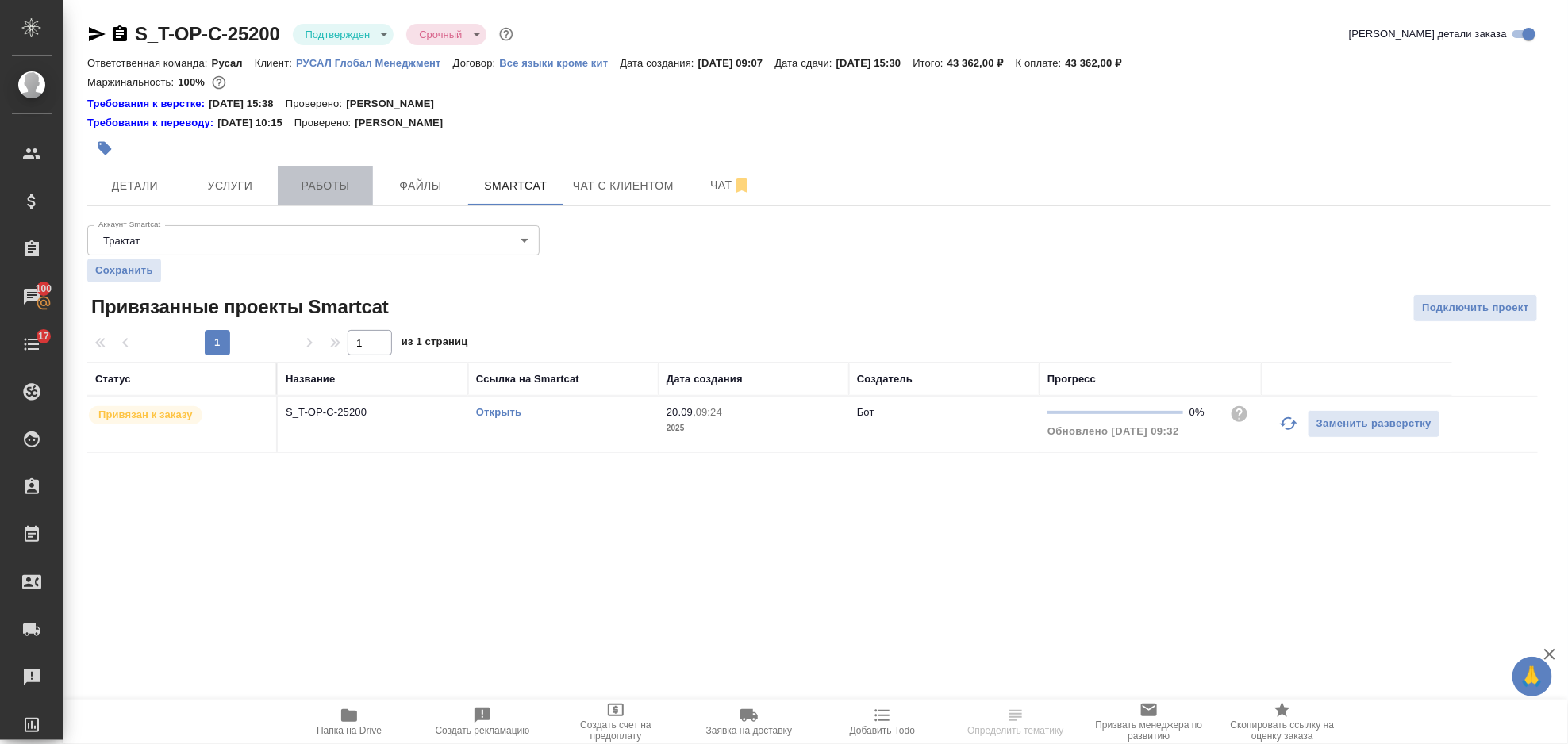
click at [302, 173] on button "Работы" at bounding box center [325, 185] width 95 height 40
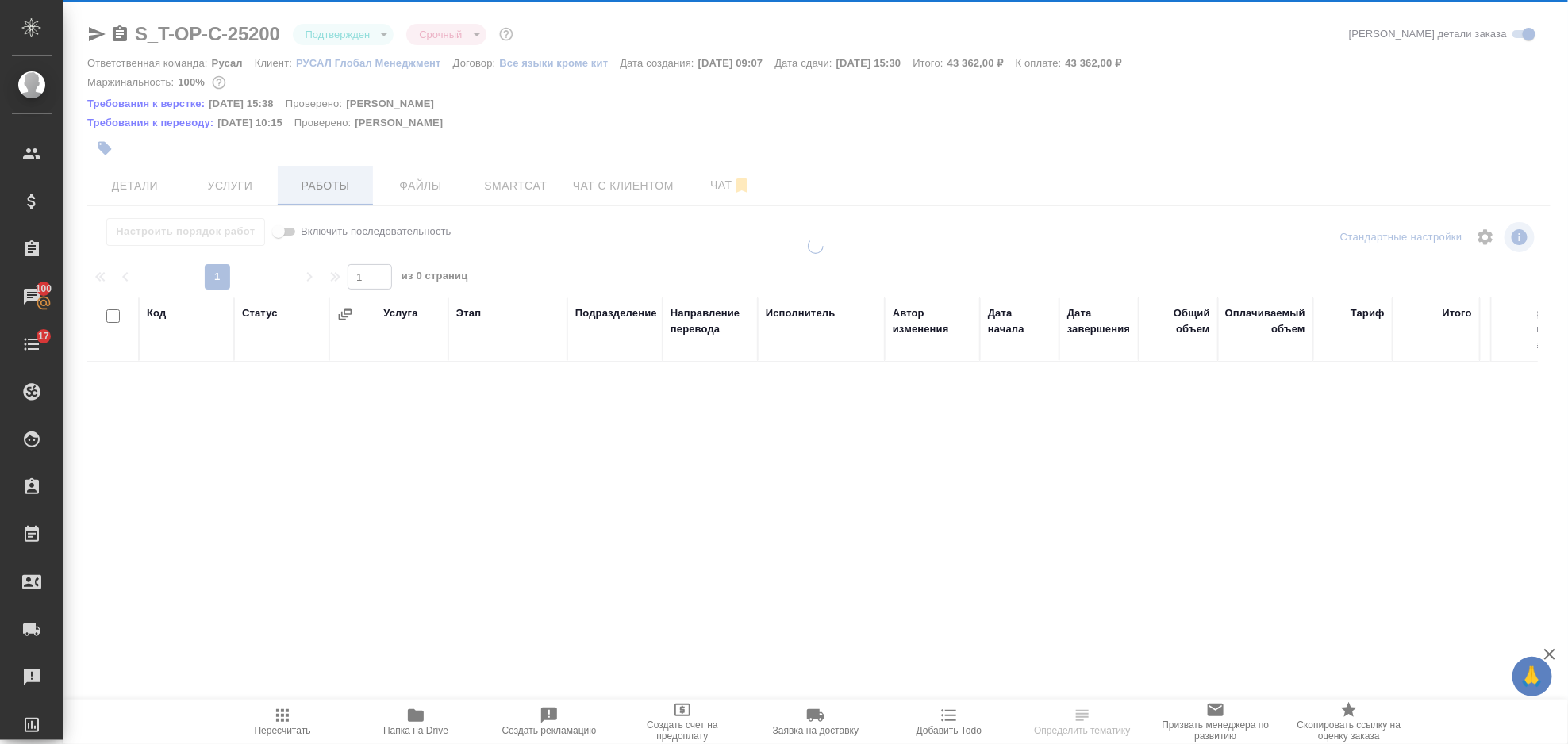
click at [302, 173] on div at bounding box center [815, 347] width 1505 height 694
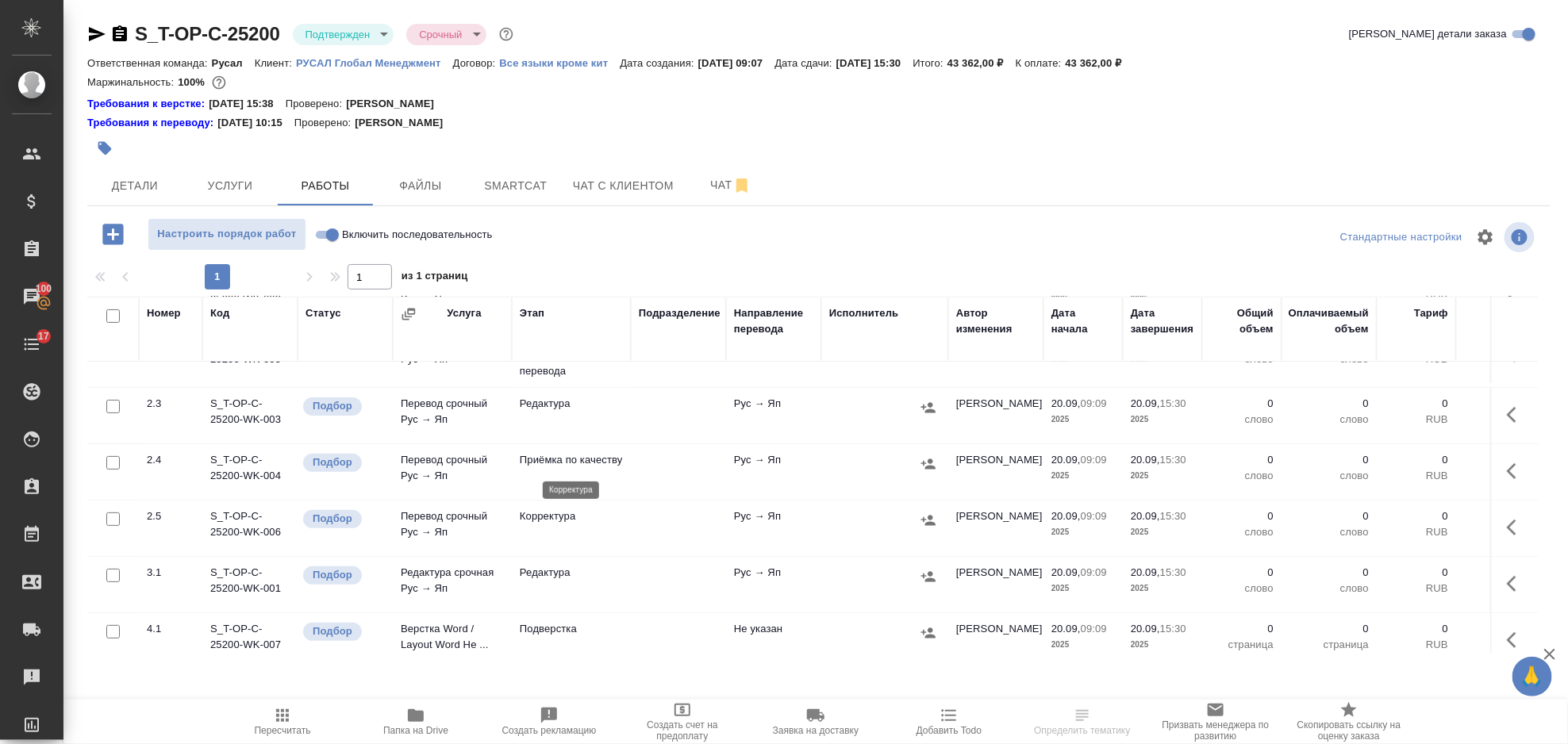
scroll to position [303, 0]
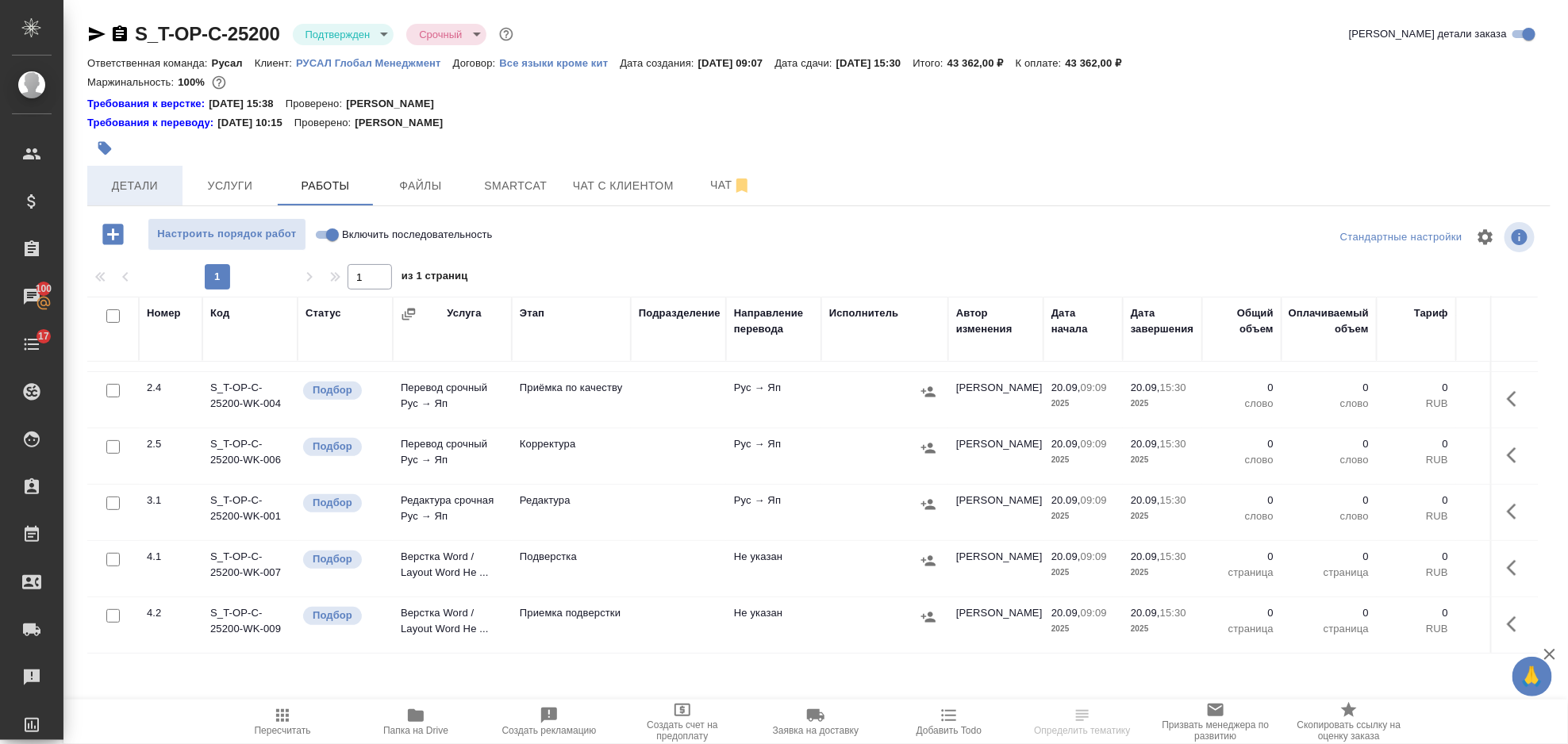
click at [113, 184] on span "Детали" at bounding box center [135, 186] width 76 height 19
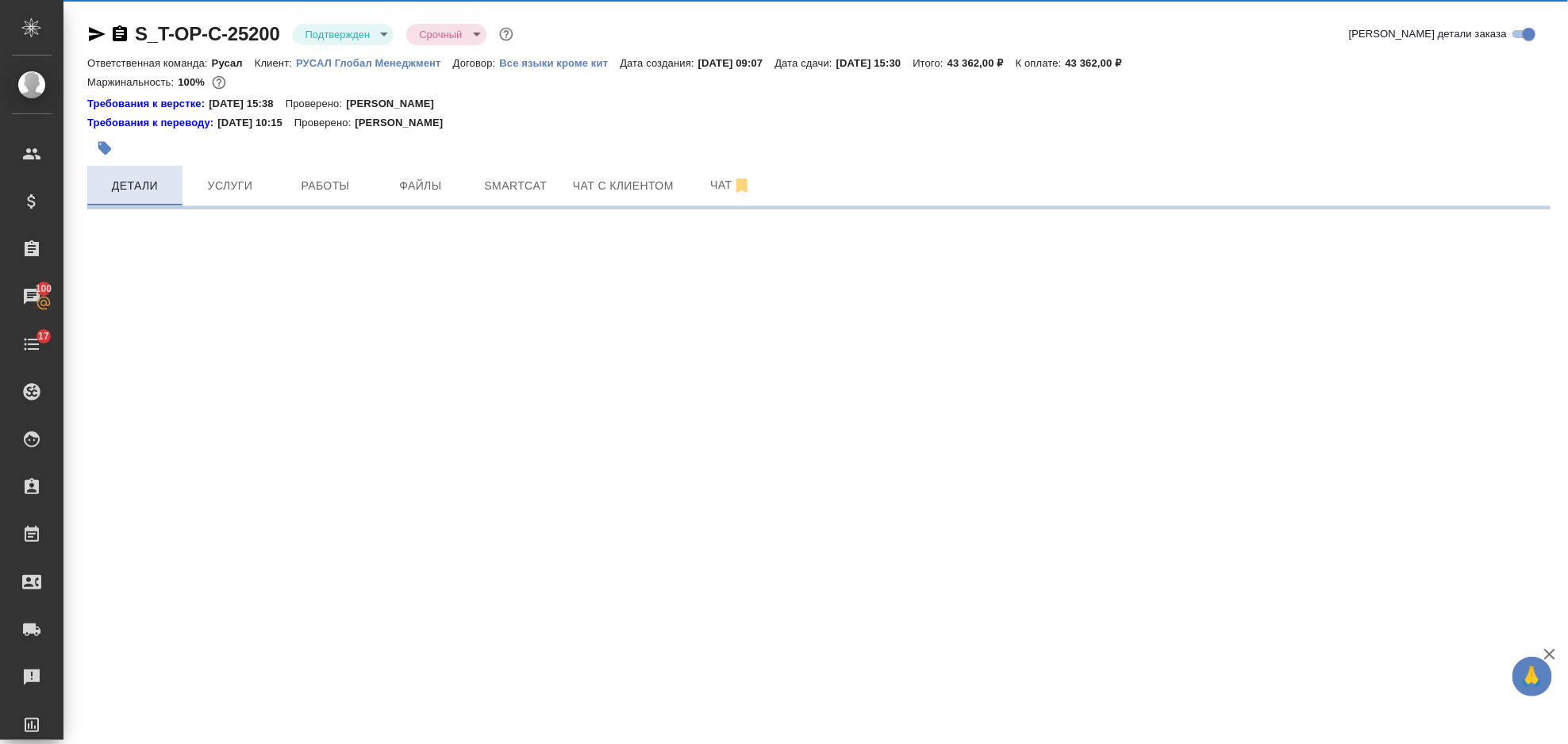
select select "RU"
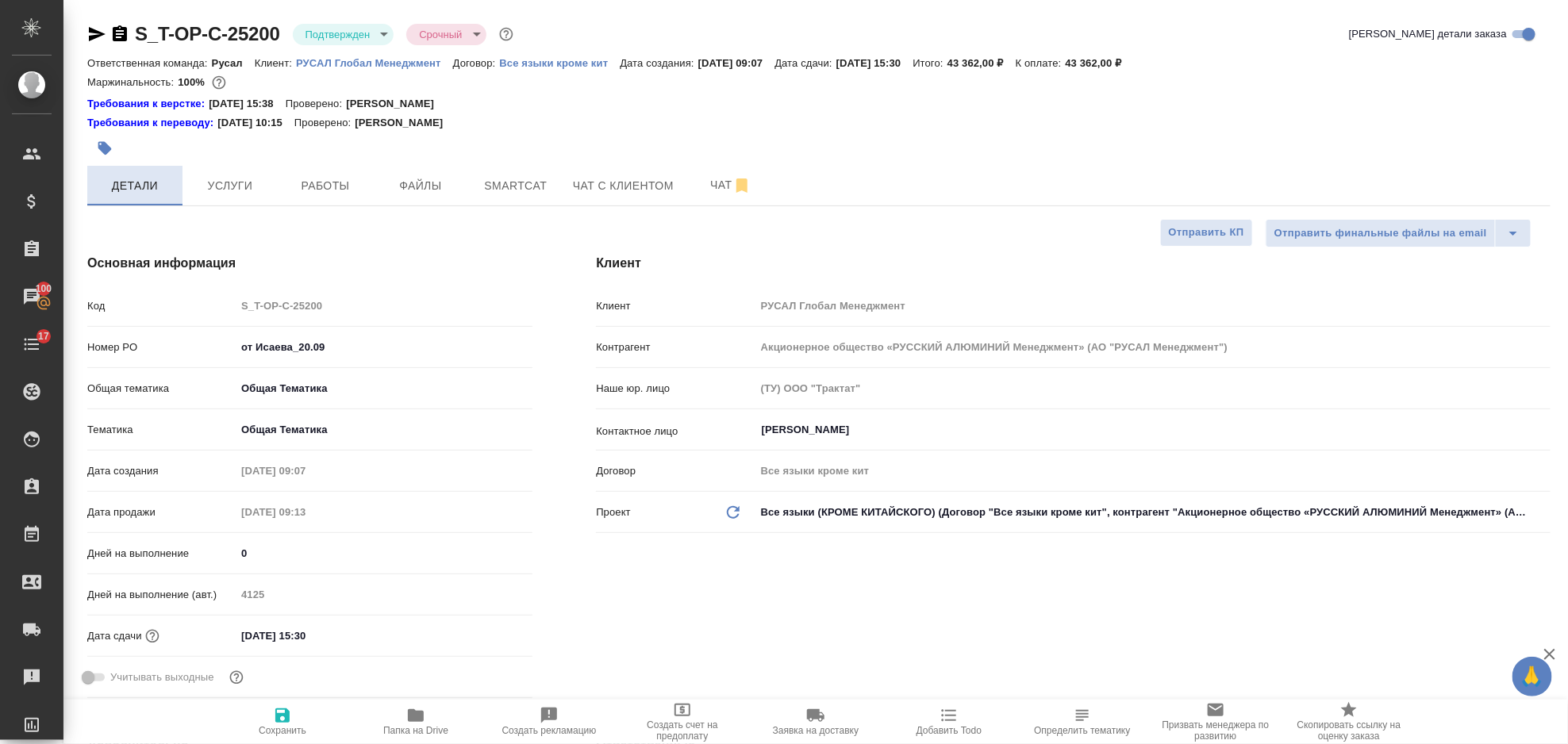
type textarea "x"
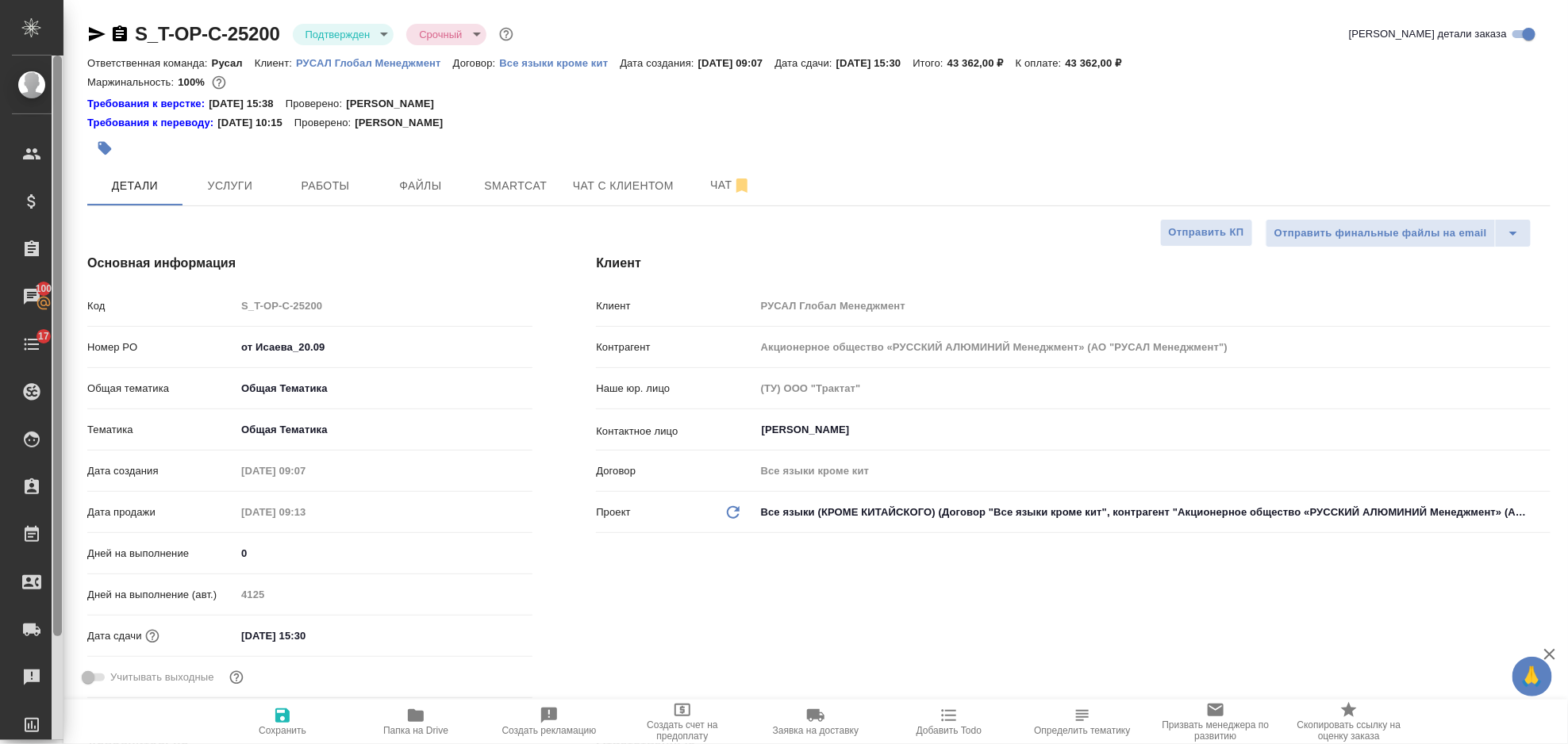
type textarea "x"
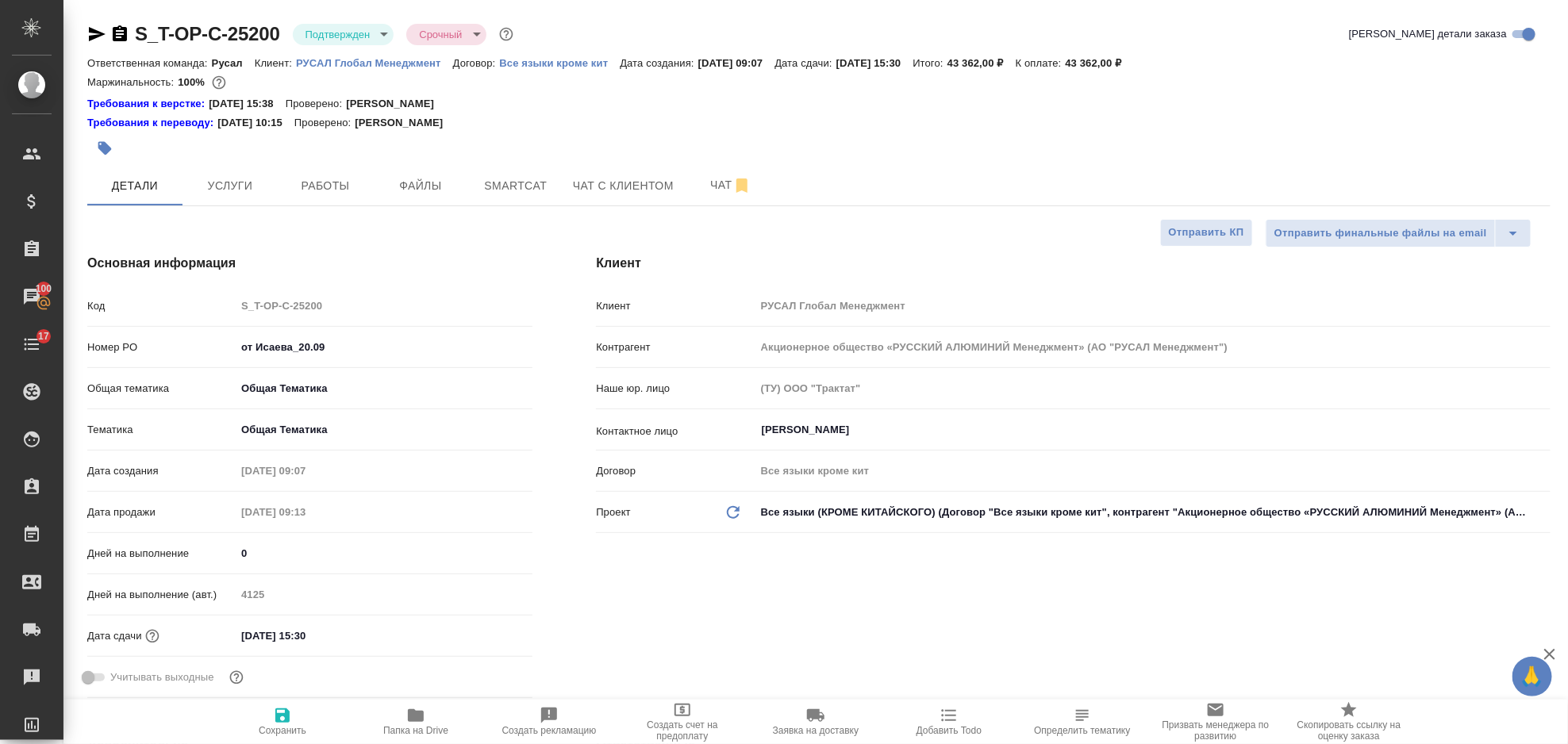
type textarea "x"
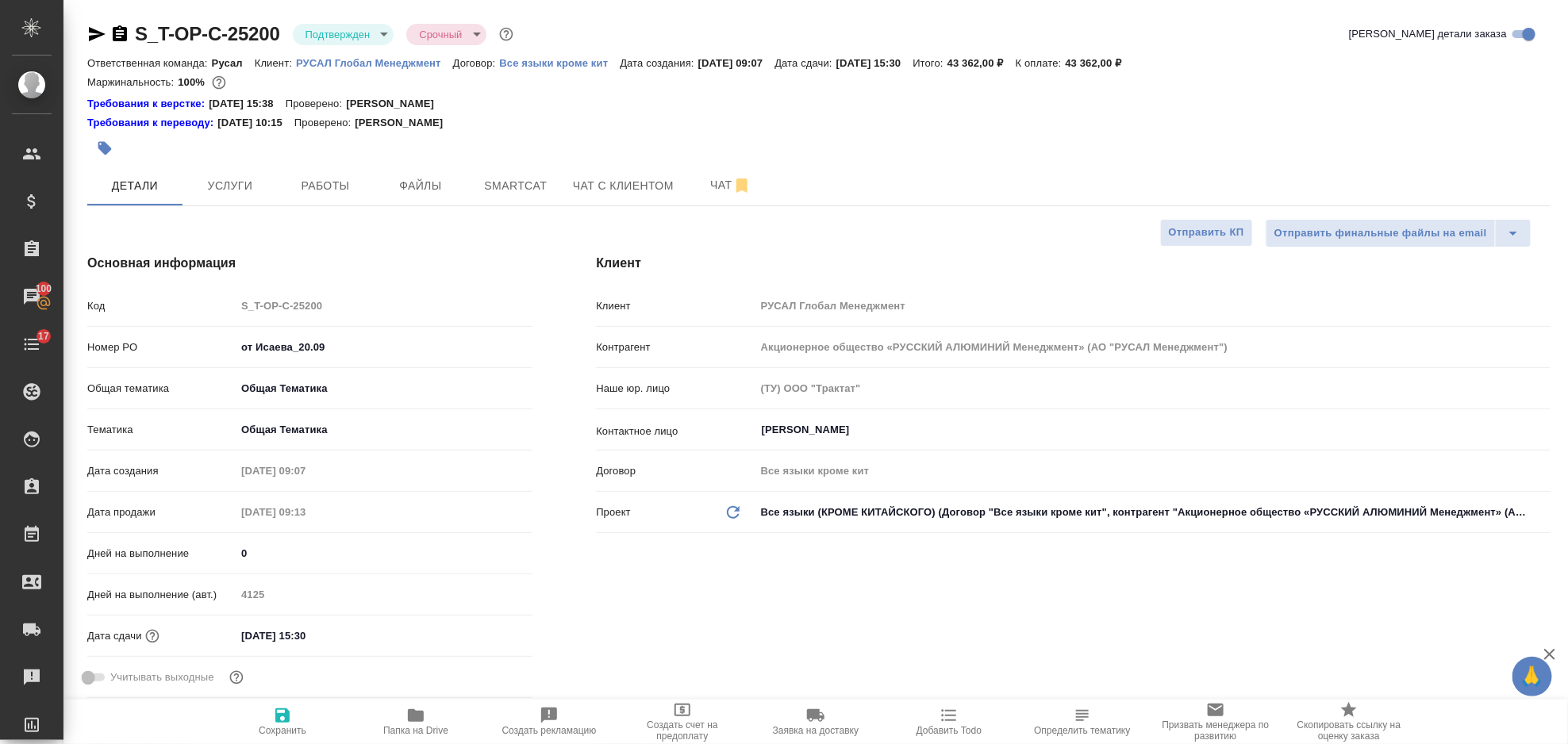
type textarea "x"
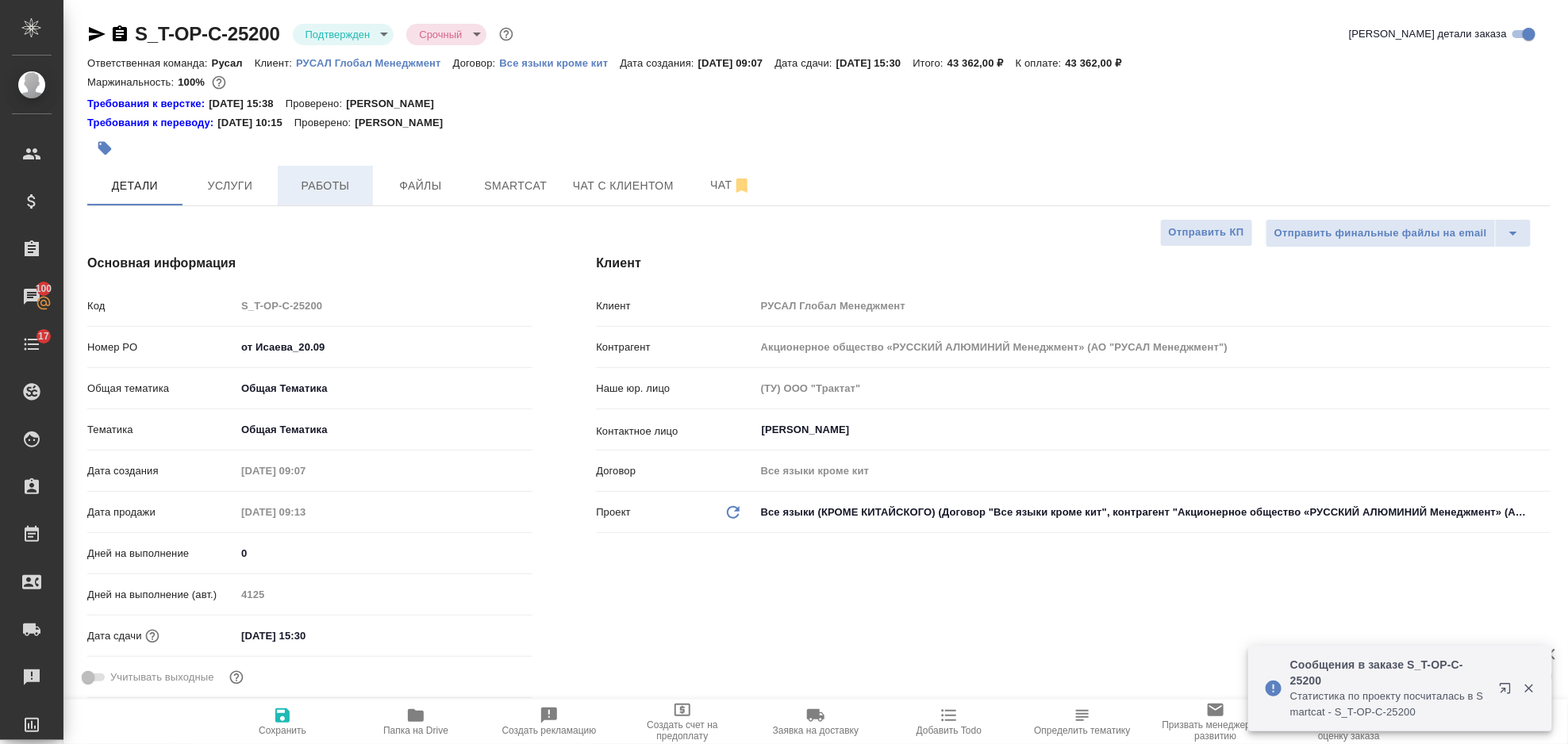
click at [326, 171] on button "Работы" at bounding box center [325, 185] width 95 height 40
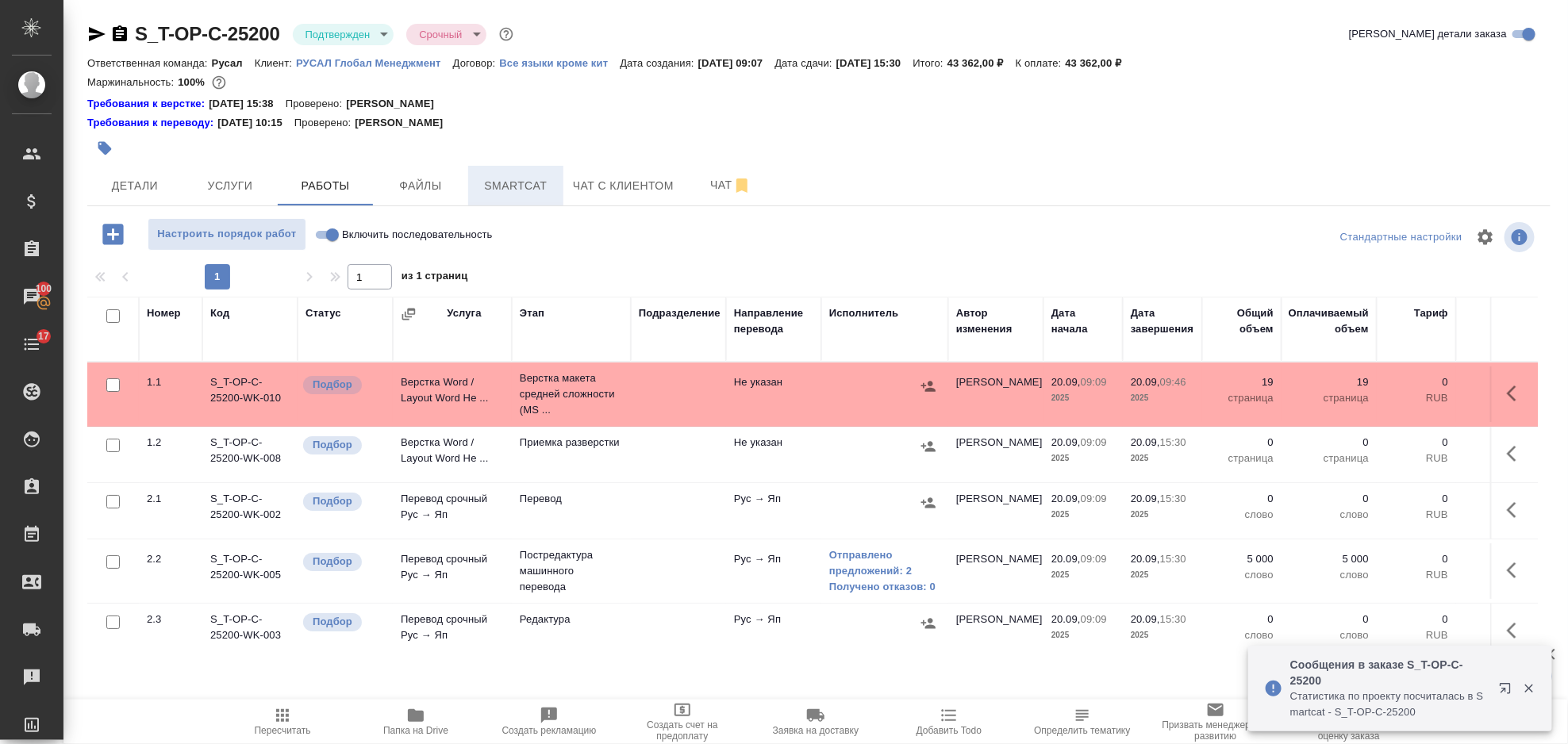
click at [500, 171] on button "Smartcat" at bounding box center [515, 185] width 95 height 40
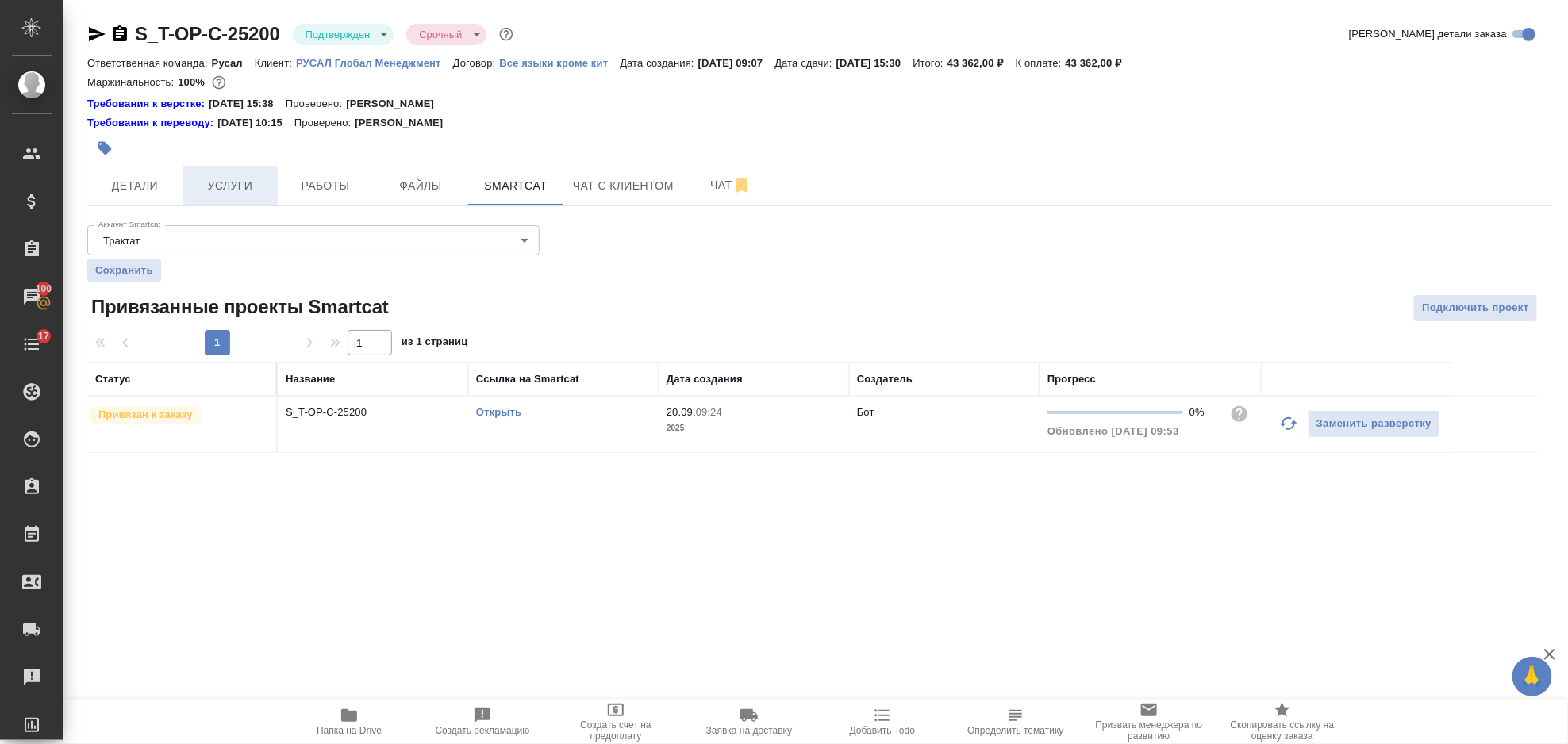
click at [222, 178] on span "Услуги" at bounding box center [230, 186] width 76 height 19
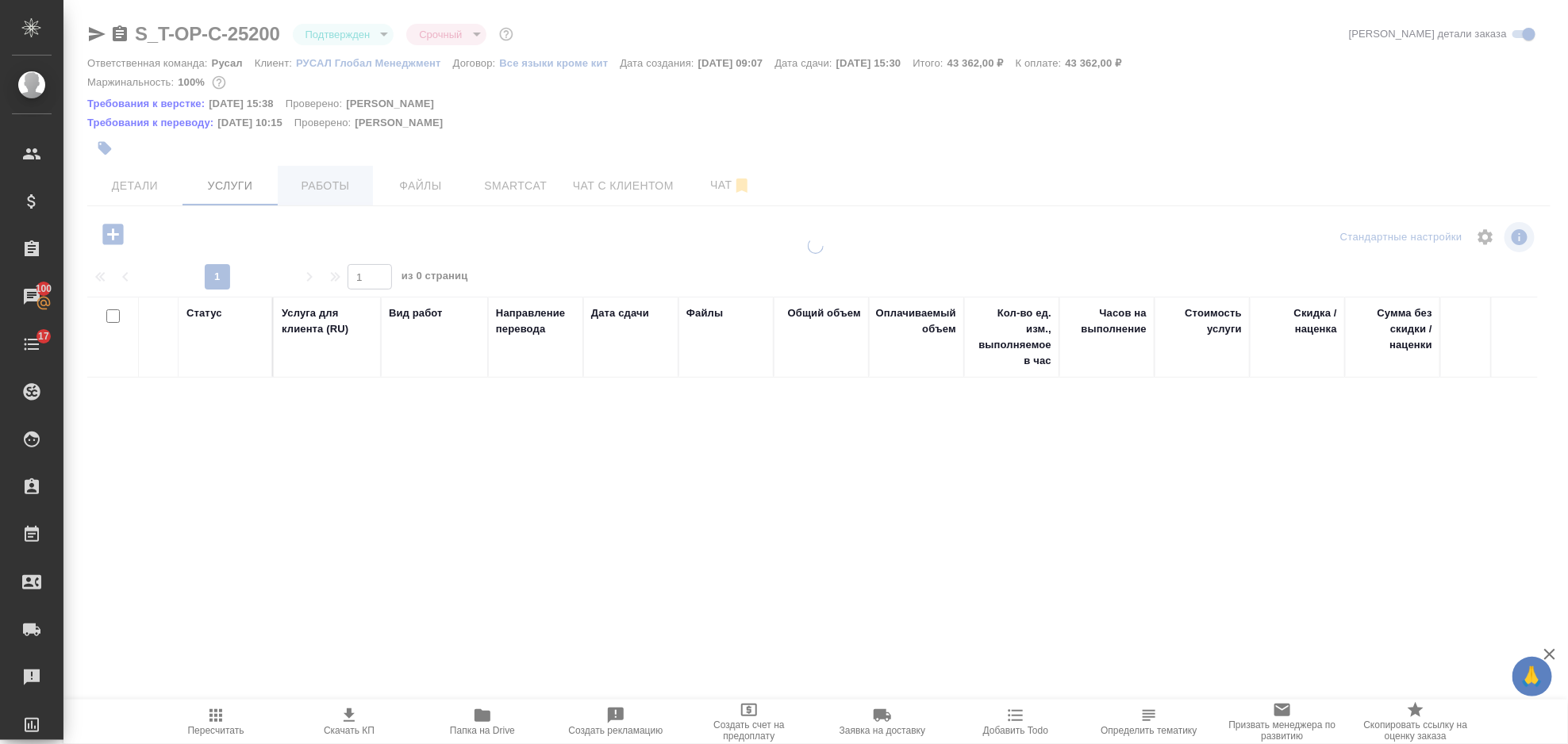
click at [313, 182] on span "Работы" at bounding box center [325, 186] width 76 height 19
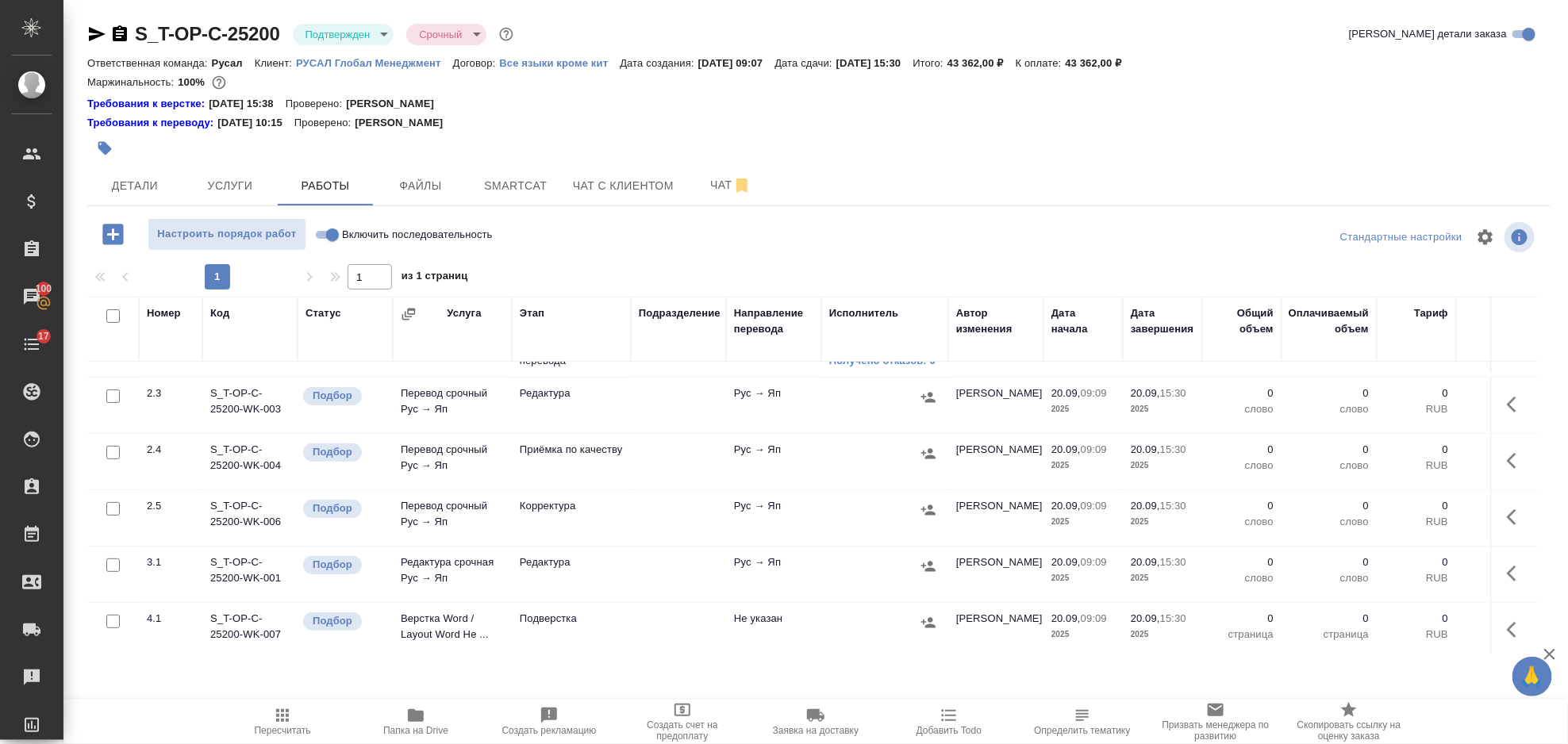
scroll to position [303, 0]
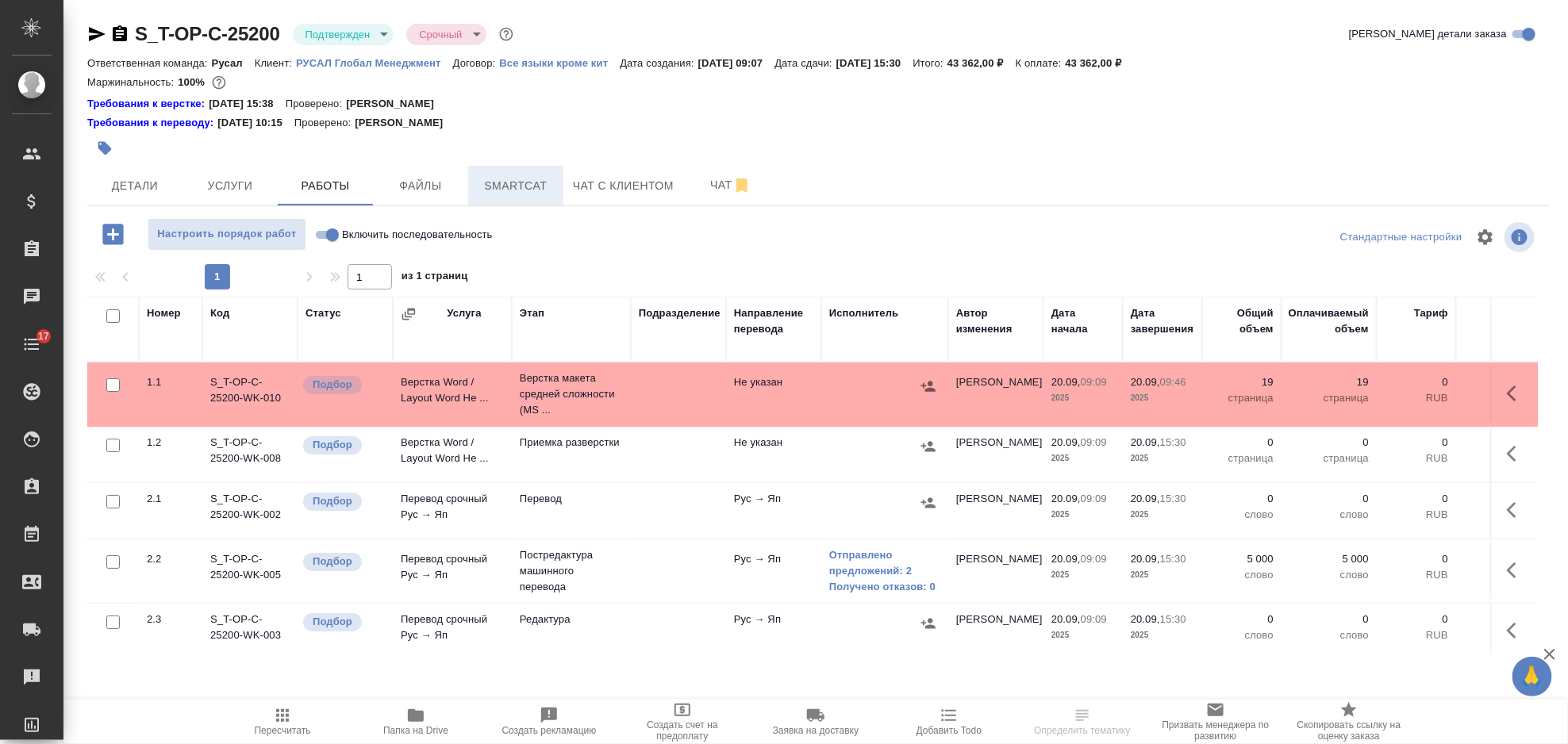
click at [530, 188] on span "Smartcat" at bounding box center [515, 186] width 76 height 19
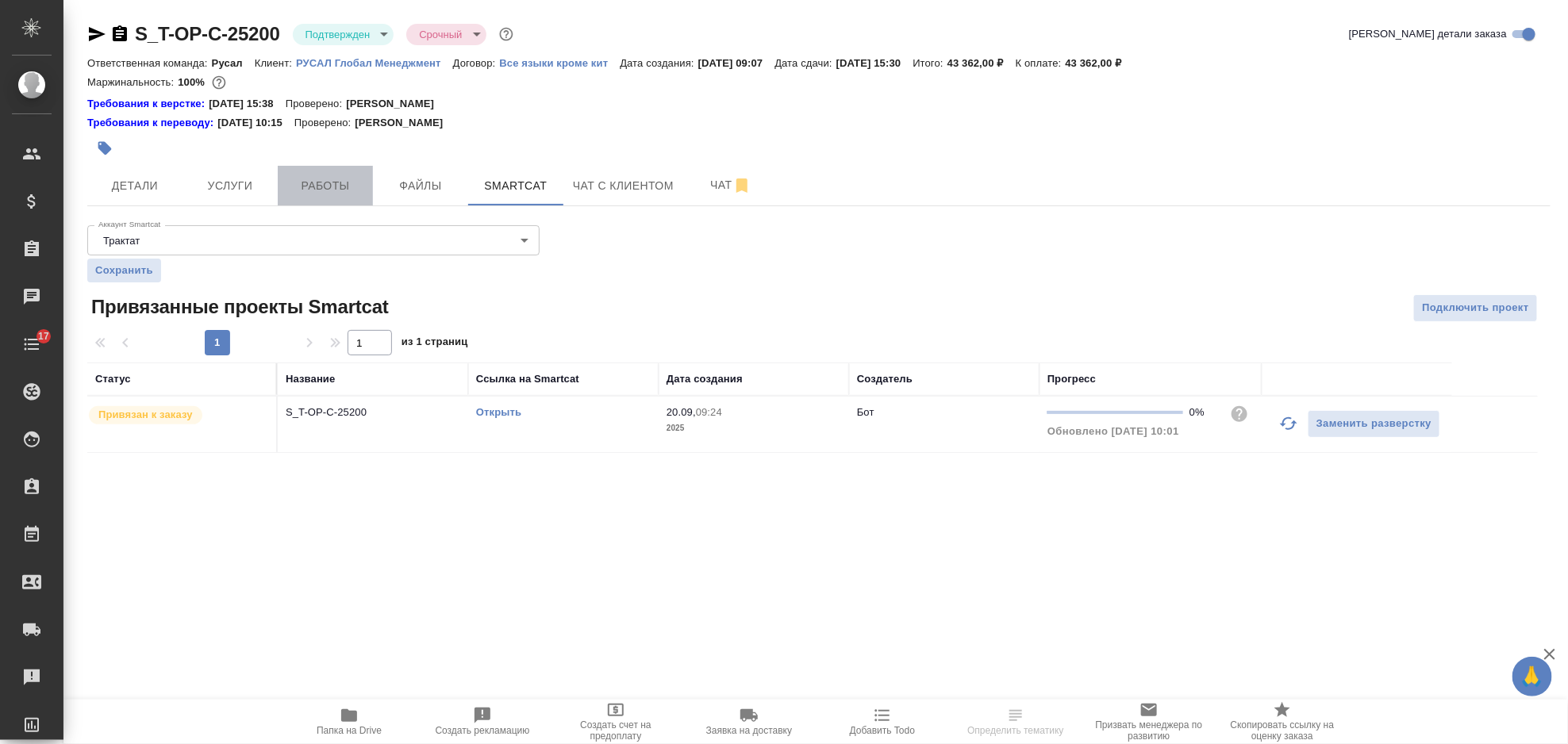
click at [350, 178] on span "Работы" at bounding box center [325, 186] width 76 height 19
